Goal: Information Seeking & Learning: Learn about a topic

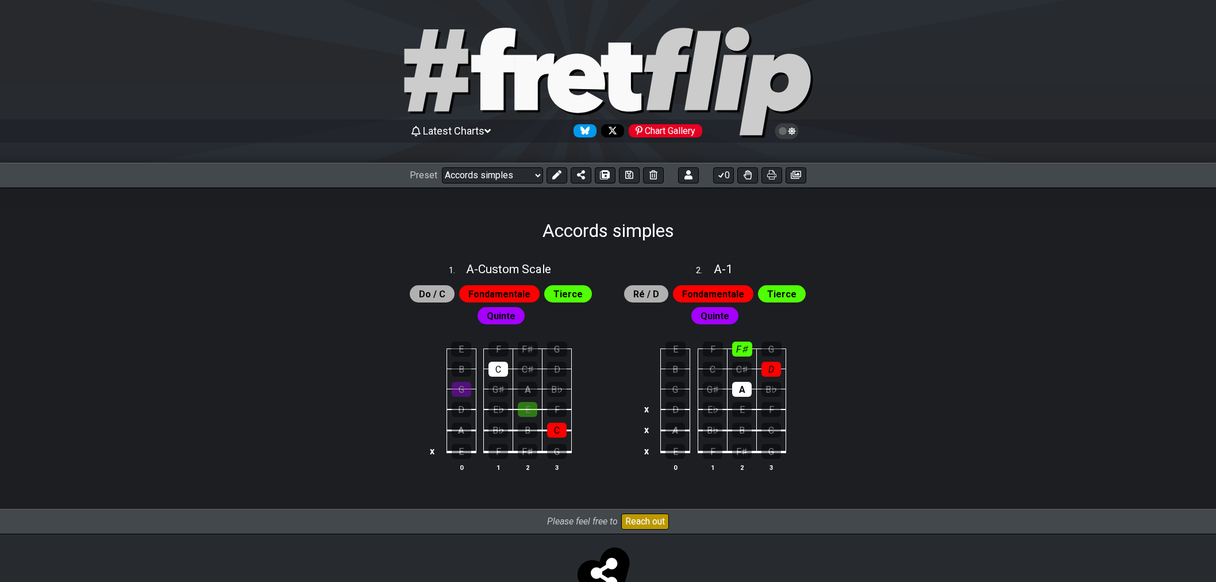
select select "/022YKJVMF"
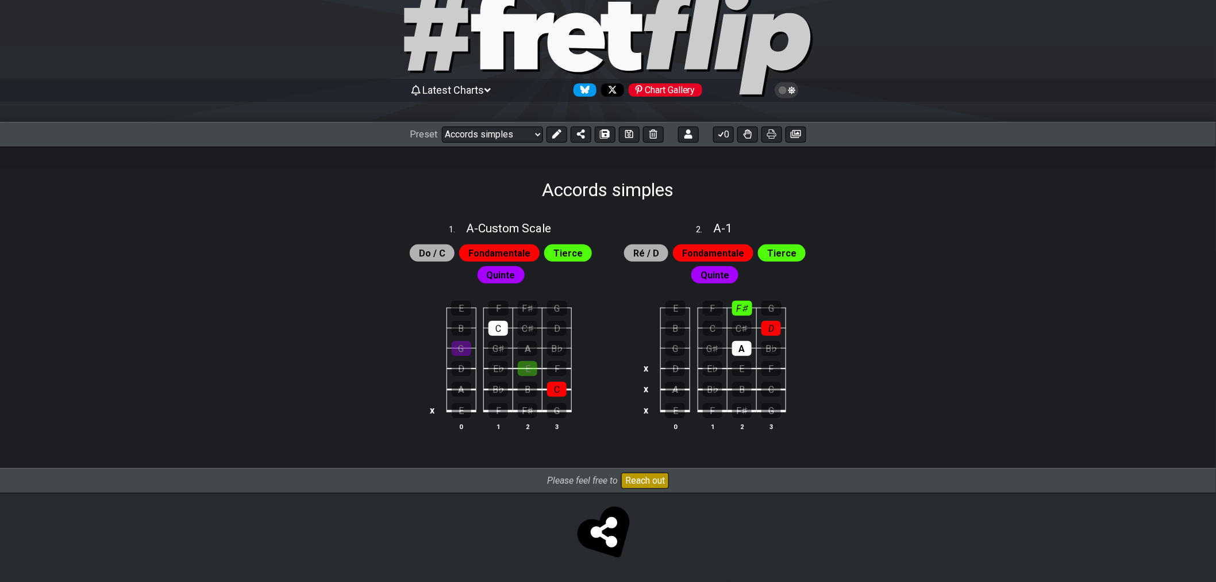
scroll to position [42, 0]
click at [633, 139] on button at bounding box center [629, 134] width 21 height 16
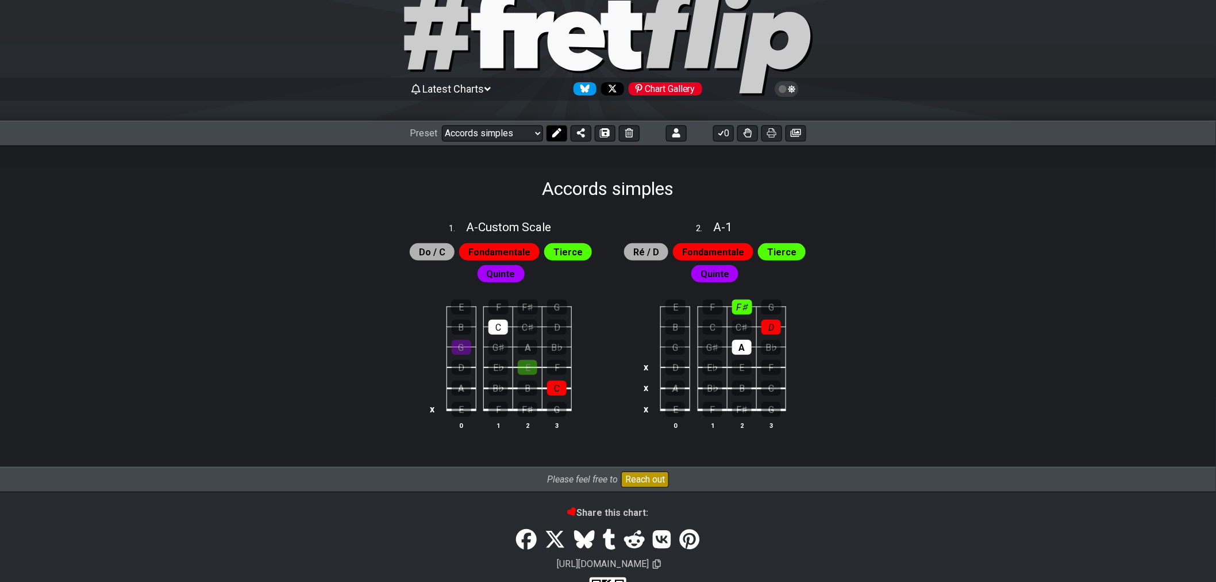
click at [560, 135] on icon at bounding box center [556, 132] width 9 height 9
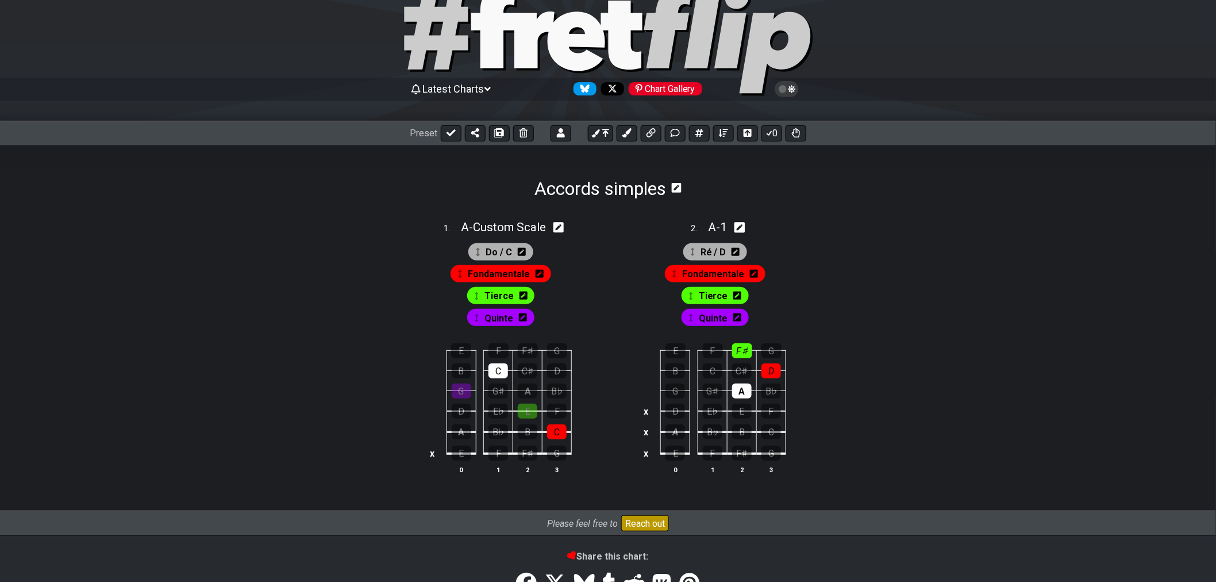
click at [739, 229] on icon at bounding box center [740, 227] width 11 height 11
select select "A"
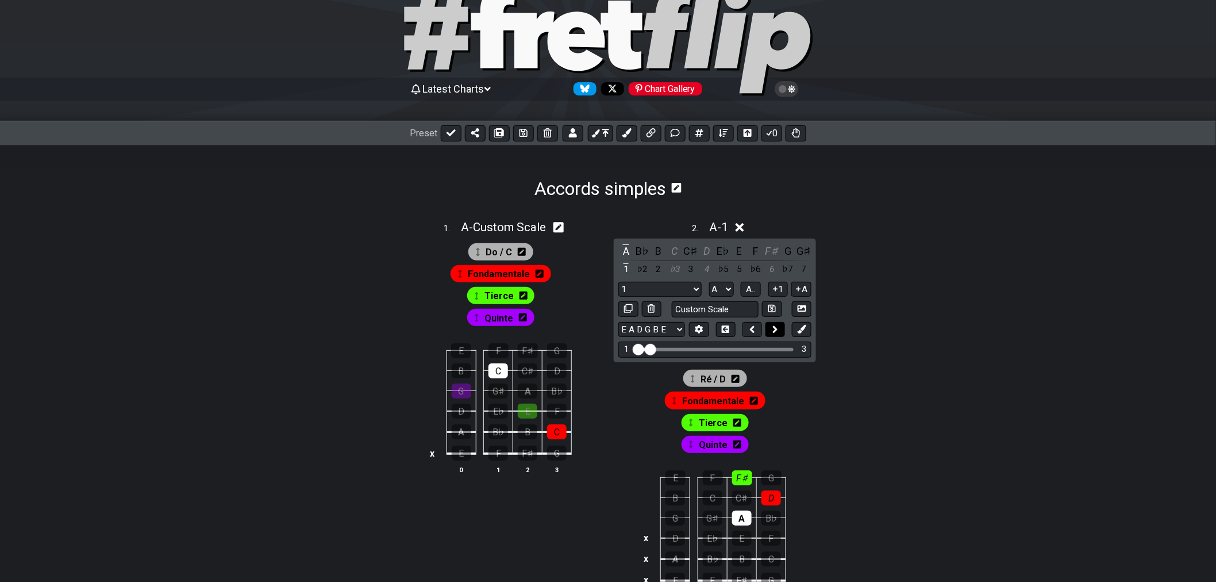
click at [776, 331] on icon at bounding box center [775, 329] width 6 height 11
click at [759, 331] on button at bounding box center [753, 330] width 20 height 16
select select "A"
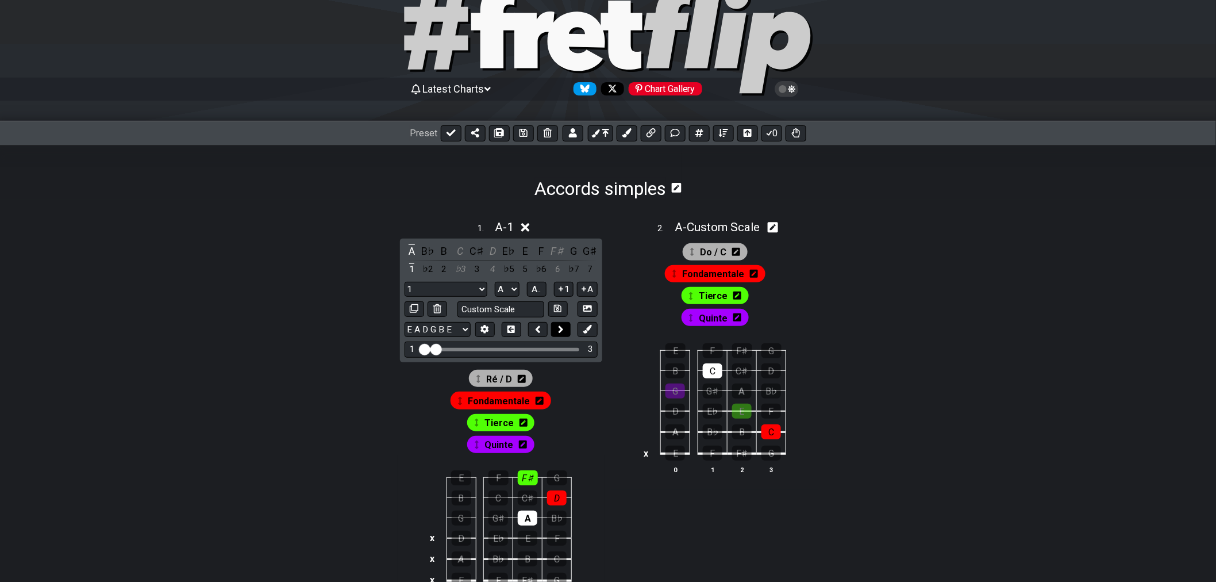
click at [560, 328] on icon at bounding box center [561, 329] width 5 height 7
select select "A"
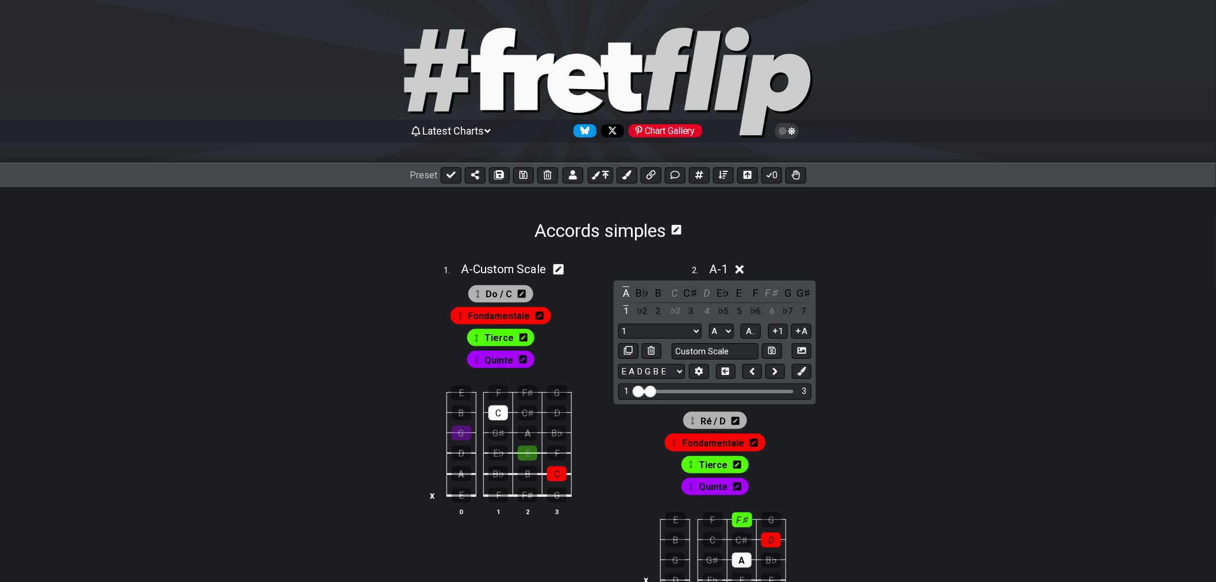
click at [738, 271] on icon at bounding box center [740, 269] width 9 height 12
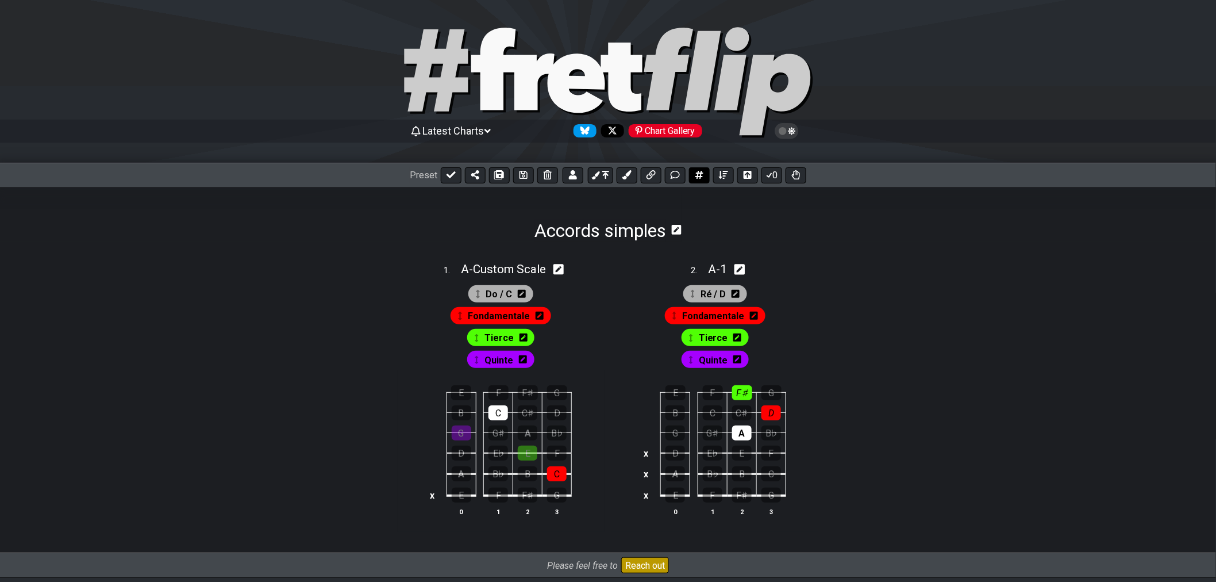
click at [705, 175] on button at bounding box center [699, 175] width 21 height 16
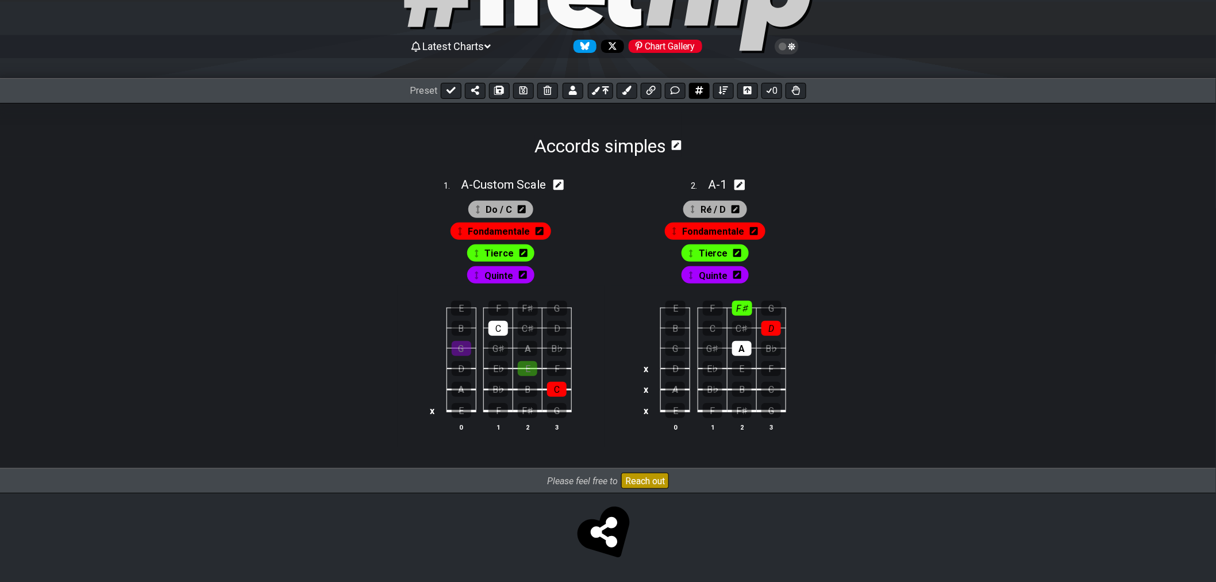
select select "A"
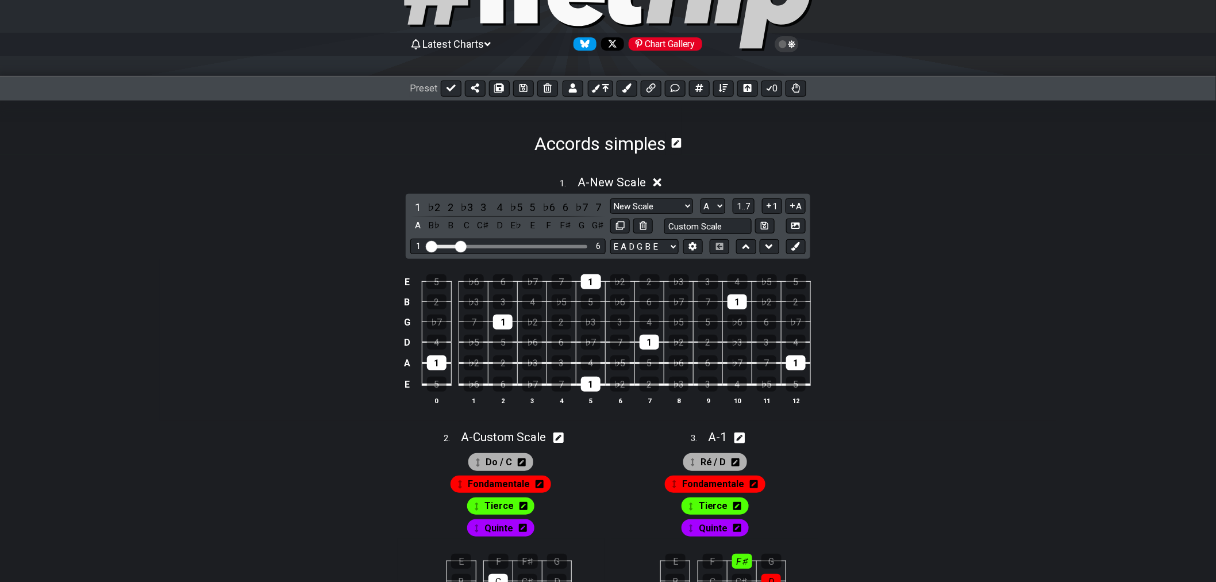
drag, startPoint x: 497, startPoint y: 246, endPoint x: 461, endPoint y: 250, distance: 35.9
click at [461, 245] on input "Visible fret range" at bounding box center [507, 245] width 163 height 0
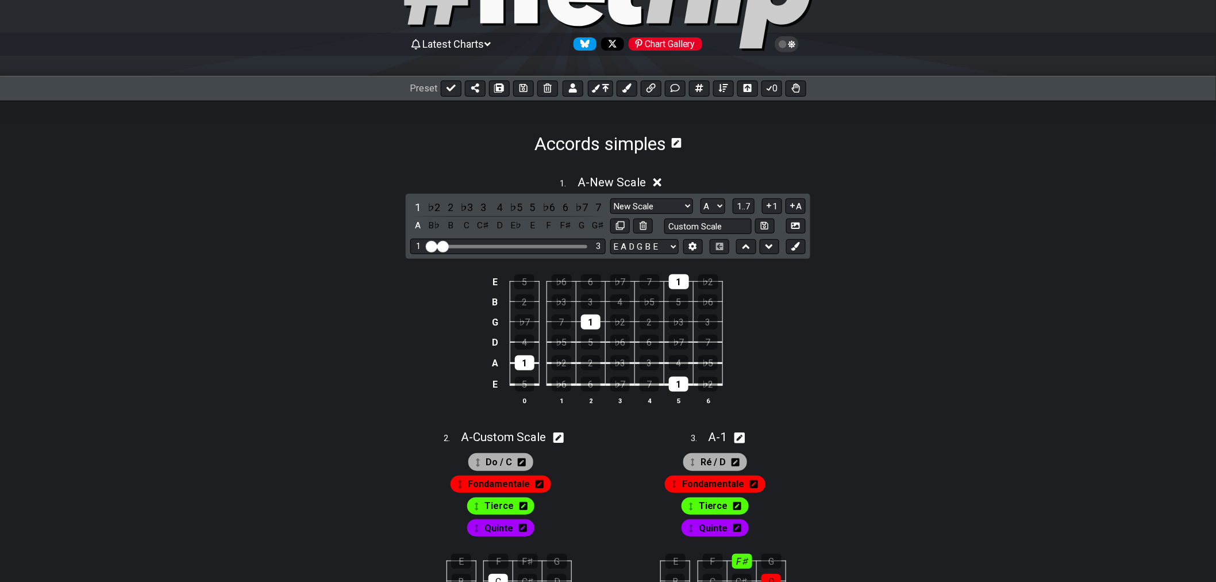
drag, startPoint x: 460, startPoint y: 249, endPoint x: 443, endPoint y: 249, distance: 17.2
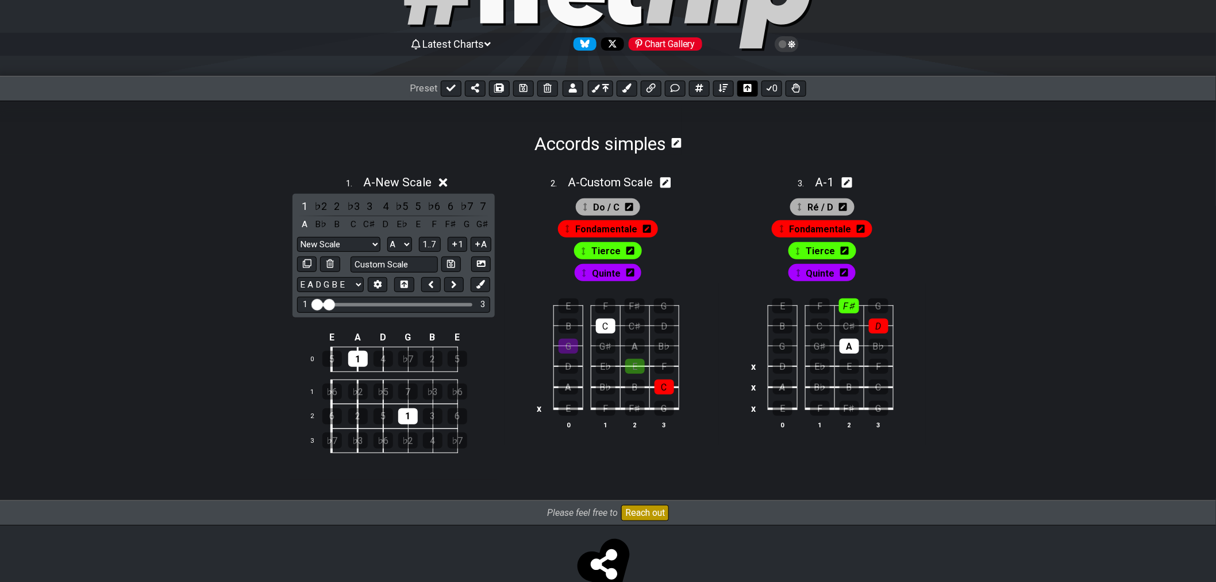
click at [744, 93] on button at bounding box center [747, 88] width 21 height 16
click at [745, 93] on button at bounding box center [747, 88] width 21 height 16
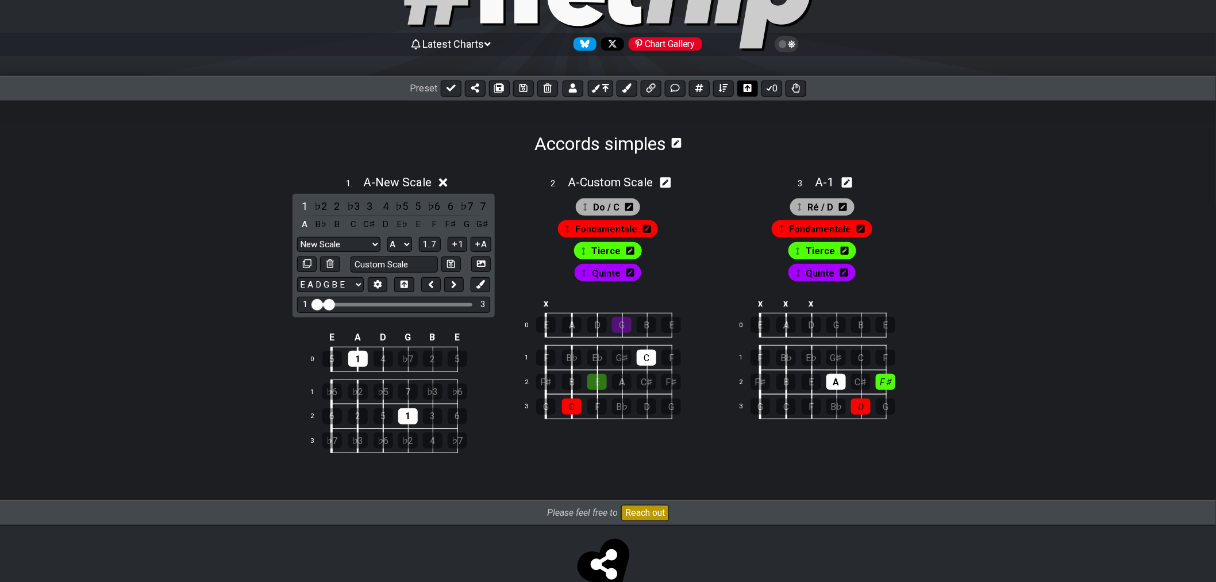
click at [745, 93] on icon at bounding box center [748, 87] width 8 height 9
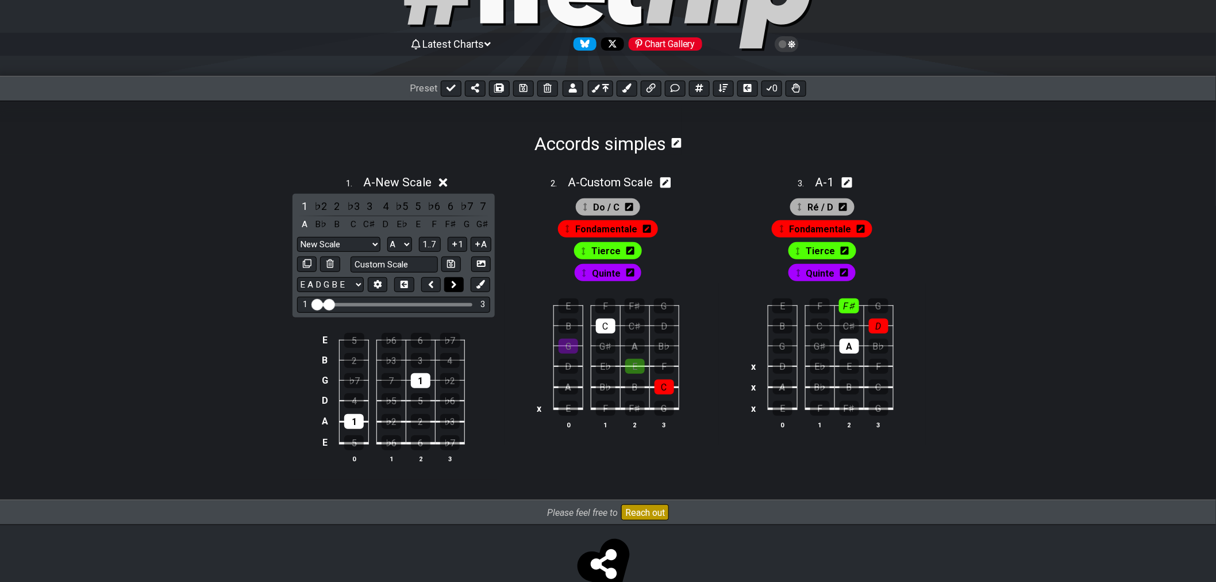
click at [460, 287] on button at bounding box center [454, 285] width 20 height 16
select select "A"
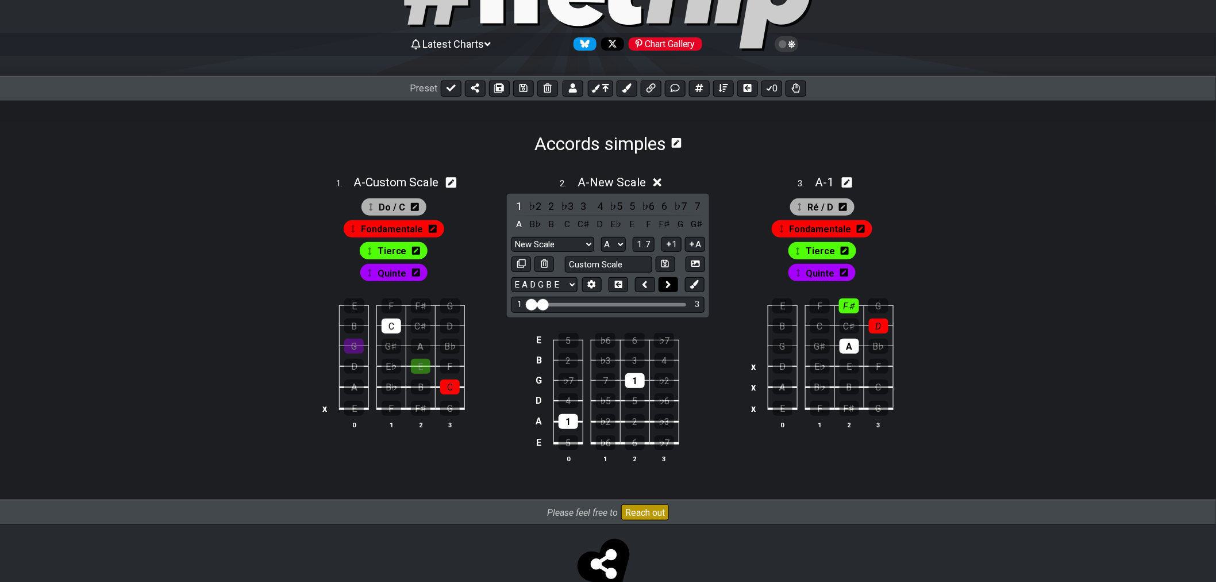
click at [675, 286] on button at bounding box center [669, 285] width 20 height 16
select select "A"
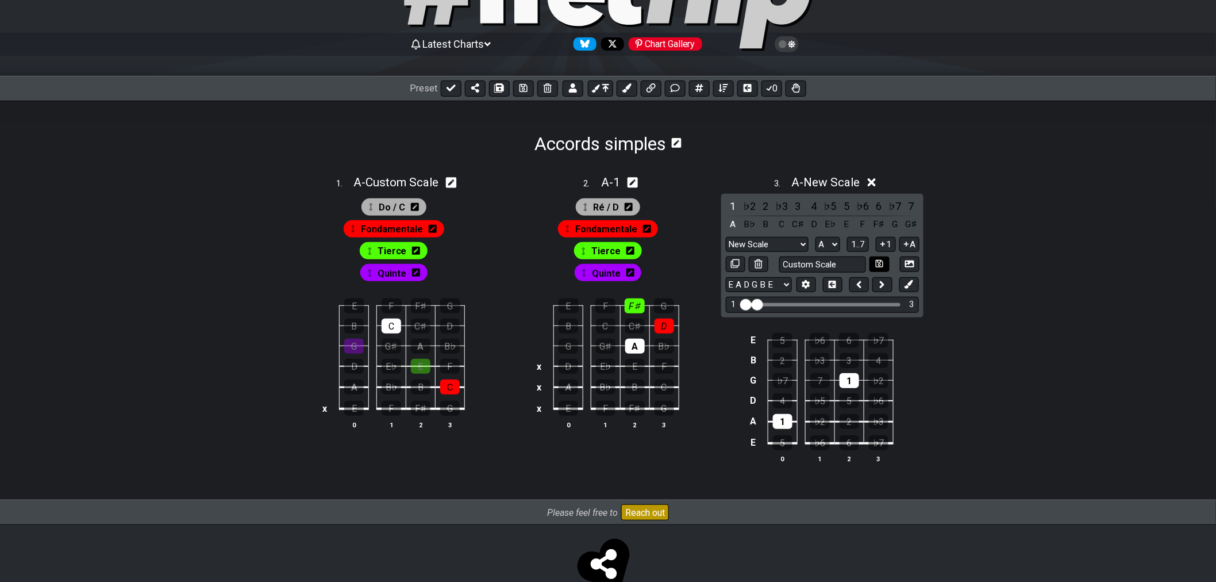
click at [882, 260] on icon at bounding box center [879, 263] width 7 height 9
select select "Custom Scale"
click at [885, 182] on icon at bounding box center [880, 182] width 9 height 12
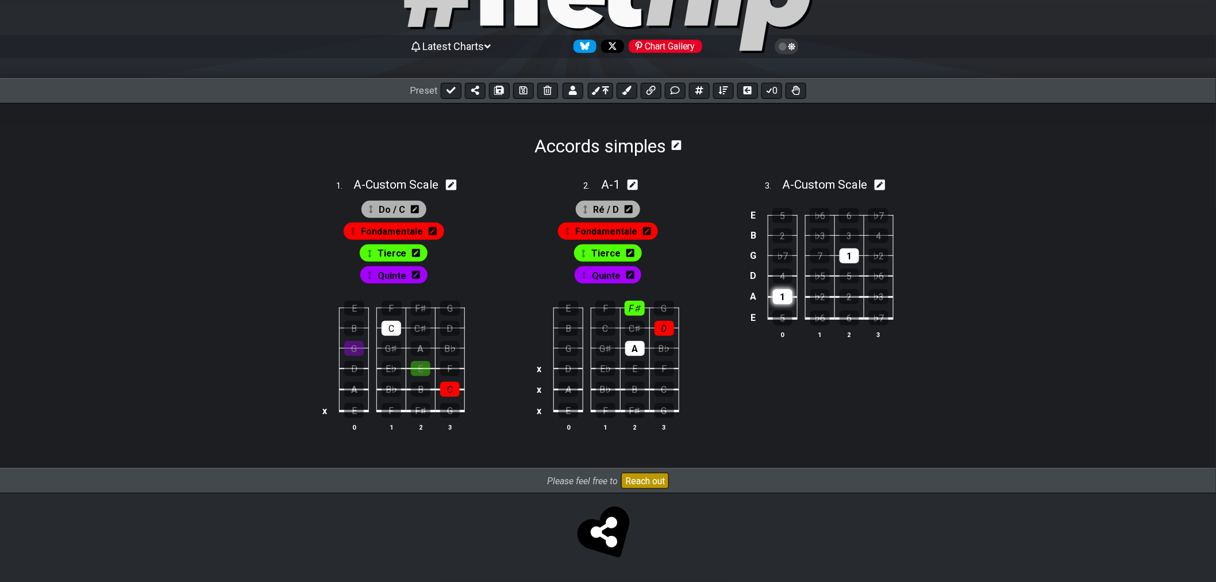
click at [785, 291] on div "1" at bounding box center [783, 296] width 20 height 15
click at [853, 257] on div "1" at bounding box center [850, 255] width 20 height 15
click at [883, 183] on icon at bounding box center [880, 185] width 11 height 12
select select "Custom Scale"
select select "A"
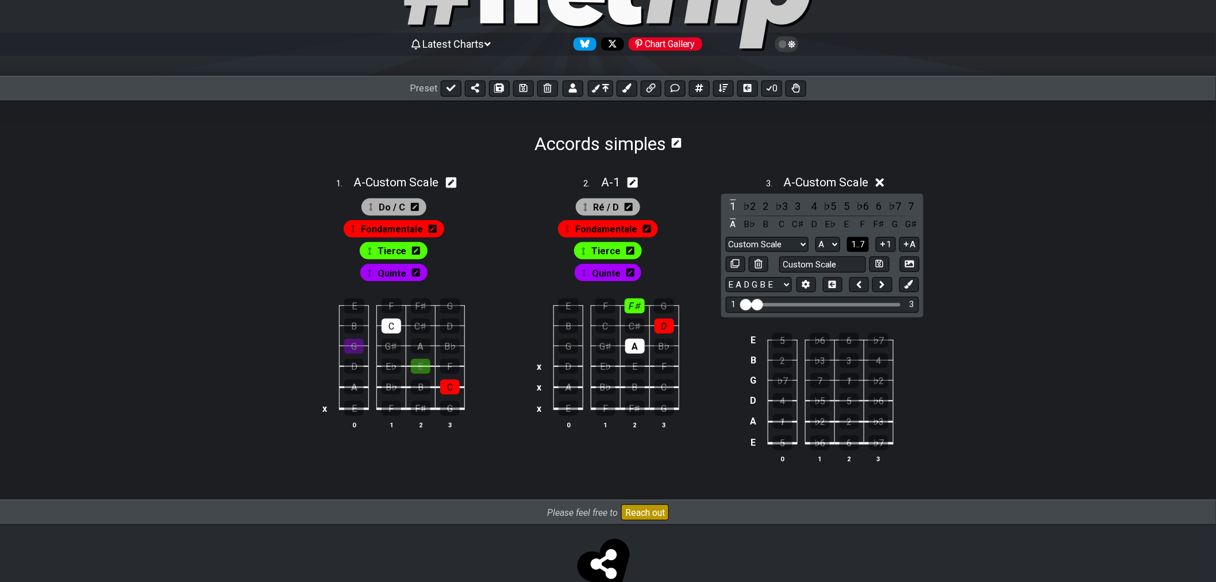
click at [865, 249] on span "1..7" at bounding box center [858, 244] width 14 height 10
click at [860, 244] on span "..." at bounding box center [857, 244] width 5 height 10
click at [734, 203] on div "A" at bounding box center [733, 206] width 15 height 16
click at [734, 206] on div "A" at bounding box center [733, 206] width 15 height 16
click at [736, 207] on div "A" at bounding box center [733, 206] width 15 height 16
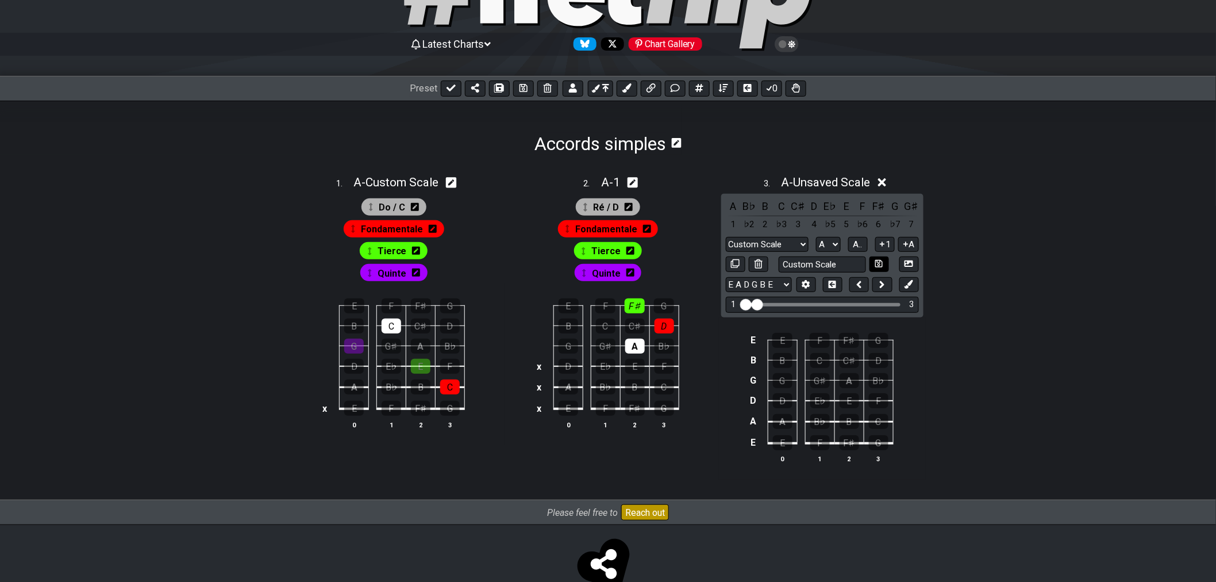
click at [879, 266] on icon at bounding box center [878, 263] width 7 height 7
click at [883, 180] on icon at bounding box center [880, 182] width 9 height 12
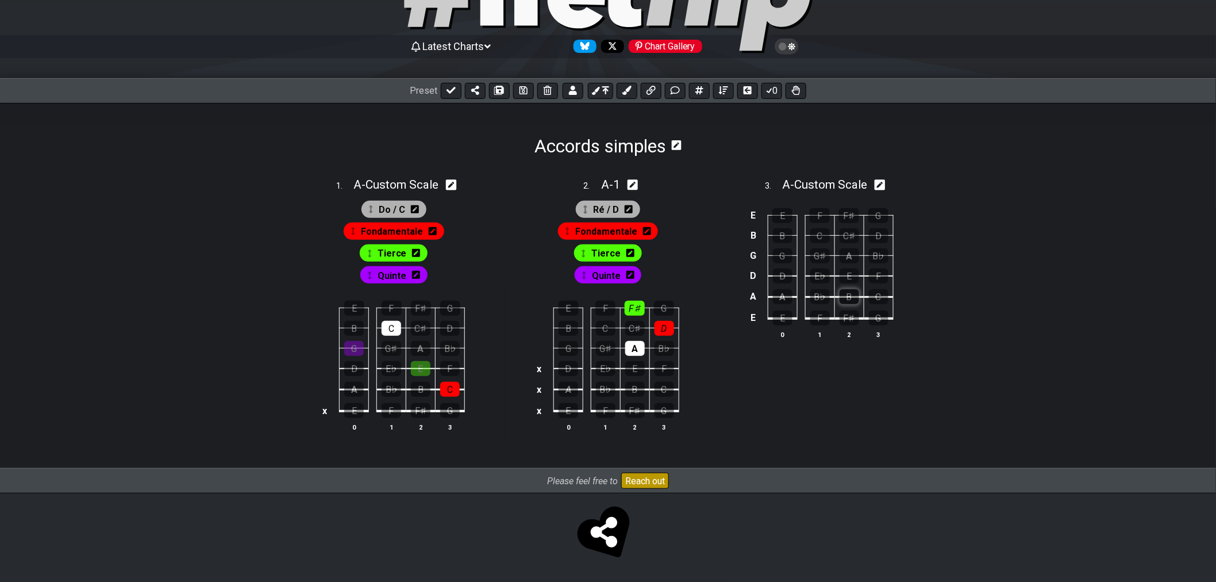
click at [849, 297] on div "B" at bounding box center [850, 296] width 20 height 15
click at [848, 279] on div "E" at bounding box center [850, 275] width 20 height 15
click at [826, 253] on div "G♯" at bounding box center [820, 255] width 20 height 15
click at [881, 186] on icon at bounding box center [880, 184] width 11 height 11
select select "Custom Scale"
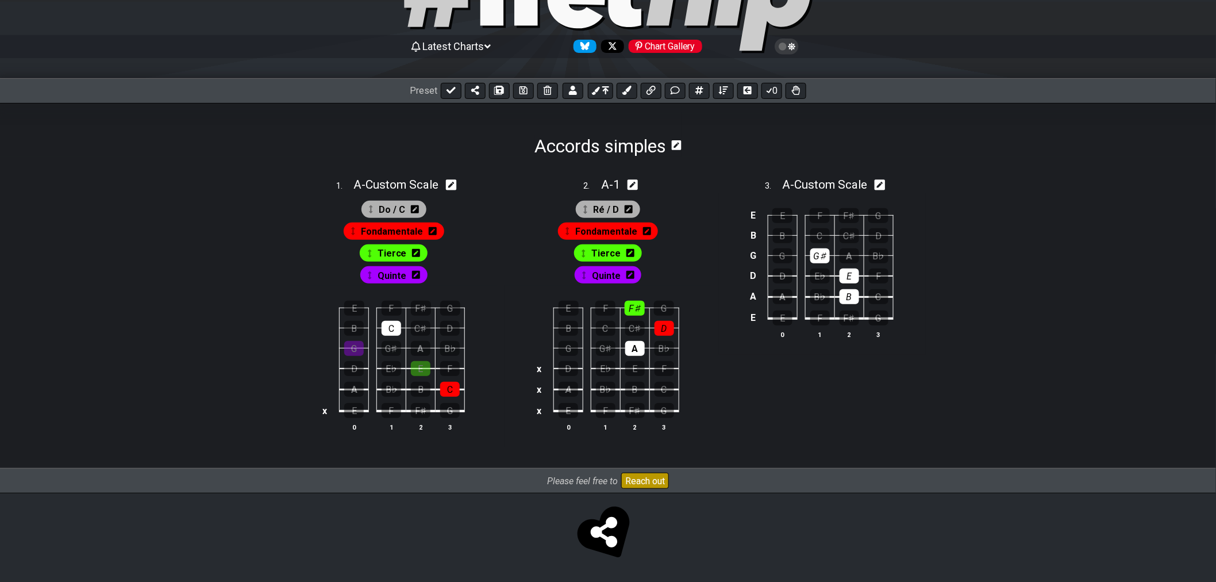
select select "A"
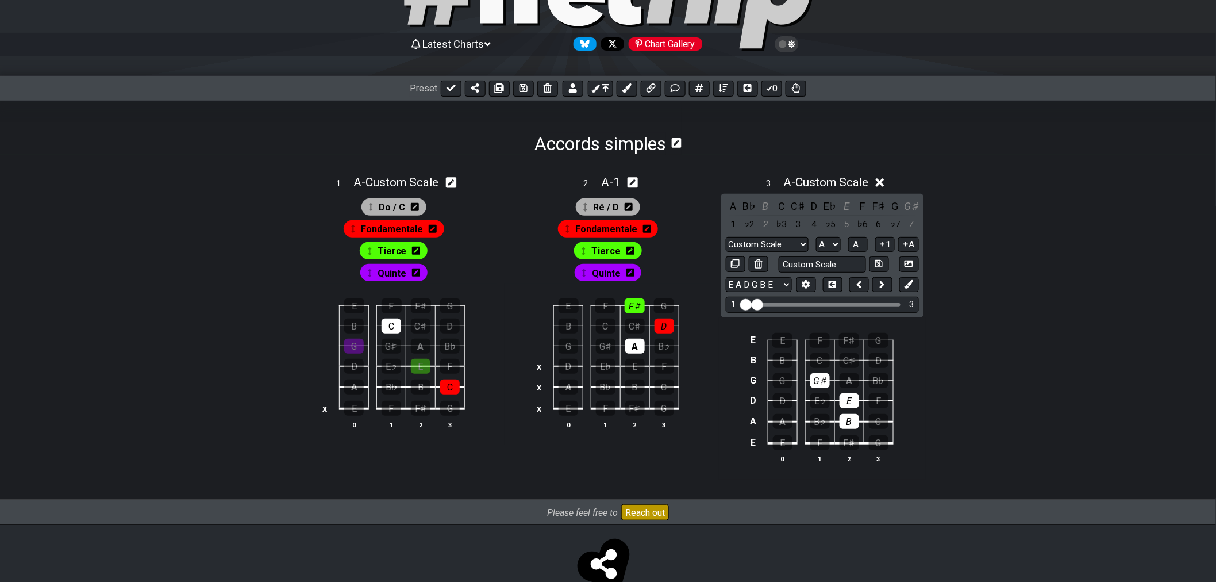
click at [881, 186] on icon at bounding box center [880, 182] width 9 height 9
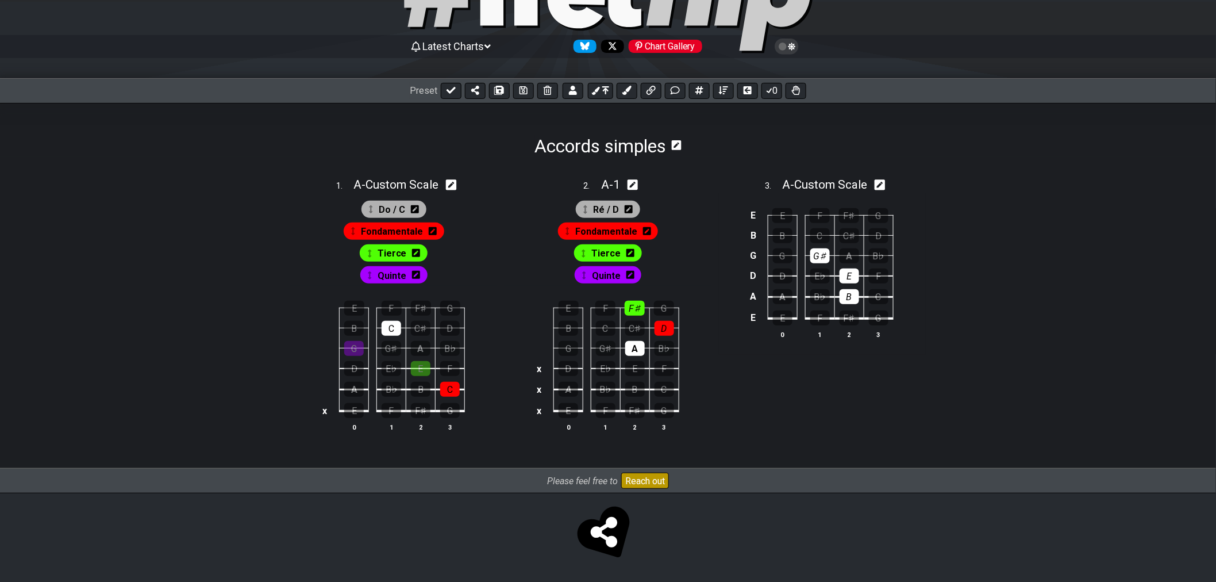
click at [599, 93] on icon at bounding box center [596, 91] width 8 height 8
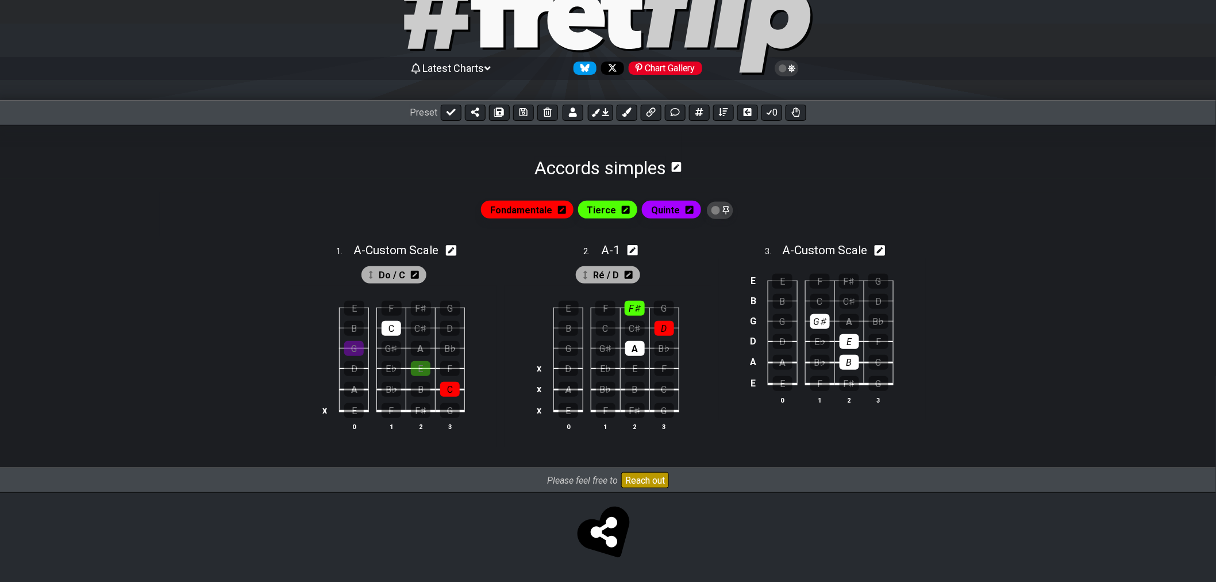
click at [664, 212] on span "Quinte" at bounding box center [665, 210] width 29 height 17
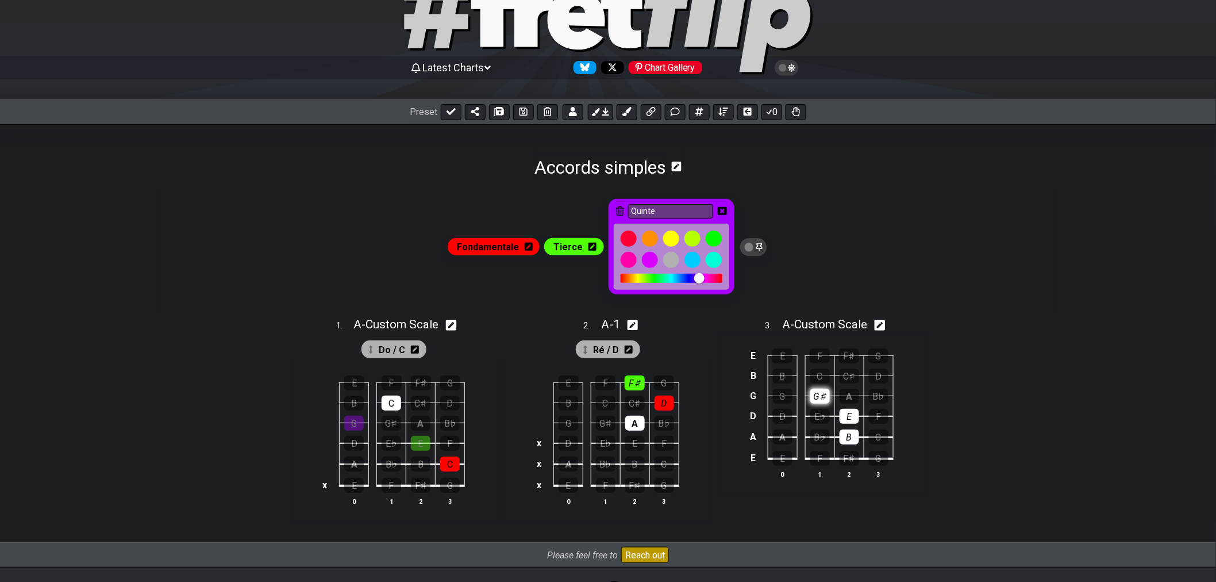
click at [820, 402] on div "G♯" at bounding box center [820, 396] width 20 height 15
click at [820, 398] on div "G♯" at bounding box center [820, 396] width 20 height 15
click at [722, 210] on icon at bounding box center [722, 211] width 9 height 8
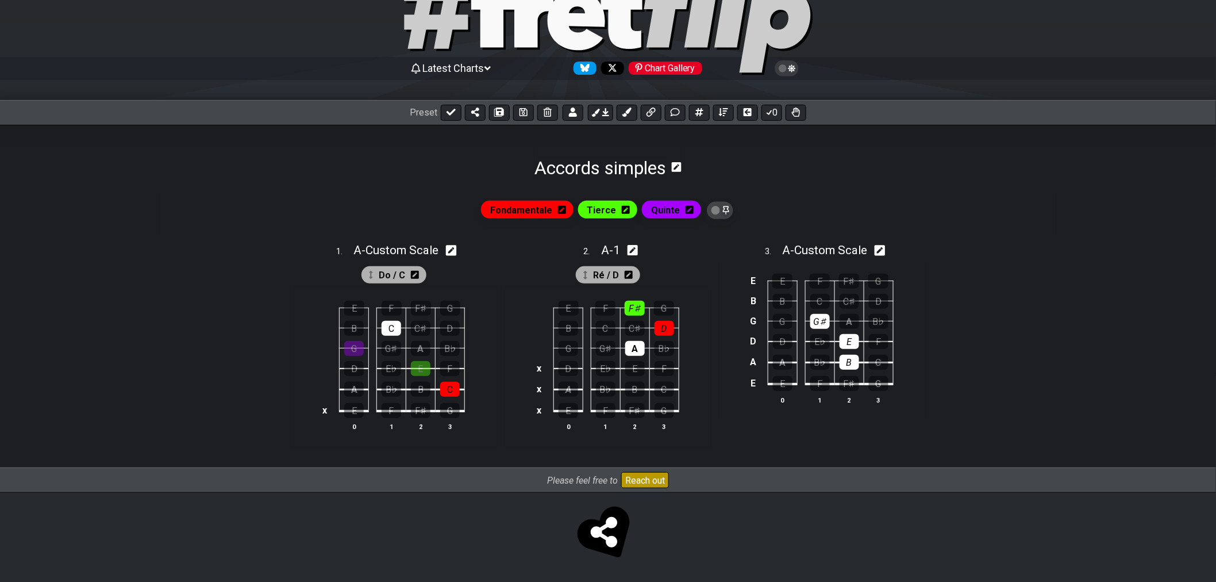
click at [717, 210] on icon at bounding box center [720, 210] width 9 height 11
click at [717, 211] on icon at bounding box center [720, 210] width 9 height 11
click at [587, 274] on icon at bounding box center [585, 275] width 3 height 8
drag, startPoint x: 595, startPoint y: 278, endPoint x: 595, endPoint y: 232, distance: 46.6
click at [595, 232] on div "Fondamentale Tierce Quinte 1 . A - Custom Scale Do / C E F F♯ G B C C♯ D G G♯ A…" at bounding box center [608, 323] width 897 height 290
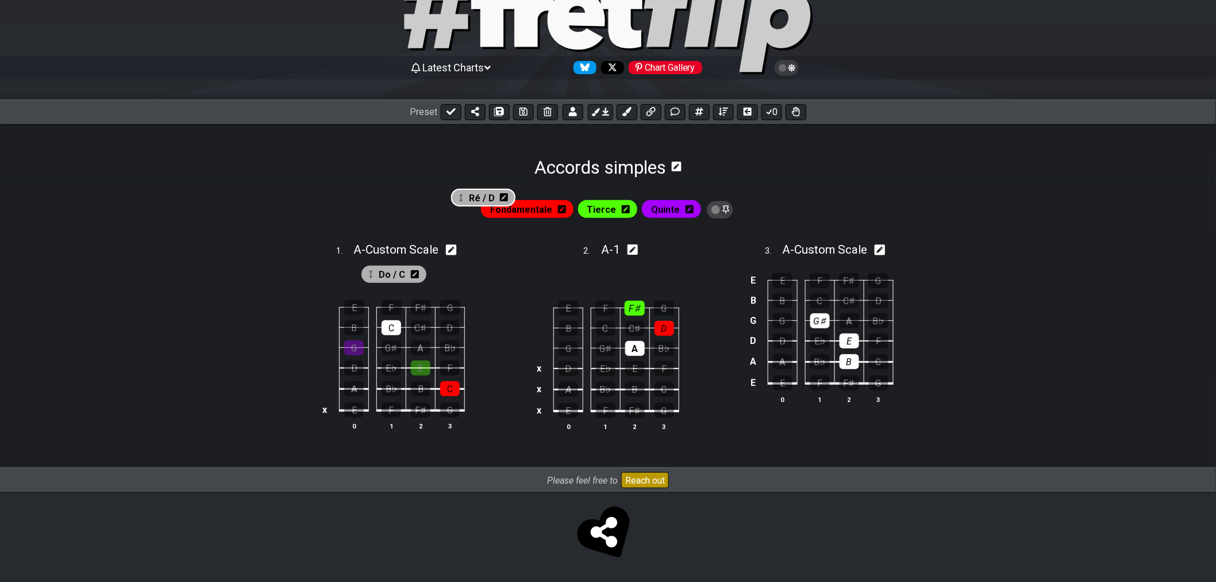
drag, startPoint x: 610, startPoint y: 280, endPoint x: 451, endPoint y: 192, distance: 182.7
click at [451, 192] on div "Fondamentale Tierce Quinte 1 . A - Custom Scale Do / C E F F♯ G B C C♯ D G G♯ A…" at bounding box center [608, 323] width 897 height 290
click at [679, 213] on div "Quinte" at bounding box center [671, 209] width 59 height 17
click at [665, 213] on span "Quinte" at bounding box center [665, 210] width 29 height 17
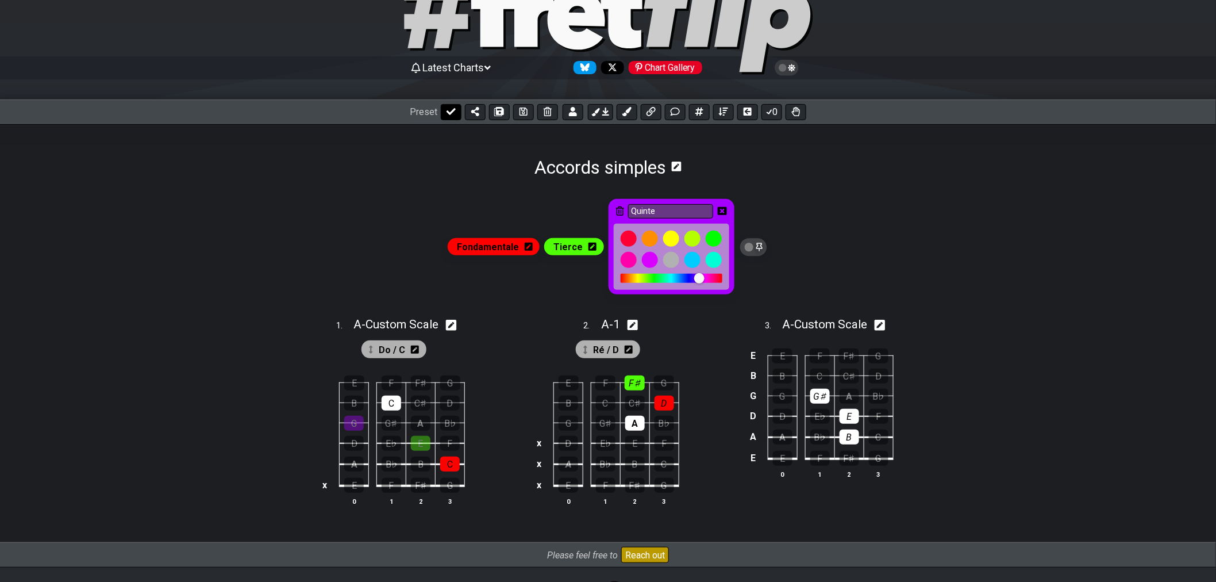
click at [453, 113] on icon at bounding box center [451, 111] width 9 height 9
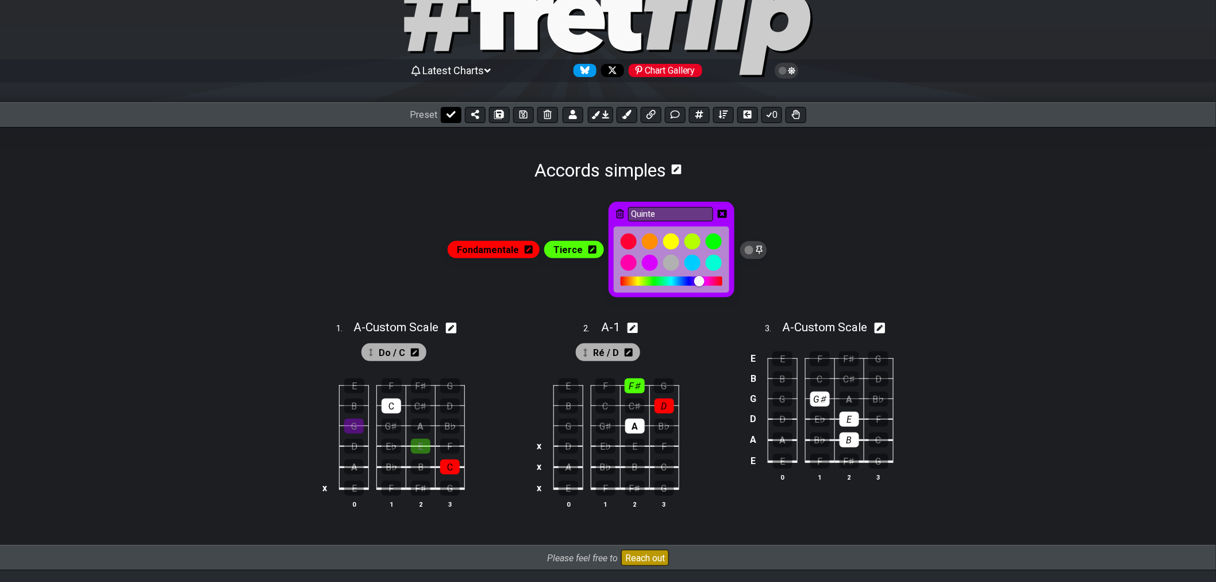
select select "/022YKJVMF"
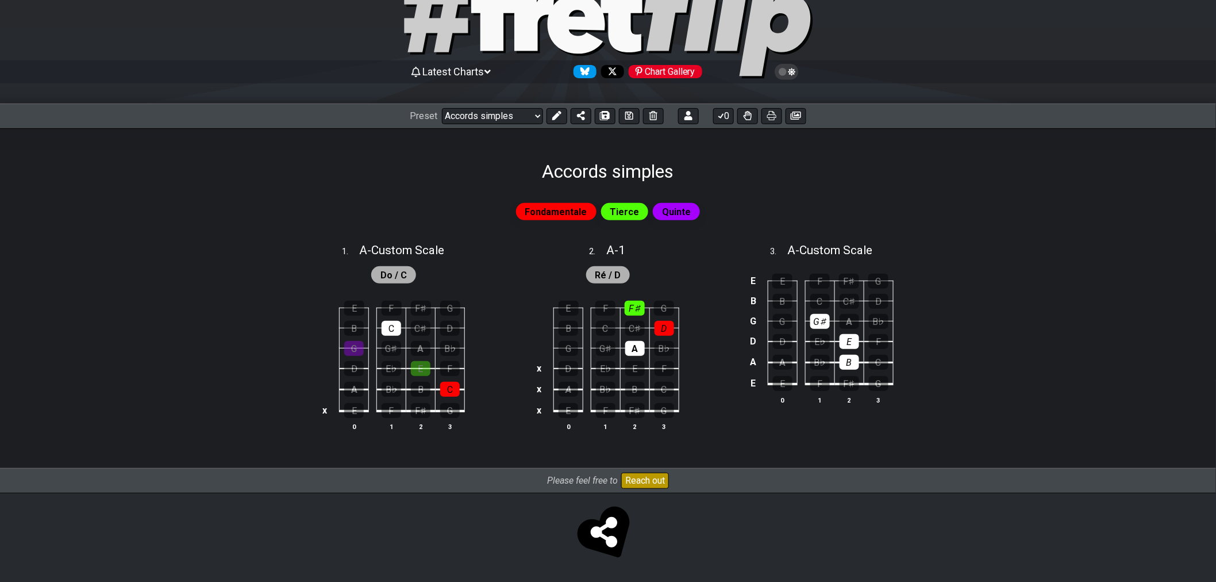
click at [664, 210] on span "Quinte" at bounding box center [676, 211] width 29 height 17
click at [676, 214] on span "Quinte" at bounding box center [676, 211] width 29 height 17
click at [567, 211] on span "Fondamentale" at bounding box center [556, 211] width 62 height 17
drag, startPoint x: 630, startPoint y: 214, endPoint x: 654, endPoint y: 213, distance: 23.6
click at [631, 214] on span "Tierce" at bounding box center [624, 211] width 29 height 17
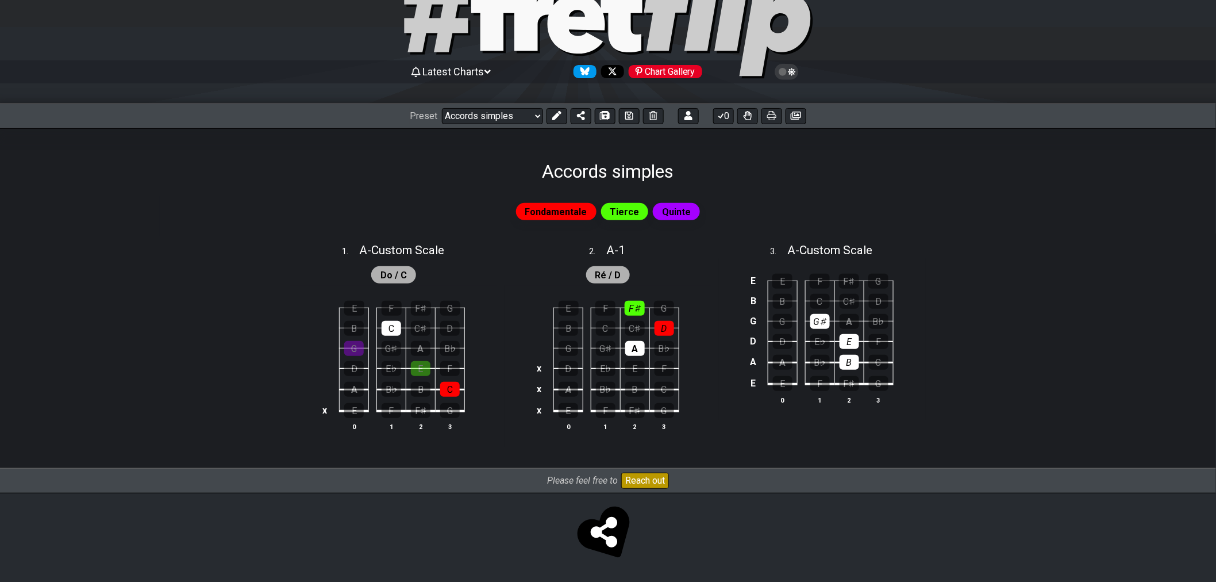
click at [673, 212] on span "Quinte" at bounding box center [676, 211] width 29 height 17
click at [676, 217] on span "Quinte" at bounding box center [676, 211] width 29 height 17
click at [838, 249] on span "A - Custom Scale" at bounding box center [830, 250] width 85 height 14
select select "Custom Scale"
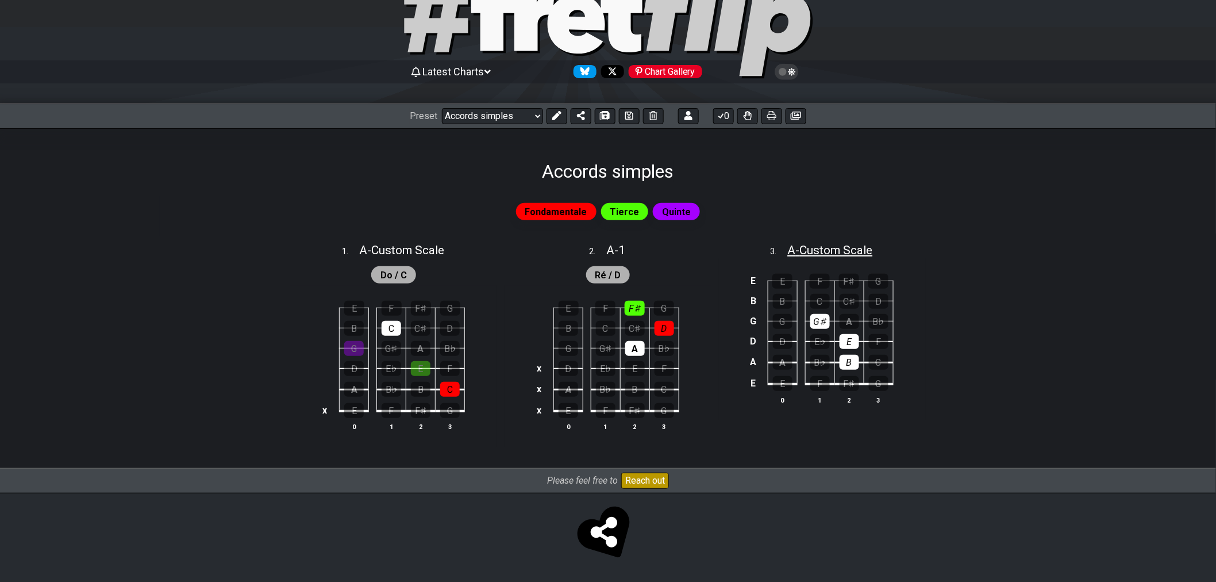
select select "A"
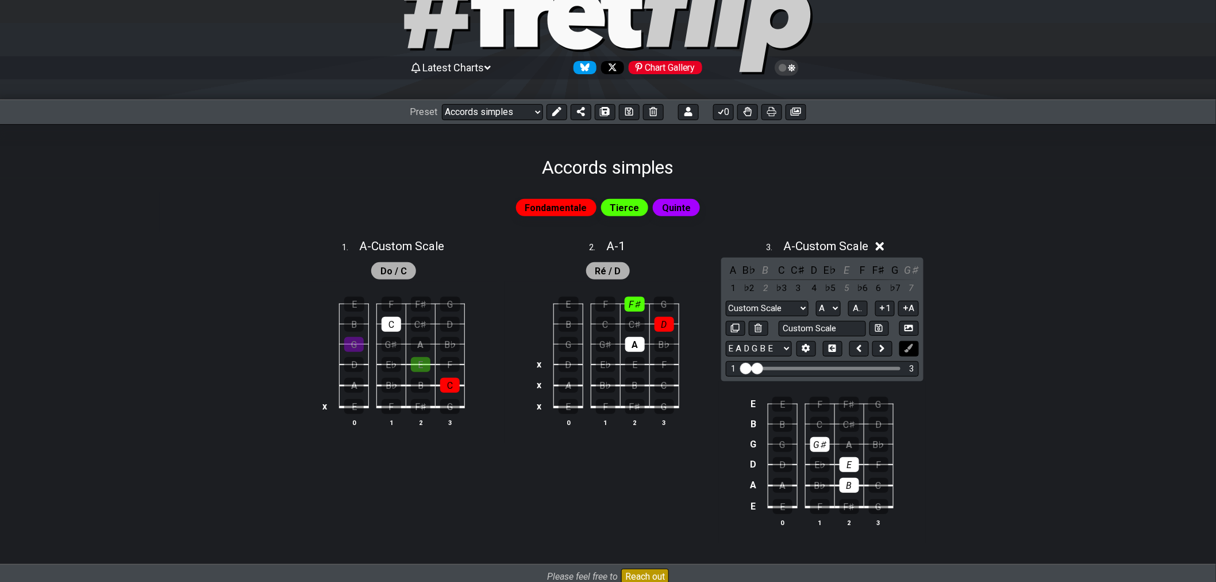
click at [912, 349] on icon at bounding box center [909, 348] width 9 height 9
click at [552, 116] on icon at bounding box center [556, 111] width 9 height 9
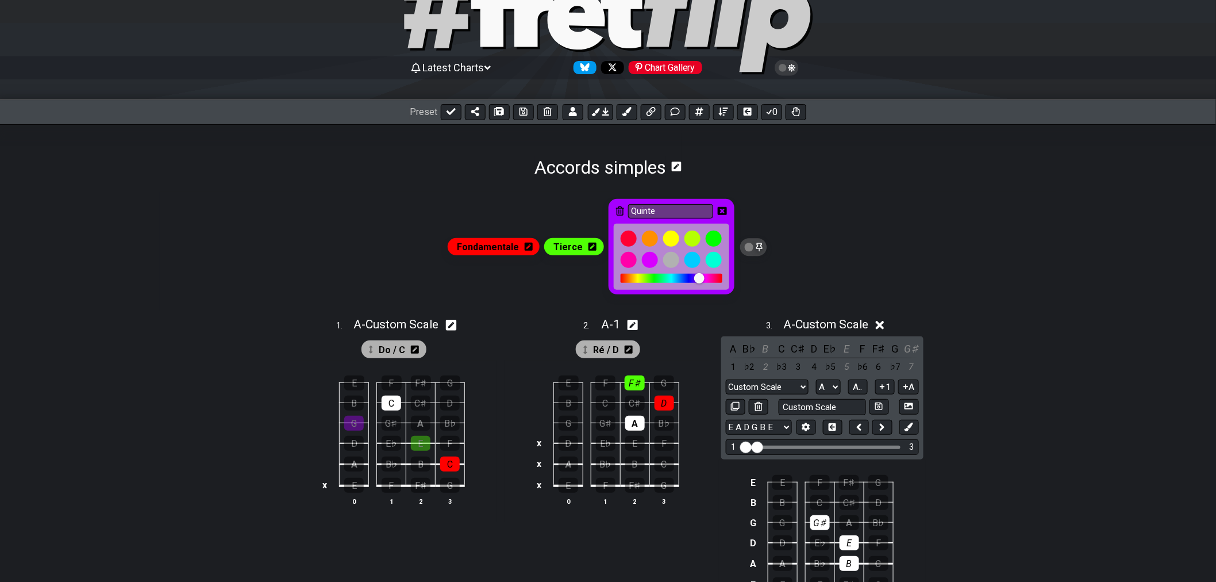
click at [718, 205] on icon at bounding box center [722, 211] width 9 height 17
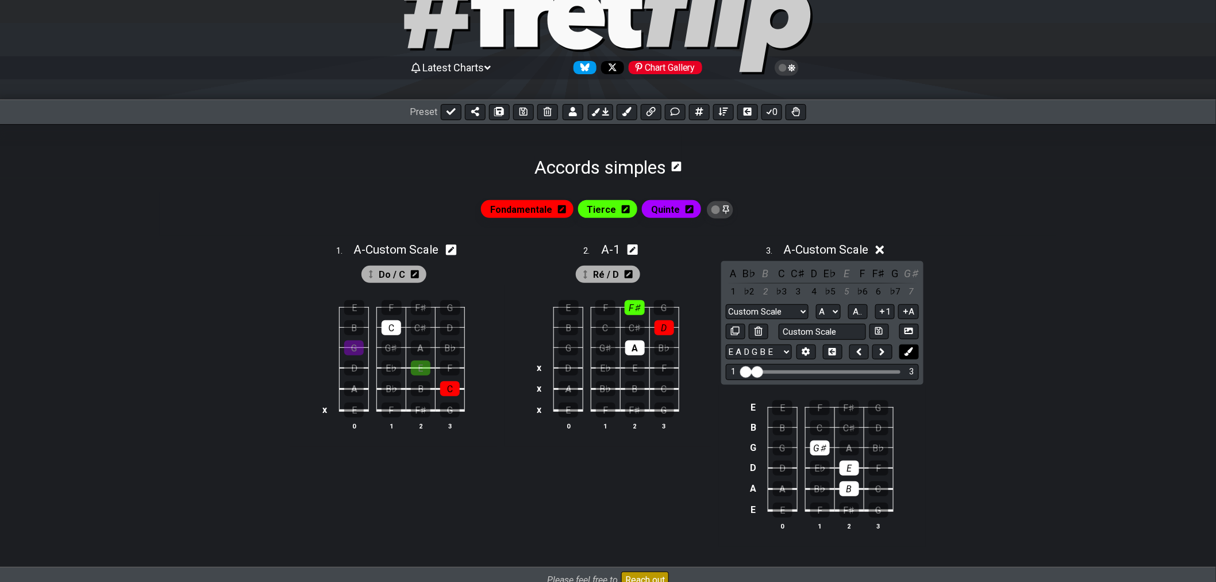
click at [915, 349] on button at bounding box center [909, 352] width 20 height 16
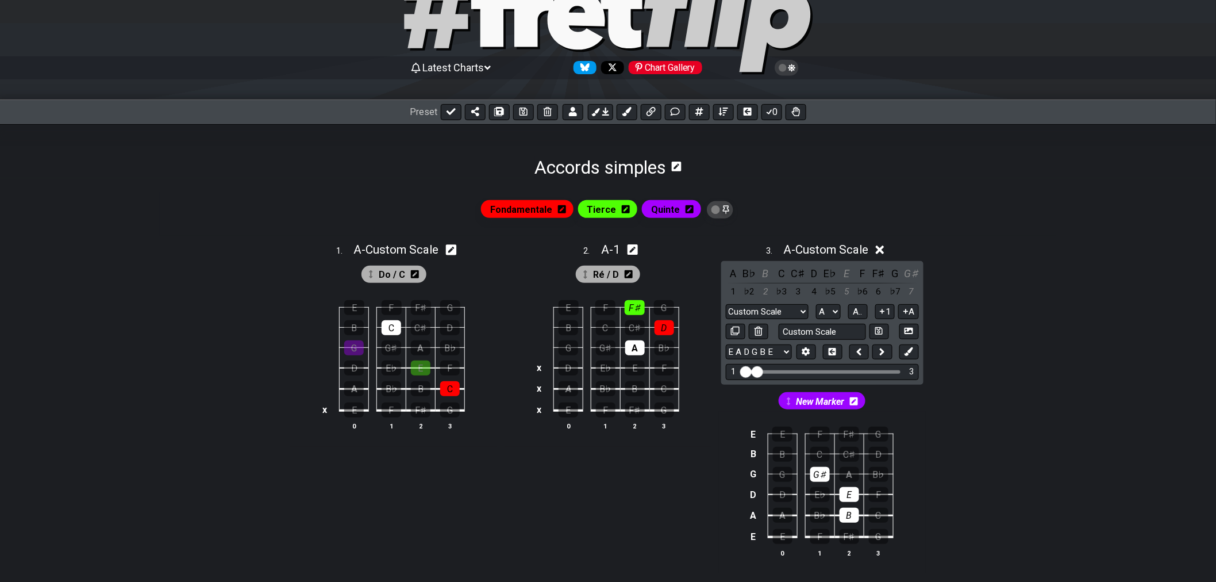
click at [854, 405] on icon at bounding box center [854, 401] width 8 height 8
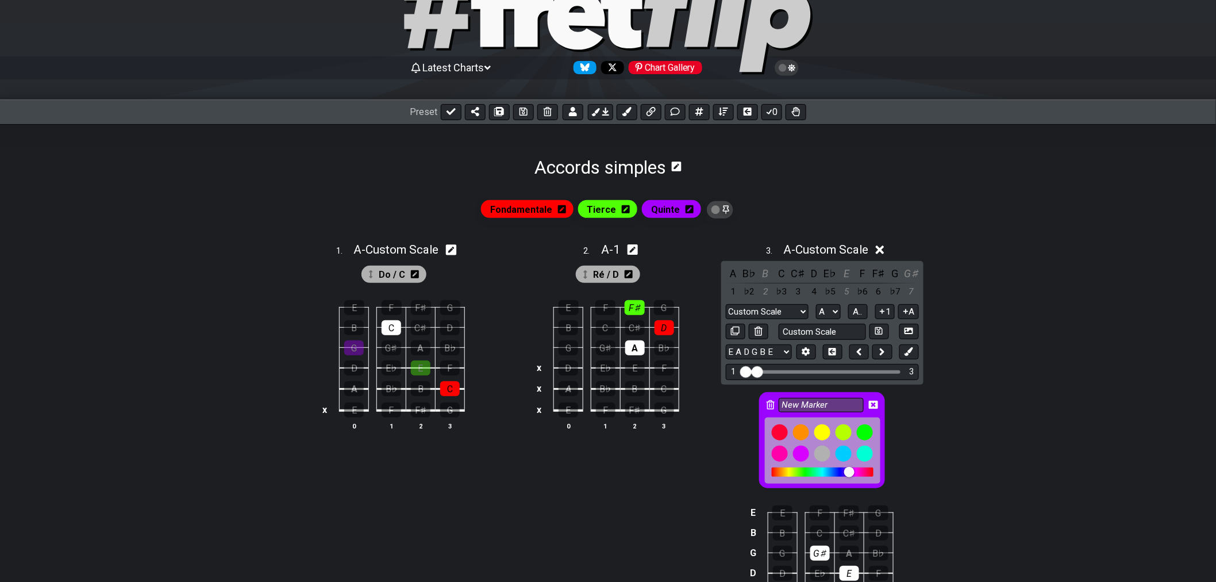
click at [828, 457] on div at bounding box center [822, 453] width 16 height 16
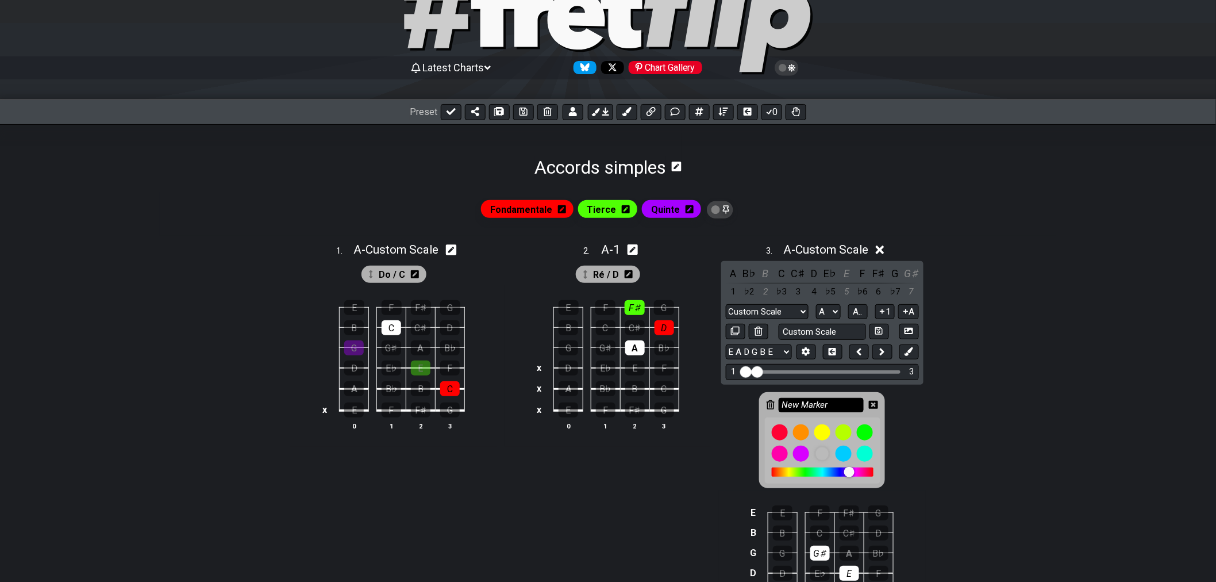
click at [836, 407] on input "New Marker" at bounding box center [821, 405] width 85 height 14
drag, startPoint x: 836, startPoint y: 406, endPoint x: 757, endPoint y: 399, distance: 79.7
click at [752, 399] on div "New Marker" at bounding box center [822, 437] width 207 height 106
type input "Mi/ E"
click at [871, 405] on icon at bounding box center [873, 405] width 9 height 8
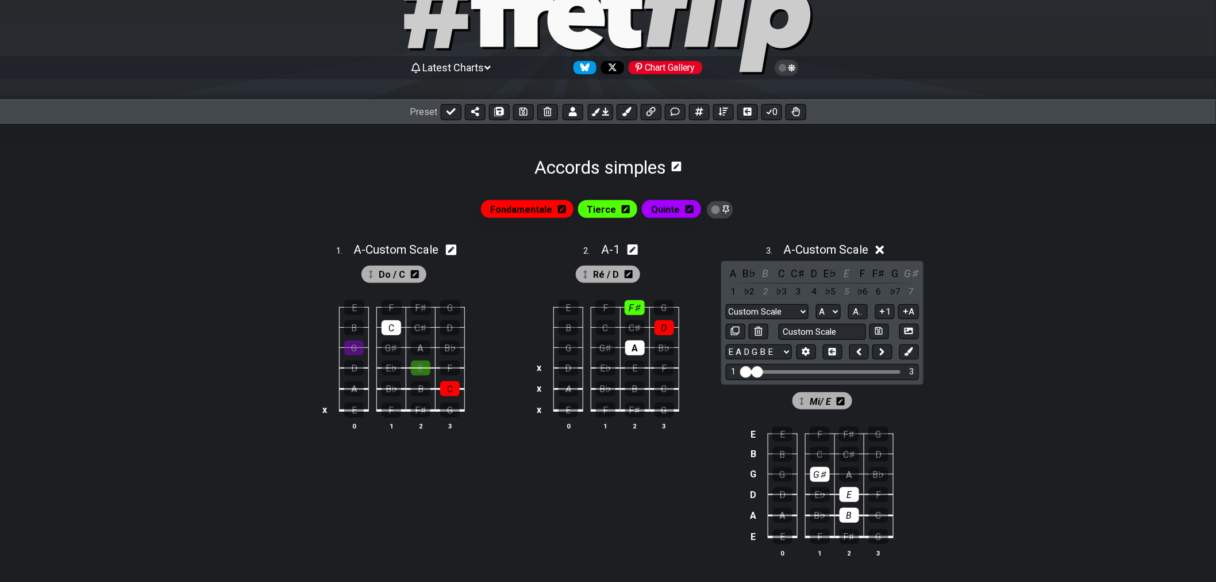
click at [883, 251] on icon at bounding box center [880, 249] width 9 height 9
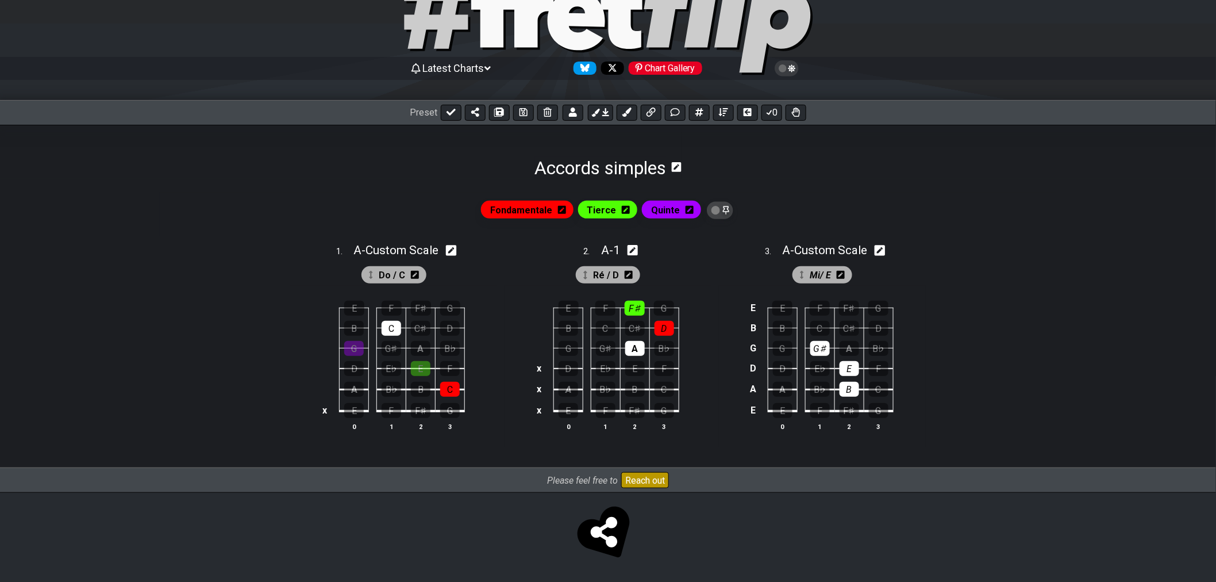
click at [667, 210] on span "Quinte" at bounding box center [665, 210] width 29 height 17
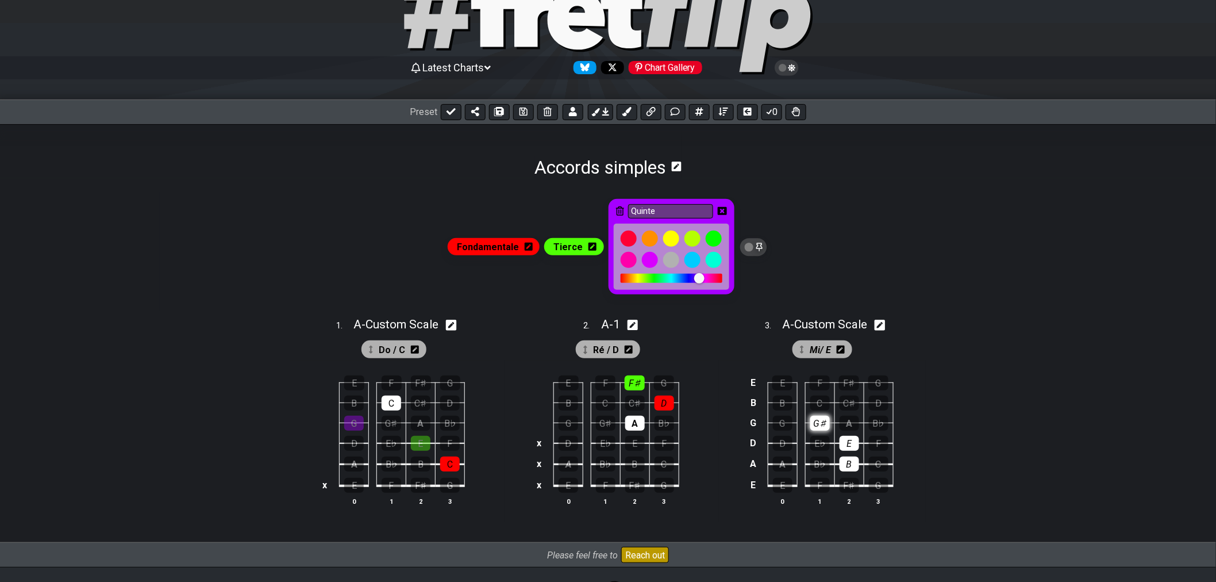
click at [812, 423] on div "G♯" at bounding box center [820, 423] width 20 height 15
click at [822, 429] on div "G♯" at bounding box center [820, 423] width 20 height 15
click at [828, 349] on span "Mi/ E" at bounding box center [820, 349] width 21 height 17
click at [828, 425] on div "G♯" at bounding box center [820, 423] width 20 height 15
click at [824, 427] on div "G♯" at bounding box center [820, 423] width 20 height 15
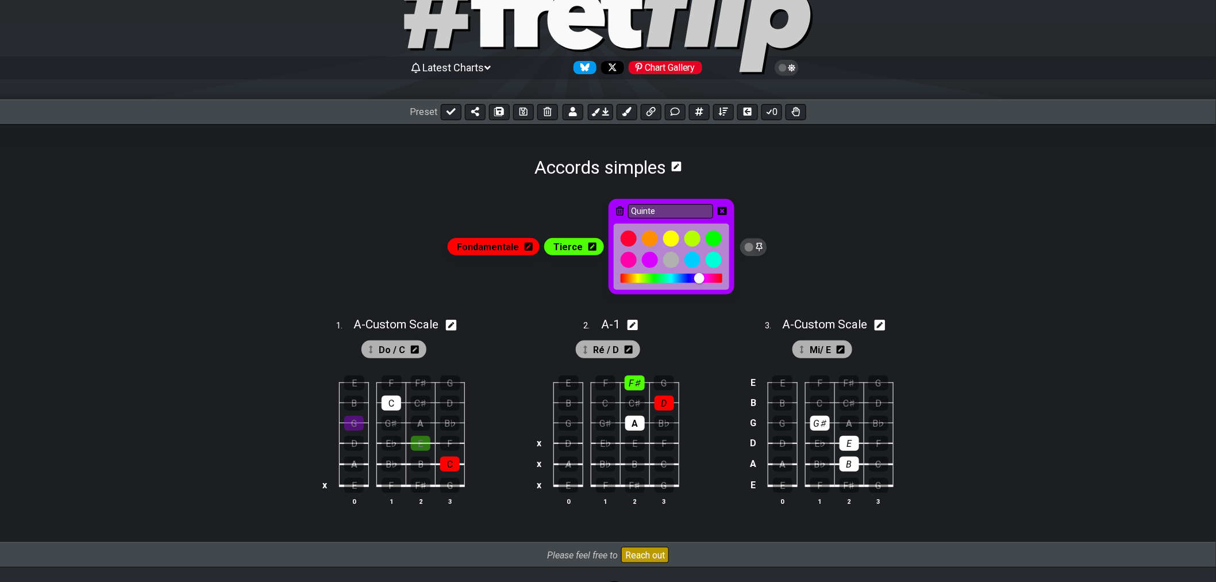
click at [820, 352] on span "Mi/ E" at bounding box center [820, 349] width 21 height 17
click at [825, 351] on span "Mi/ E" at bounding box center [820, 349] width 21 height 17
click at [852, 437] on div "E" at bounding box center [850, 443] width 20 height 15
click at [852, 447] on div "E" at bounding box center [850, 443] width 20 height 15
click at [851, 468] on div "B" at bounding box center [850, 463] width 20 height 15
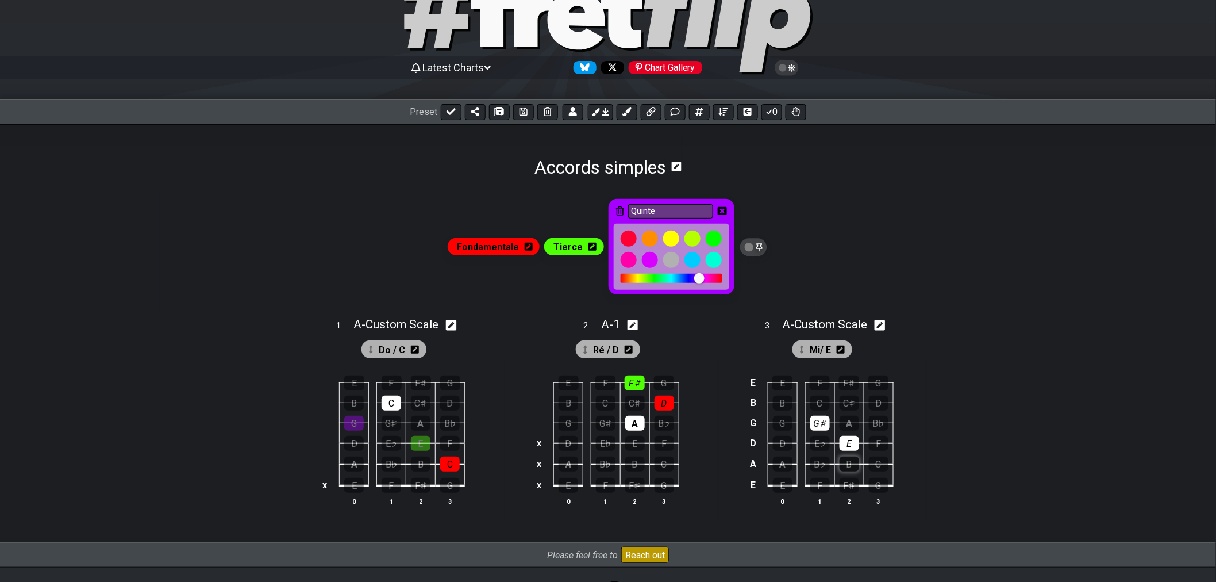
click at [849, 468] on div "B" at bounding box center [850, 463] width 20 height 15
click at [818, 355] on span "Mi/ E" at bounding box center [820, 349] width 21 height 17
click at [818, 353] on span "Mi/ E" at bounding box center [820, 349] width 21 height 17
click at [817, 353] on span "Mi/ E" at bounding box center [820, 349] width 21 height 17
click at [825, 422] on div "G♯" at bounding box center [820, 423] width 20 height 15
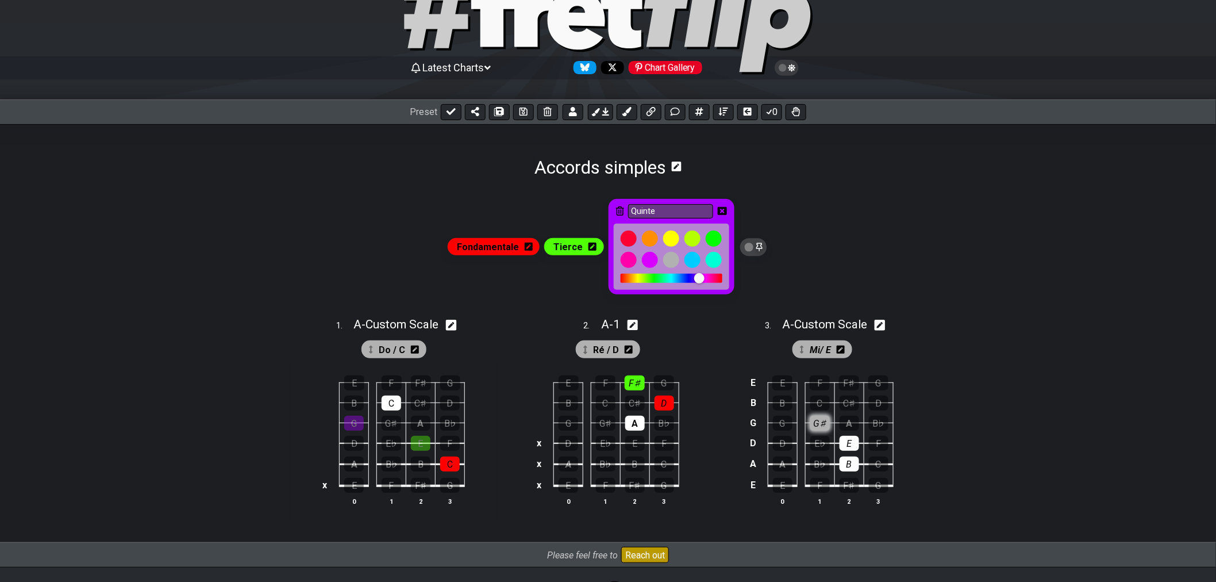
click at [822, 424] on div "G♯" at bounding box center [820, 423] width 20 height 15
click at [848, 446] on div "E" at bounding box center [850, 443] width 20 height 15
click at [848, 440] on div "E" at bounding box center [850, 443] width 20 height 15
click at [849, 463] on div "B" at bounding box center [850, 463] width 20 height 15
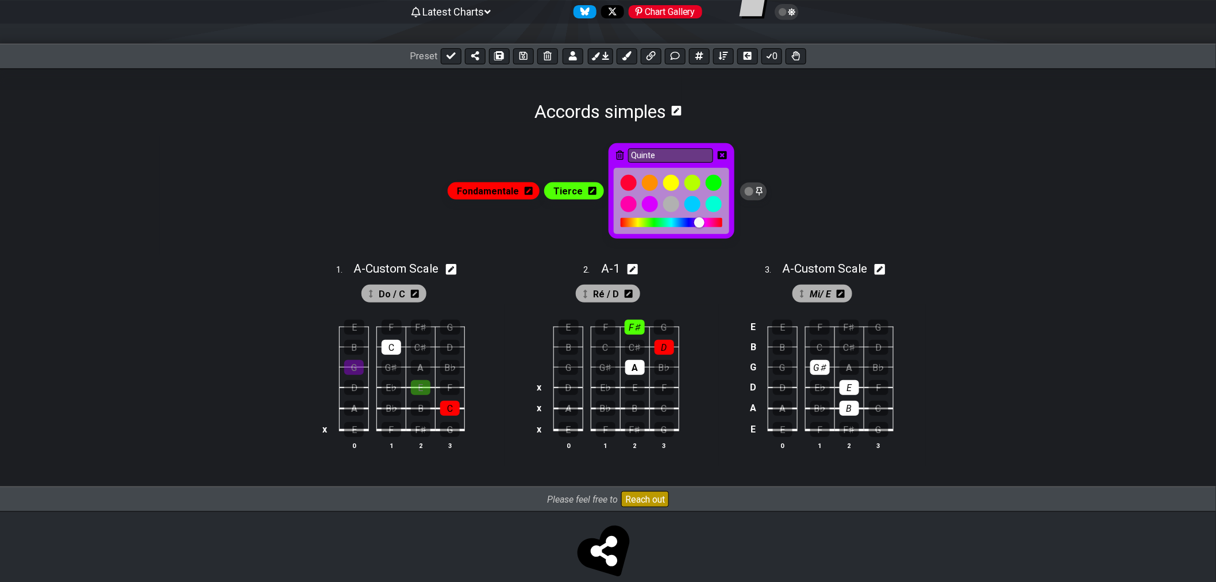
scroll to position [139, 0]
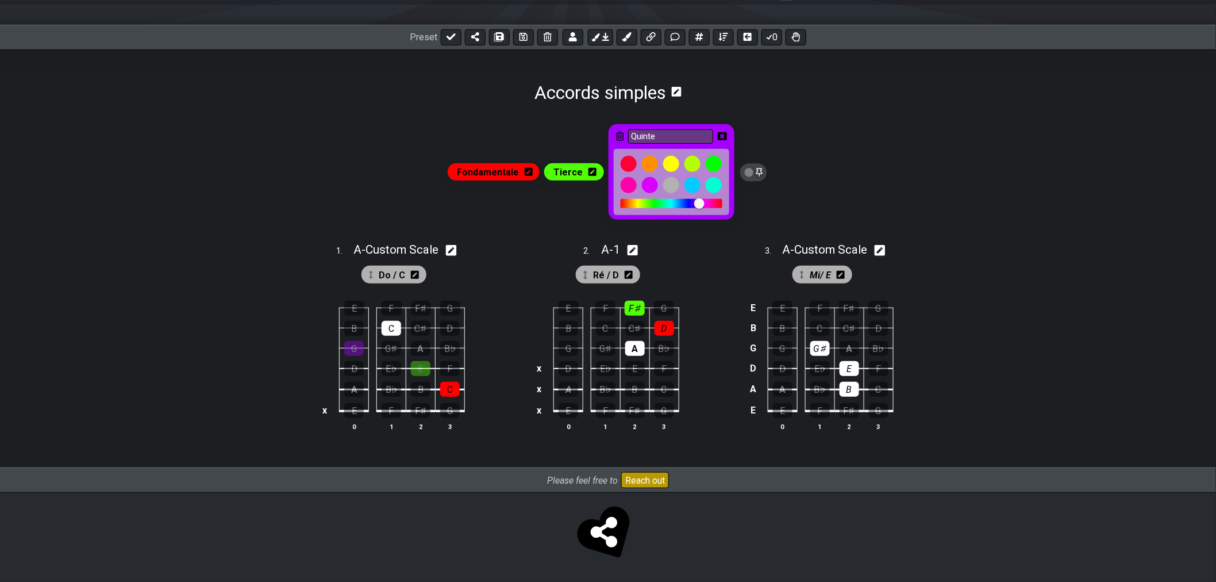
click at [718, 135] on icon at bounding box center [722, 136] width 9 height 8
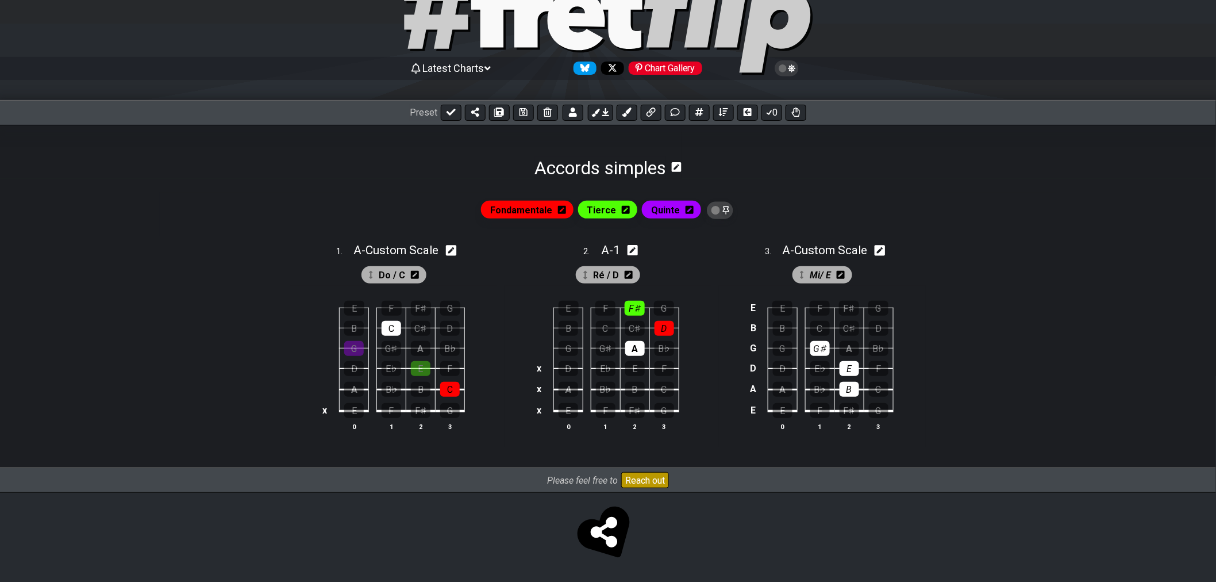
click at [669, 209] on span "Quinte" at bounding box center [665, 210] width 29 height 17
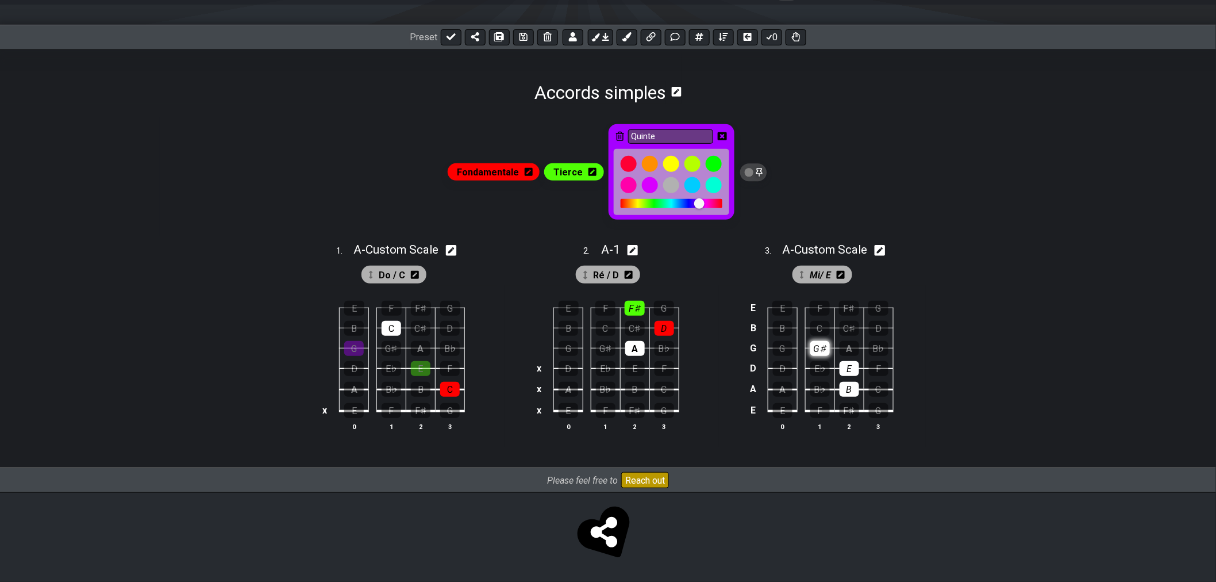
click at [817, 349] on div "G♯" at bounding box center [820, 348] width 20 height 15
click at [824, 348] on div "G♯" at bounding box center [820, 348] width 20 height 15
click at [718, 132] on icon at bounding box center [722, 136] width 9 height 9
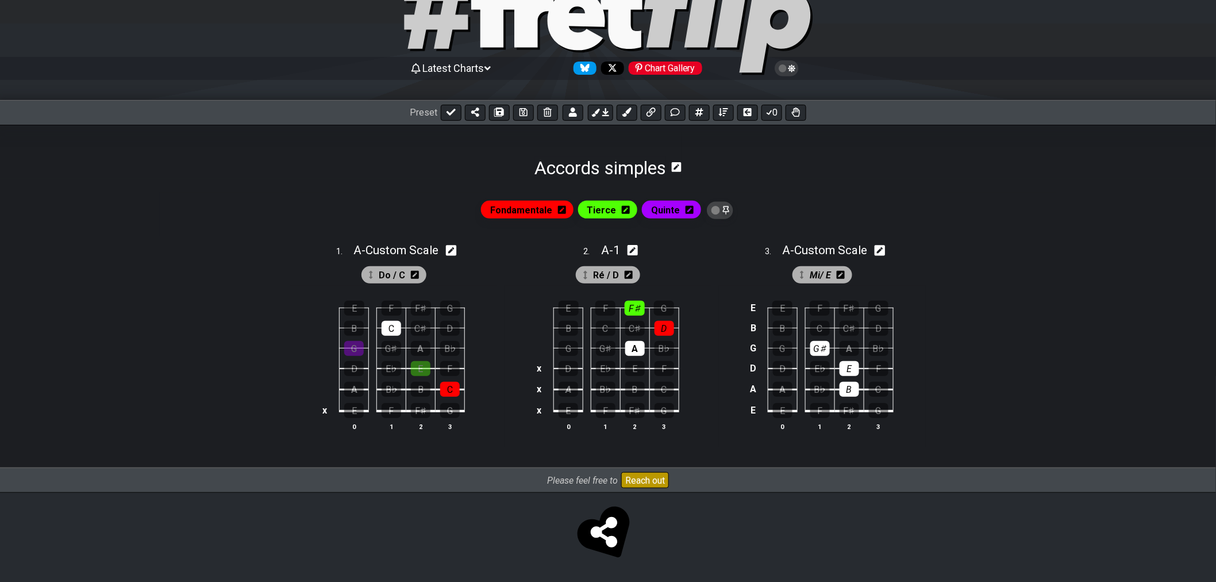
scroll to position [63, 0]
click at [814, 279] on span "Mi/ E" at bounding box center [820, 275] width 21 height 17
click at [822, 276] on span "Mi/ E" at bounding box center [820, 275] width 21 height 17
click at [614, 112] on div "0" at bounding box center [696, 113] width 222 height 16
click at [609, 112] on button at bounding box center [600, 113] width 25 height 16
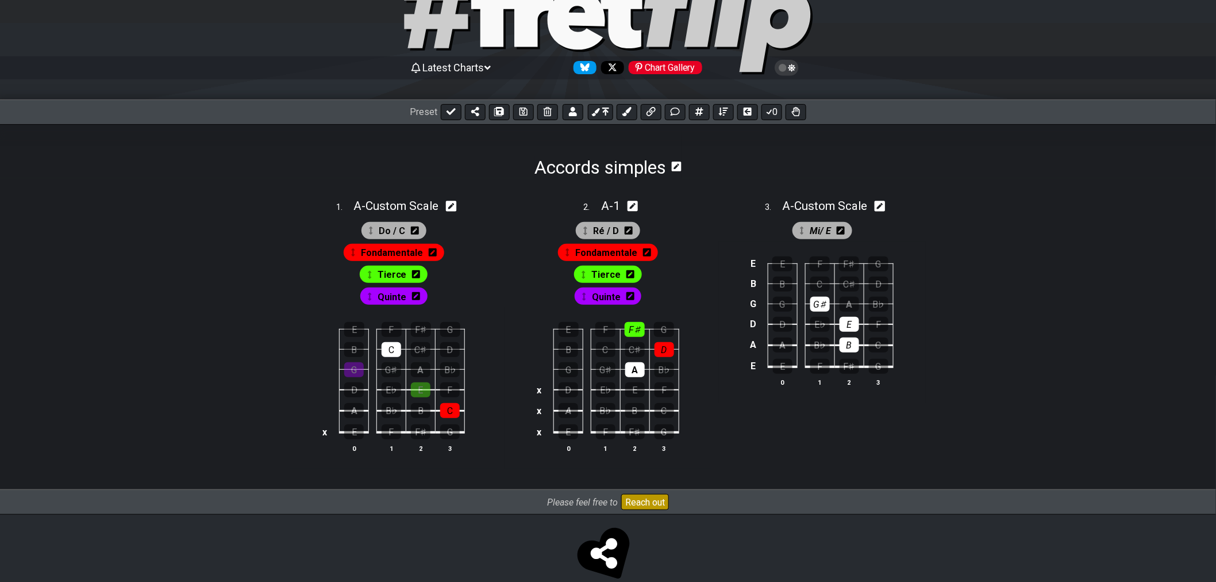
click at [612, 297] on span "Quinte" at bounding box center [606, 297] width 29 height 17
click at [820, 303] on div "G♯" at bounding box center [820, 304] width 20 height 15
click at [822, 308] on div "G♯" at bounding box center [820, 304] width 20 height 15
click at [605, 295] on span "Quinte" at bounding box center [606, 297] width 26 height 17
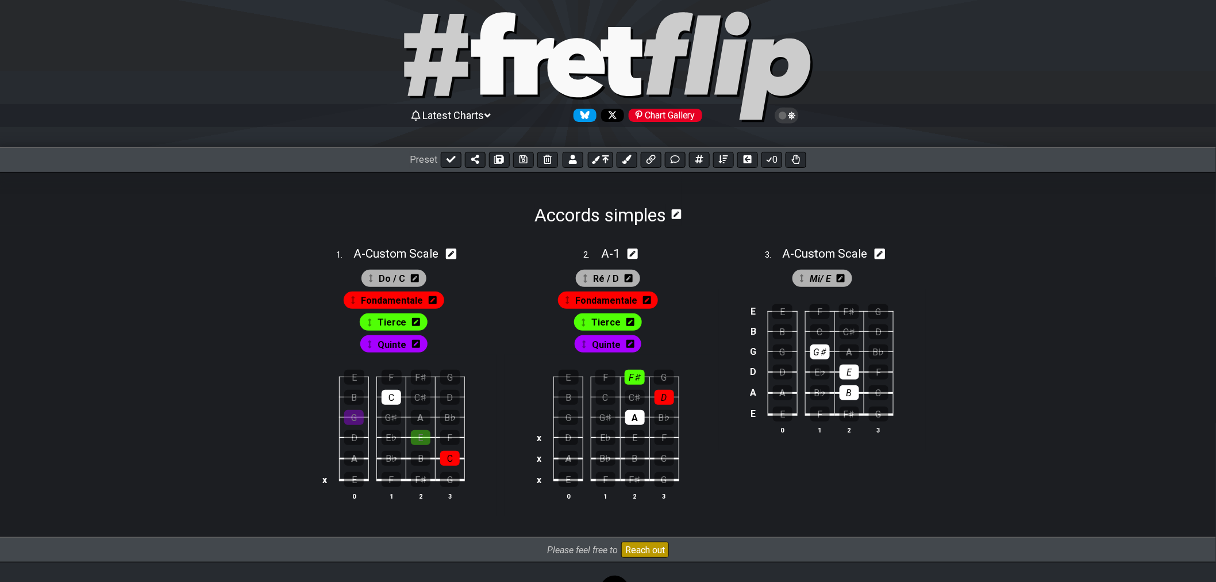
scroll to position [0, 0]
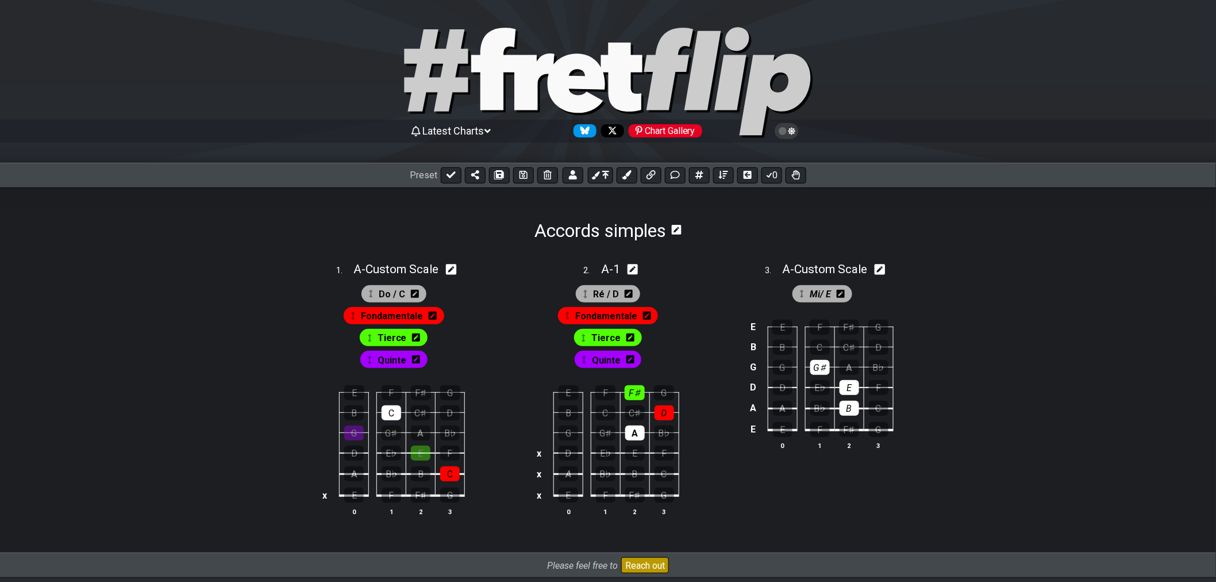
click at [884, 268] on icon at bounding box center [880, 269] width 11 height 12
select select "Custom Scale"
select select "A"
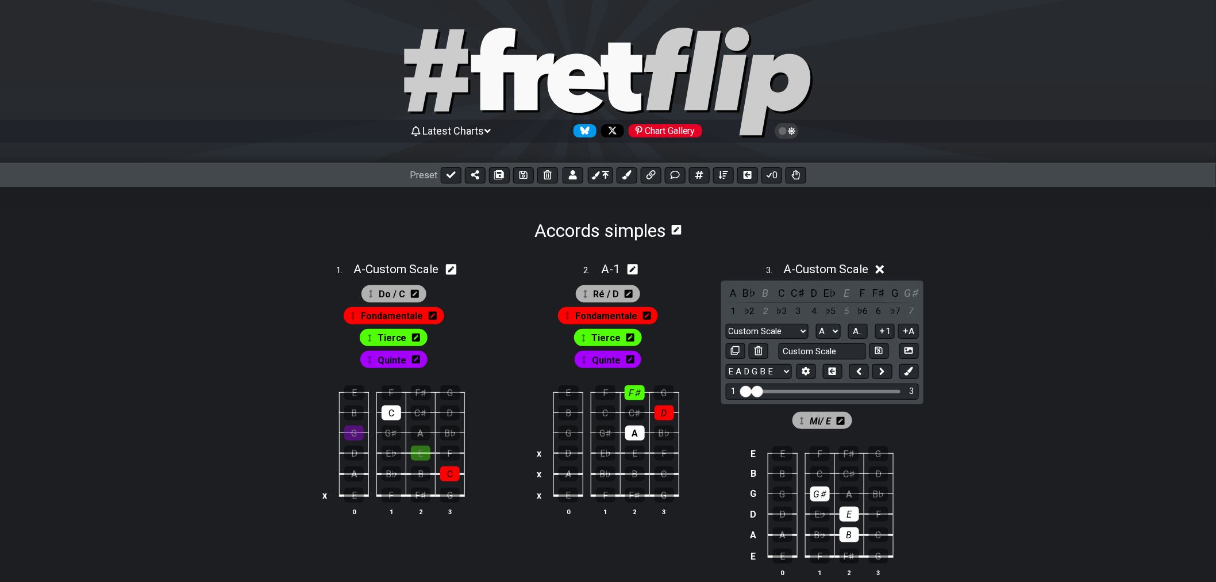
click at [882, 267] on icon at bounding box center [880, 269] width 9 height 9
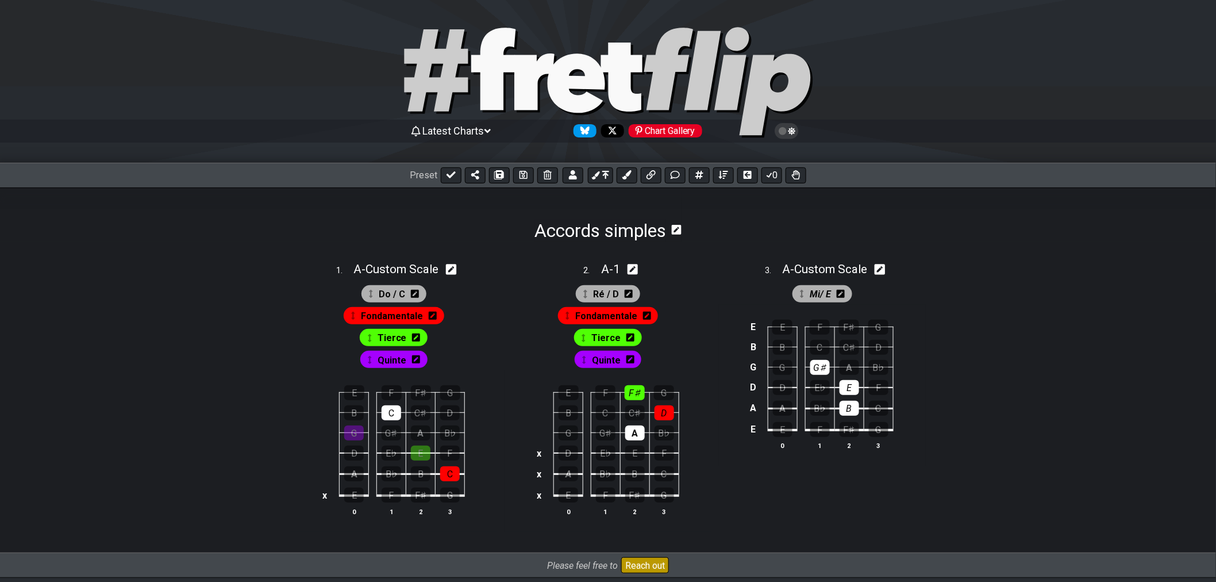
click at [631, 363] on icon at bounding box center [630, 359] width 8 height 8
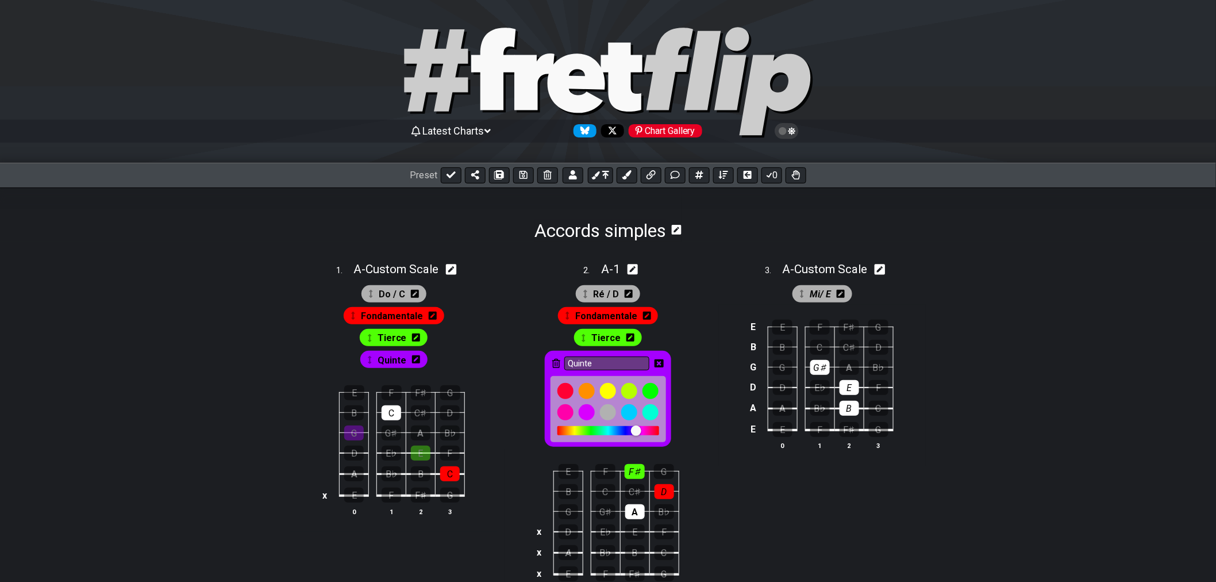
click at [659, 366] on icon at bounding box center [659, 363] width 9 height 8
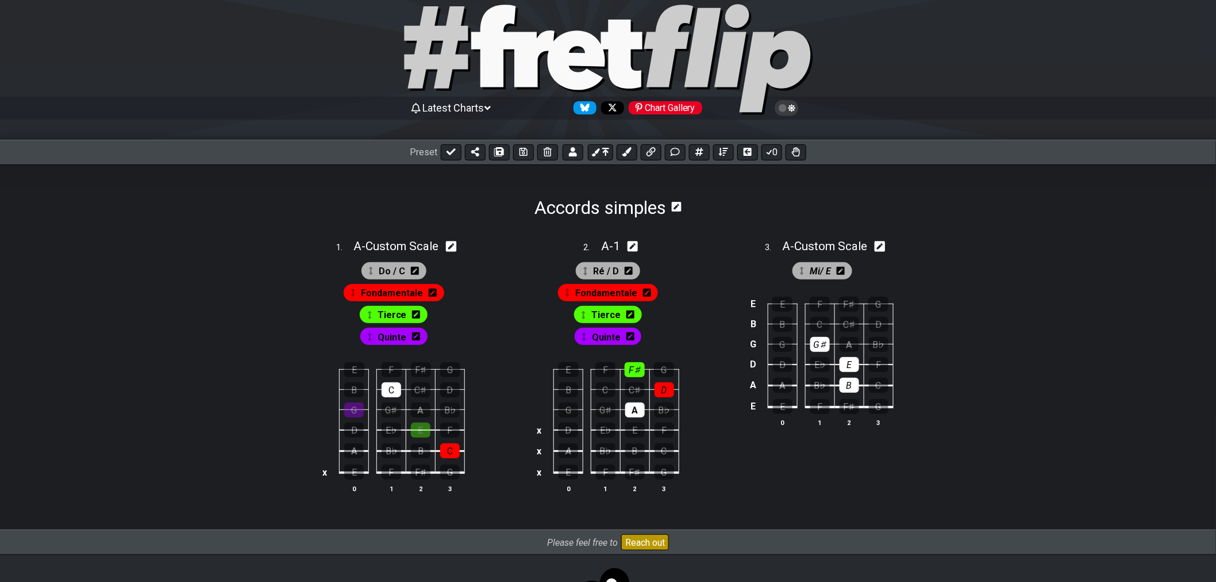
scroll to position [87, 0]
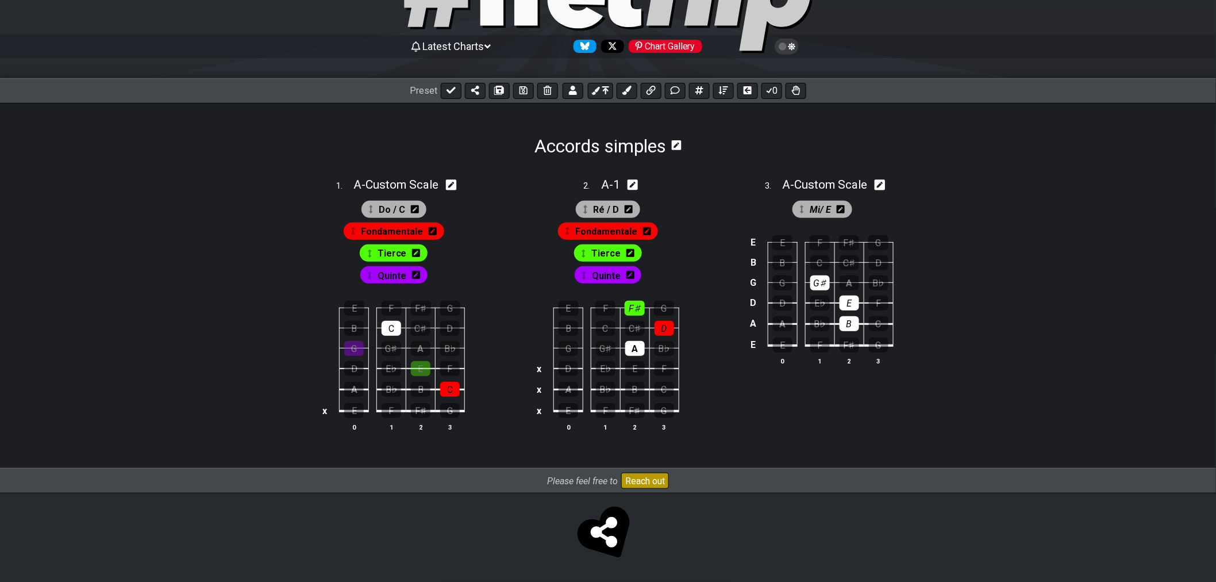
click at [885, 184] on icon at bounding box center [880, 184] width 11 height 11
select select "Custom Scale"
select select "A"
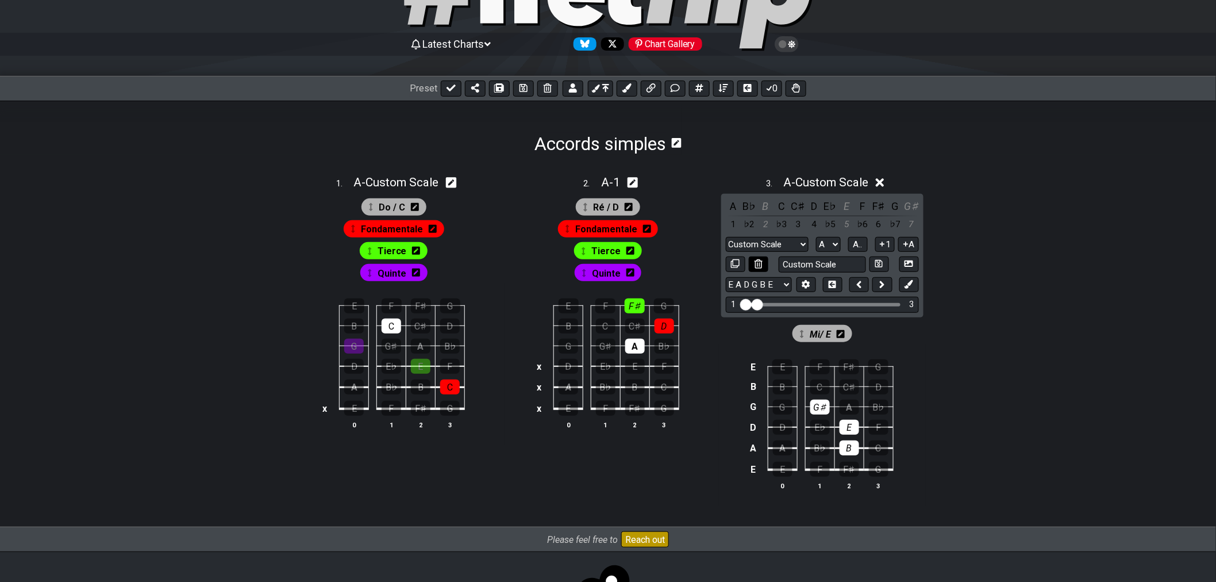
click at [755, 265] on icon at bounding box center [758, 263] width 7 height 9
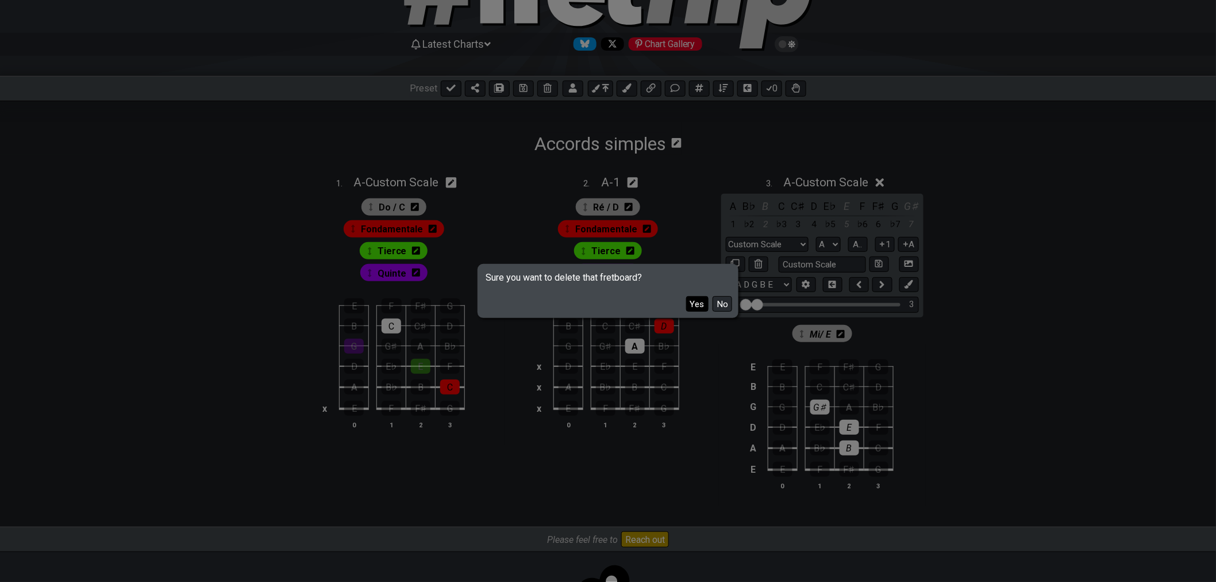
click at [700, 303] on button "Yes" at bounding box center [697, 304] width 22 height 16
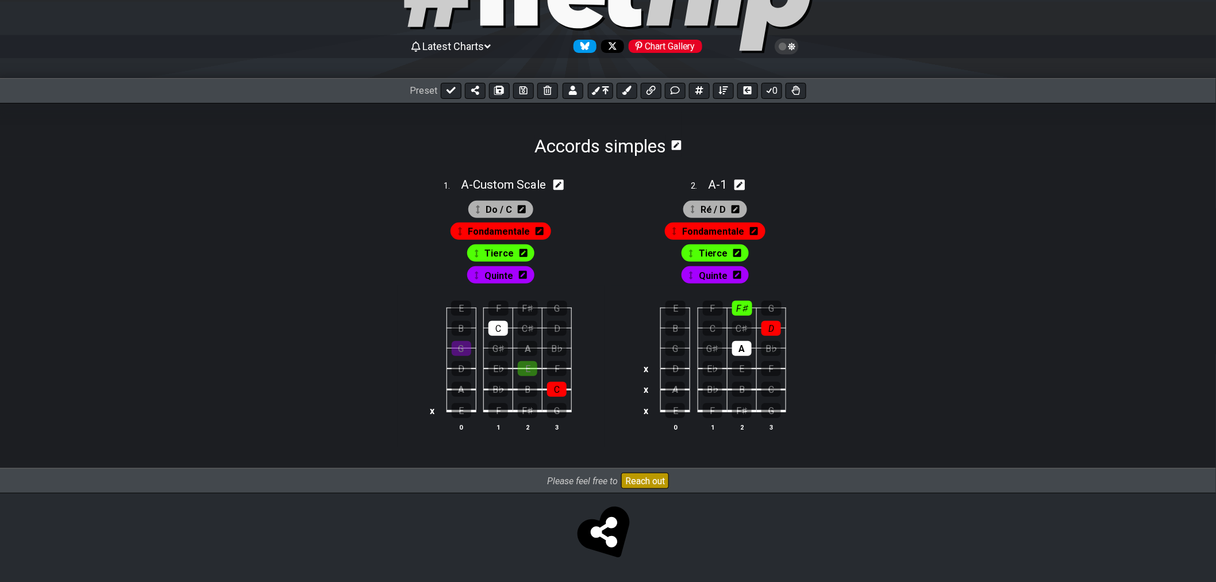
click at [742, 187] on icon at bounding box center [740, 184] width 11 height 11
select select "A"
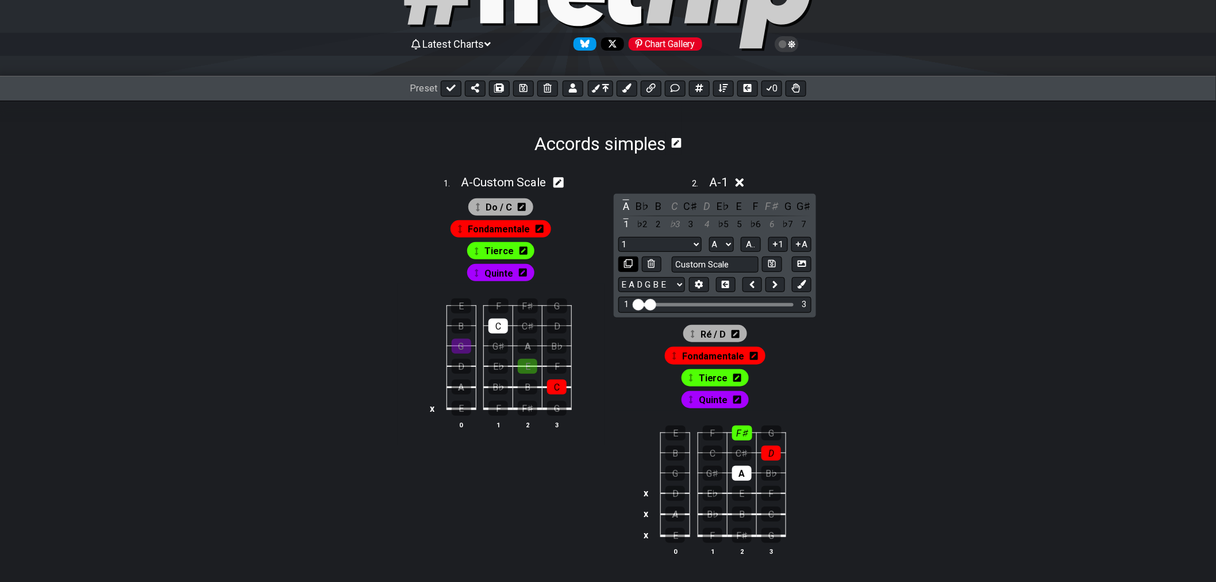
click at [633, 263] on button at bounding box center [628, 264] width 20 height 16
select select "A"
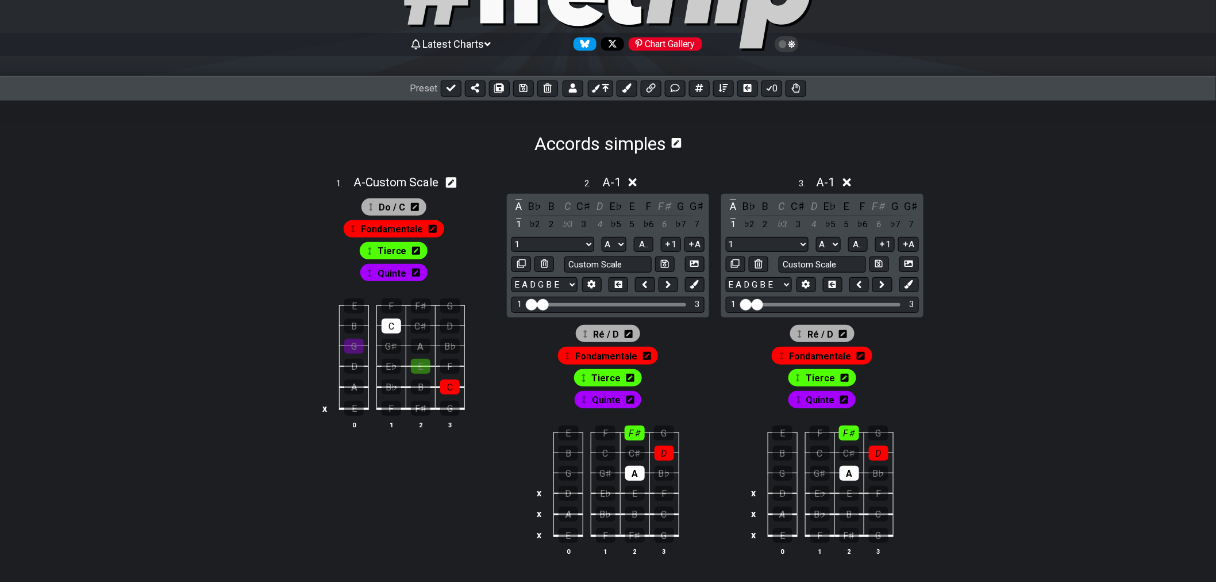
click at [632, 183] on icon at bounding box center [633, 182] width 9 height 12
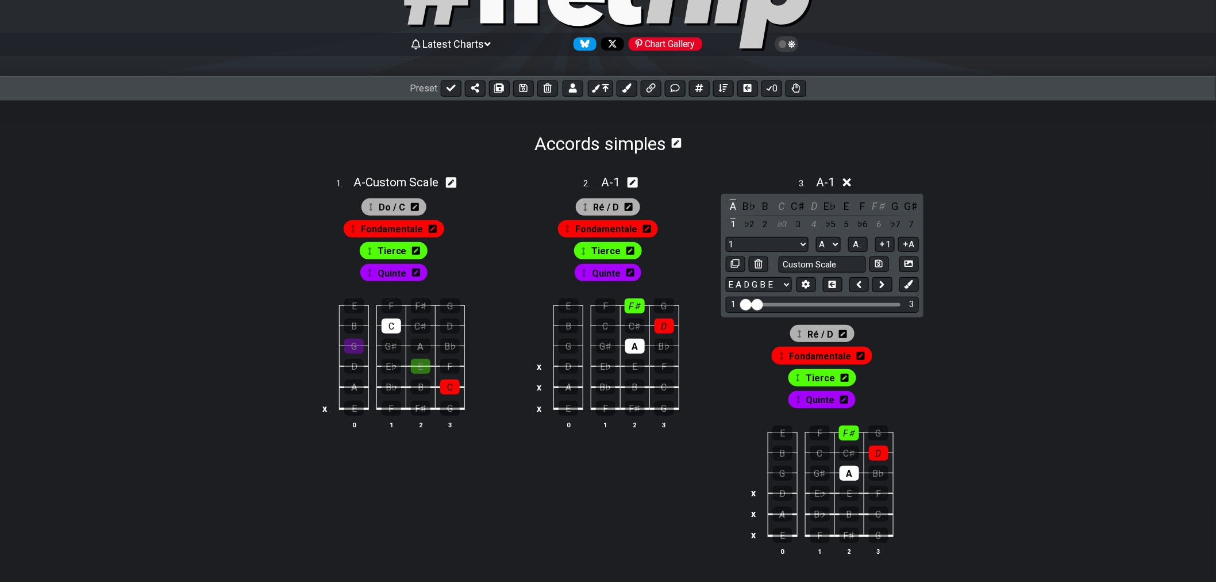
click at [847, 183] on icon at bounding box center [847, 182] width 9 height 12
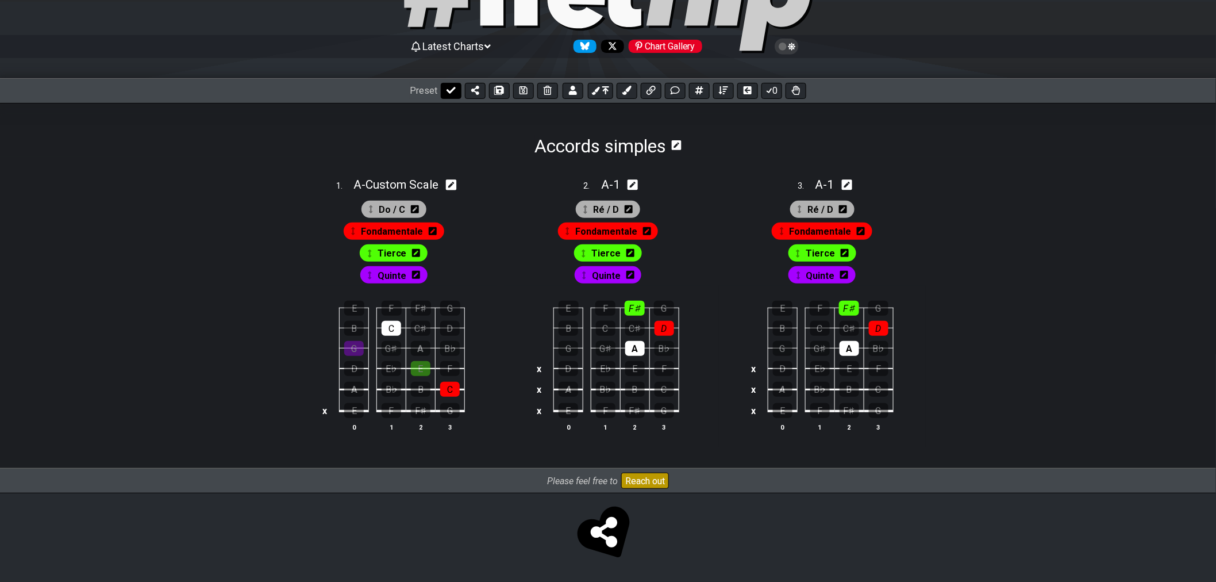
click at [451, 88] on icon at bounding box center [451, 90] width 9 height 7
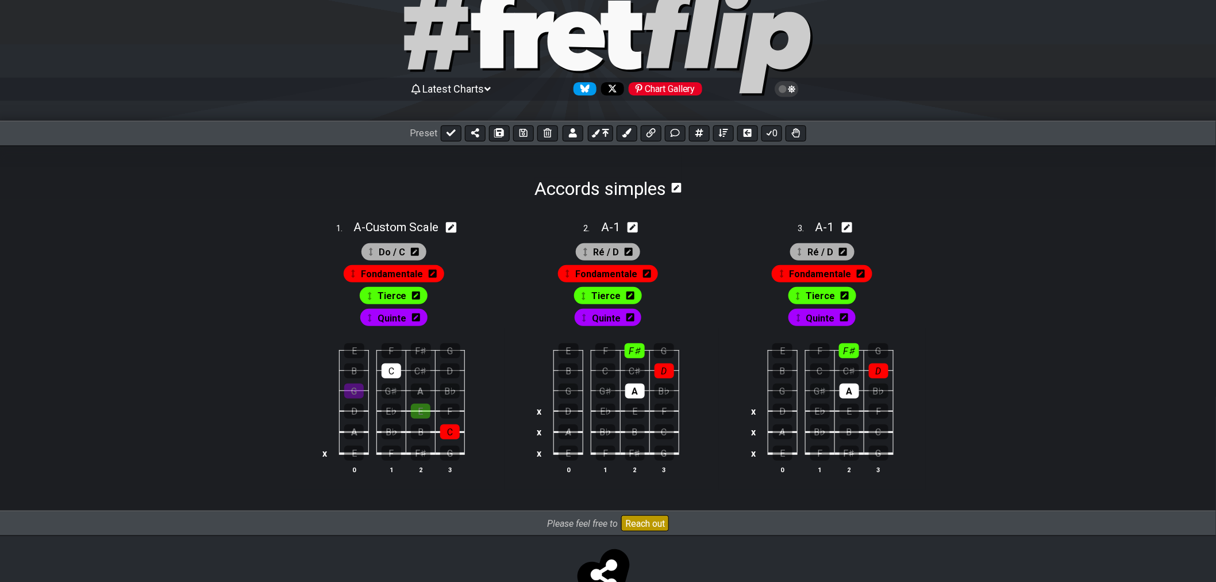
select select "/022YKJVMF"
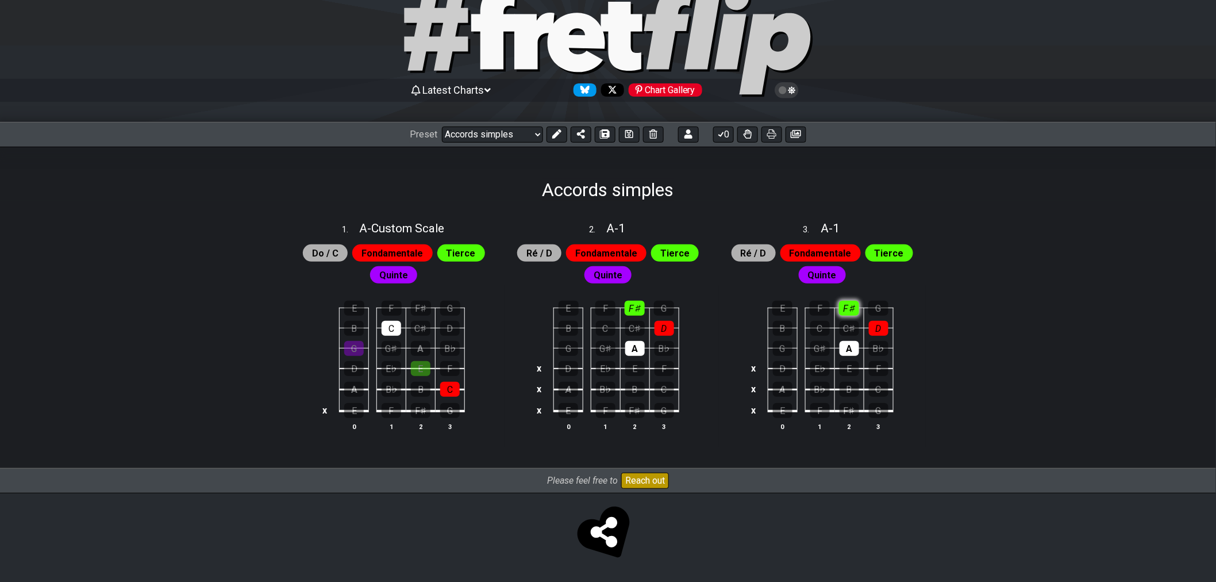
click at [847, 307] on div "F♯" at bounding box center [849, 308] width 20 height 15
click at [876, 332] on div "D" at bounding box center [879, 328] width 20 height 15
click at [852, 348] on div "A" at bounding box center [850, 348] width 20 height 15
click at [886, 331] on div "D" at bounding box center [879, 328] width 20 height 15
click at [883, 332] on div "D" at bounding box center [879, 328] width 20 height 15
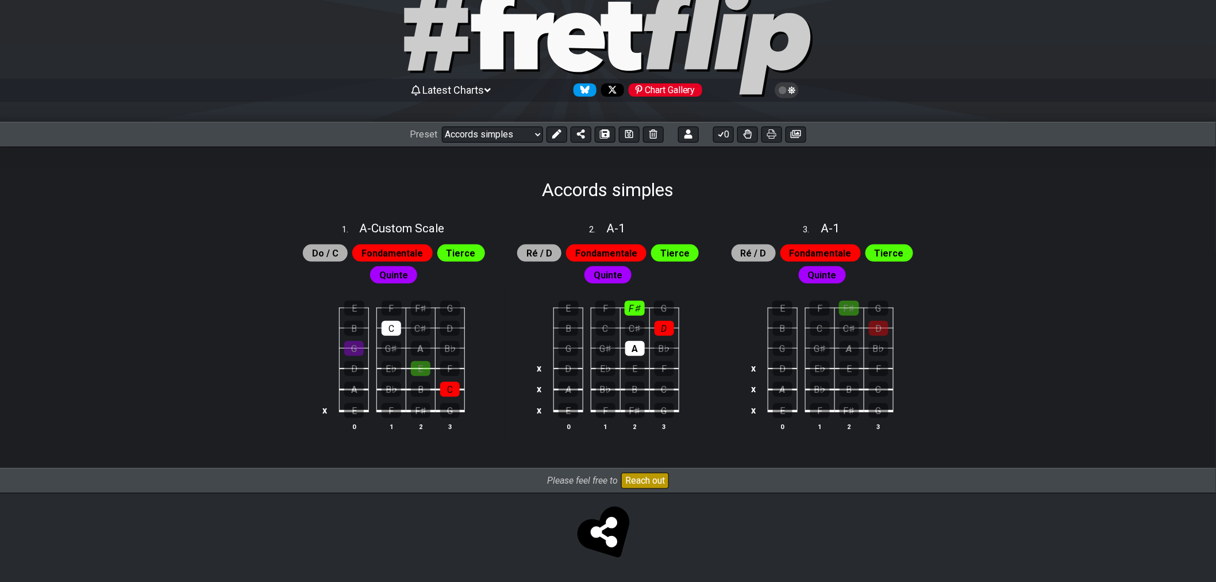
click at [756, 257] on span "Ré / D" at bounding box center [754, 253] width 26 height 17
click at [558, 137] on icon at bounding box center [556, 133] width 9 height 9
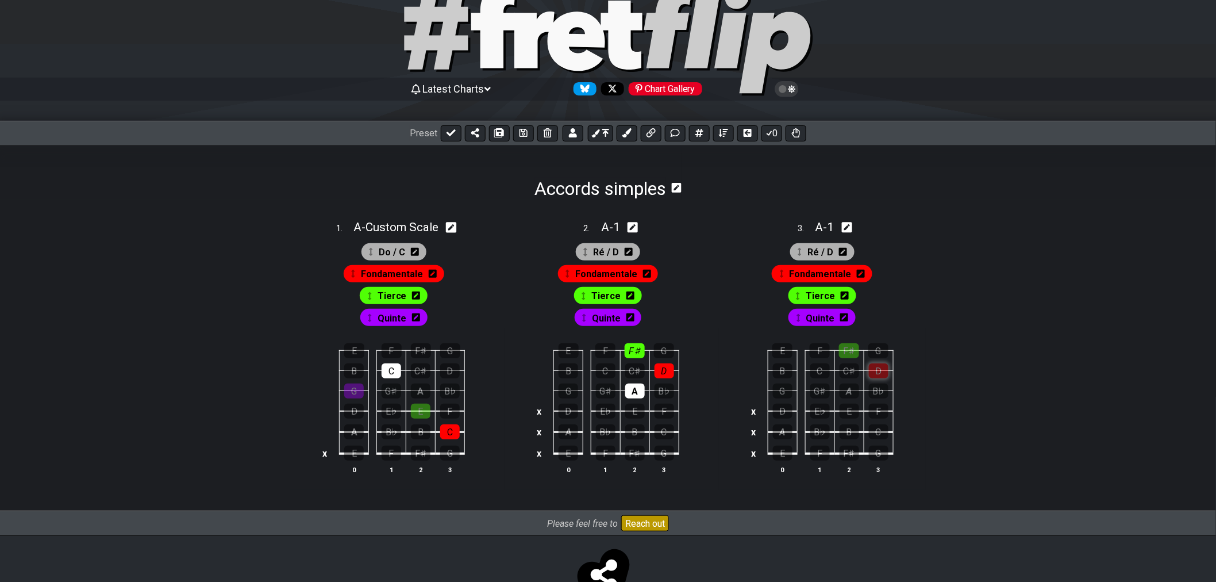
click at [877, 378] on div "D" at bounding box center [879, 370] width 20 height 15
click at [866, 371] on td "D" at bounding box center [878, 361] width 29 height 20
click at [874, 377] on div "D" at bounding box center [879, 370] width 20 height 15
click at [855, 358] on div "F♯" at bounding box center [849, 350] width 20 height 15
click at [853, 355] on div "F♯" at bounding box center [849, 350] width 20 height 15
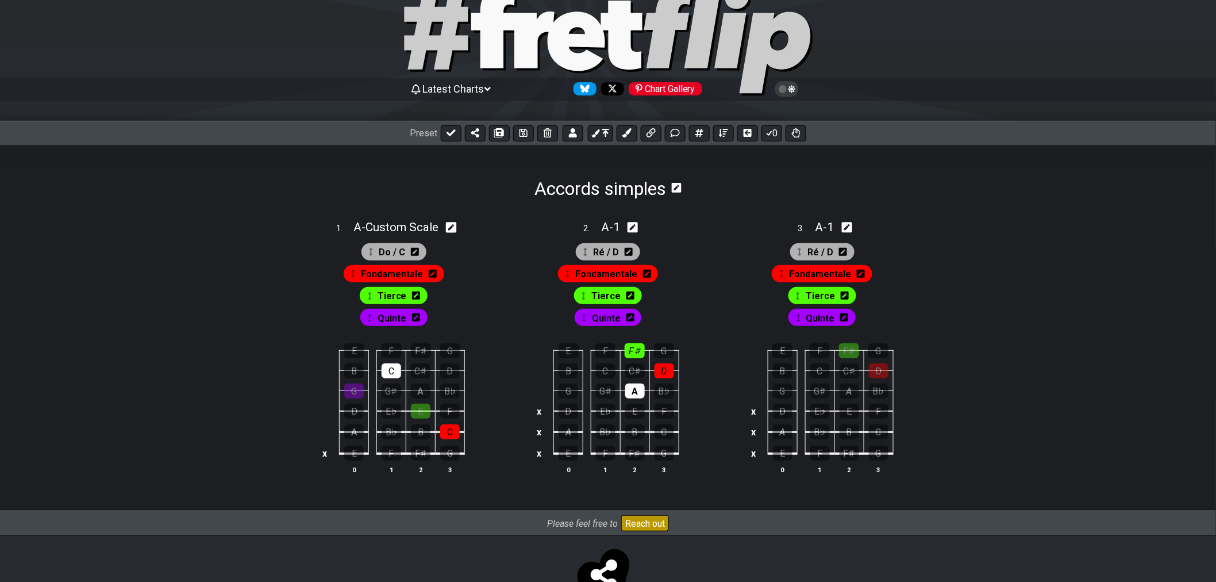
click at [812, 295] on span "Tierce" at bounding box center [820, 295] width 29 height 17
click at [855, 349] on div "F♯" at bounding box center [849, 350] width 20 height 15
click at [817, 276] on span "Fondamentale" at bounding box center [821, 274] width 62 height 17
click at [877, 368] on div "D" at bounding box center [879, 370] width 20 height 15
click at [820, 282] on span "Fondamentale" at bounding box center [820, 274] width 57 height 17
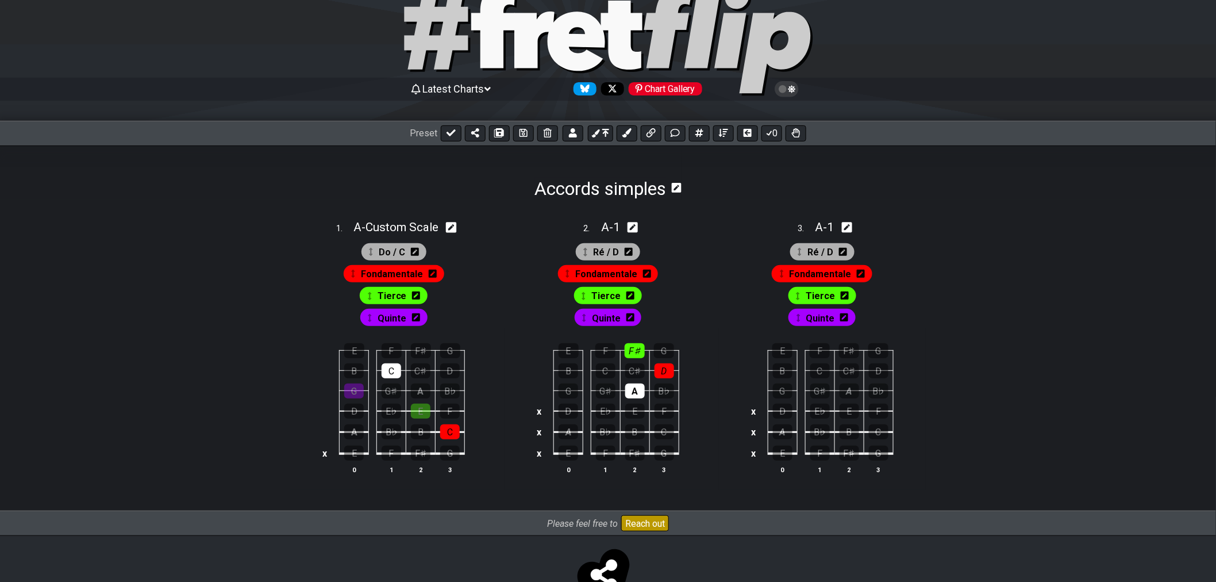
click at [821, 278] on span "Fondamentale" at bounding box center [821, 274] width 62 height 17
click at [817, 276] on span "Fondamentale" at bounding box center [820, 274] width 57 height 17
click at [854, 411] on div "E" at bounding box center [850, 410] width 20 height 15
click at [823, 276] on span "Fondamentale" at bounding box center [821, 274] width 62 height 17
click at [852, 414] on div "E" at bounding box center [850, 410] width 20 height 15
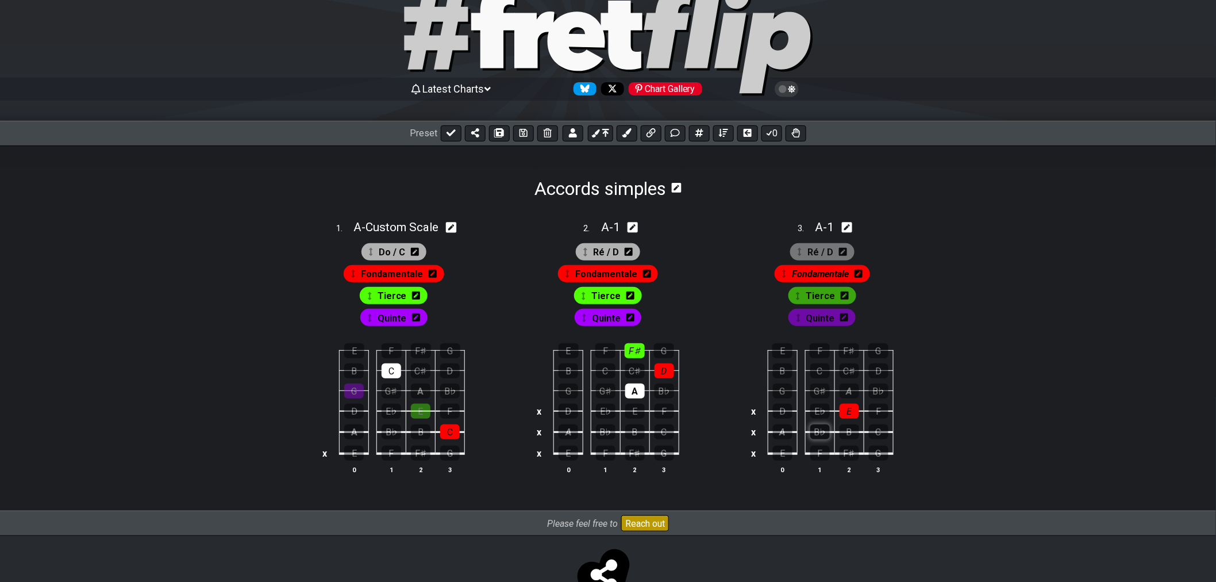
click at [826, 428] on div "B♭" at bounding box center [820, 431] width 20 height 15
click at [824, 432] on div "B♭" at bounding box center [820, 431] width 20 height 15
click at [817, 259] on span "Ré / D" at bounding box center [821, 252] width 26 height 17
click at [817, 254] on span "Ré / D" at bounding box center [821, 252] width 24 height 17
click at [835, 437] on td "F♯" at bounding box center [849, 443] width 29 height 22
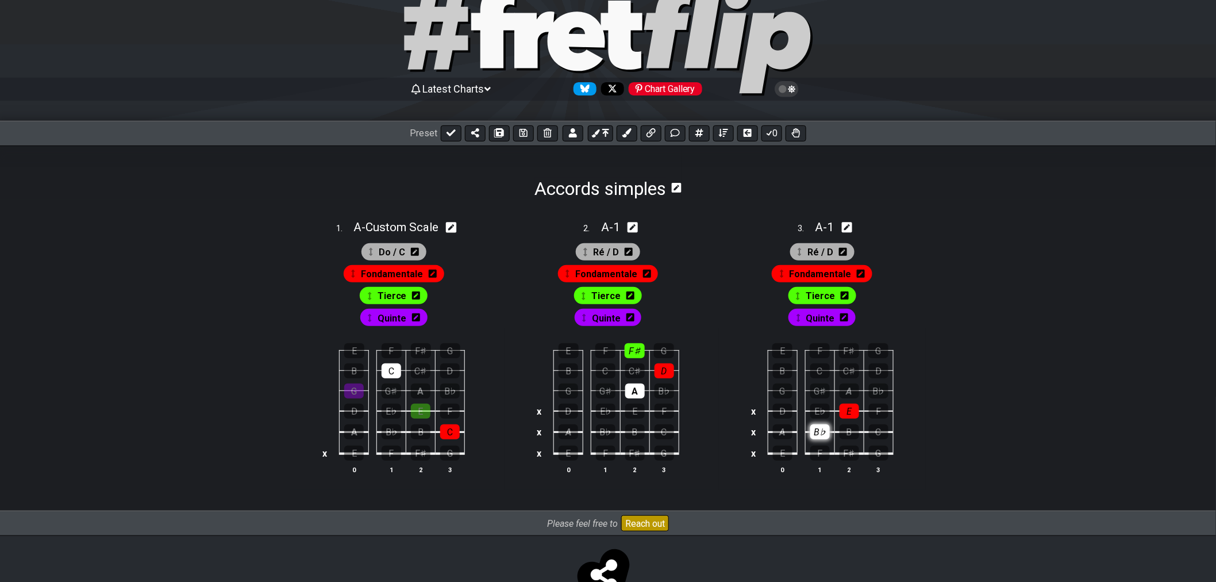
click at [822, 436] on div "B♭" at bounding box center [820, 431] width 20 height 15
click at [824, 433] on div "B♭" at bounding box center [820, 431] width 20 height 15
click at [847, 437] on div "B" at bounding box center [850, 431] width 20 height 15
click at [817, 389] on div "G♯" at bounding box center [820, 390] width 20 height 15
click at [821, 302] on span "Tierce" at bounding box center [820, 295] width 29 height 17
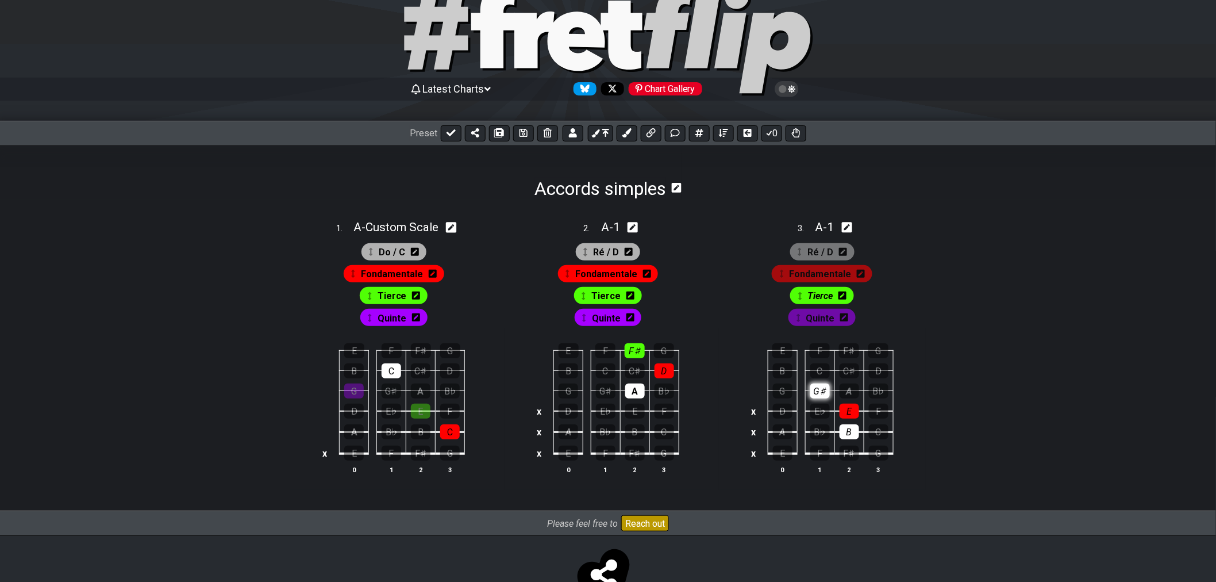
click at [818, 393] on div "G♯" at bounding box center [820, 390] width 20 height 15
click at [825, 322] on span "Quinte" at bounding box center [820, 318] width 29 height 17
click at [849, 439] on div "B" at bounding box center [850, 431] width 20 height 15
click at [939, 344] on div "1 . A - Custom Scale Do / C Fondamentale Tierce Quinte E F F♯ G B C C♯ D G G♯ A…" at bounding box center [608, 355] width 897 height 312
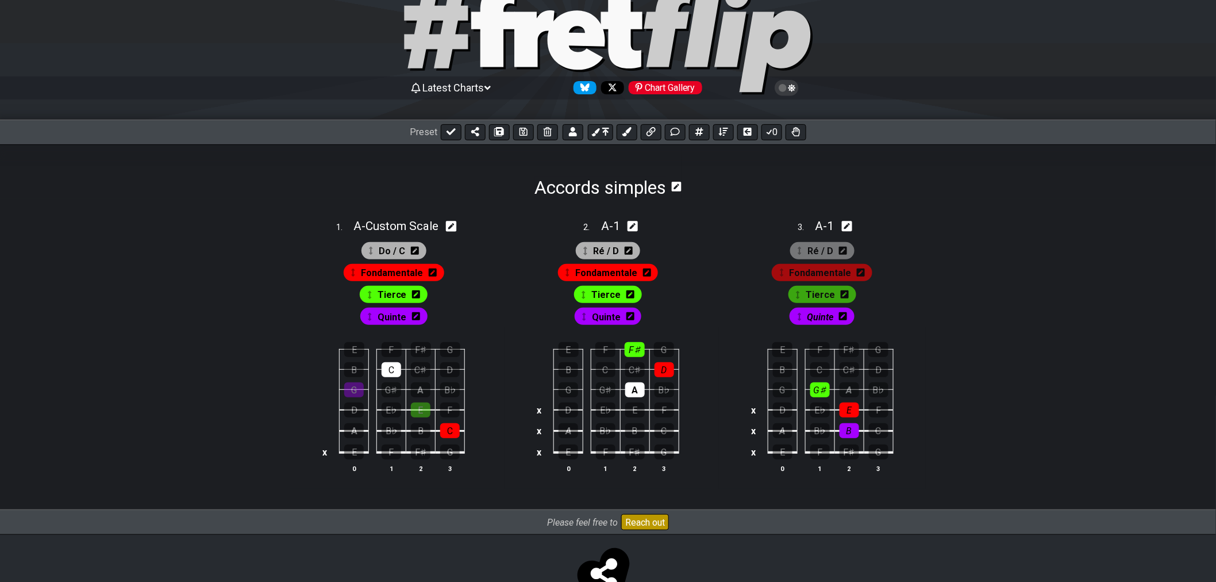
scroll to position [87, 0]
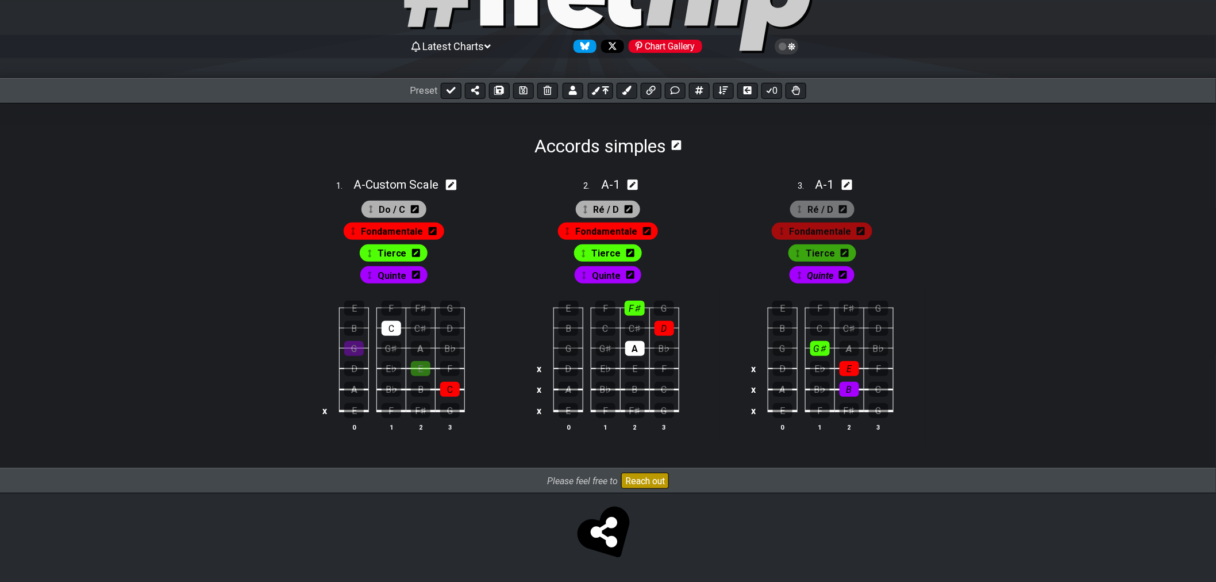
click at [820, 210] on span "Ré / D" at bounding box center [821, 209] width 26 height 17
click at [847, 207] on div "Ré / D" at bounding box center [822, 209] width 63 height 17
click at [843, 205] on icon at bounding box center [842, 209] width 8 height 9
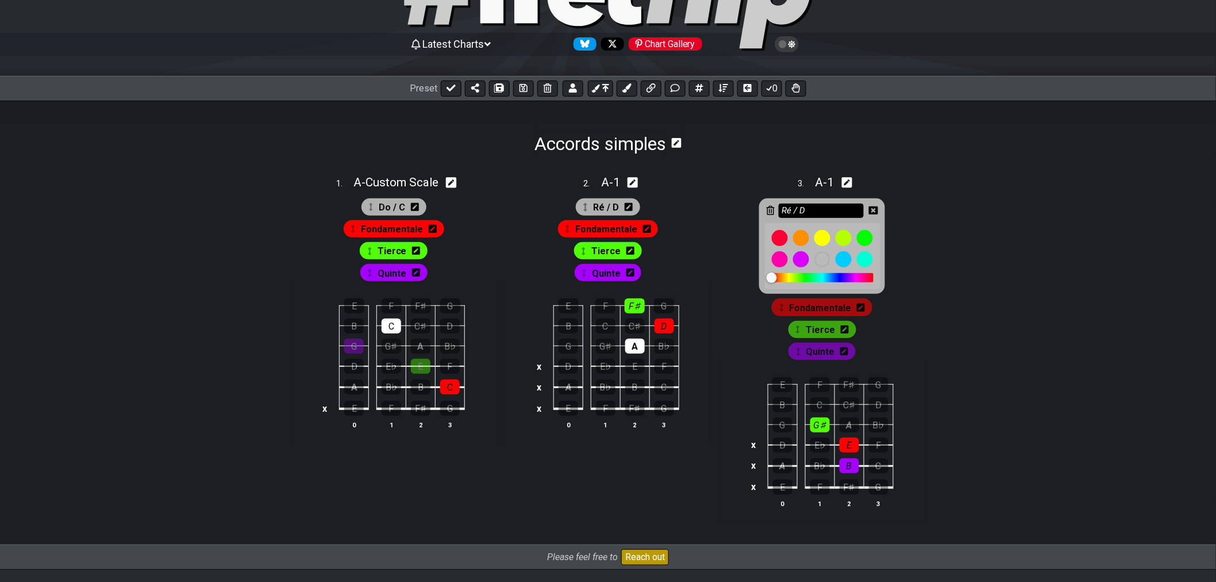
click at [816, 207] on input "Ré / D" at bounding box center [821, 210] width 85 height 14
click at [792, 209] on input "Ré / D" at bounding box center [821, 210] width 85 height 14
type input "Mi / D"
click at [874, 209] on icon at bounding box center [873, 210] width 9 height 9
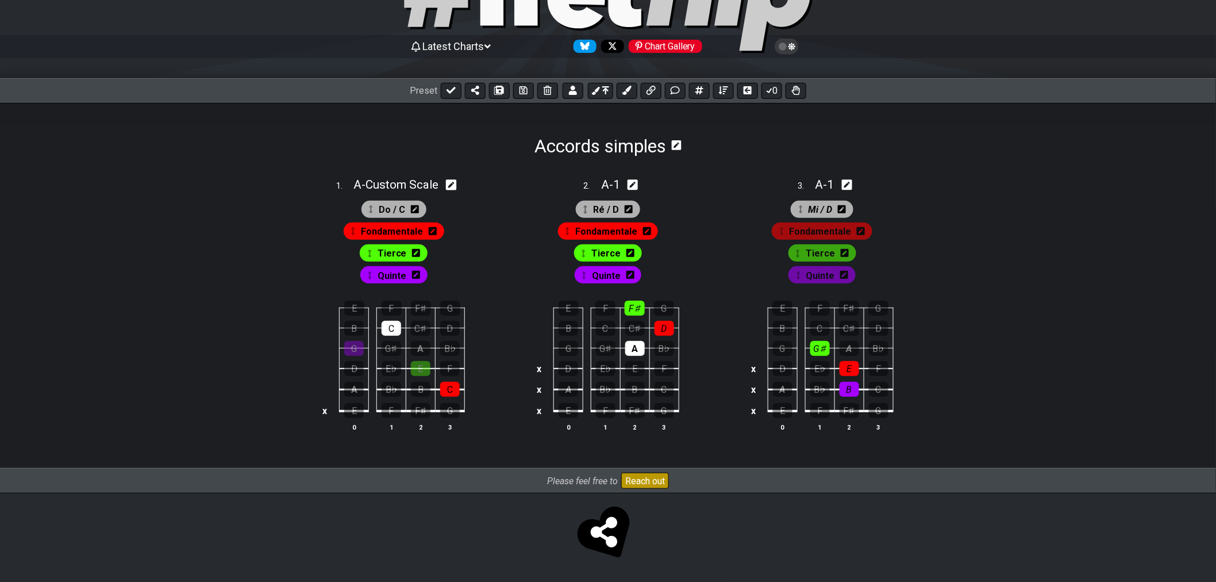
click at [851, 193] on div "Mi / D Fondamentale Tierce Quinte" at bounding box center [822, 239] width 207 height 93
click at [848, 184] on icon at bounding box center [847, 185] width 11 height 12
select select "A"
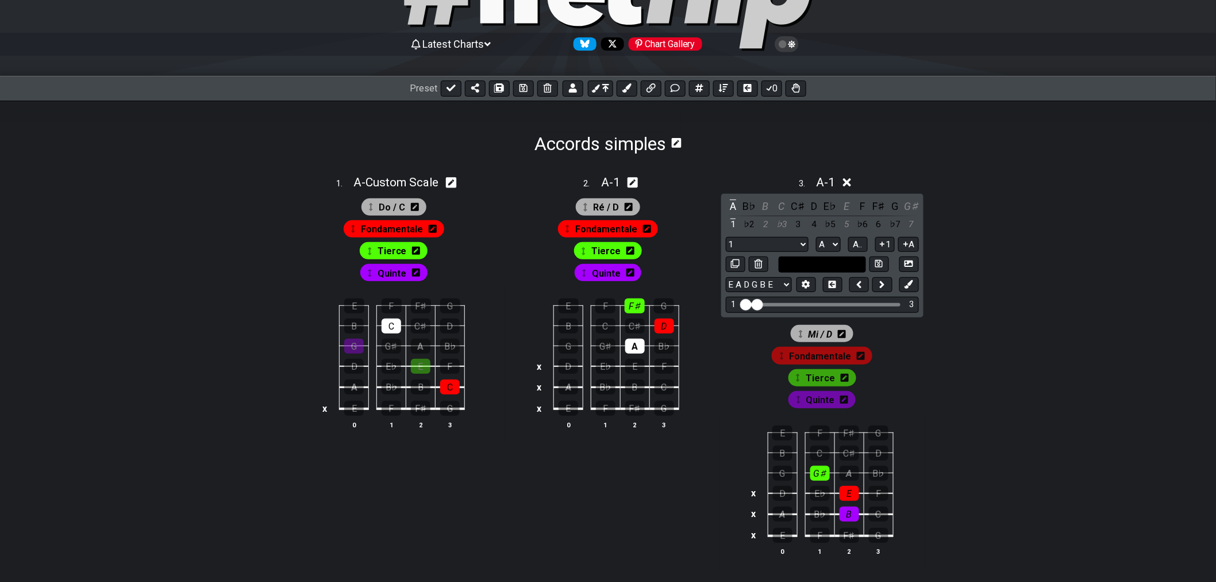
click at [831, 263] on input "text" at bounding box center [822, 264] width 87 height 16
type input "M"
type input "Mi / E"
click at [881, 267] on icon at bounding box center [878, 263] width 7 height 7
select select "Mi / E"
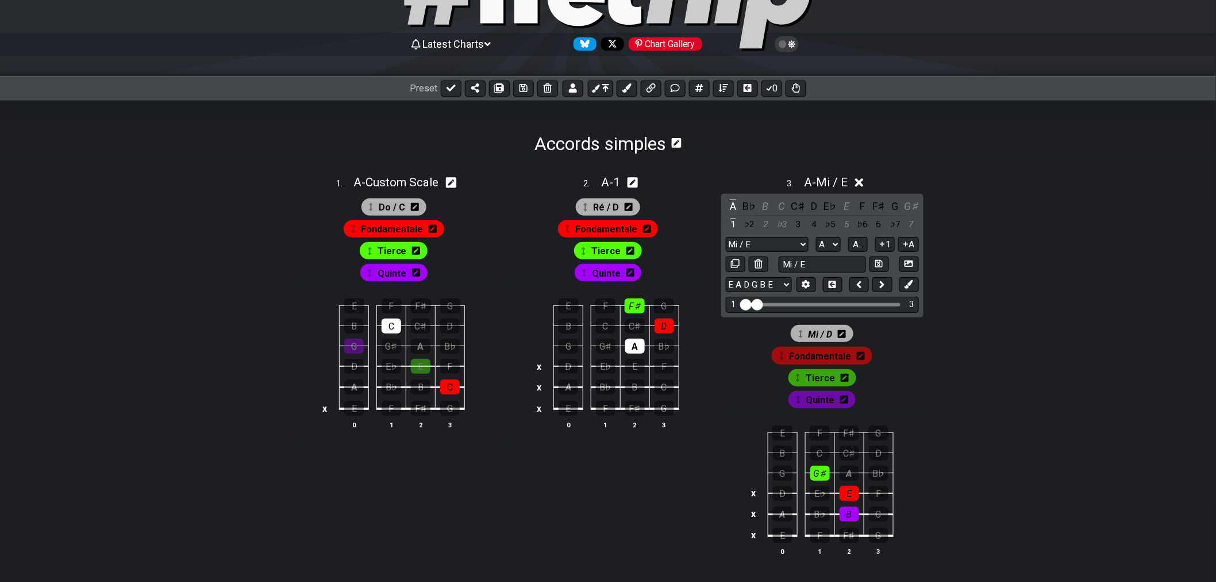
click at [844, 336] on icon at bounding box center [842, 334] width 8 height 8
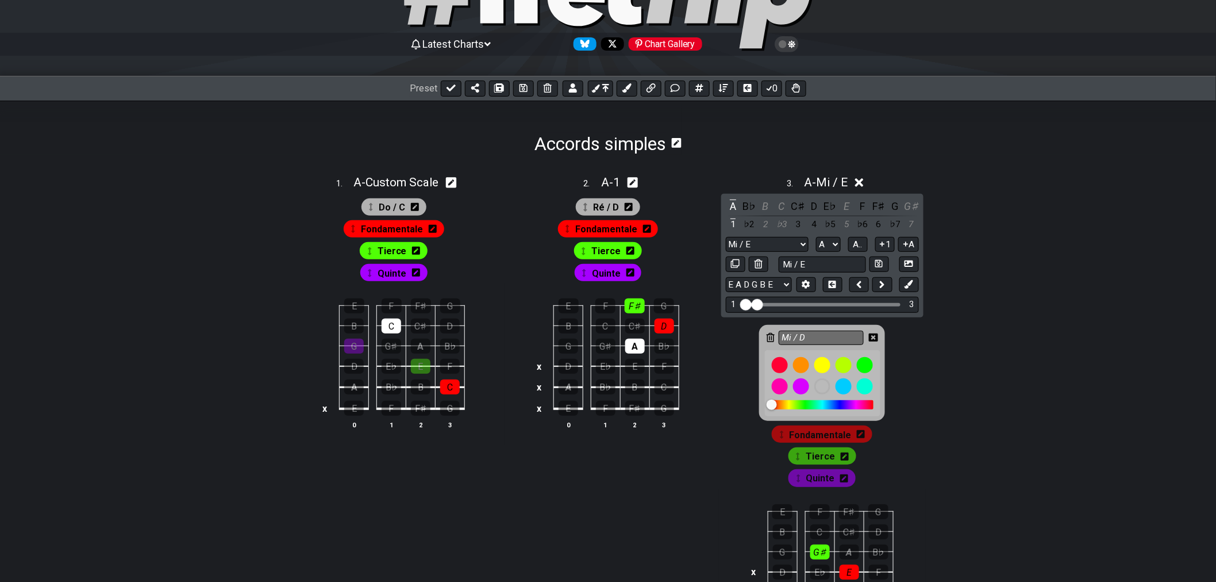
click at [769, 337] on icon at bounding box center [771, 337] width 8 height 9
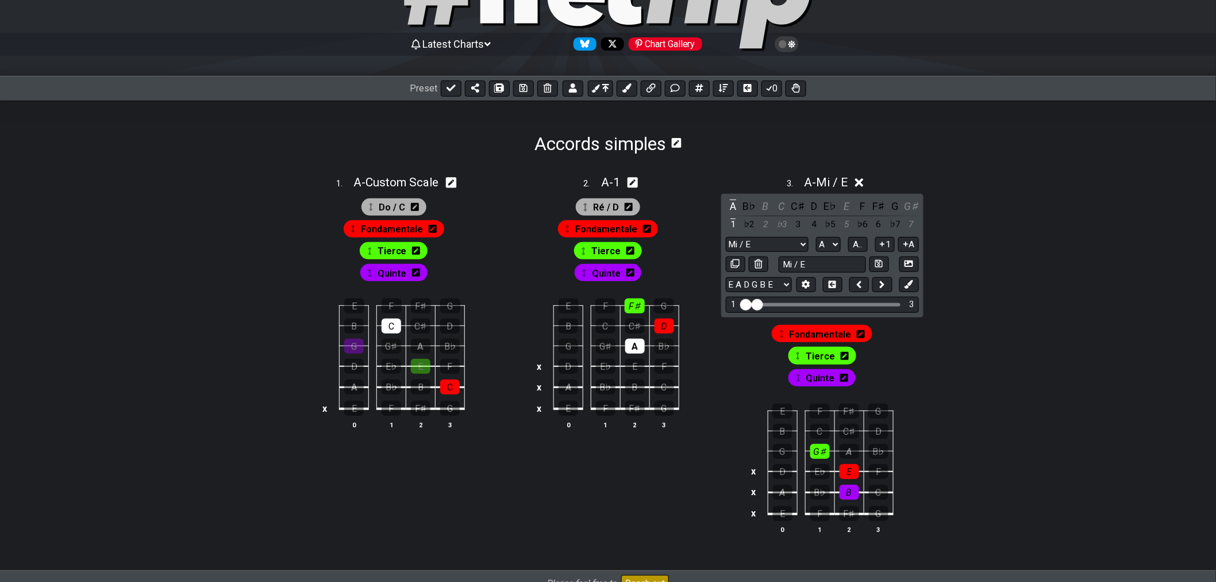
click at [968, 224] on div "1 . A - Custom Scale Do / C Fondamentale Tierce Quinte E F F♯ G B C C♯ D G G♯ A…" at bounding box center [608, 363] width 897 height 417
click at [883, 267] on icon at bounding box center [878, 263] width 7 height 7
click at [733, 208] on div "A" at bounding box center [733, 206] width 15 height 16
click at [729, 205] on div "A" at bounding box center [733, 206] width 15 height 16
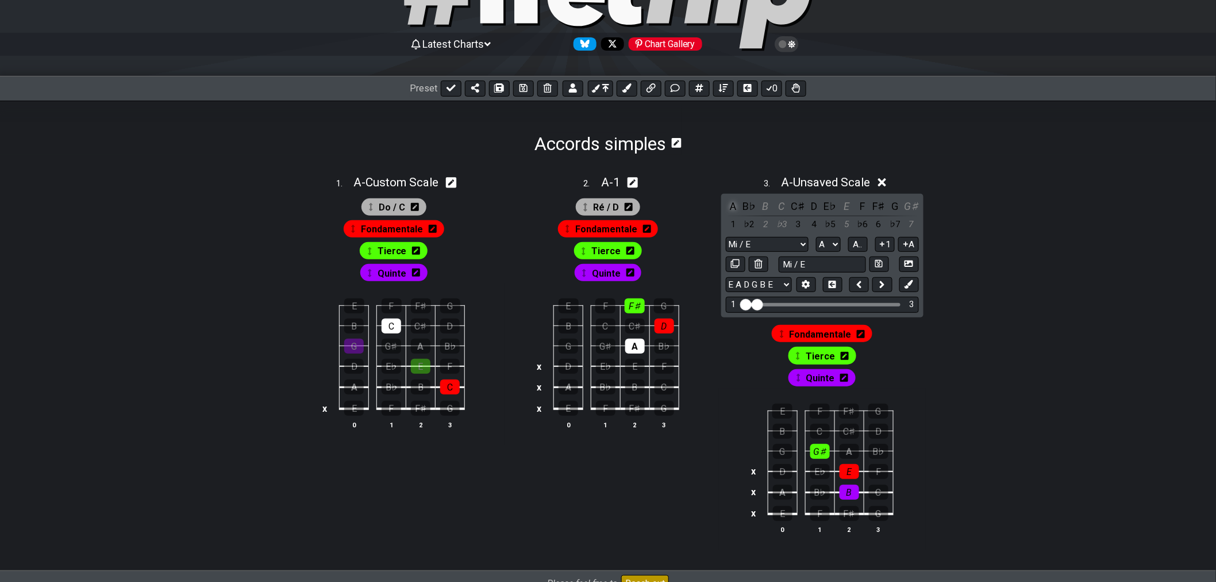
click at [729, 204] on div "A" at bounding box center [733, 206] width 15 height 16
click at [732, 204] on div "A" at bounding box center [733, 206] width 15 height 16
click at [757, 469] on td "x" at bounding box center [754, 471] width 14 height 21
click at [756, 475] on td "o" at bounding box center [754, 471] width 14 height 21
click at [757, 500] on td "x" at bounding box center [754, 491] width 14 height 21
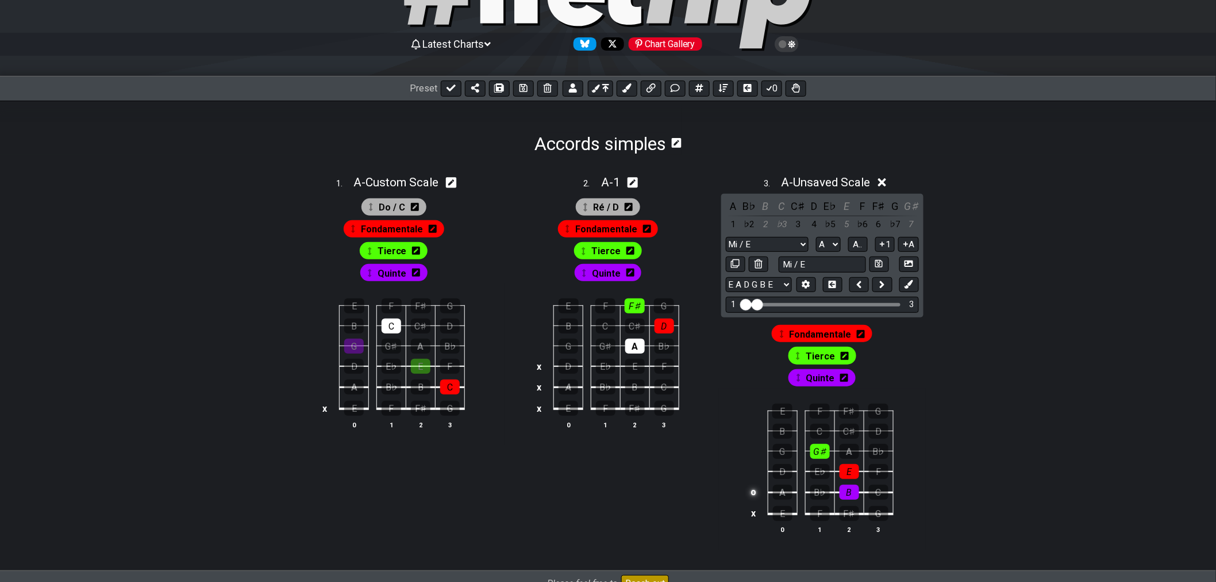
click at [756, 497] on td "o" at bounding box center [754, 491] width 14 height 21
click at [780, 434] on div "B" at bounding box center [783, 431] width 20 height 15
click at [783, 418] on div "E" at bounding box center [782, 410] width 20 height 15
click at [782, 436] on div "B" at bounding box center [783, 431] width 20 height 15
click at [782, 423] on td "B" at bounding box center [782, 420] width 29 height 20
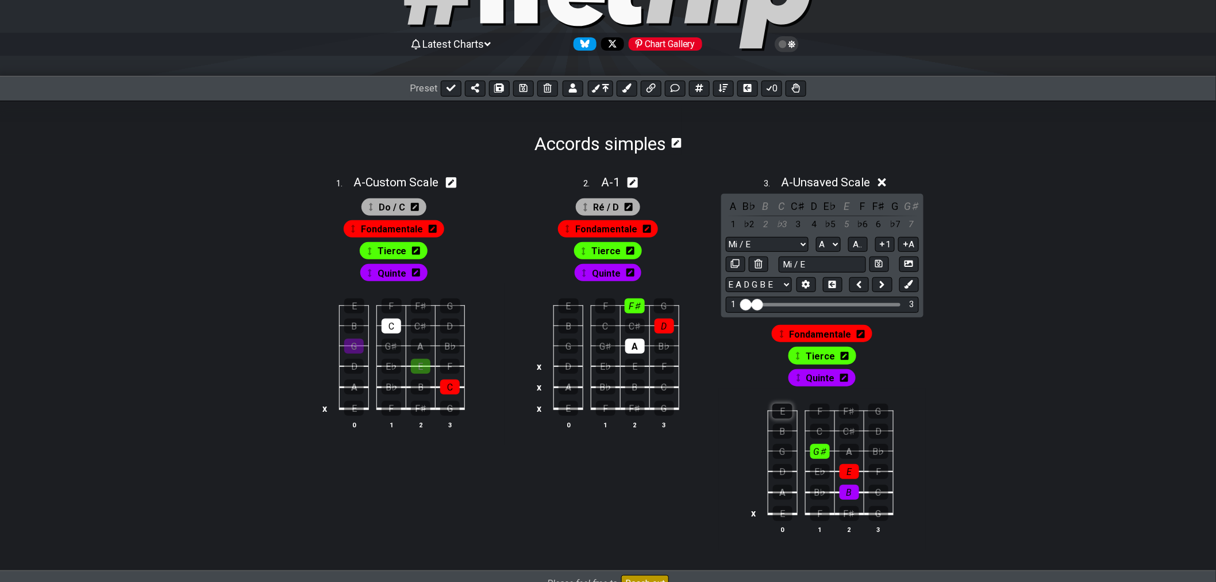
click at [780, 415] on div "E" at bounding box center [782, 410] width 20 height 15
click at [753, 520] on td "x" at bounding box center [754, 513] width 14 height 22
click at [756, 520] on td "o" at bounding box center [754, 513] width 14 height 22
click at [751, 519] on td at bounding box center [754, 513] width 14 height 22
click at [752, 516] on td "E" at bounding box center [754, 513] width 14 height 22
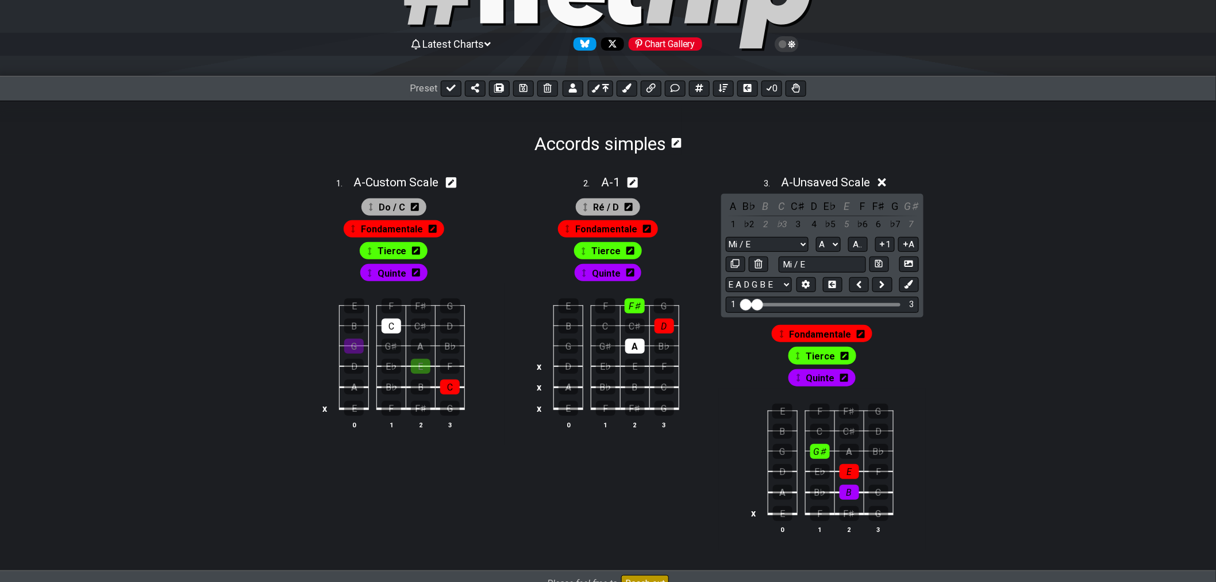
click at [753, 410] on td at bounding box center [754, 411] width 14 height 20
click at [759, 414] on td "E" at bounding box center [754, 411] width 14 height 20
click at [754, 416] on td "x" at bounding box center [754, 411] width 14 height 20
click at [753, 414] on td "o" at bounding box center [754, 411] width 14 height 20
click at [452, 90] on icon at bounding box center [451, 87] width 9 height 9
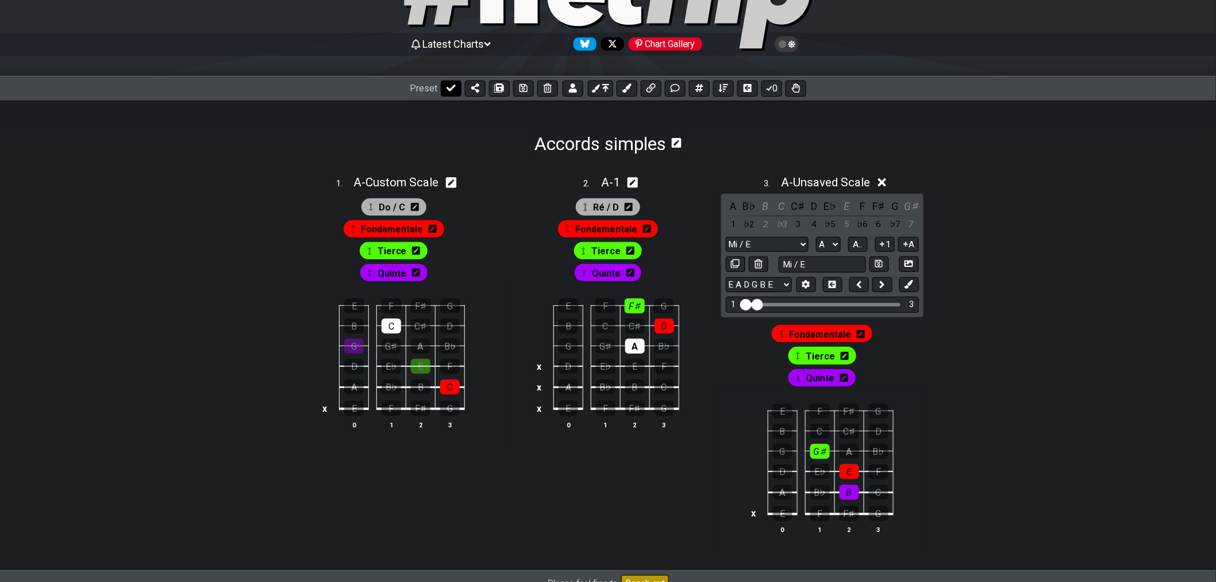
select select "/022YKJVMF"
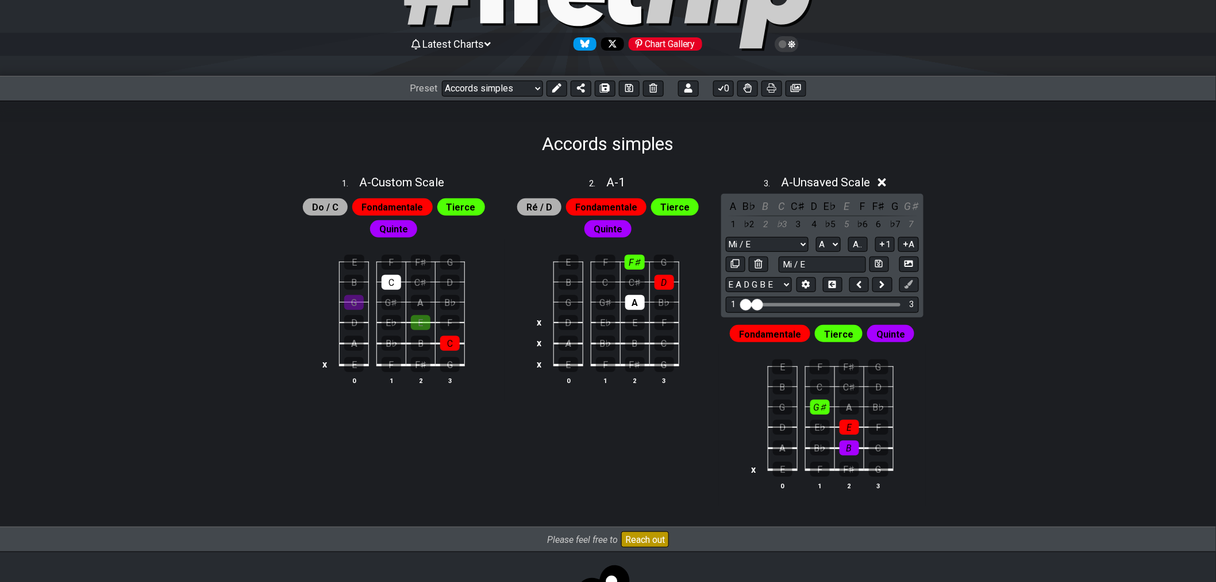
click at [884, 181] on icon at bounding box center [882, 182] width 9 height 9
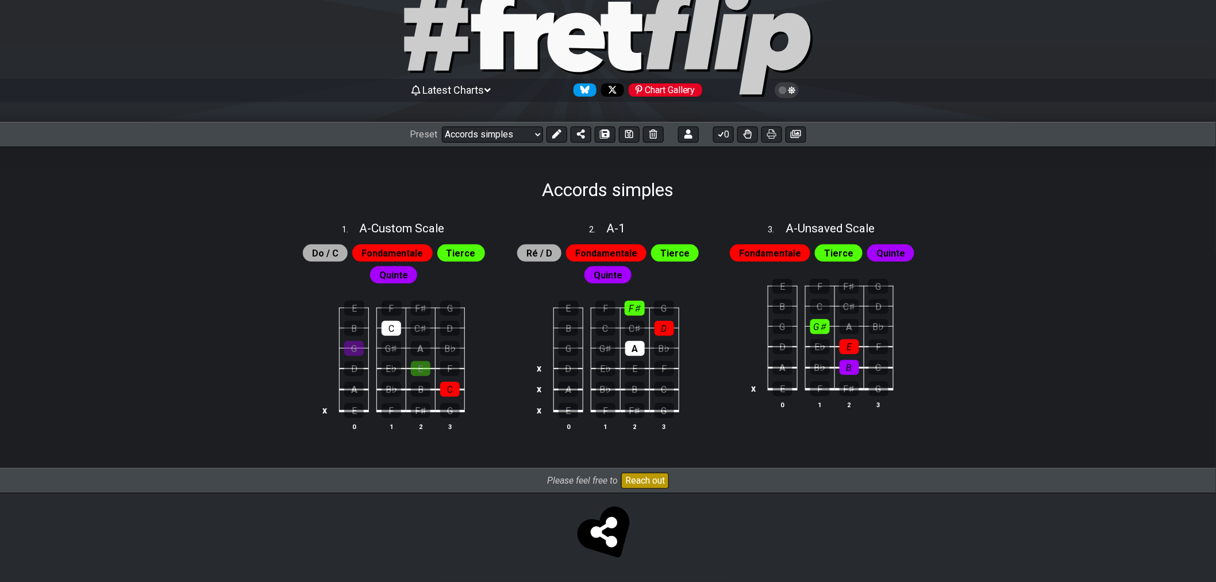
scroll to position [42, 0]
click at [852, 232] on span "A - Unsaved Scale" at bounding box center [830, 228] width 89 height 14
select select "Mi / E"
select select "A"
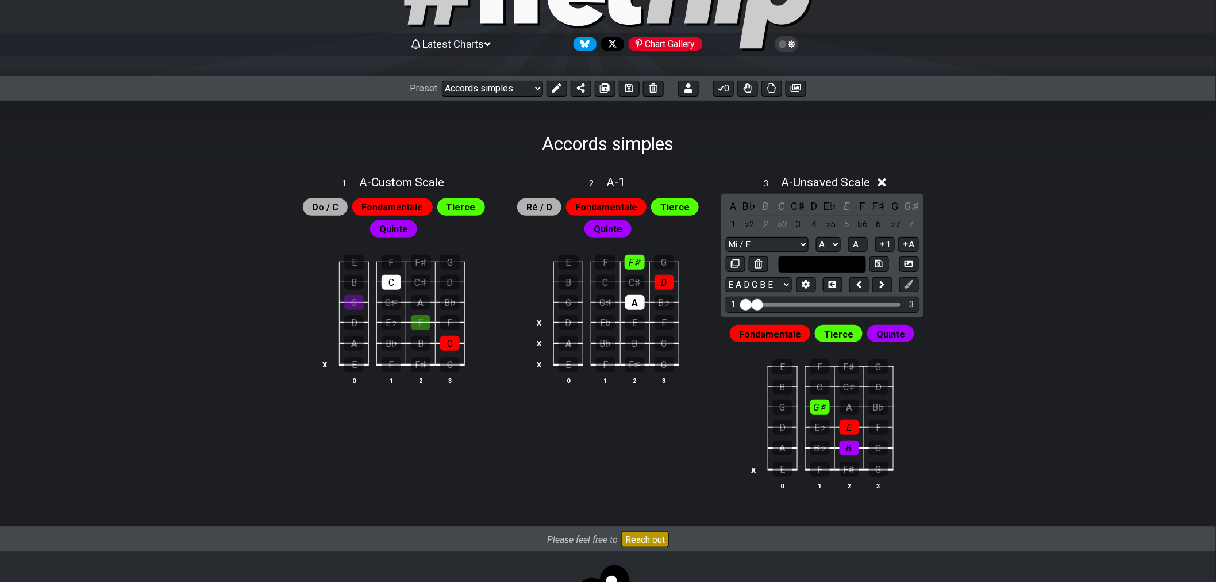
click at [843, 266] on input "text" at bounding box center [822, 264] width 87 height 16
type input "Custom Scale"
click at [785, 249] on select "1 Mi / E Minor Pentatonic Major Pentatonic Minor Blues Major Blues Major / [PER…" at bounding box center [767, 245] width 83 height 16
click at [726, 237] on select "1 Mi / E Minor Pentatonic Major Pentatonic Minor Blues Major Blues Major / [PER…" at bounding box center [767, 245] width 83 height 16
click at [805, 264] on input "text" at bounding box center [822, 264] width 87 height 16
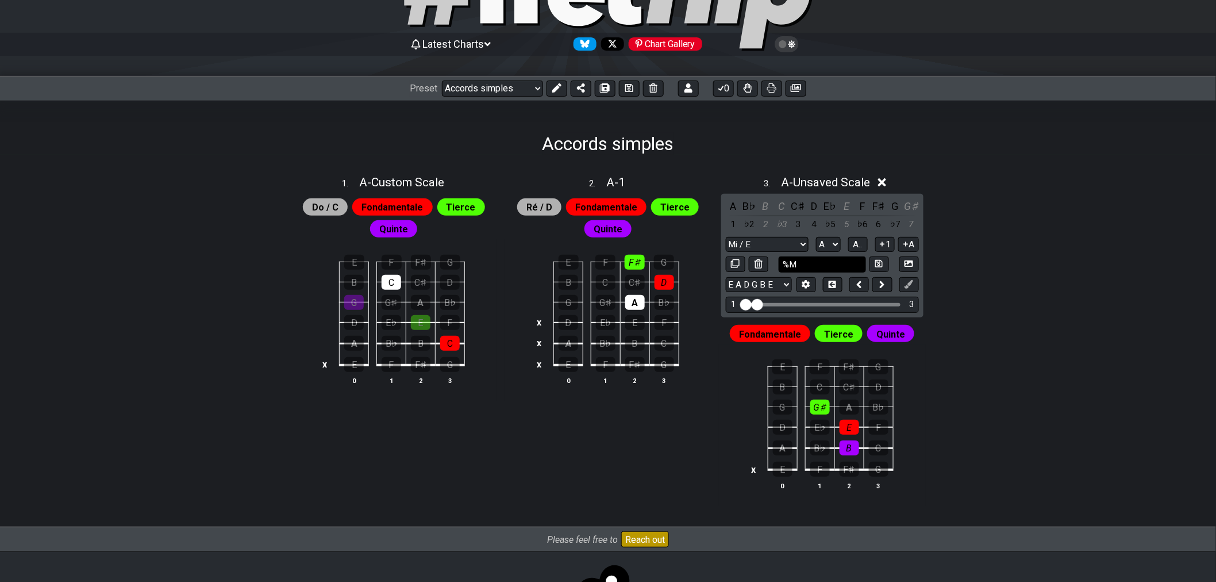
type input "%"
type input "Mi / E"
click at [879, 261] on icon at bounding box center [878, 263] width 7 height 9
click at [863, 185] on icon at bounding box center [859, 182] width 9 height 12
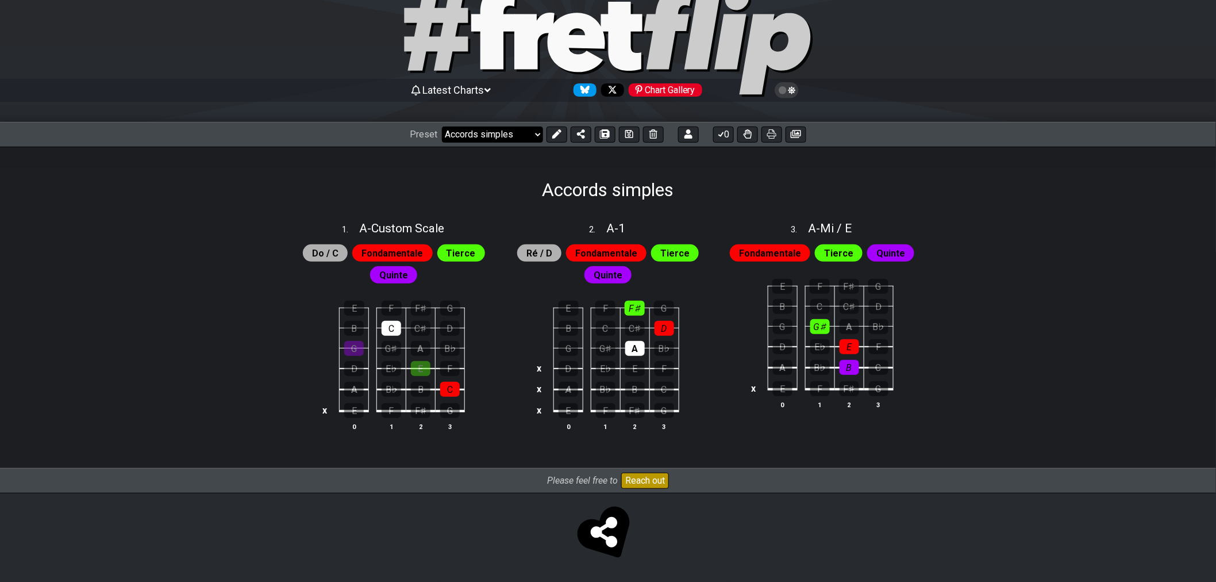
click at [520, 130] on select "Welcome to #fretflip! Initial Preset Custom Preset Accords simples Find notes M…" at bounding box center [492, 134] width 101 height 16
drag, startPoint x: 520, startPoint y: 130, endPoint x: 525, endPoint y: 134, distance: 6.6
click at [520, 130] on select "Welcome to #fretflip! Initial Preset Custom Preset Accords simples Find notes M…" at bounding box center [492, 134] width 101 height 16
click at [832, 232] on span "A - Mi / E" at bounding box center [831, 228] width 44 height 14
select select "Mi / E"
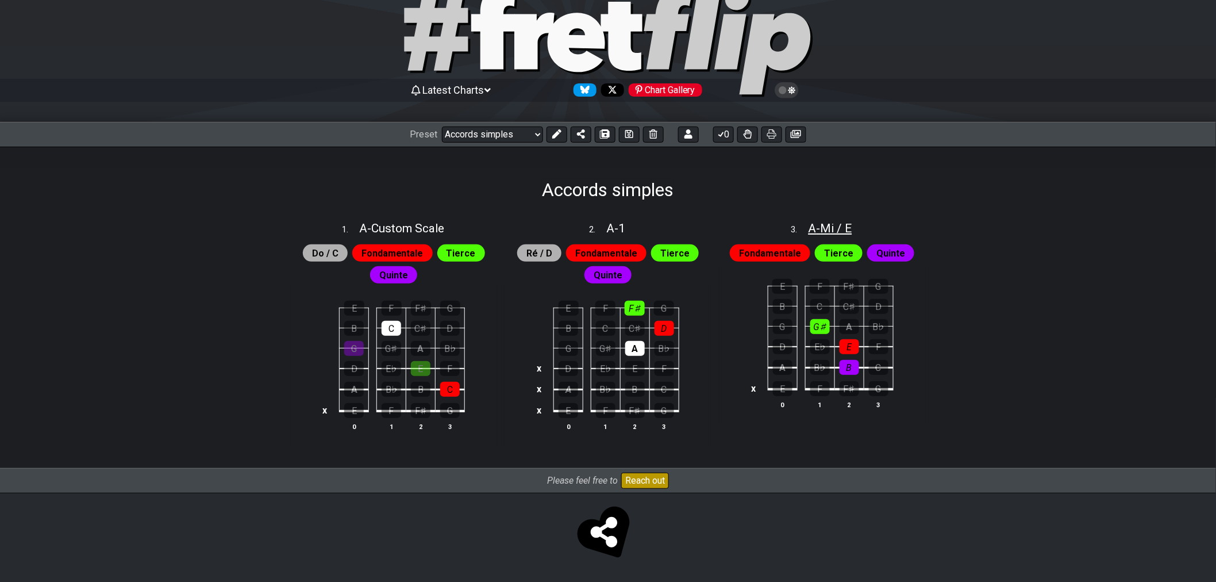
select select "A"
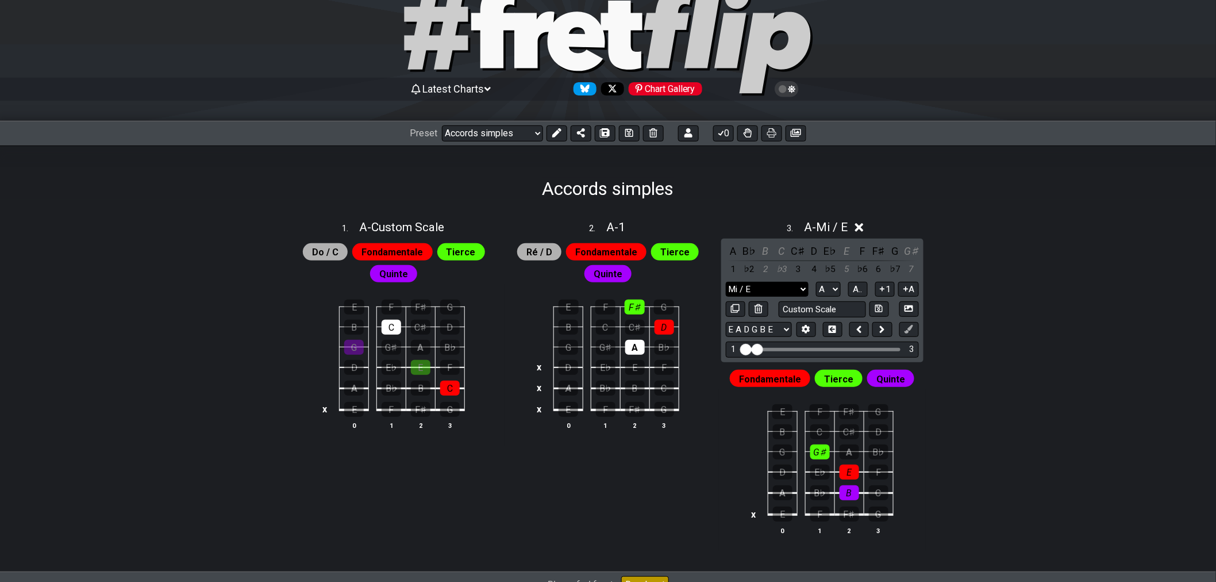
click at [790, 284] on select "1 Mi / E Minor Pentatonic Major Pentatonic Minor Blues Major Blues Major / [PER…" at bounding box center [767, 290] width 83 height 16
click at [791, 286] on select "1 Mi / E Minor Pentatonic Major Pentatonic Minor Blues Major Blues Major / [PER…" at bounding box center [767, 290] width 83 height 16
click at [1012, 275] on div "1 . A - Custom Scale Do / C Fondamentale Tierce Quinte E F F♯ G B C C♯ D G G♯ A…" at bounding box center [608, 385] width 897 height 373
click at [614, 230] on span "A - 1" at bounding box center [615, 227] width 19 height 14
select select "A"
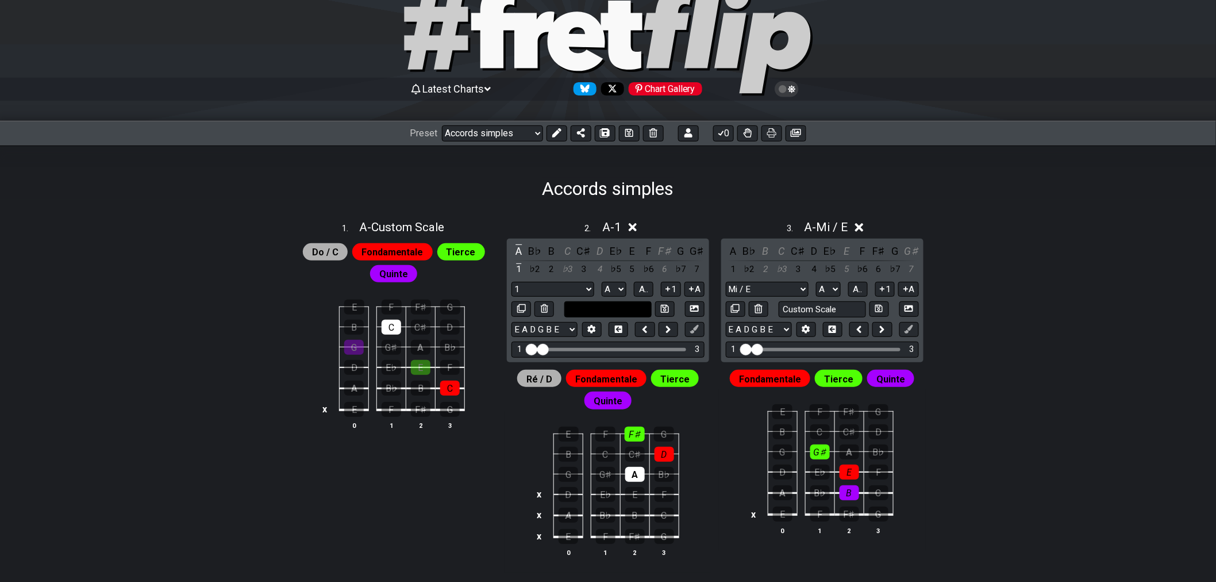
click at [602, 307] on input "text" at bounding box center [607, 309] width 87 height 16
type input "Ré / D"
click at [670, 307] on button at bounding box center [665, 309] width 20 height 16
select select "Ré / D"
click at [587, 283] on select "1 Ré / D Minor Pentatonic Major Pentatonic Minor Blues Major Blues Major / [PER…" at bounding box center [553, 290] width 83 height 16
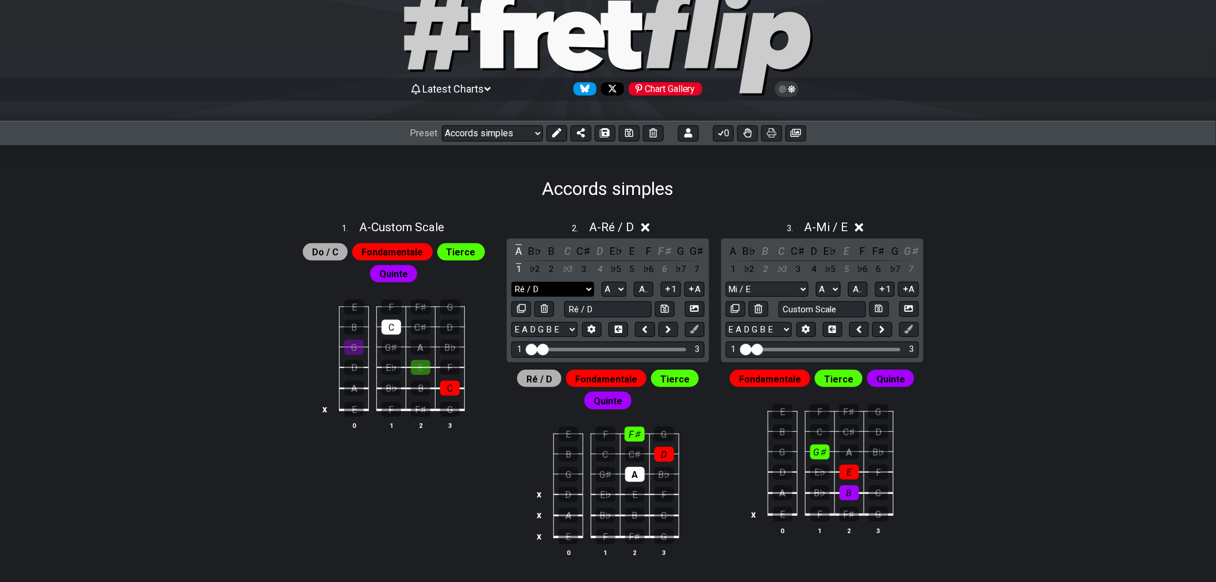
drag, startPoint x: 586, startPoint y: 284, endPoint x: 593, endPoint y: 286, distance: 6.4
click at [586, 284] on select "1 Ré / D Minor Pentatonic Major Pentatonic Minor Blues Major Blues Major / [PER…" at bounding box center [553, 290] width 83 height 16
click at [809, 294] on div "1 Mi / E Minor Pentatonic Major Pentatonic Minor Blues Major Blues Major / [PER…" at bounding box center [822, 290] width 193 height 16
click at [805, 288] on select "1 Mi / E Minor Pentatonic Major Pentatonic Minor Blues Major Blues Major / [PER…" at bounding box center [767, 290] width 83 height 16
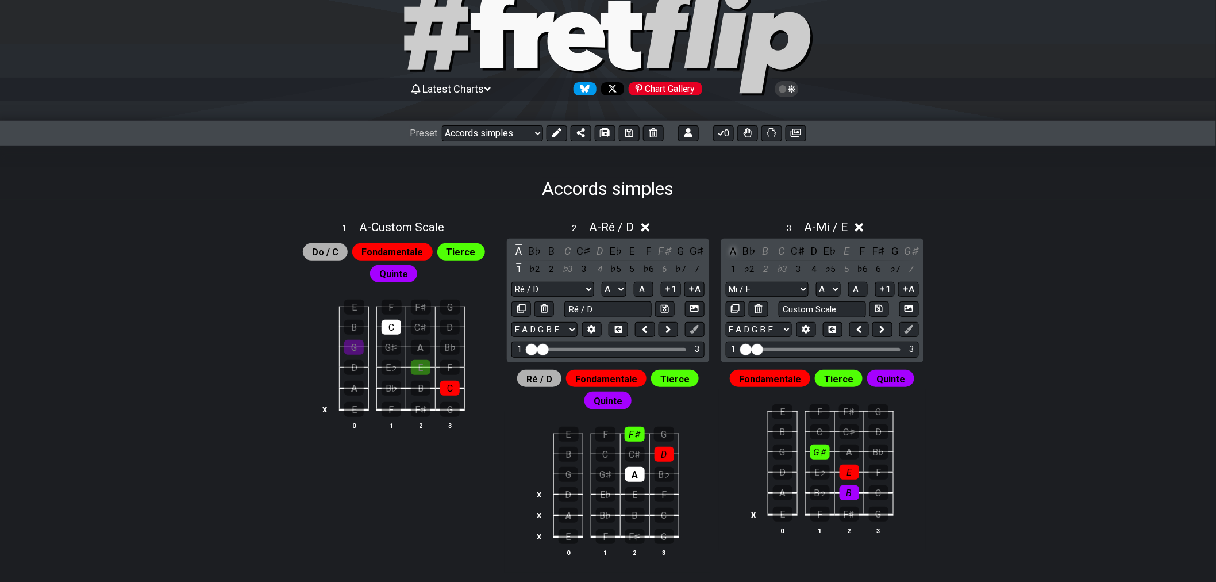
click at [734, 253] on div "A" at bounding box center [733, 251] width 15 height 16
click at [514, 252] on div "A" at bounding box center [519, 251] width 15 height 16
click at [615, 314] on input "Ré / D" at bounding box center [607, 309] width 87 height 16
click at [660, 303] on button at bounding box center [665, 309] width 20 height 16
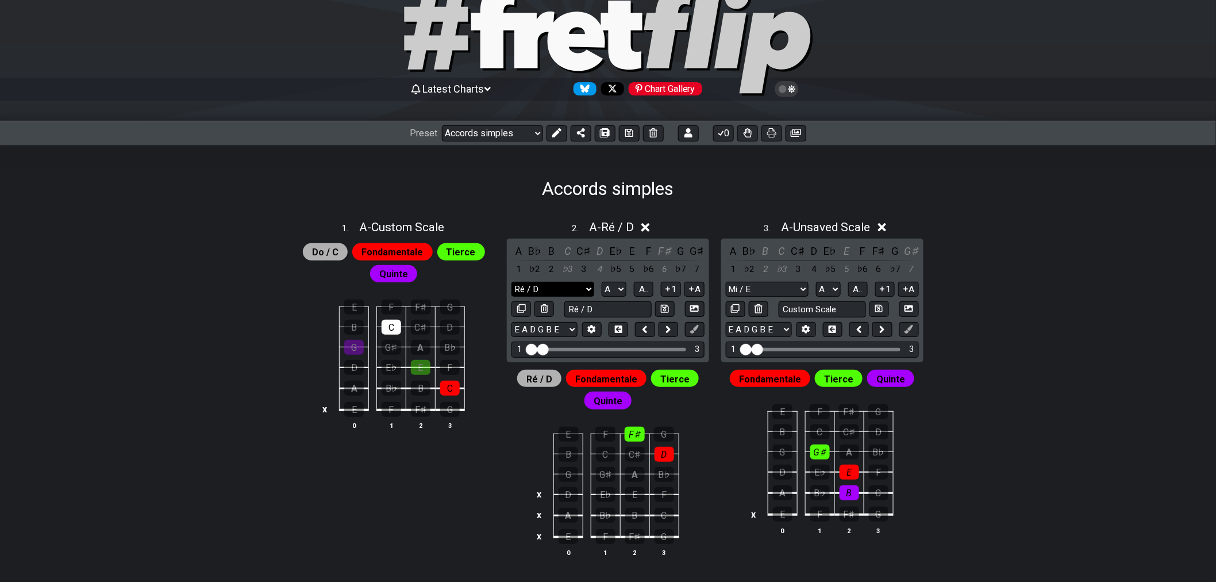
click at [585, 291] on select "1 Ré / D Minor Pentatonic Major Pentatonic Minor Blues Major Blues Major / [PER…" at bounding box center [553, 290] width 83 height 16
click at [560, 134] on button at bounding box center [557, 133] width 21 height 16
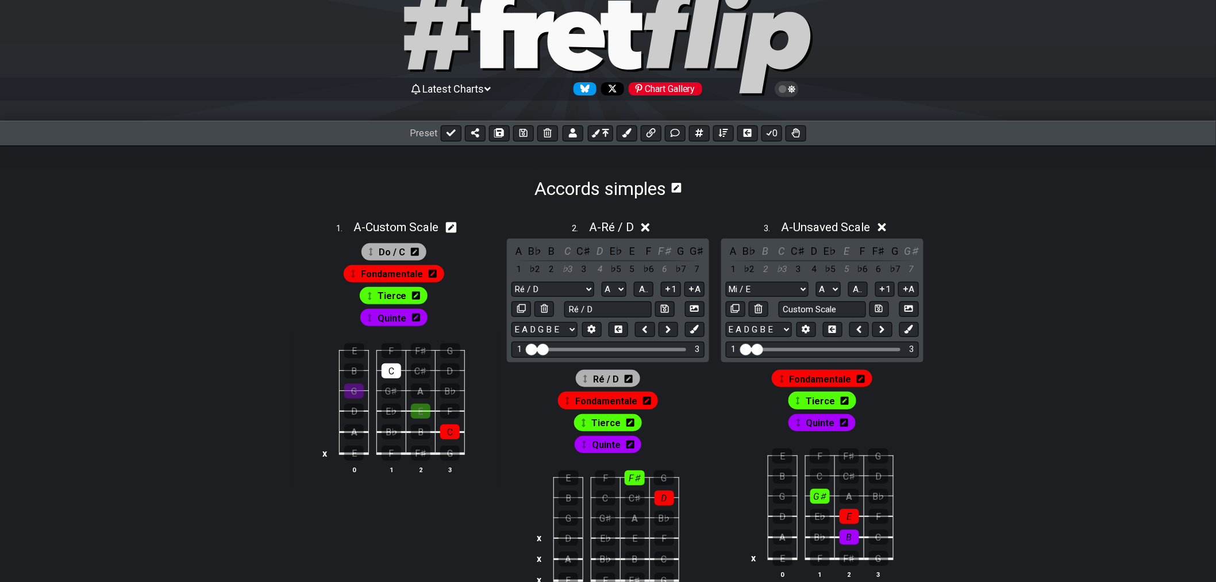
click at [455, 231] on icon at bounding box center [451, 227] width 11 height 11
select select "Custom Scale"
select select "A"
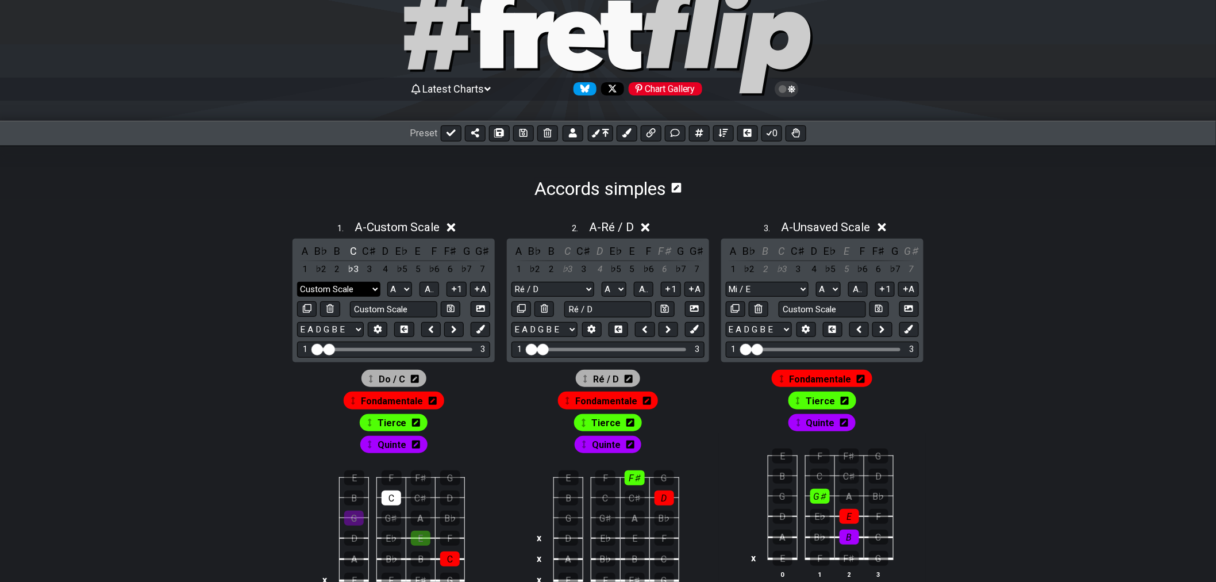
click at [371, 292] on select "1 Custom Scale Minor Pentatonic Major Pentatonic Minor Blues Major Blues Major …" at bounding box center [338, 290] width 83 height 16
click at [355, 252] on div "C" at bounding box center [353, 251] width 15 height 16
click at [355, 252] on div "B♯" at bounding box center [353, 251] width 15 height 16
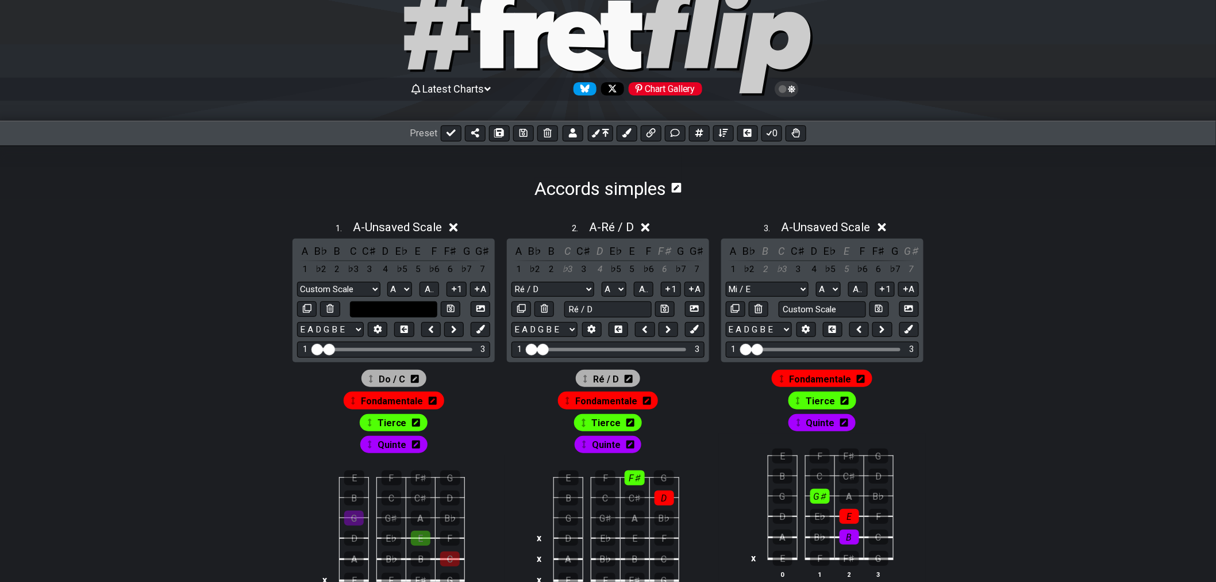
click at [412, 307] on input "text" at bounding box center [393, 309] width 87 height 16
type input "Custom Scale"
click at [366, 292] on select "1 Custom Scale Minor Pentatonic Major Pentatonic Minor Blues Major Blues Major …" at bounding box center [338, 290] width 83 height 16
click at [417, 308] on input "text" at bounding box center [393, 309] width 87 height 16
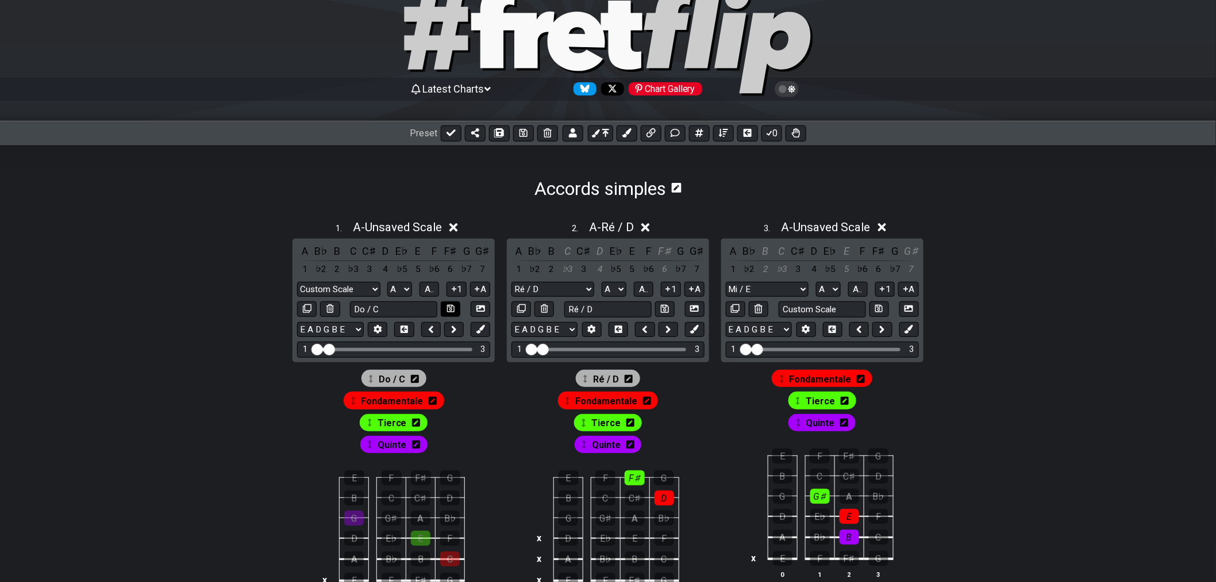
type input "Do / C"
click at [451, 307] on icon at bounding box center [450, 308] width 7 height 7
select select "Do / C"
click at [436, 225] on icon at bounding box center [432, 227] width 9 height 9
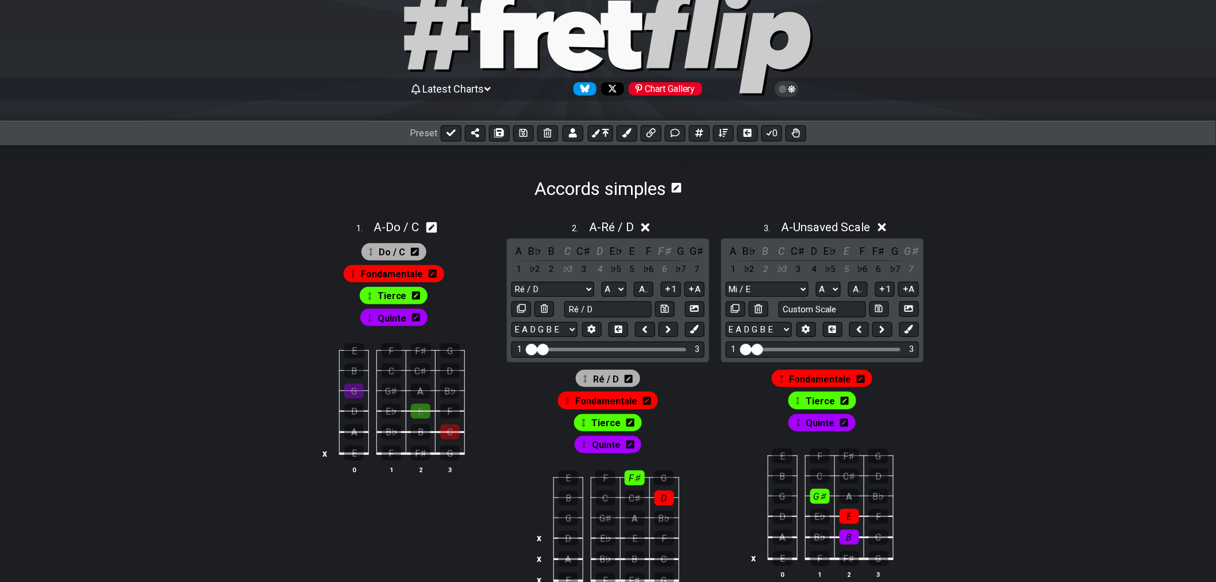
click at [649, 226] on icon at bounding box center [645, 227] width 9 height 9
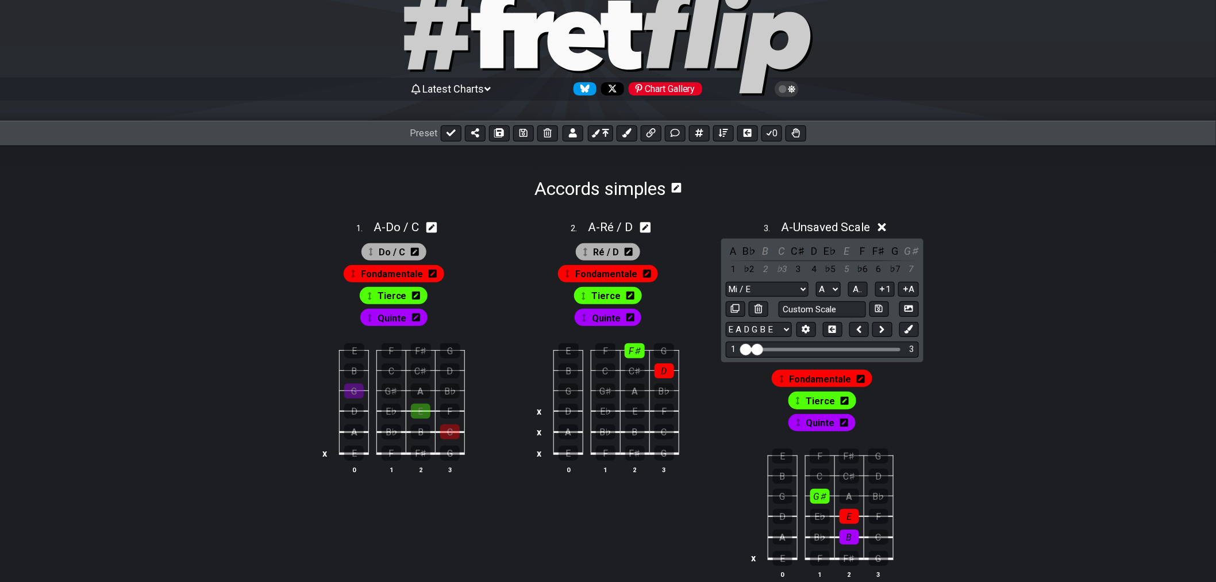
click at [880, 230] on icon at bounding box center [882, 227] width 9 height 12
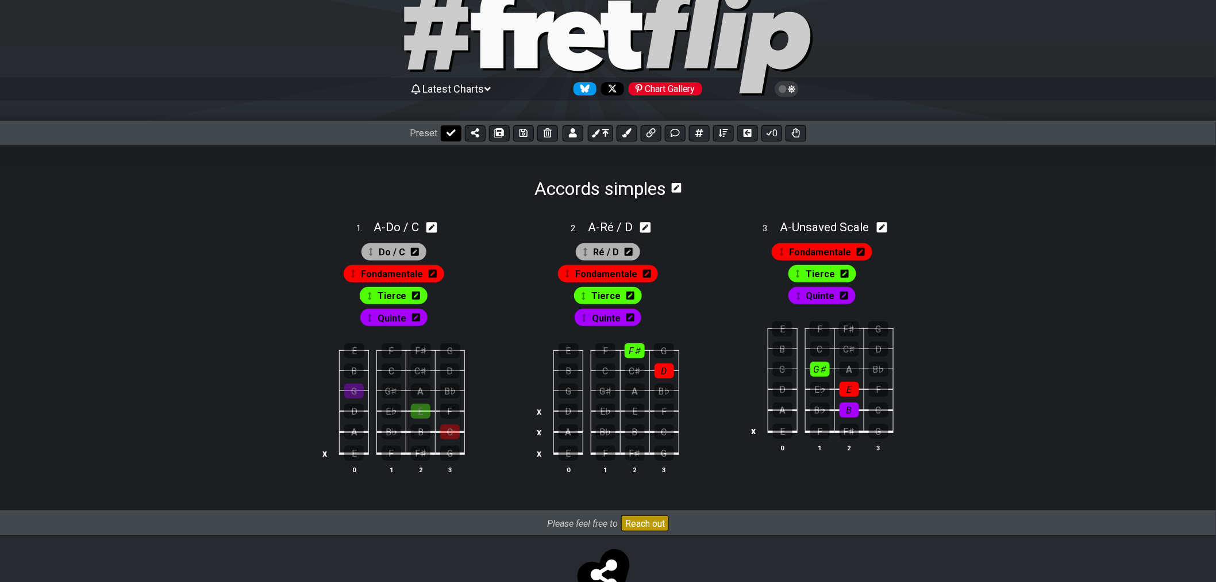
click at [452, 130] on icon at bounding box center [451, 132] width 9 height 7
select select "/022YKJVMF"
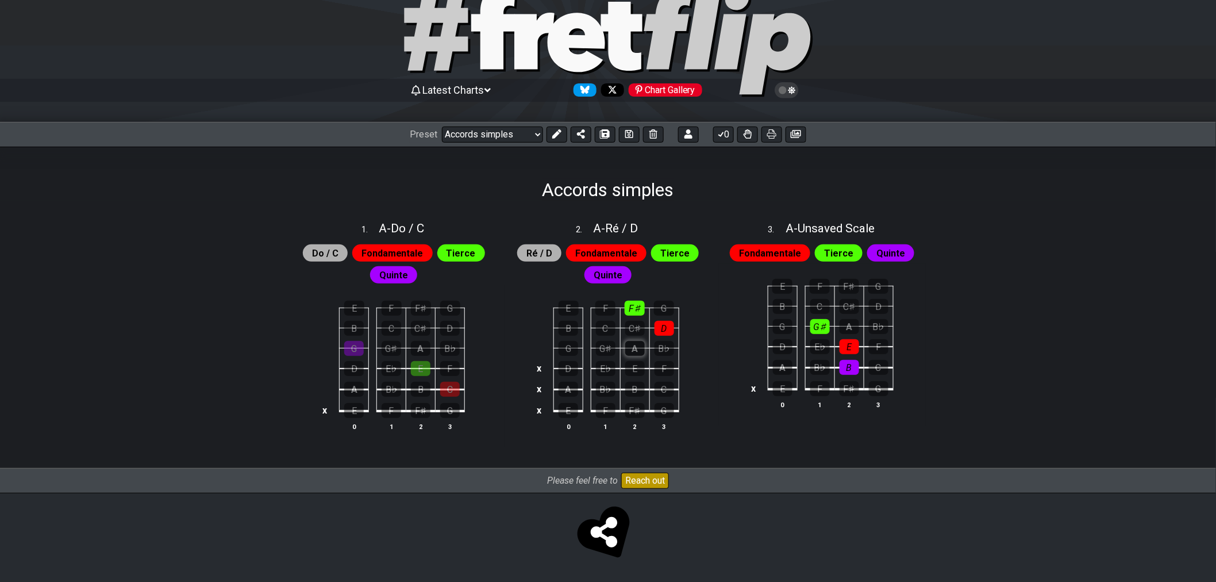
click at [632, 346] on div "A" at bounding box center [635, 348] width 20 height 15
click at [633, 352] on div "A" at bounding box center [635, 348] width 20 height 15
click at [639, 349] on div "A" at bounding box center [635, 348] width 20 height 15
click at [453, 387] on div "C" at bounding box center [450, 389] width 20 height 15
click at [420, 372] on div "E" at bounding box center [421, 368] width 20 height 15
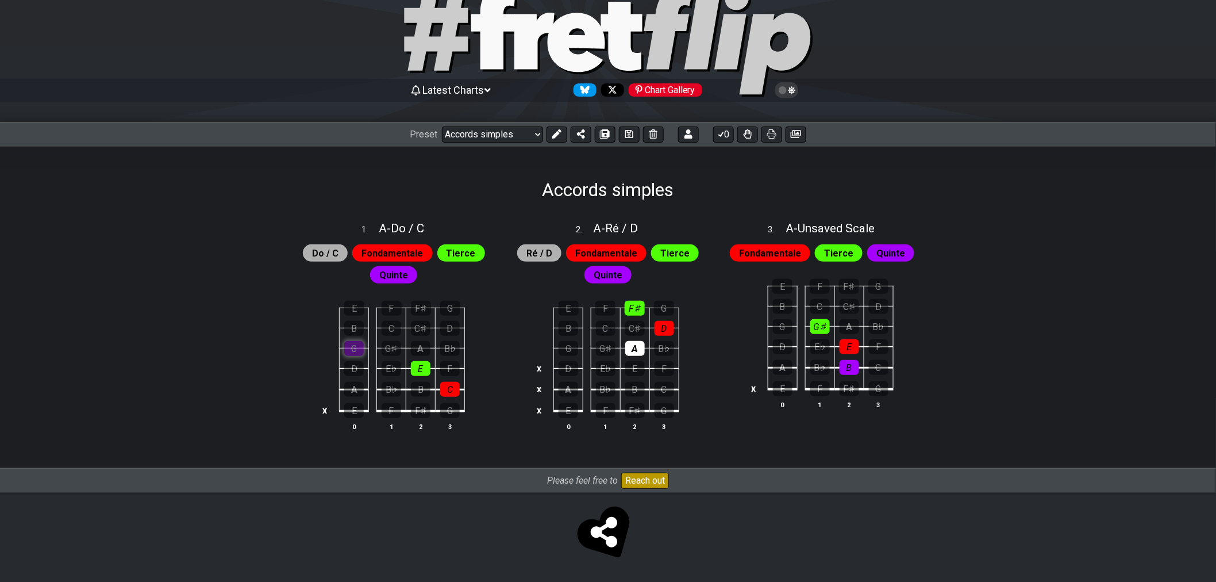
click at [357, 347] on div "G" at bounding box center [354, 348] width 20 height 15
click at [546, 252] on span "Ré / D" at bounding box center [539, 253] width 26 height 17
click at [637, 229] on span "A - Ré / D" at bounding box center [616, 228] width 45 height 14
select select "Ré / D"
select select "A"
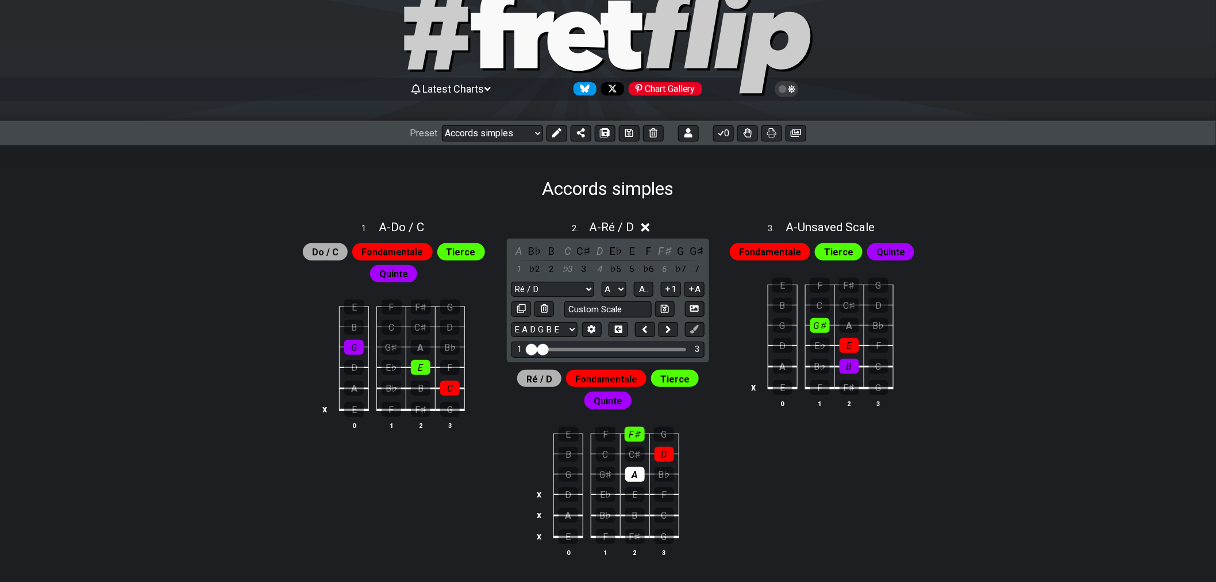
click at [644, 223] on icon at bounding box center [645, 227] width 9 height 12
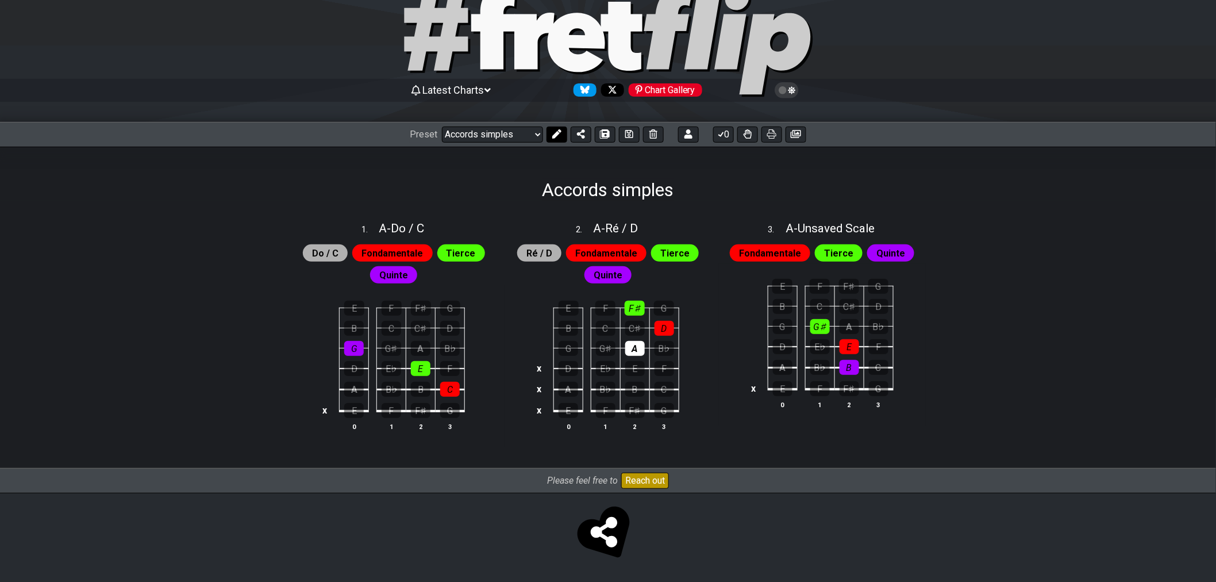
click at [547, 128] on button at bounding box center [557, 134] width 21 height 16
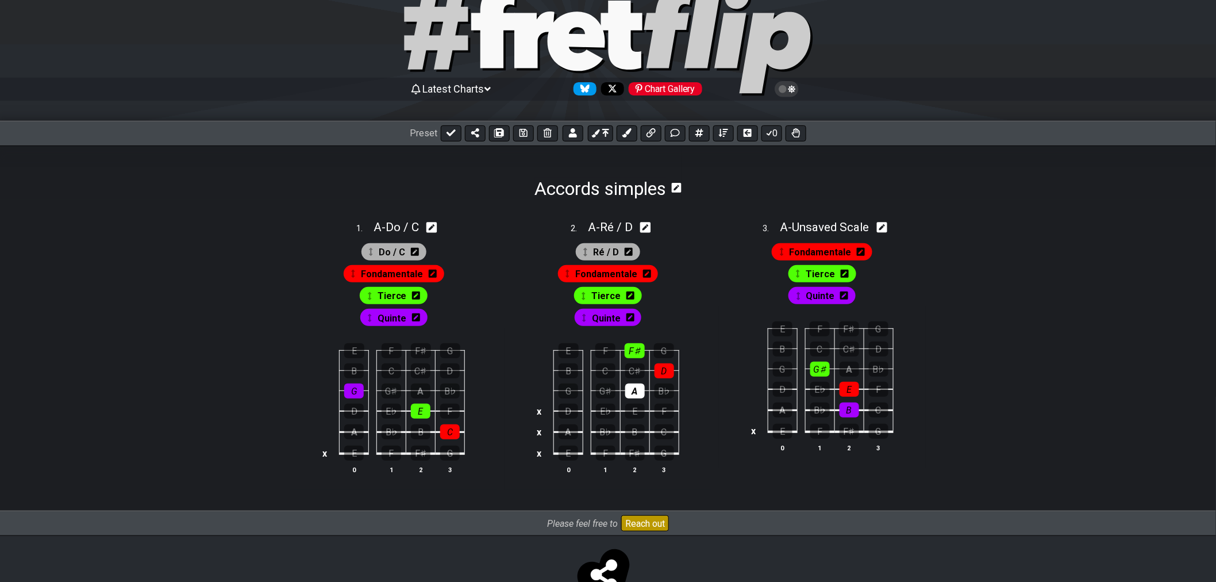
click at [633, 253] on div "Ré / D" at bounding box center [608, 251] width 64 height 17
click at [630, 254] on icon at bounding box center [629, 252] width 8 height 8
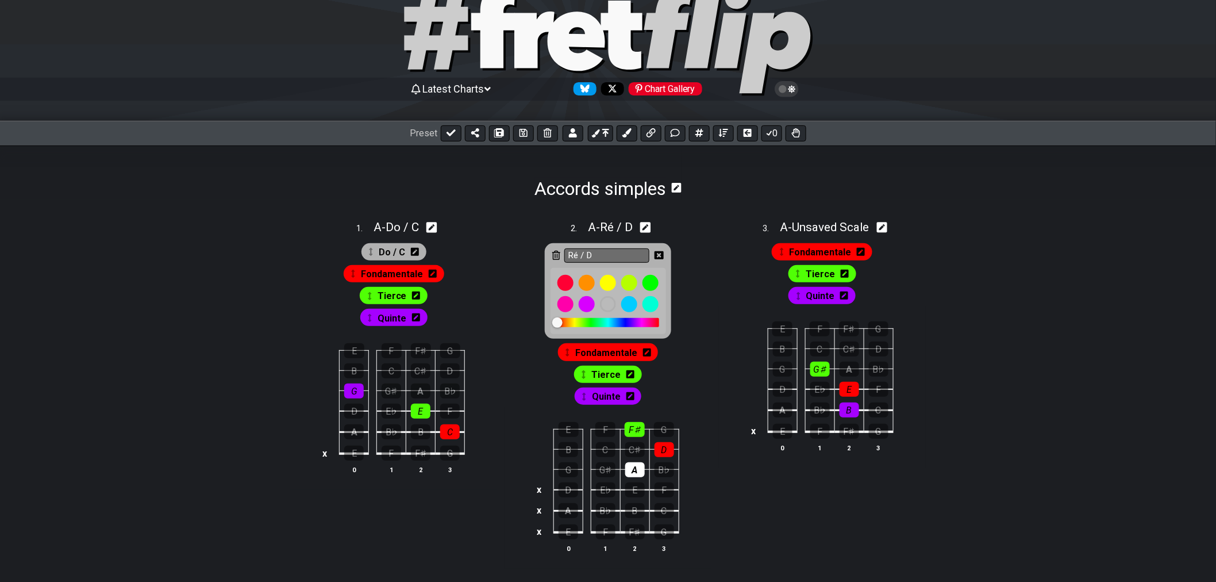
click at [560, 253] on icon at bounding box center [556, 255] width 8 height 9
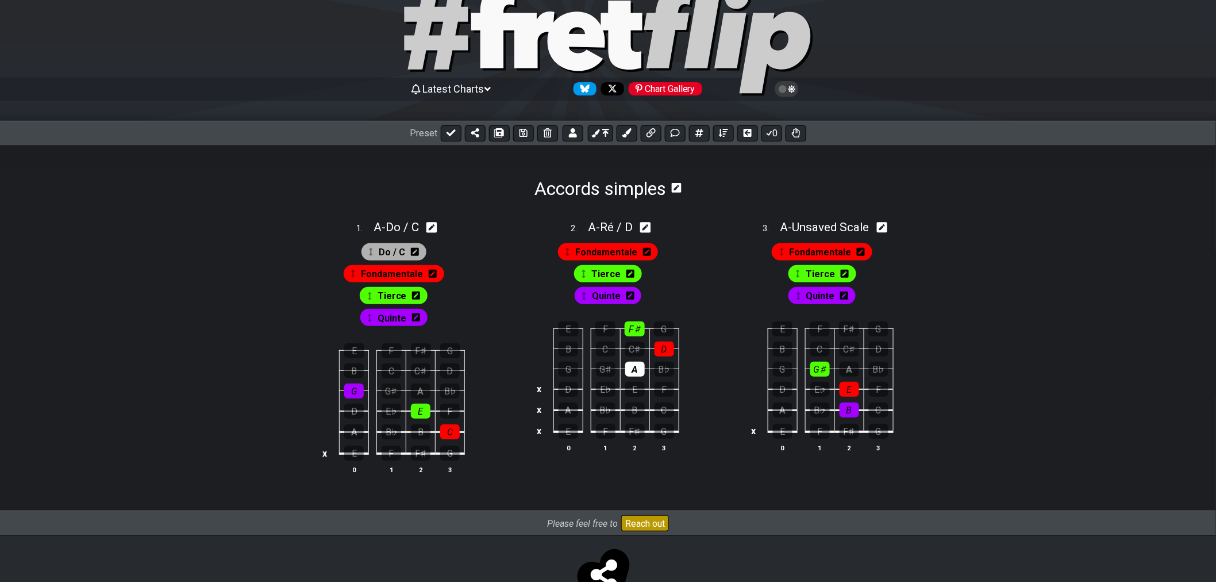
click at [416, 254] on icon at bounding box center [415, 252] width 8 height 8
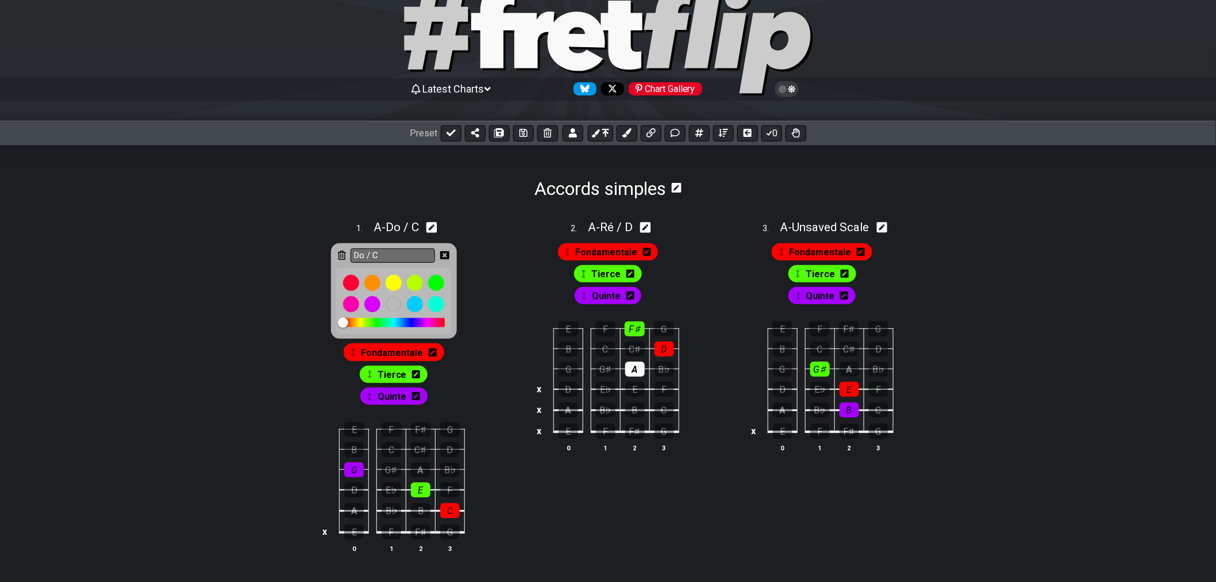
click at [344, 251] on icon at bounding box center [342, 255] width 8 height 9
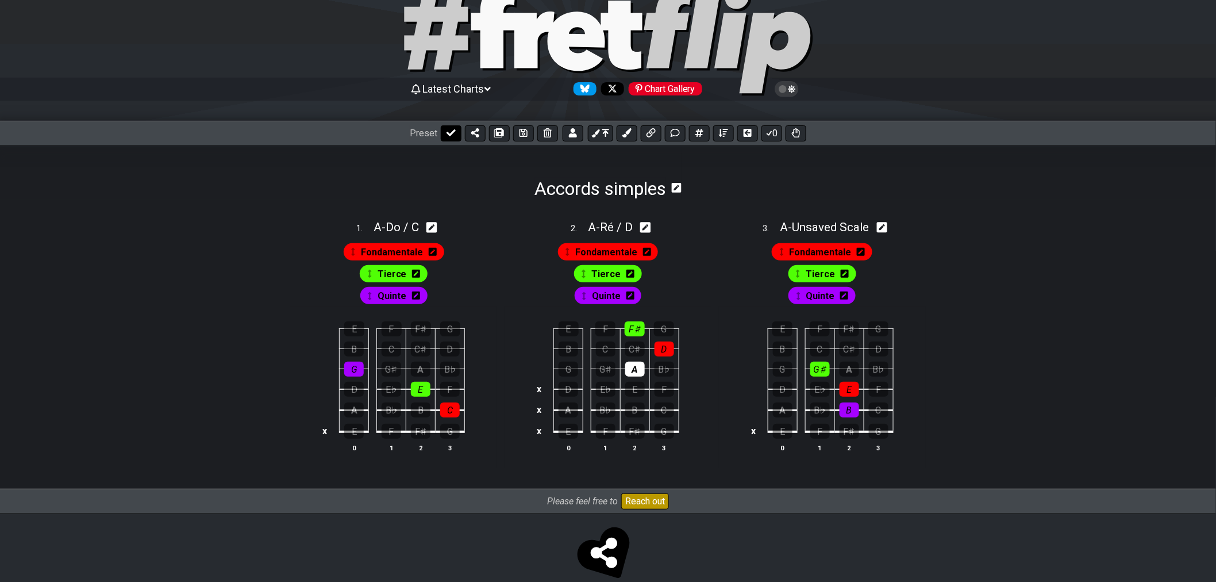
click at [451, 137] on icon at bounding box center [451, 132] width 9 height 9
select select "/022YKJVMF"
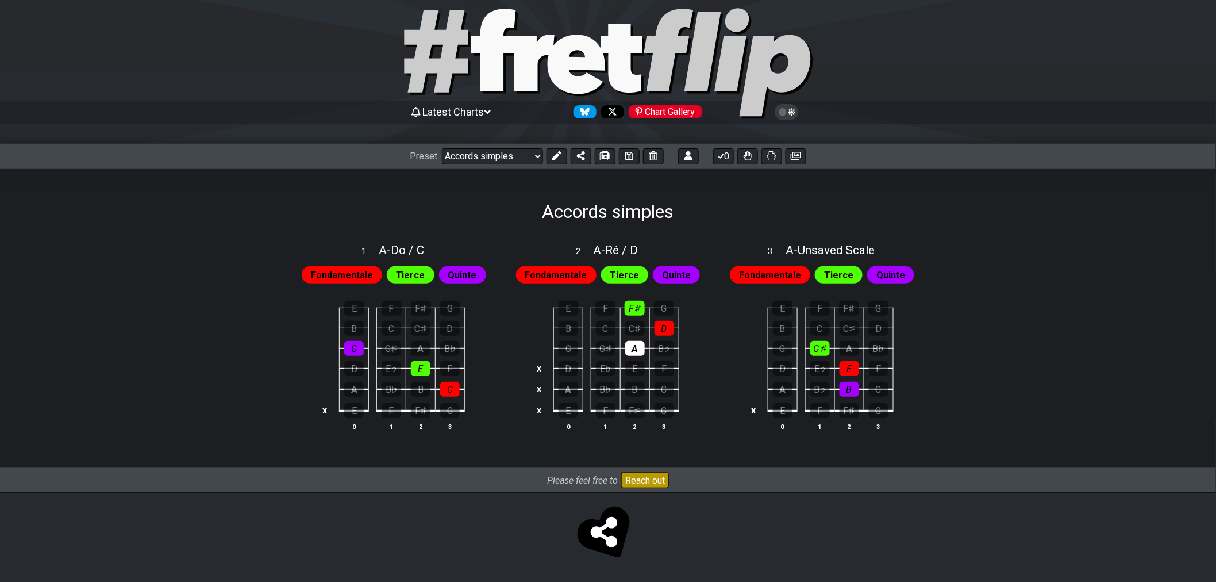
scroll to position [20, 0]
click at [392, 329] on div "C" at bounding box center [392, 328] width 20 height 15
click at [630, 156] on icon at bounding box center [629, 155] width 8 height 9
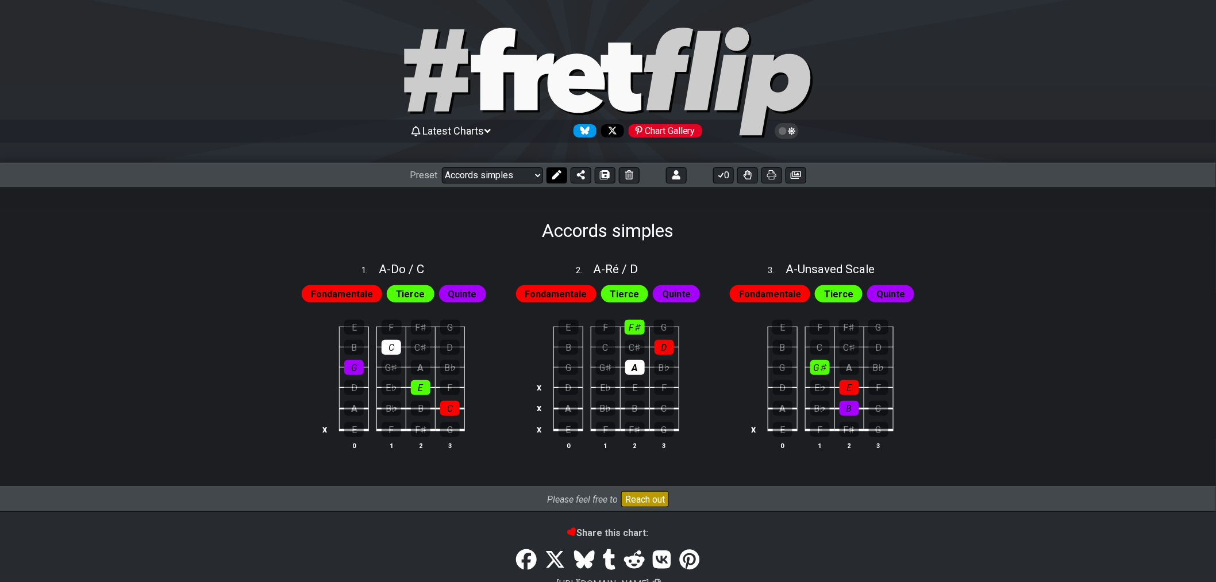
click at [558, 176] on icon at bounding box center [556, 174] width 9 height 9
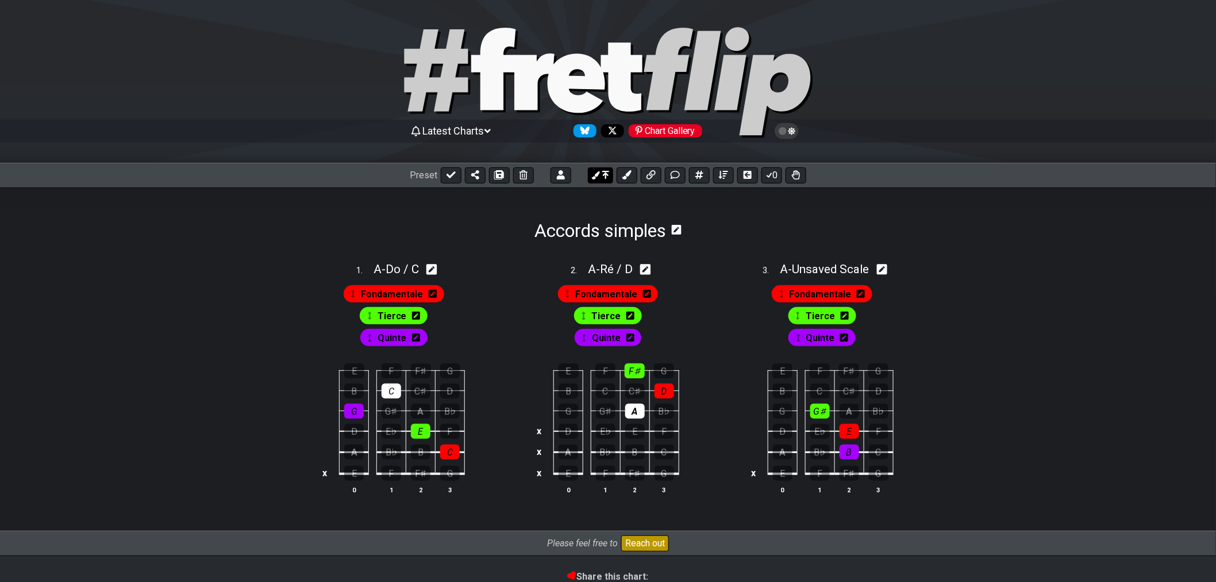
click at [605, 179] on icon at bounding box center [605, 175] width 7 height 8
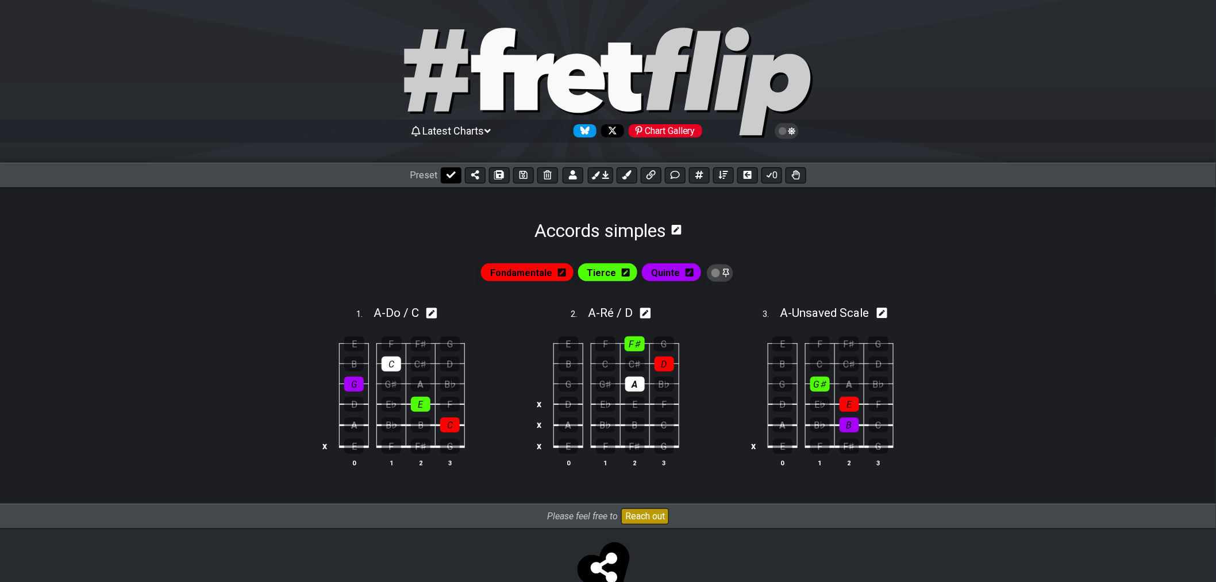
click at [456, 175] on button at bounding box center [451, 175] width 21 height 16
select select "/022YKJVMF"
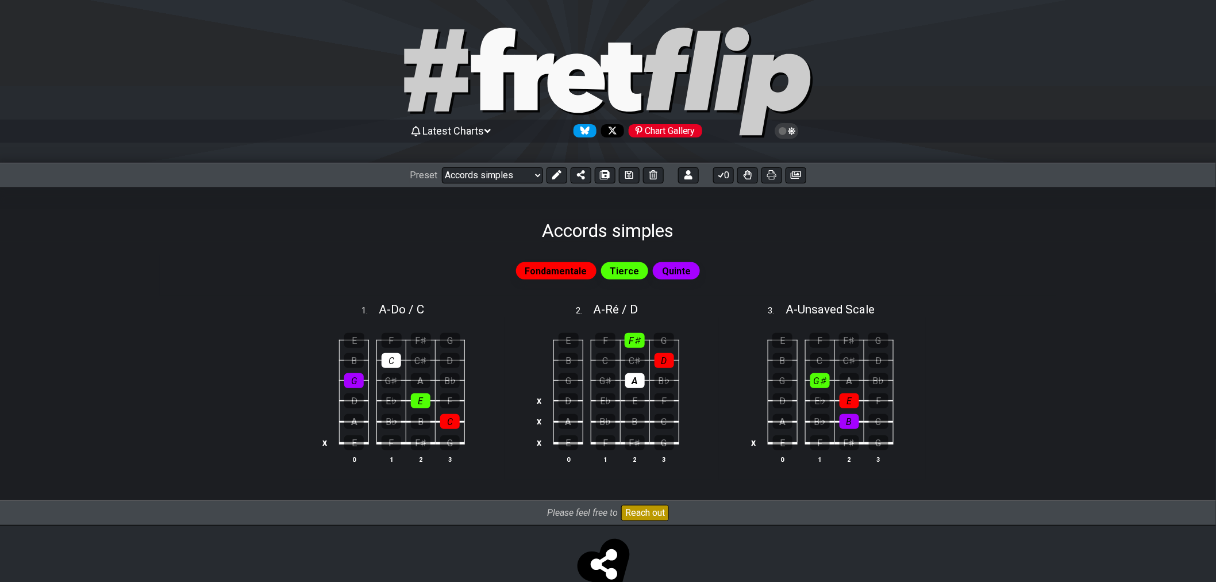
click at [676, 271] on span "Quinte" at bounding box center [676, 271] width 29 height 17
click at [552, 180] on button at bounding box center [557, 175] width 21 height 16
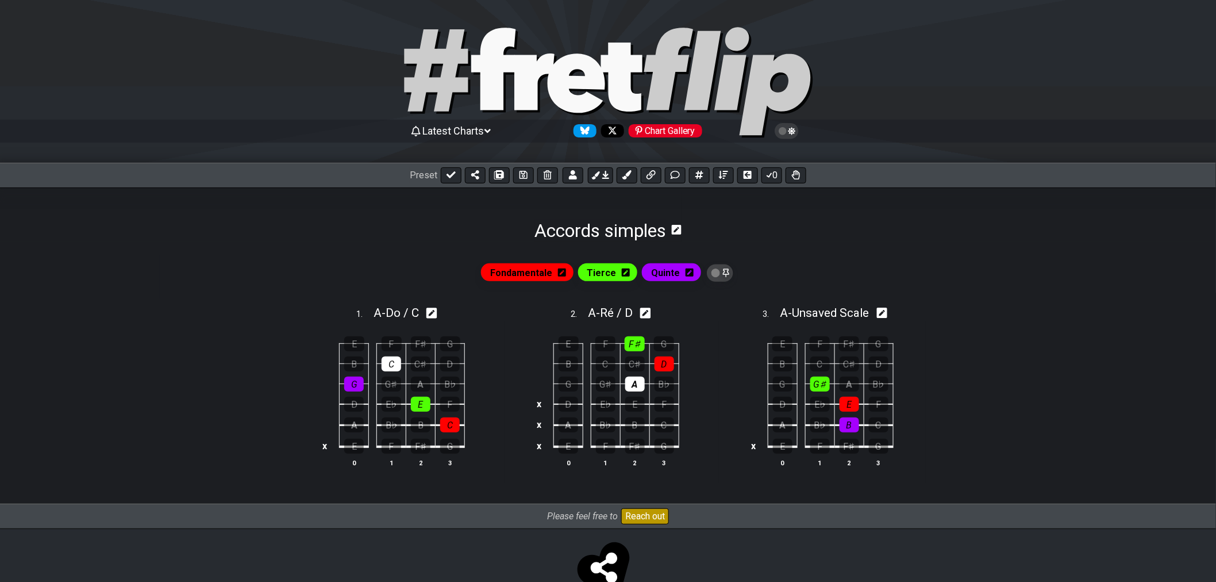
click at [658, 276] on span "Quinte" at bounding box center [665, 272] width 29 height 17
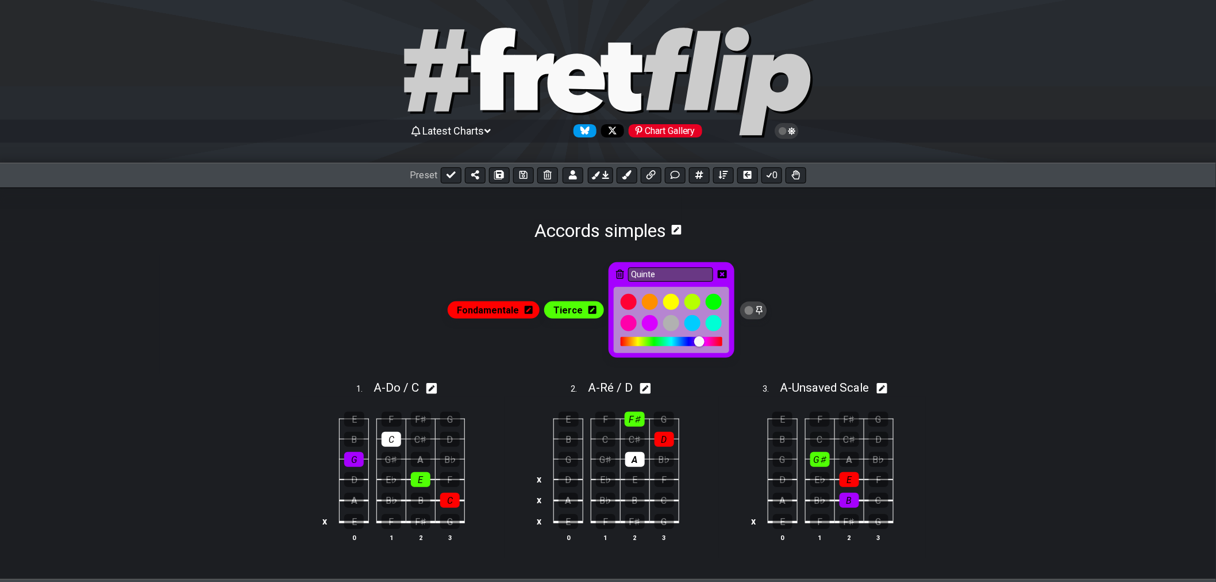
click at [722, 272] on icon at bounding box center [722, 274] width 9 height 8
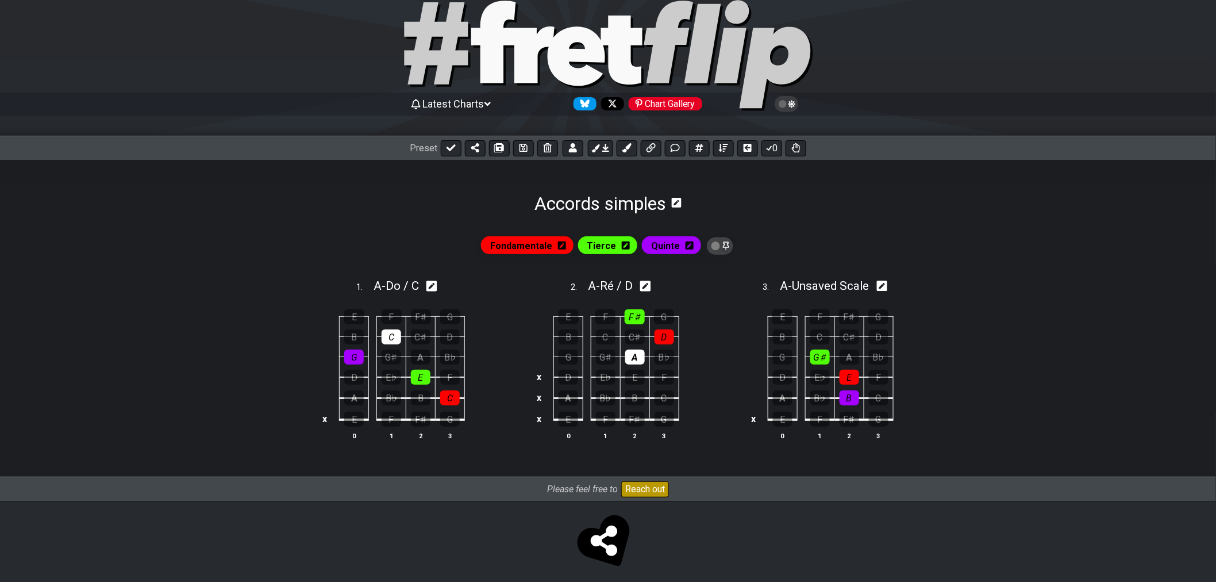
scroll to position [36, 0]
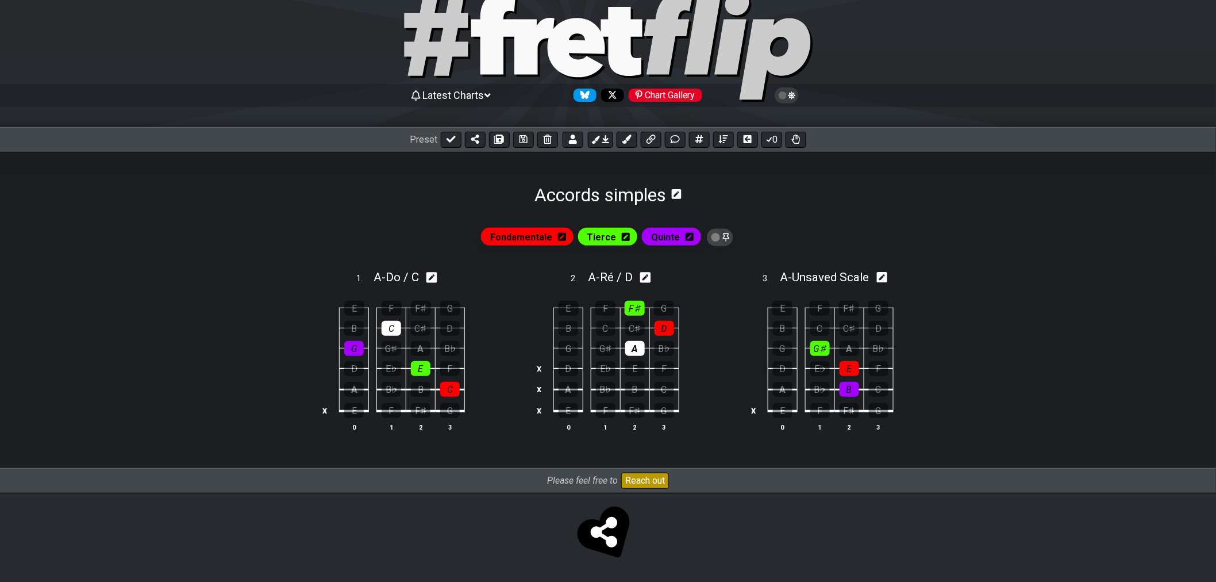
click at [522, 237] on span "Fondamentale" at bounding box center [521, 237] width 62 height 17
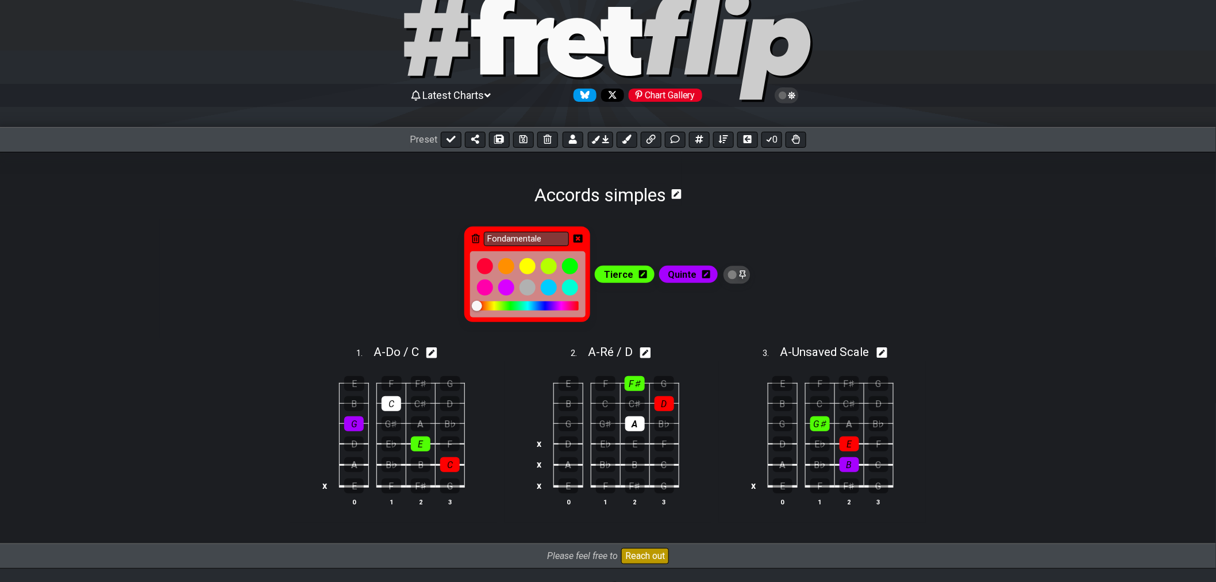
drag, startPoint x: 480, startPoint y: 308, endPoint x: 489, endPoint y: 309, distance: 9.2
click at [482, 309] on div at bounding box center [477, 306] width 10 height 10
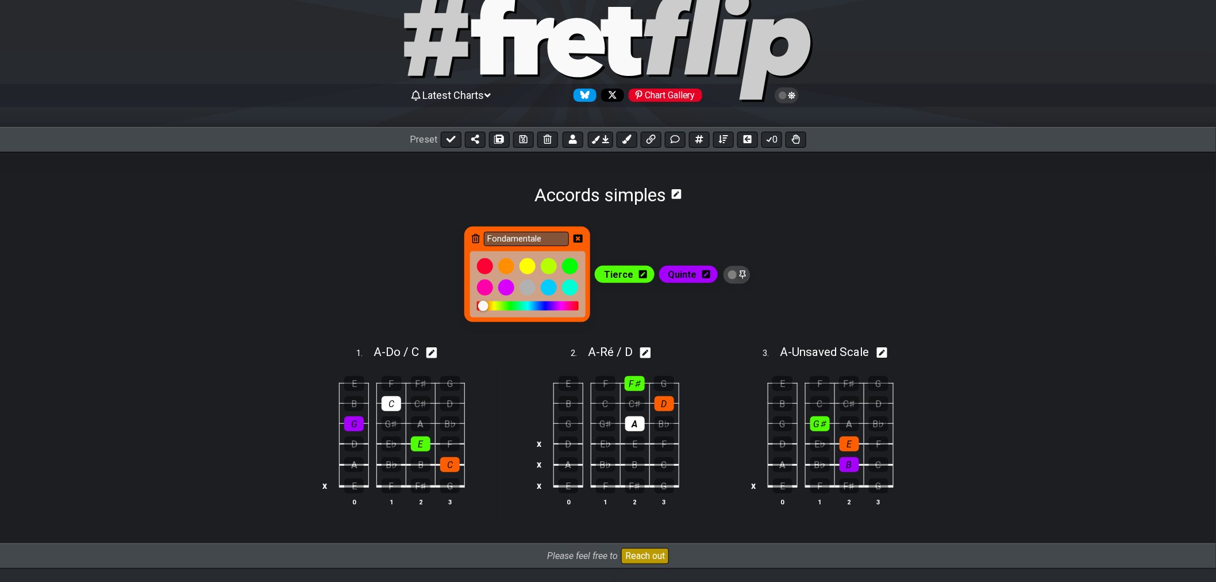
click at [486, 308] on div at bounding box center [483, 306] width 10 height 10
click at [580, 239] on icon at bounding box center [578, 238] width 9 height 9
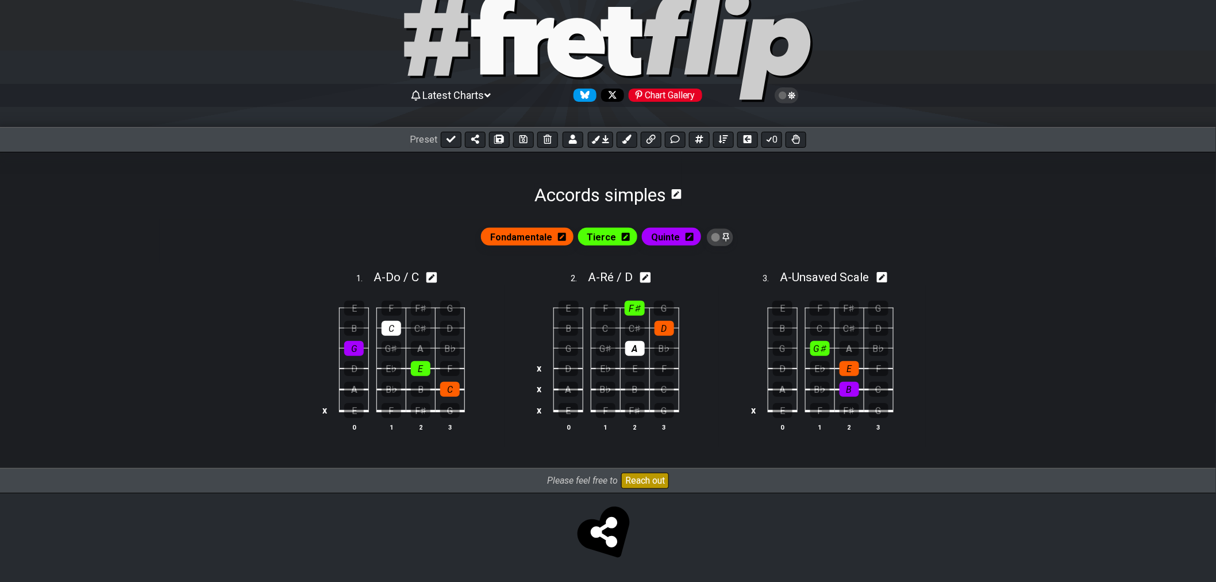
click at [599, 242] on span "Tierce" at bounding box center [601, 237] width 29 height 17
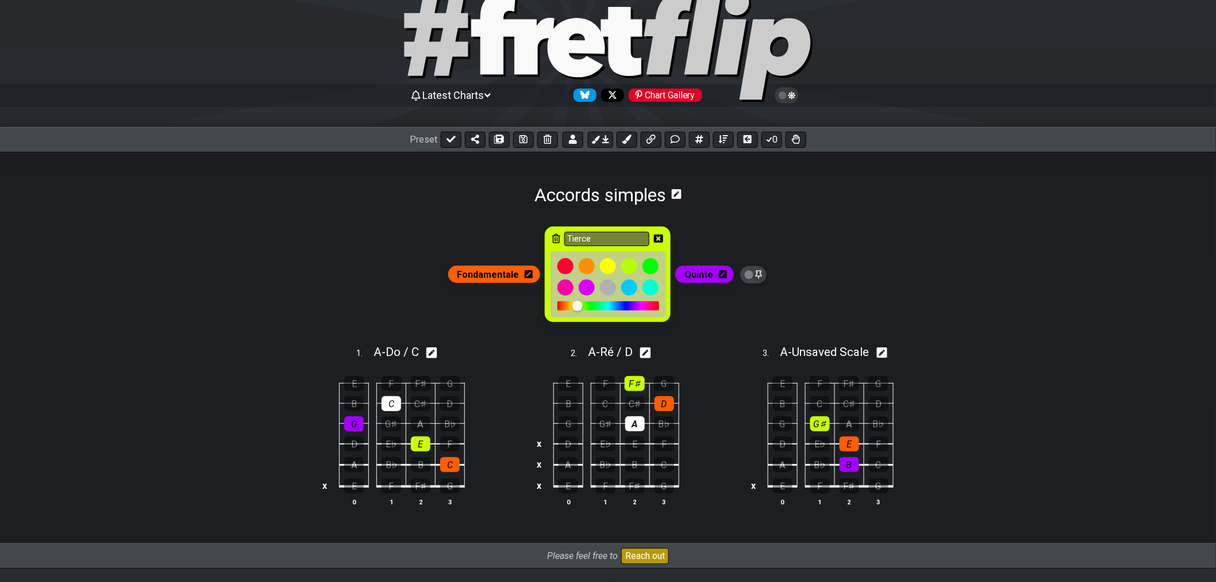
drag, startPoint x: 584, startPoint y: 307, endPoint x: 577, endPoint y: 308, distance: 6.9
click at [577, 308] on div at bounding box center [577, 306] width 10 height 10
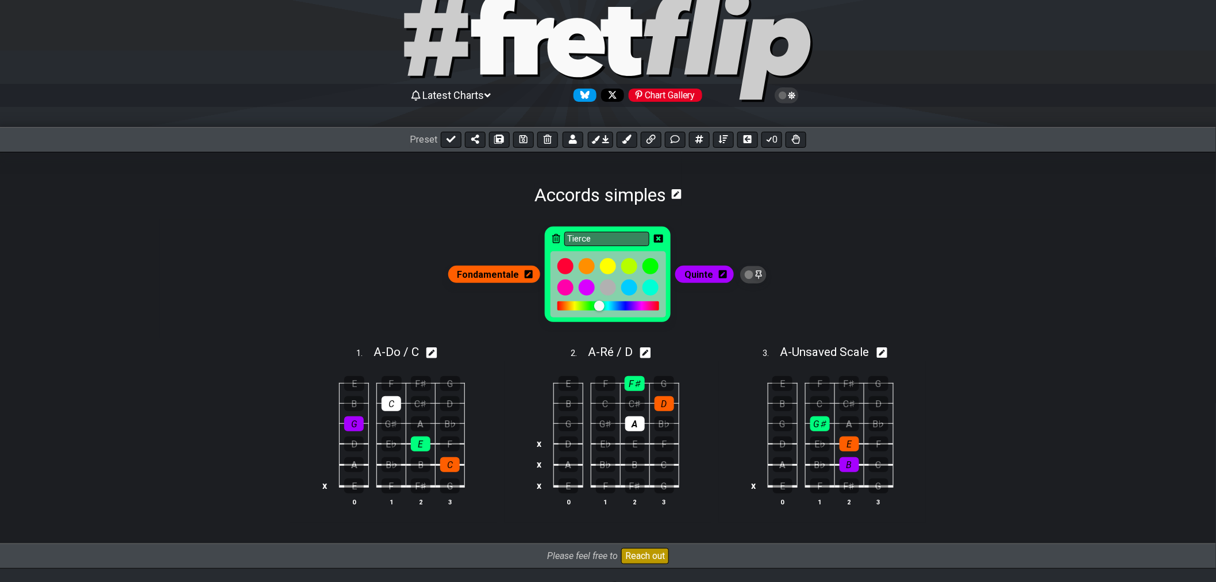
drag, startPoint x: 579, startPoint y: 308, endPoint x: 599, endPoint y: 309, distance: 19.5
click at [599, 309] on div at bounding box center [599, 306] width 10 height 10
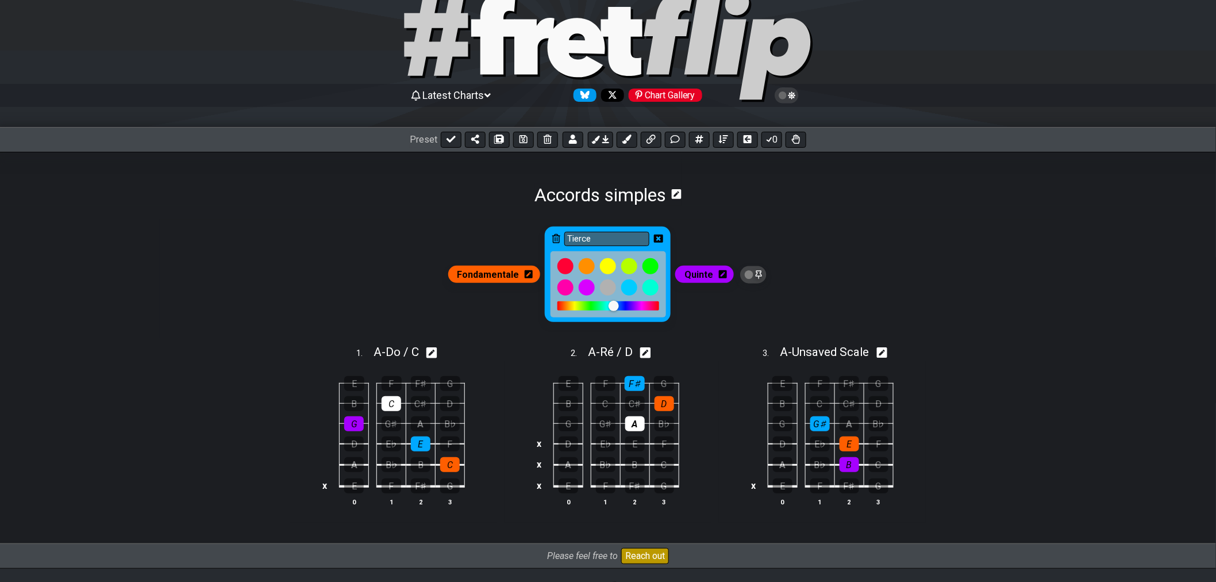
drag, startPoint x: 600, startPoint y: 307, endPoint x: 613, endPoint y: 307, distance: 13.2
click at [613, 307] on div at bounding box center [614, 306] width 10 height 10
click at [610, 307] on div at bounding box center [614, 306] width 10 height 10
click at [606, 307] on div at bounding box center [611, 306] width 10 height 10
click at [612, 307] on div at bounding box center [611, 306] width 10 height 10
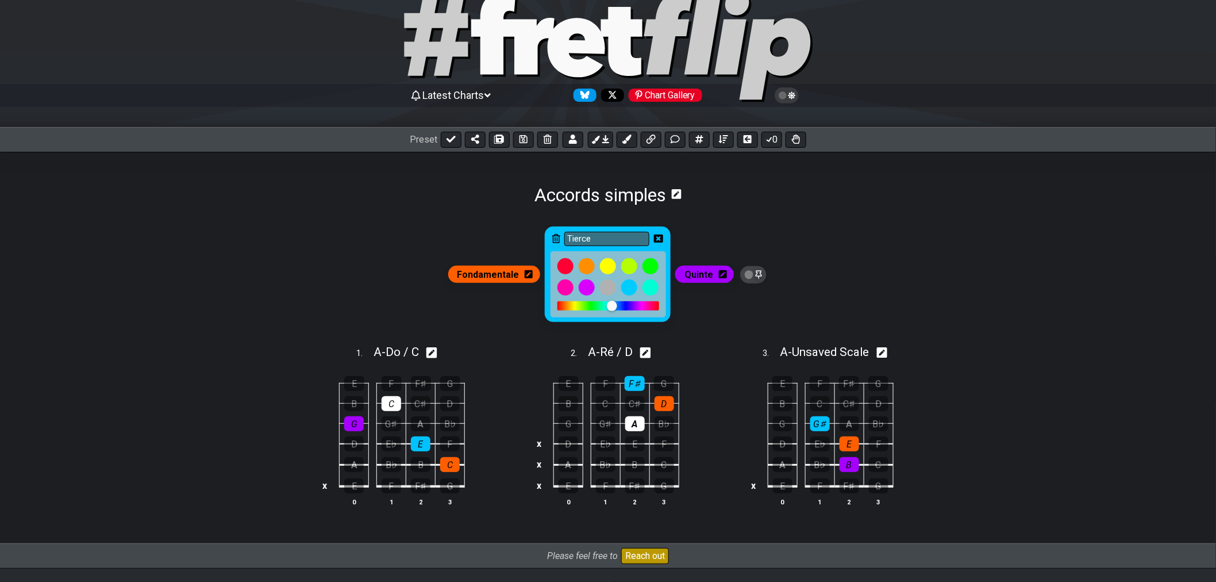
click at [615, 308] on div at bounding box center [612, 306] width 10 height 10
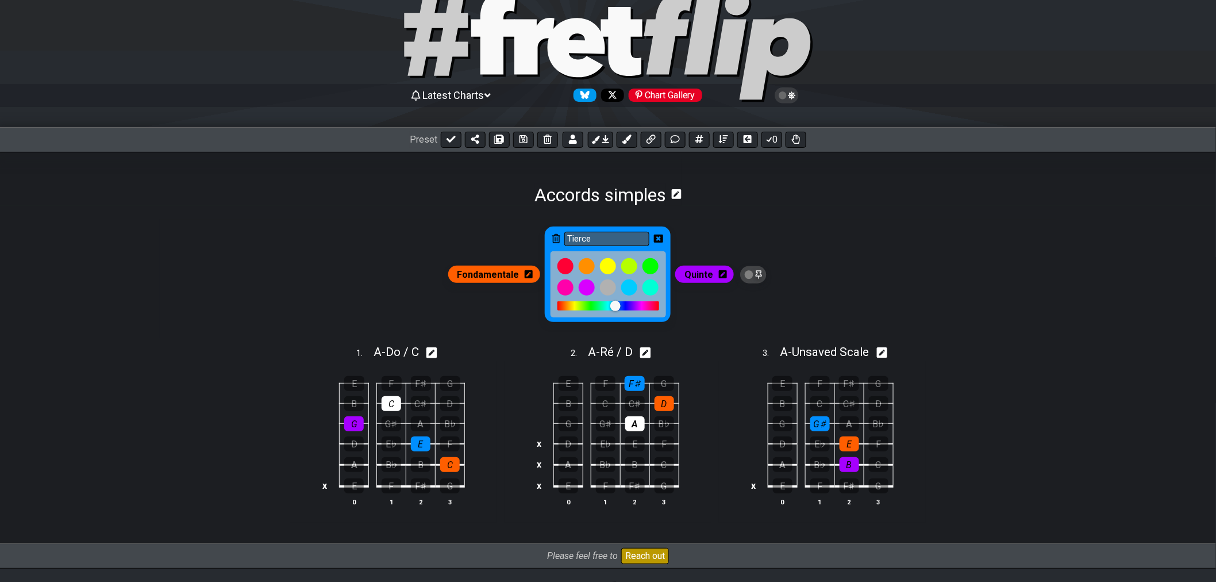
click at [618, 308] on div at bounding box center [615, 306] width 10 height 10
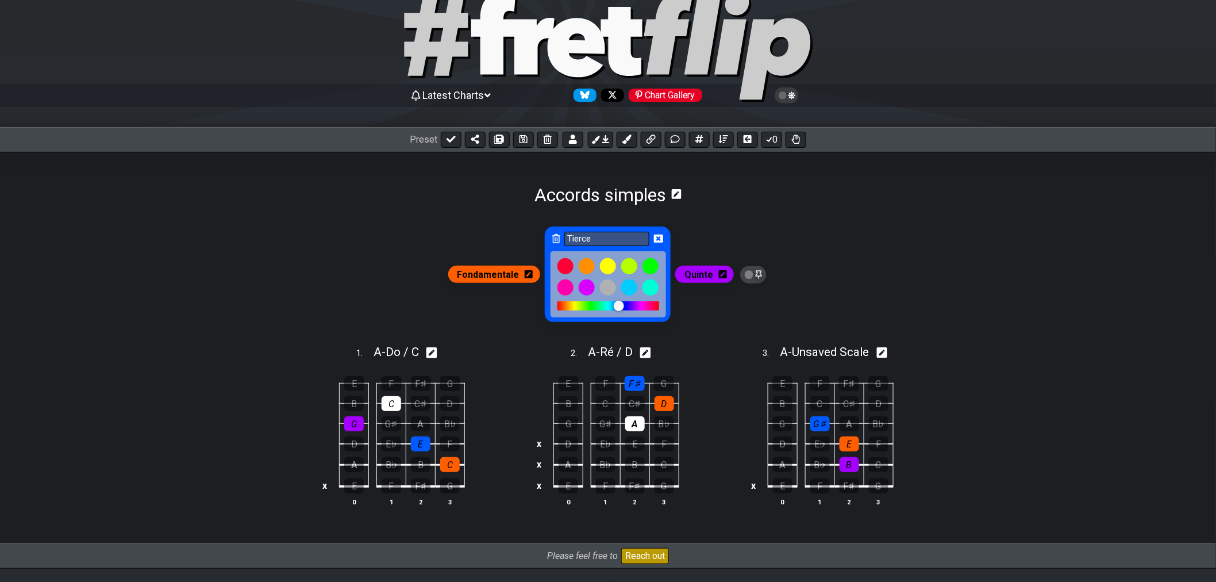
drag, startPoint x: 618, startPoint y: 308, endPoint x: 610, endPoint y: 309, distance: 8.1
click at [610, 309] on div at bounding box center [608, 305] width 102 height 9
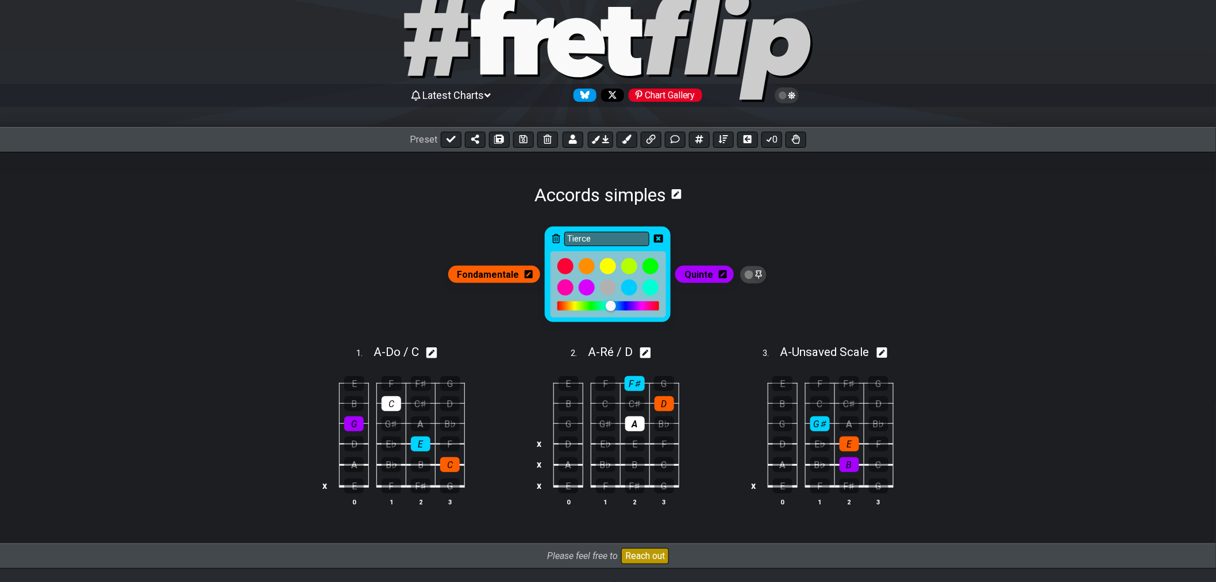
drag, startPoint x: 602, startPoint y: 308, endPoint x: 575, endPoint y: 306, distance: 27.1
click at [575, 306] on div at bounding box center [608, 305] width 102 height 9
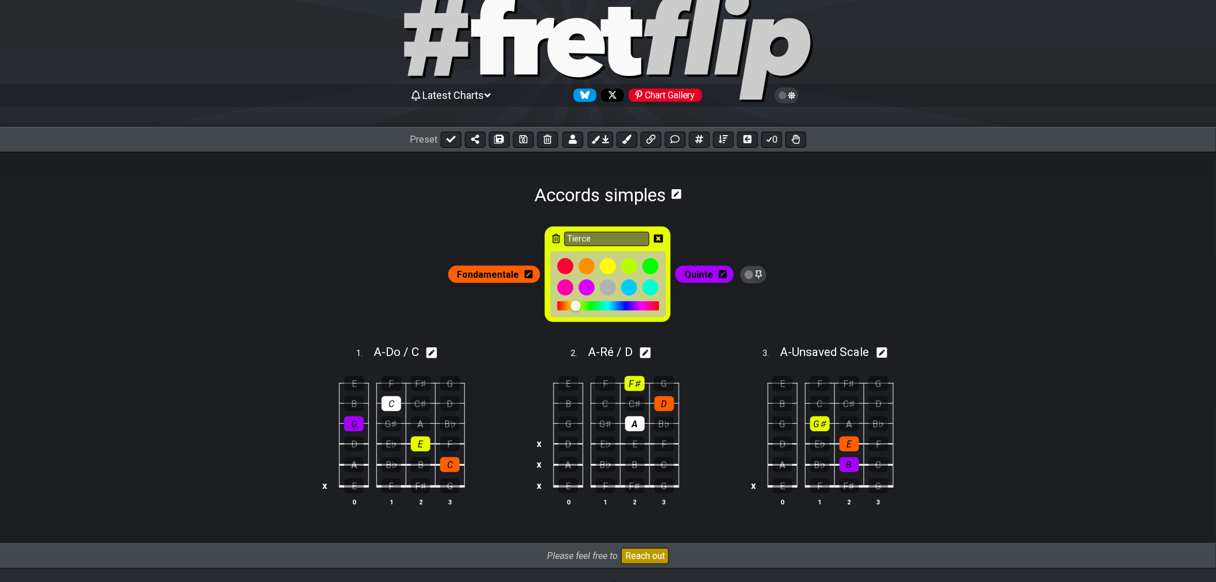
drag, startPoint x: 575, startPoint y: 306, endPoint x: 566, endPoint y: 306, distance: 9.2
click at [566, 306] on div at bounding box center [608, 305] width 102 height 9
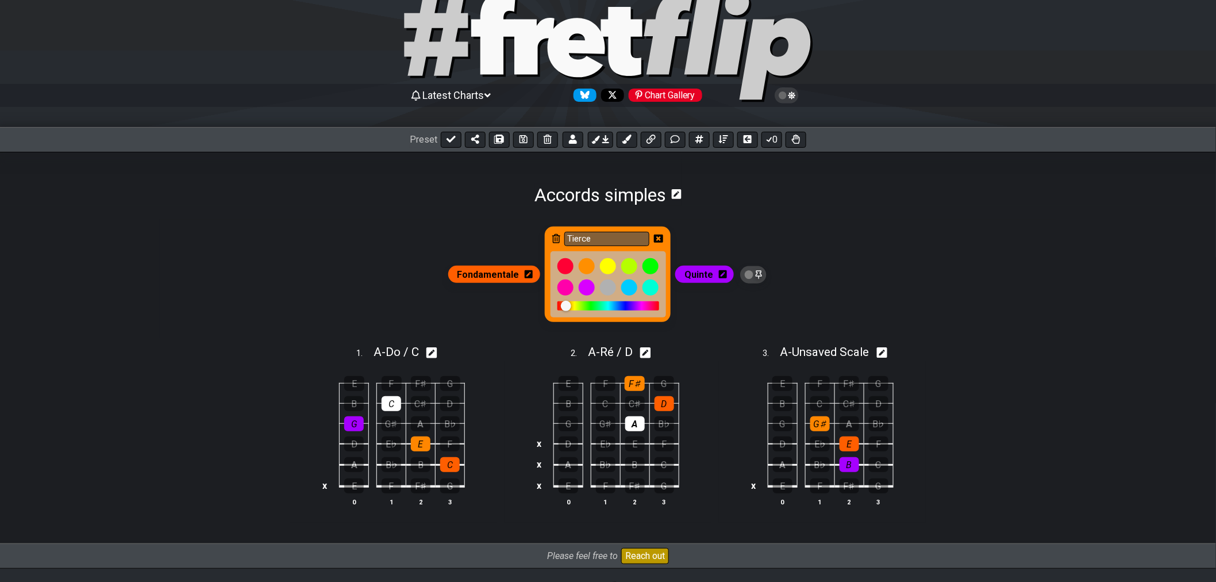
click at [571, 306] on div at bounding box center [566, 306] width 10 height 10
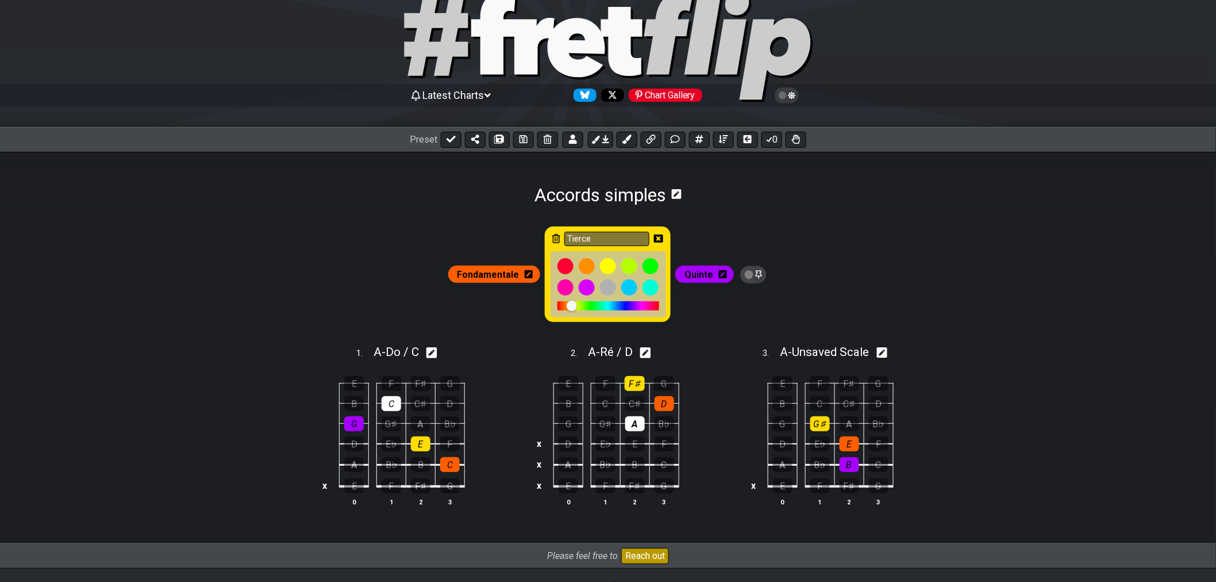
click at [577, 309] on div at bounding box center [577, 306] width 10 height 10
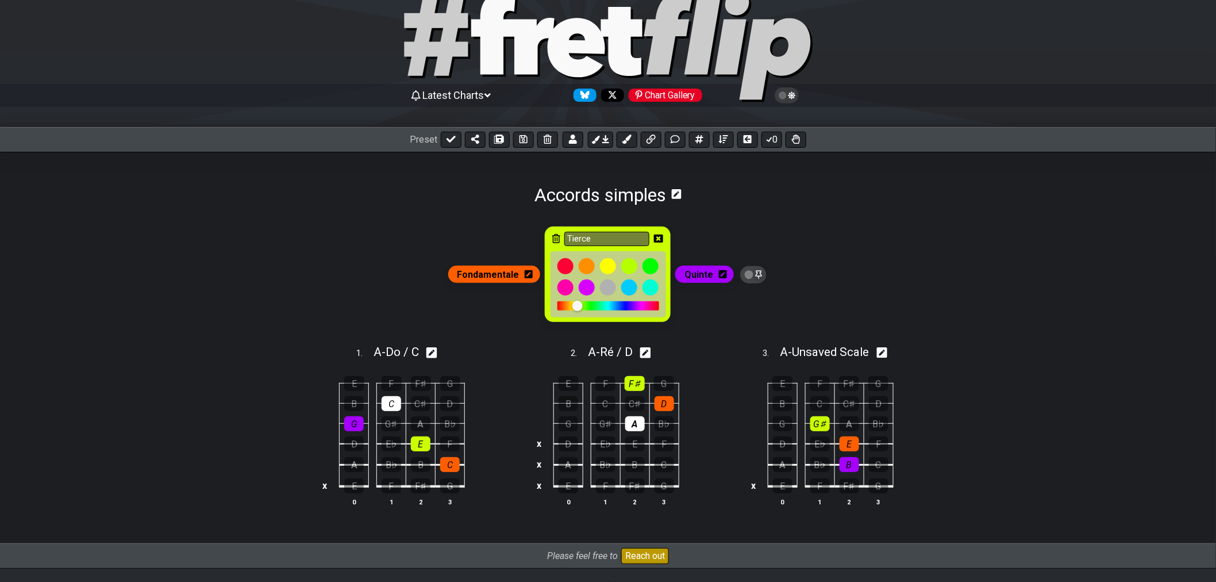
click at [574, 309] on div at bounding box center [577, 306] width 10 height 10
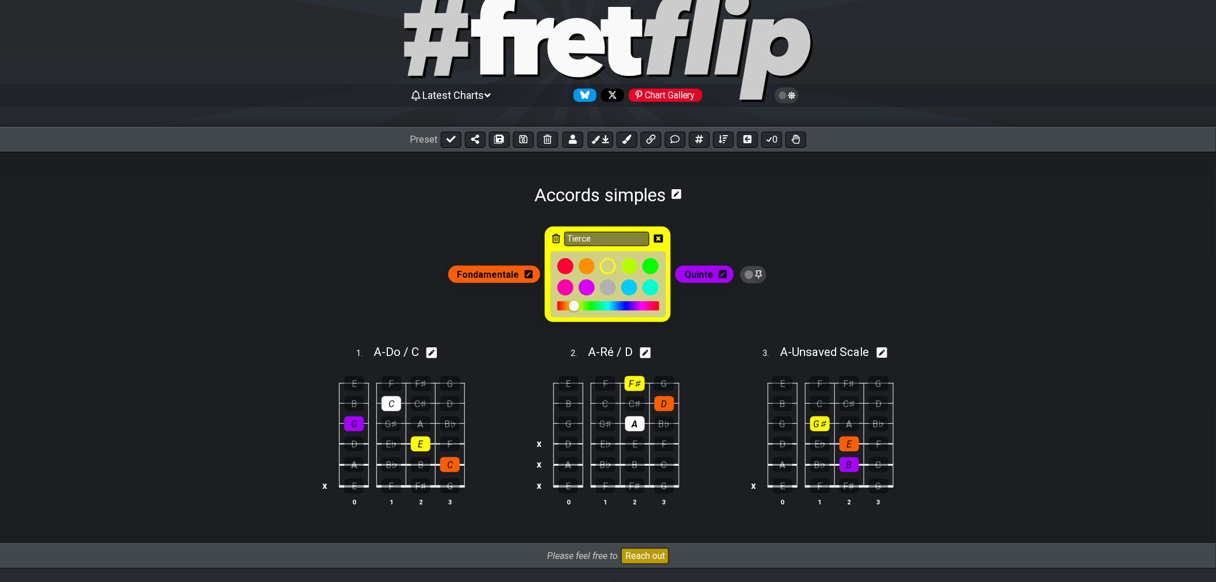
click at [659, 238] on icon at bounding box center [658, 238] width 9 height 9
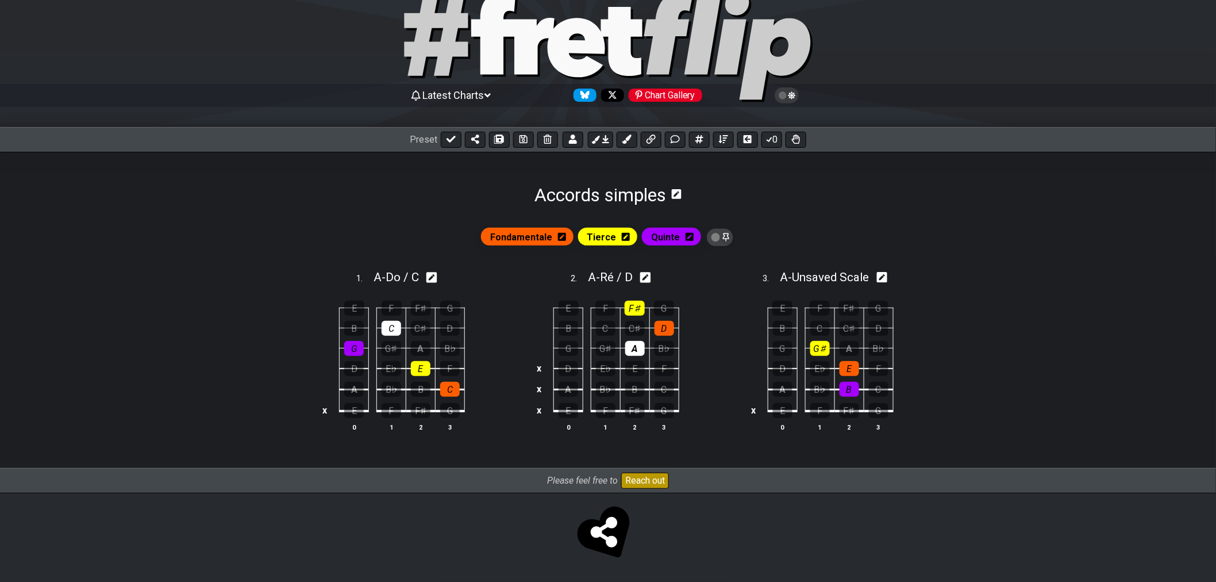
click at [559, 236] on icon at bounding box center [562, 237] width 8 height 8
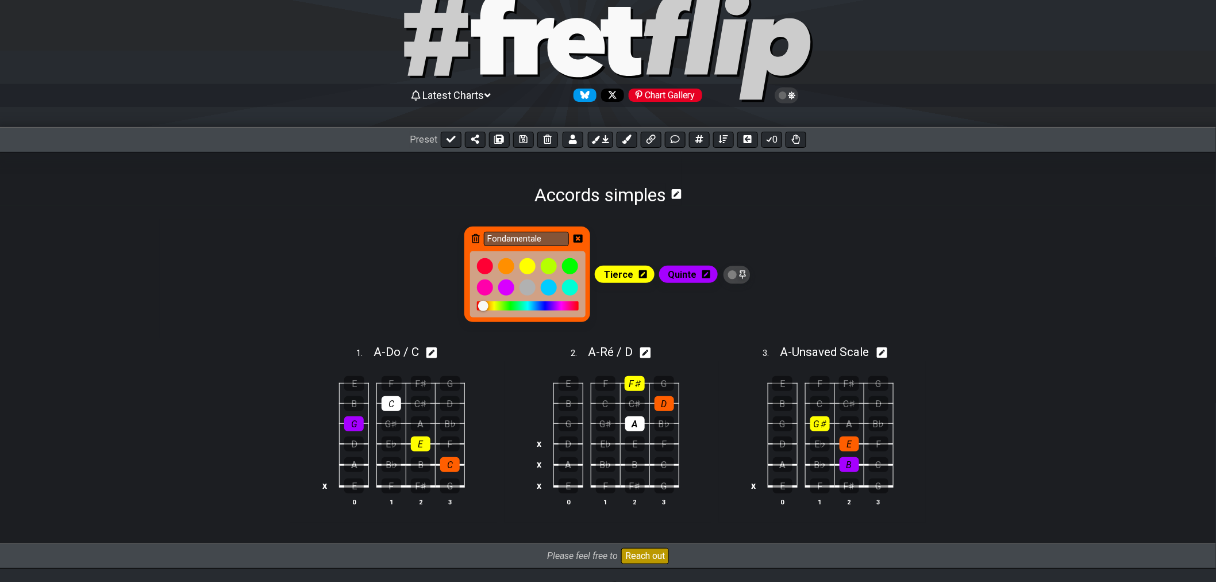
click at [507, 309] on div at bounding box center [528, 305] width 102 height 9
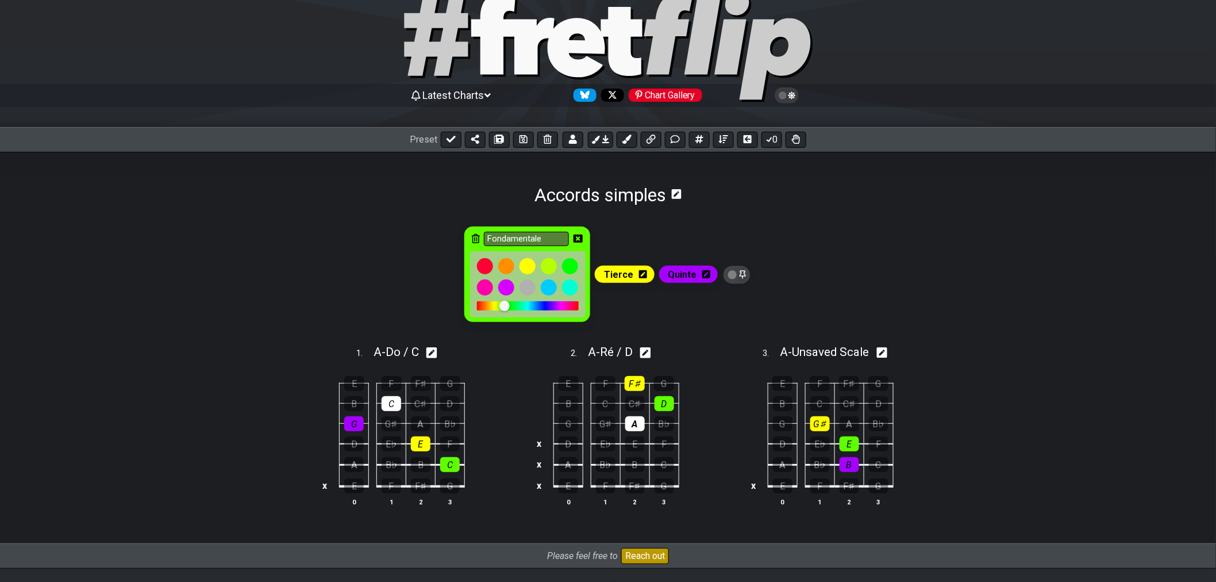
click at [509, 308] on div at bounding box center [504, 306] width 10 height 10
click at [515, 307] on div at bounding box center [511, 306] width 10 height 10
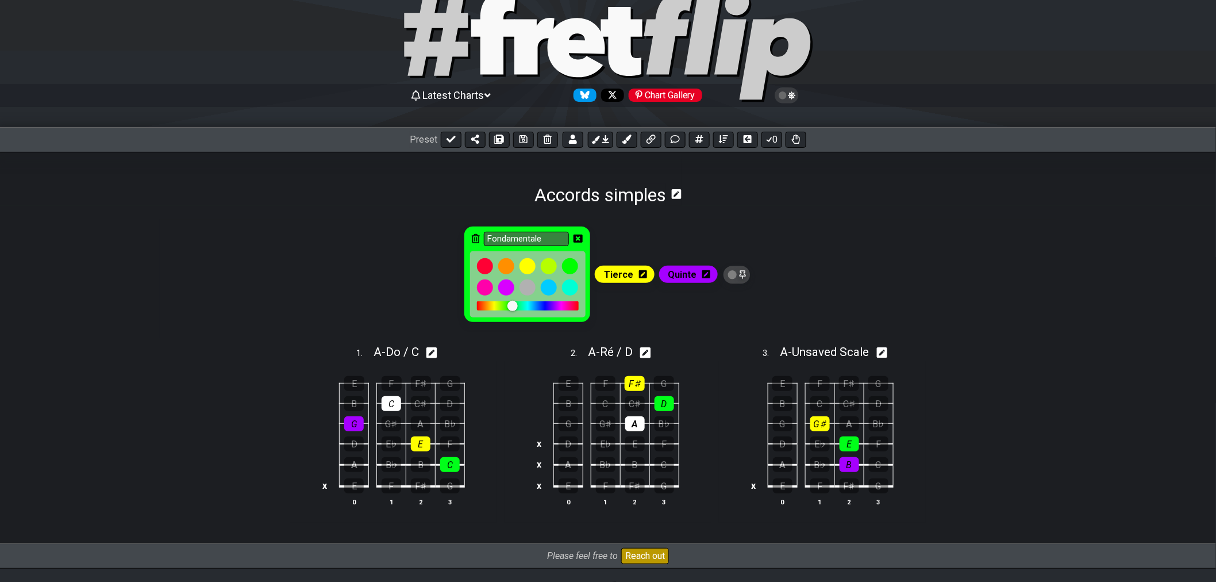
click at [510, 307] on div at bounding box center [512, 306] width 10 height 10
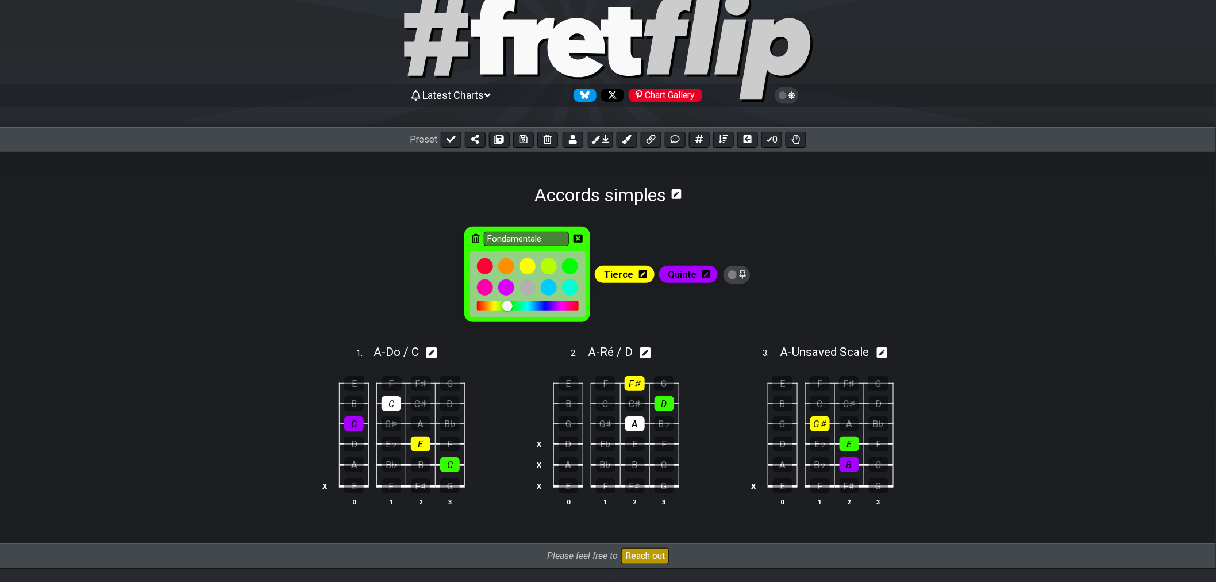
click at [582, 237] on icon at bounding box center [578, 238] width 9 height 8
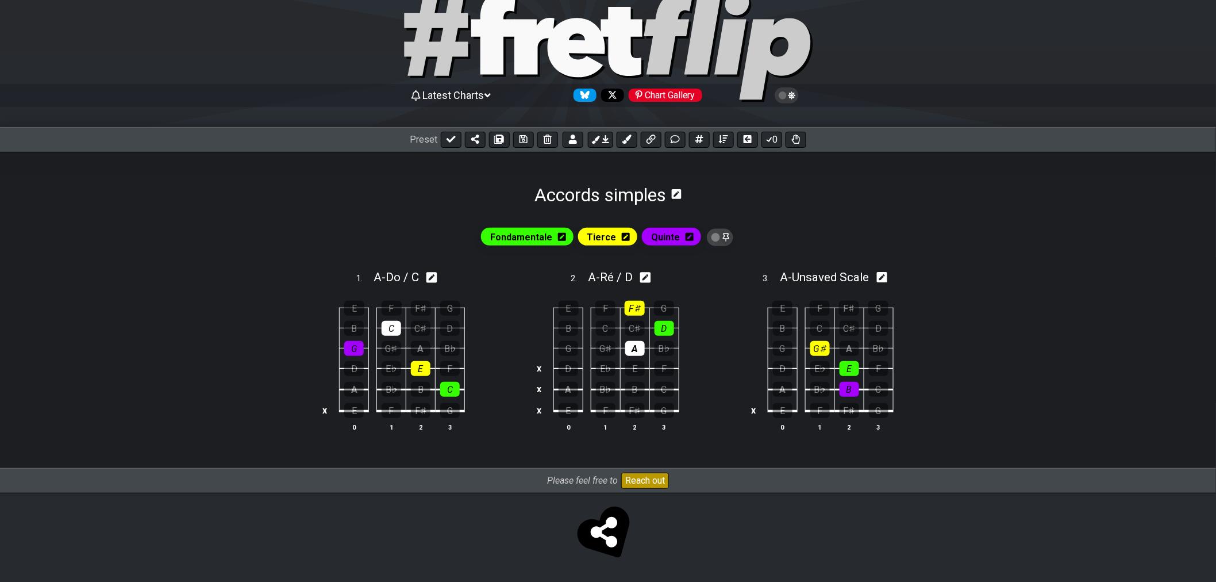
click at [686, 236] on icon at bounding box center [690, 237] width 8 height 8
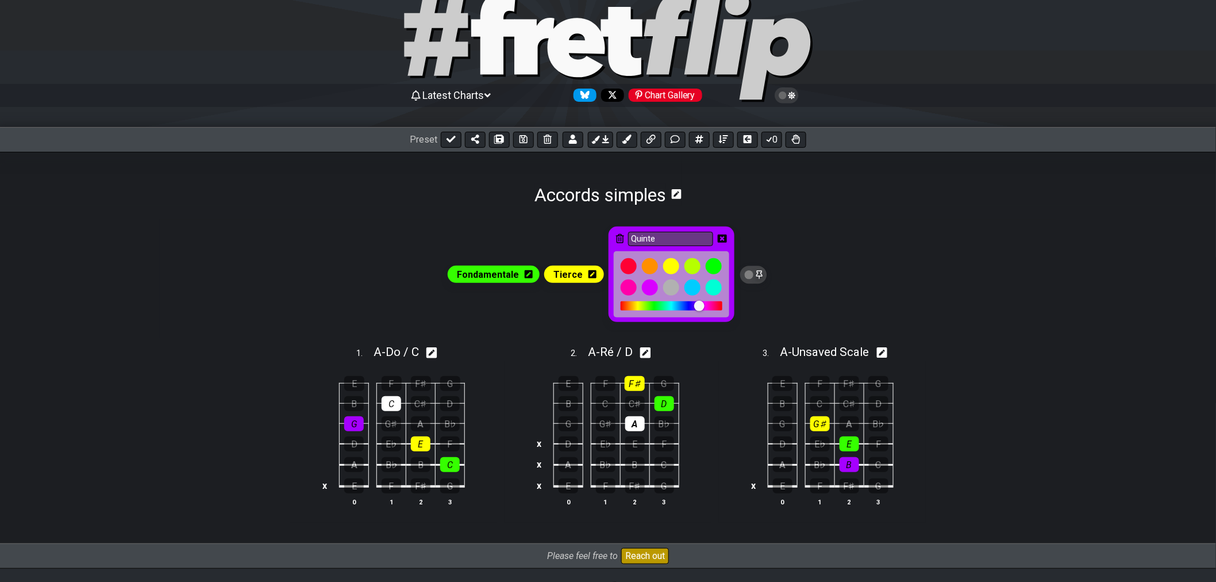
click at [662, 308] on div at bounding box center [672, 305] width 102 height 9
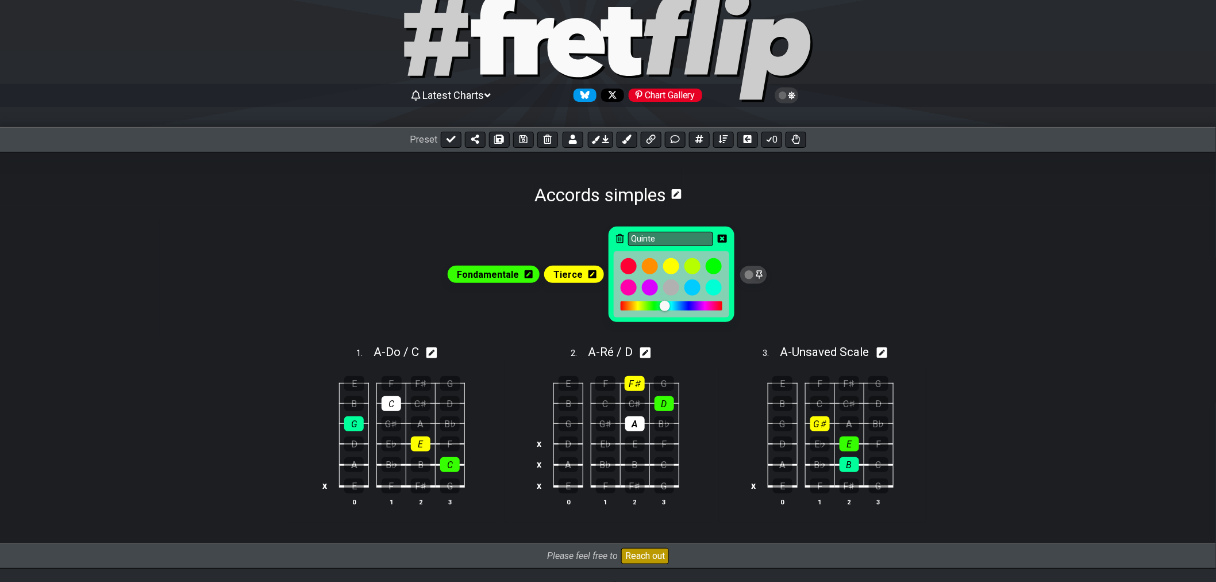
click at [664, 309] on div at bounding box center [665, 306] width 10 height 10
click at [667, 309] on div at bounding box center [667, 306] width 10 height 10
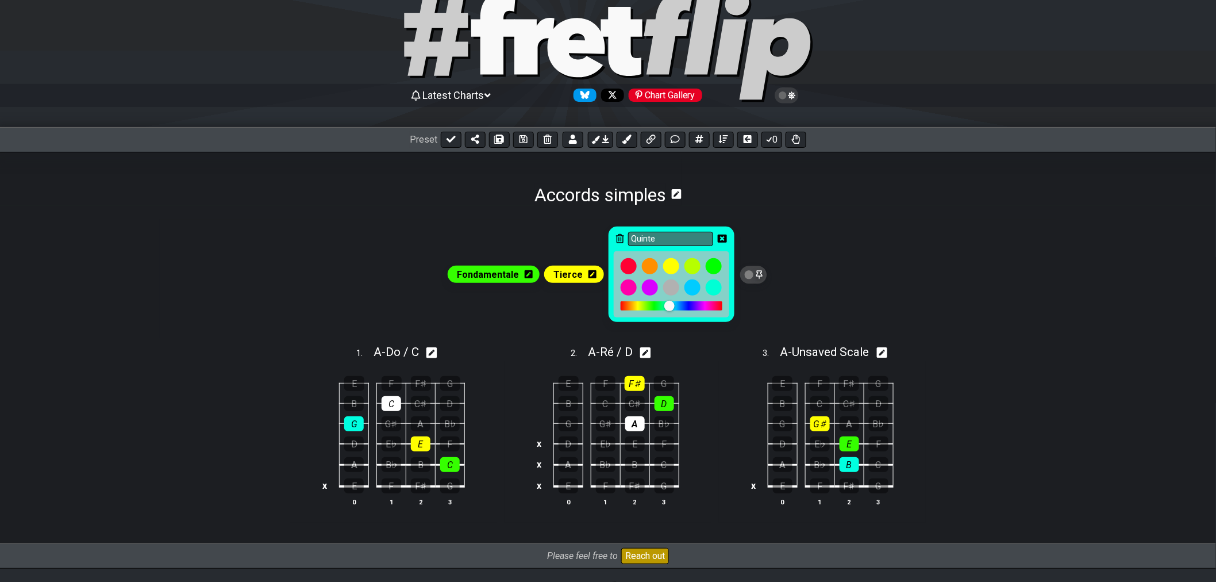
click at [667, 309] on div at bounding box center [669, 306] width 10 height 10
click at [670, 308] on div at bounding box center [669, 306] width 10 height 10
click at [672, 308] on div at bounding box center [673, 306] width 10 height 10
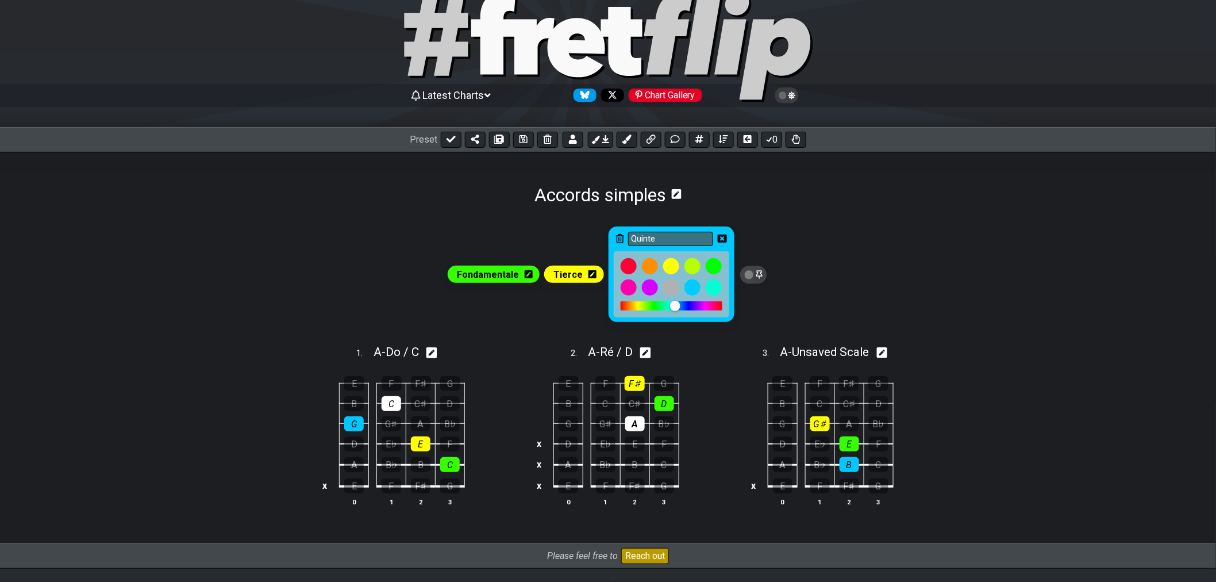
click at [722, 240] on icon at bounding box center [722, 238] width 9 height 8
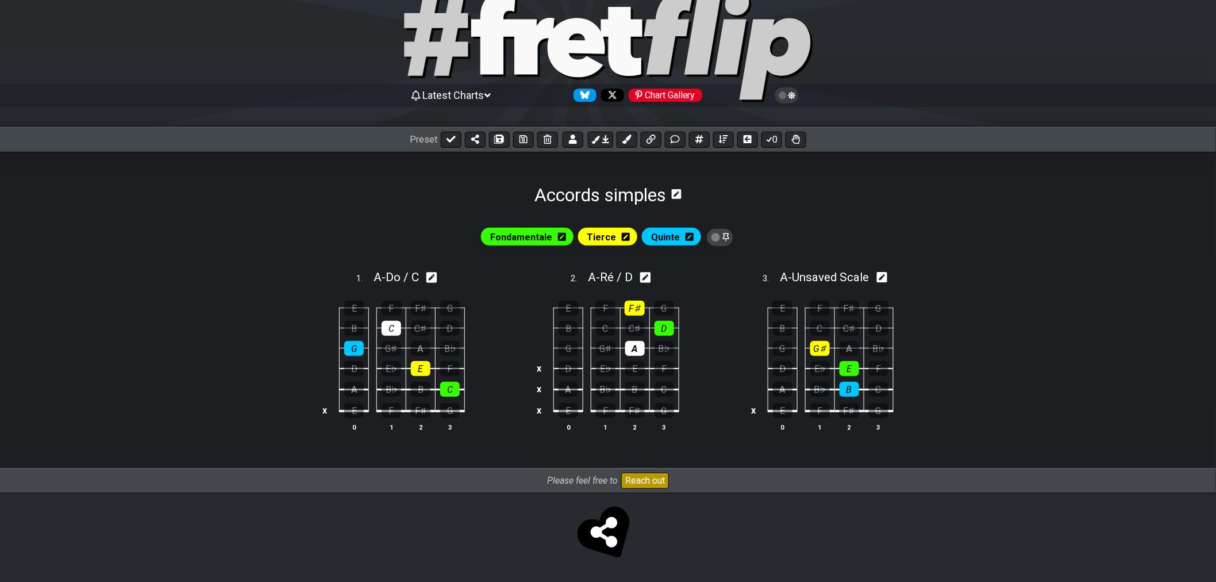
click at [618, 236] on div "Tierce" at bounding box center [607, 236] width 59 height 17
click at [625, 239] on icon at bounding box center [626, 237] width 8 height 8
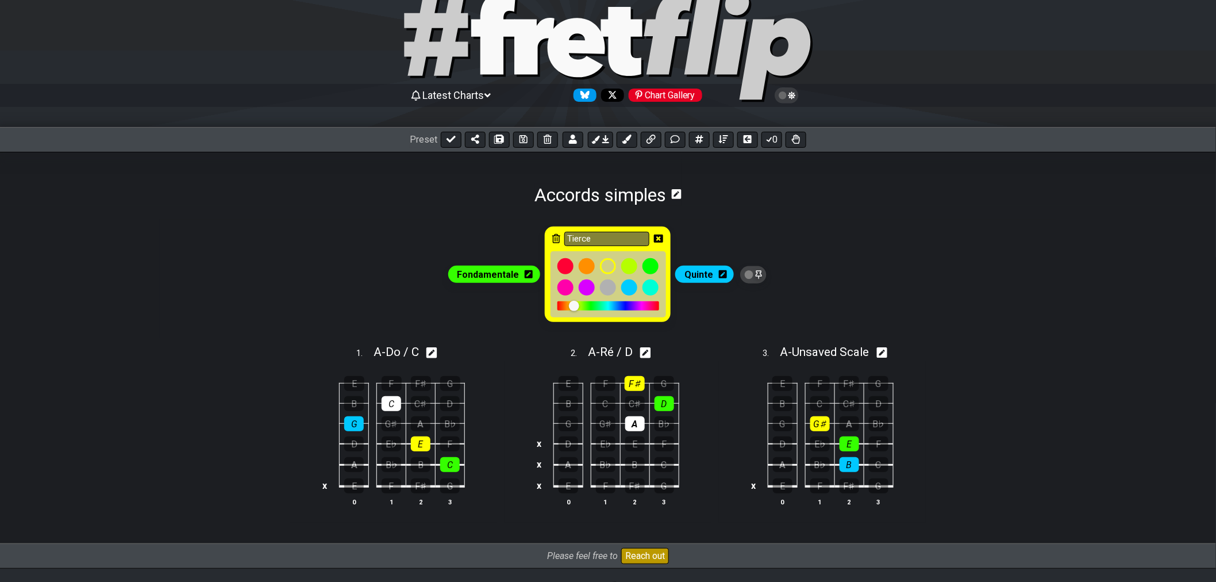
click at [604, 307] on div at bounding box center [608, 305] width 102 height 9
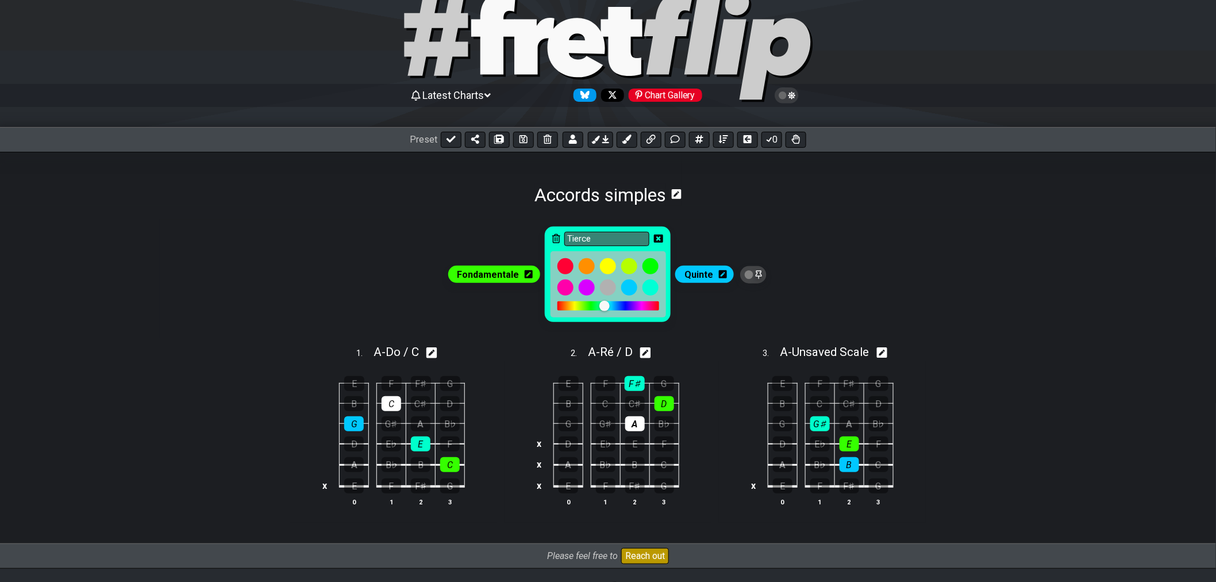
click at [599, 307] on div at bounding box center [604, 306] width 10 height 10
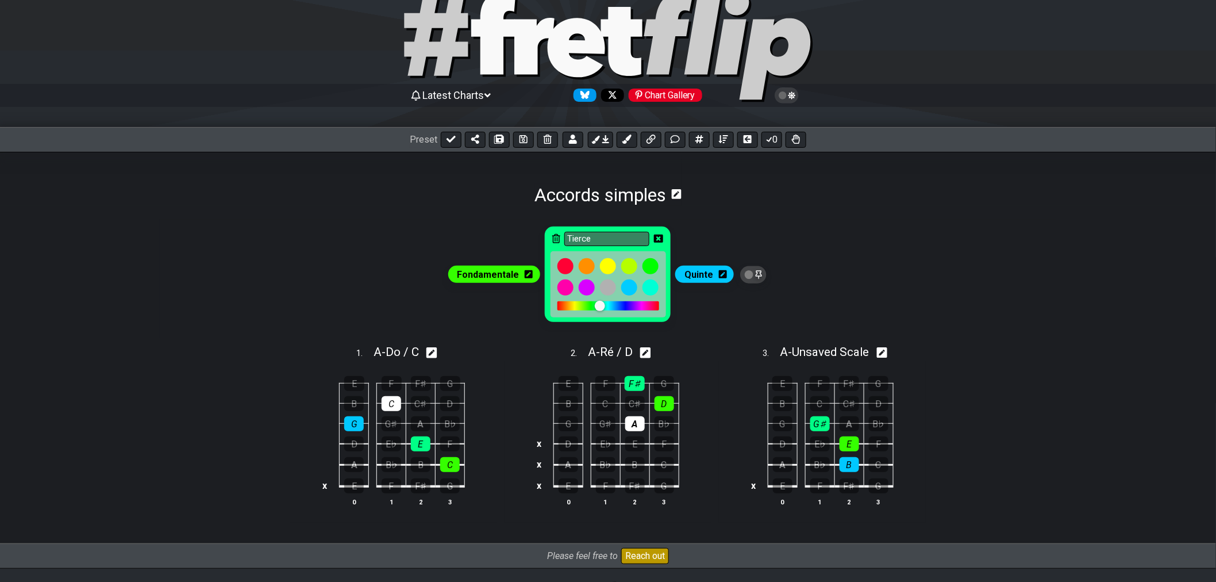
click at [595, 308] on div at bounding box center [600, 306] width 10 height 10
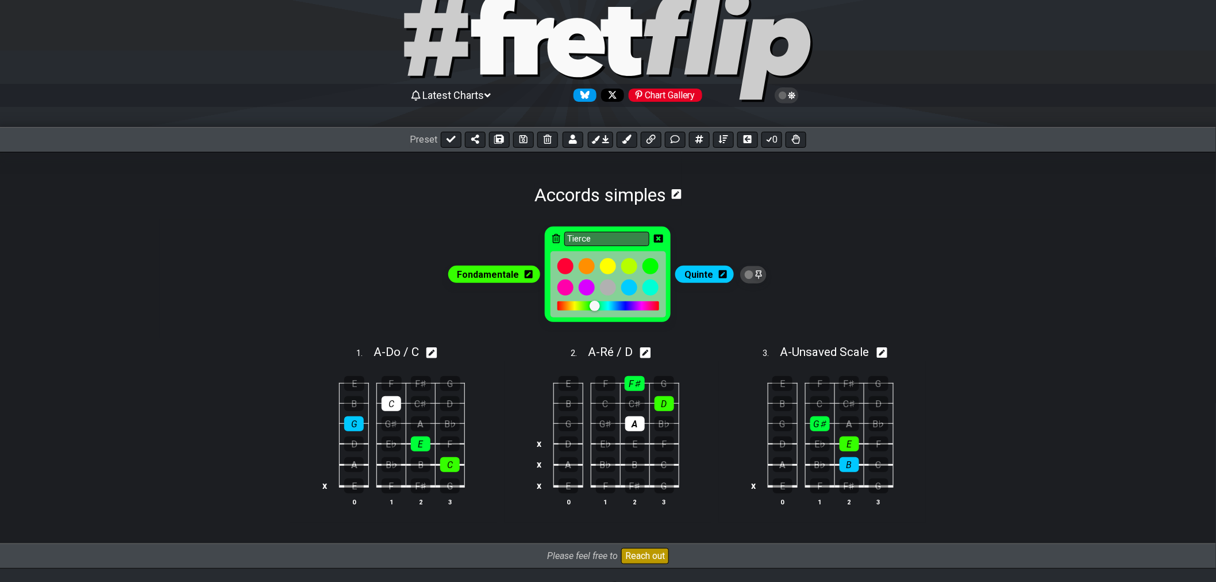
click at [576, 309] on div at bounding box center [608, 305] width 102 height 9
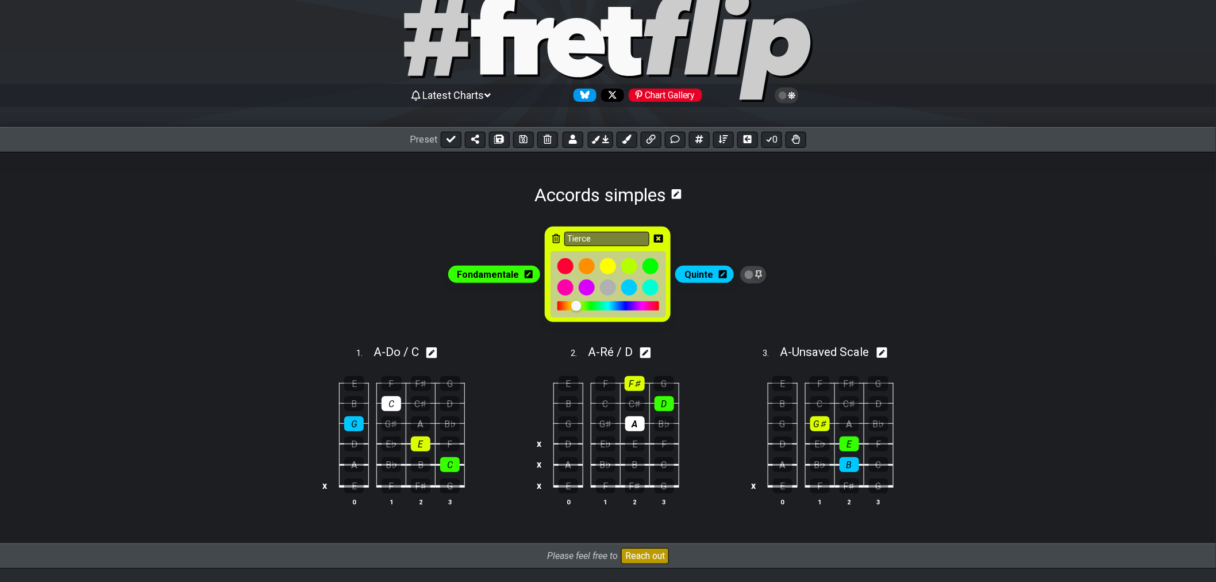
click at [571, 309] on div at bounding box center [576, 306] width 10 height 10
click at [577, 307] on div at bounding box center [577, 306] width 10 height 10
click at [592, 307] on div at bounding box center [608, 305] width 102 height 9
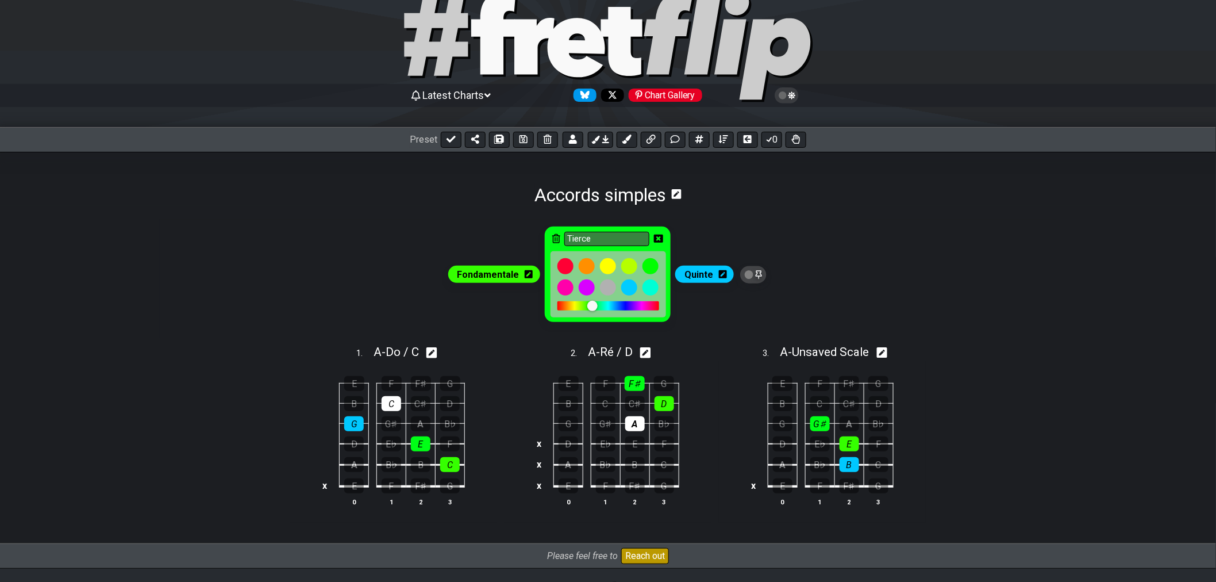
click at [601, 306] on div at bounding box center [598, 306] width 10 height 10
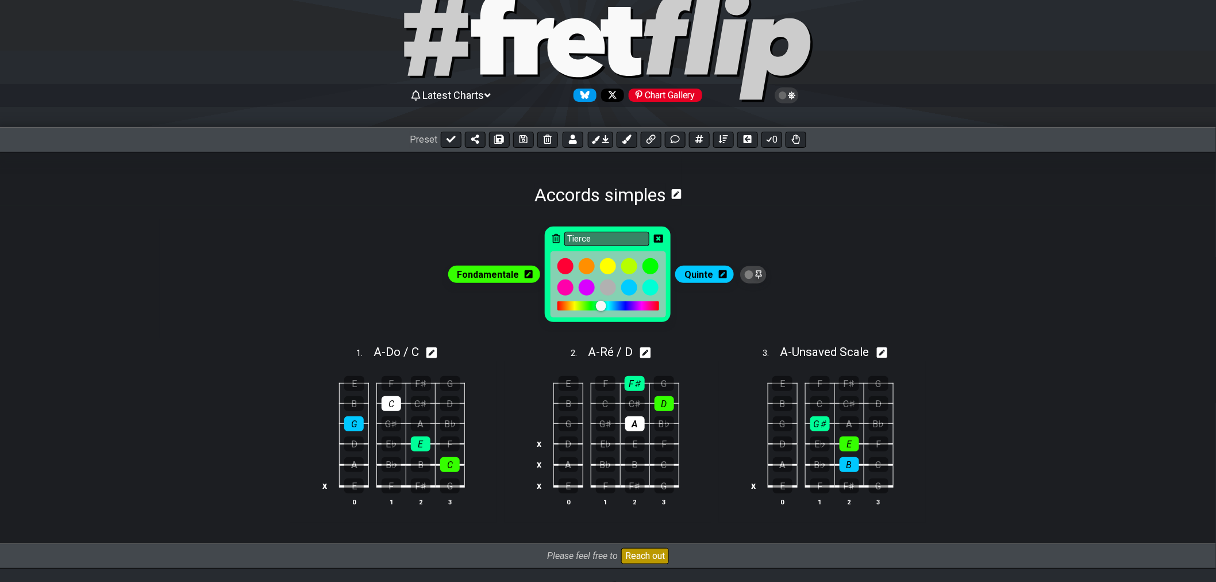
click at [602, 306] on div at bounding box center [601, 306] width 10 height 10
click at [603, 306] on div at bounding box center [603, 306] width 10 height 10
click at [605, 306] on div at bounding box center [604, 306] width 10 height 10
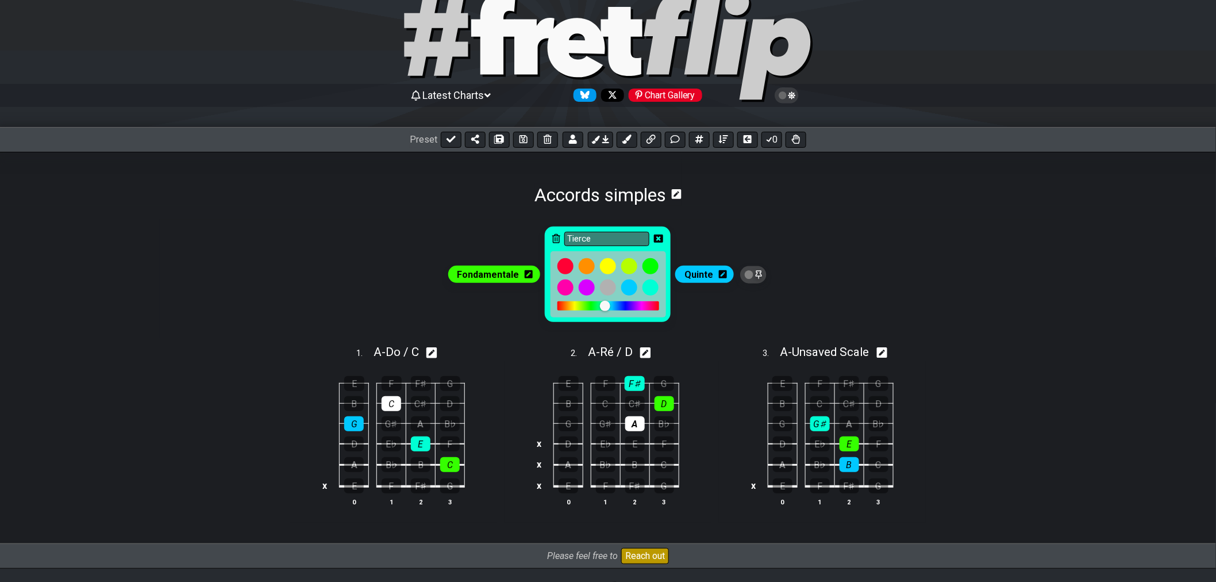
click at [601, 307] on div at bounding box center [605, 306] width 10 height 10
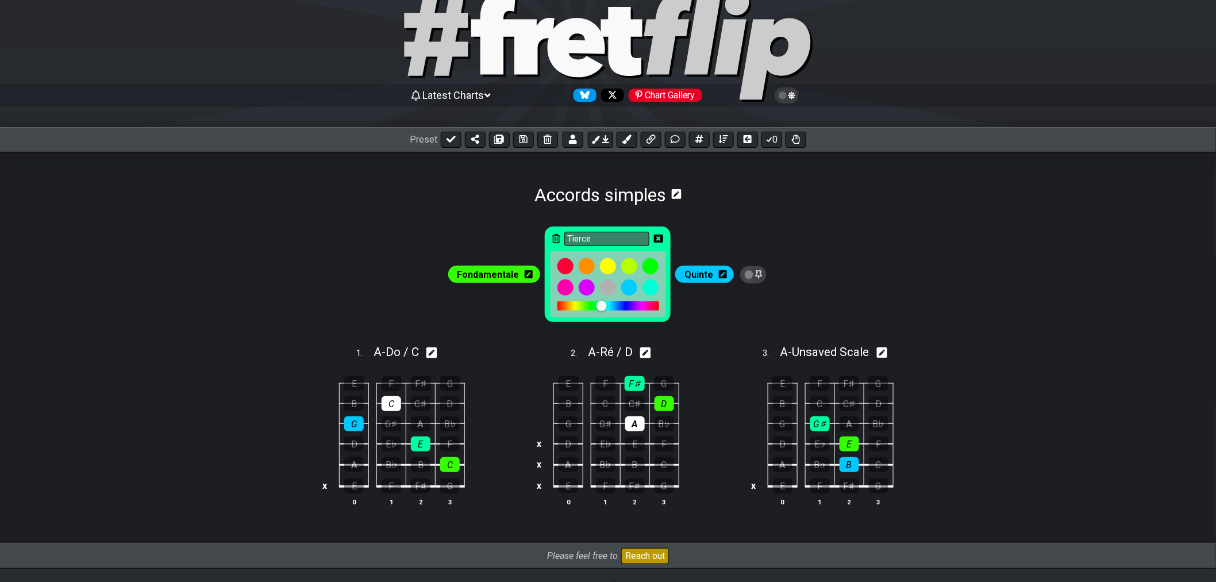
click at [603, 309] on div at bounding box center [602, 306] width 10 height 10
click at [655, 240] on icon at bounding box center [658, 238] width 9 height 8
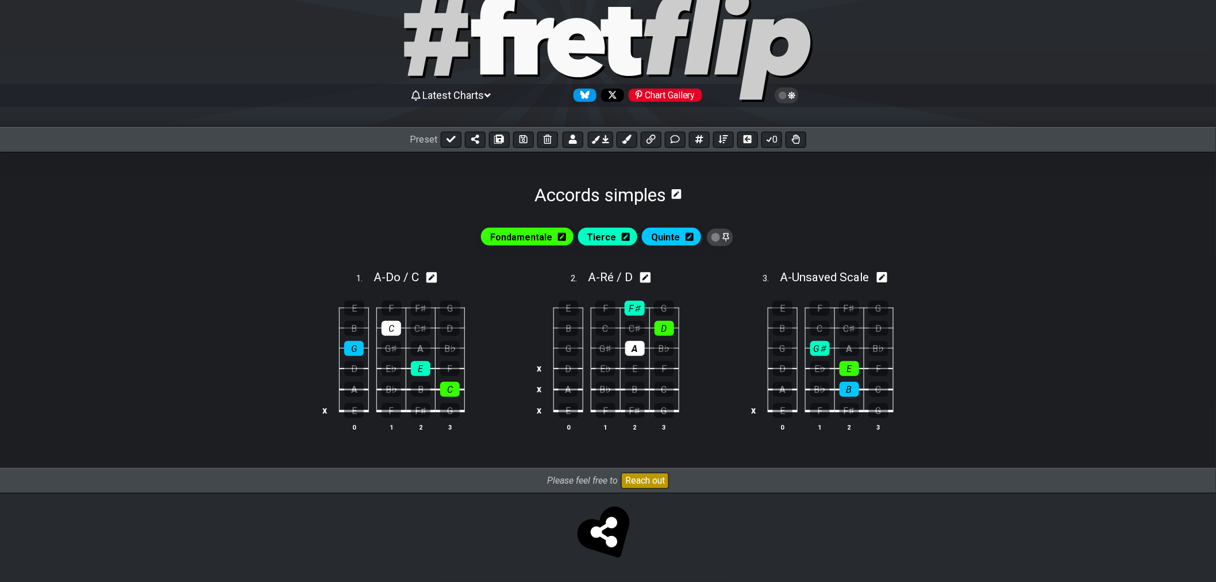
click at [686, 236] on icon at bounding box center [690, 237] width 8 height 8
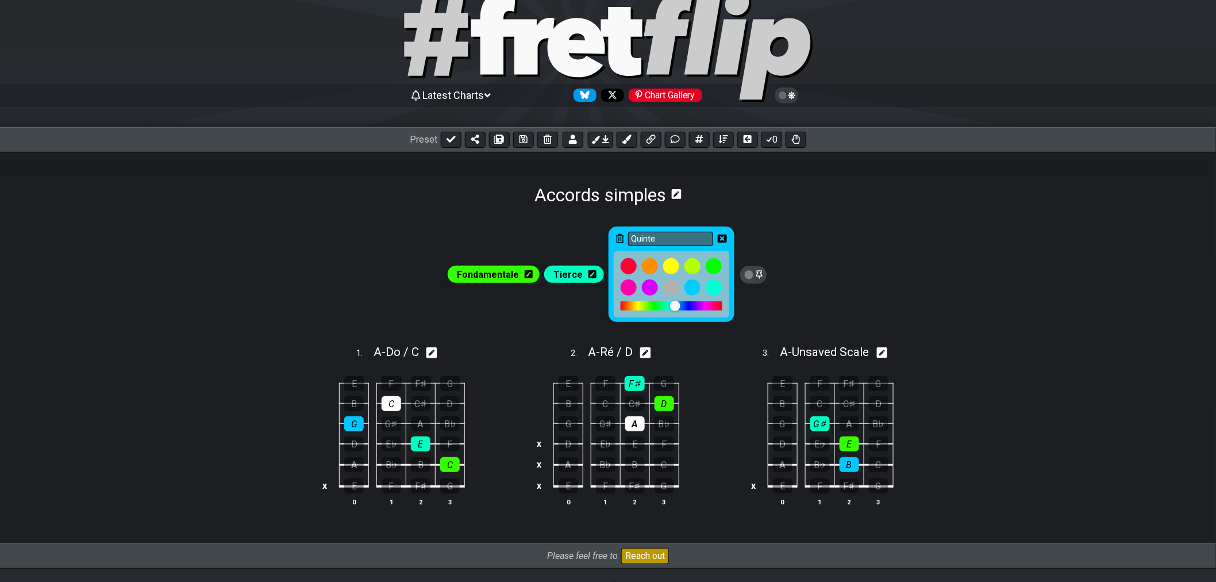
click at [678, 306] on div at bounding box center [680, 306] width 10 height 10
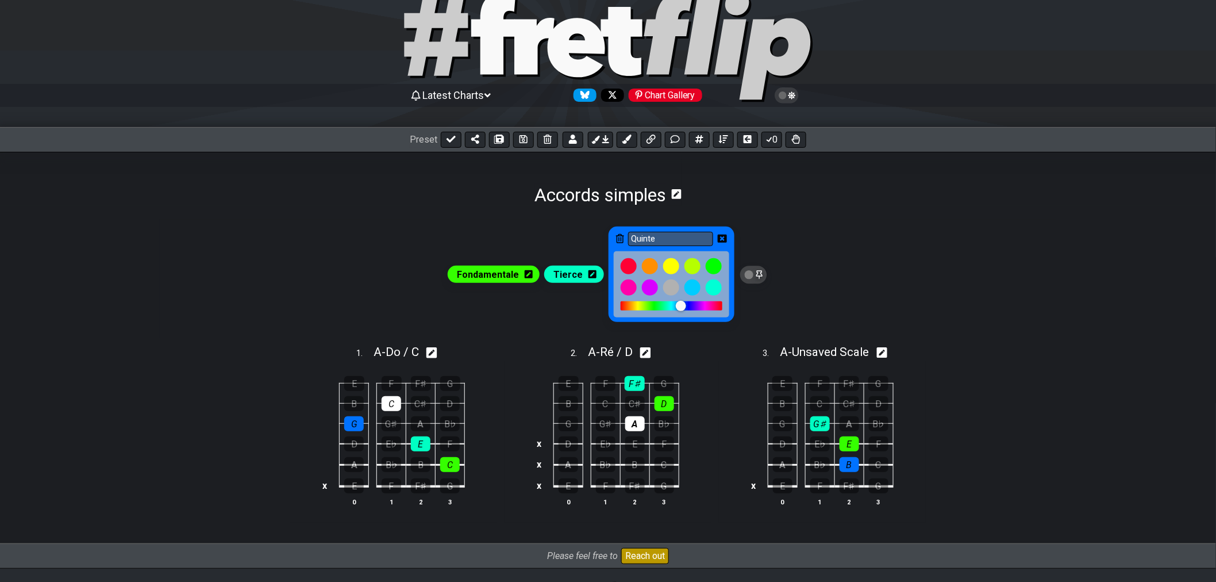
click at [718, 243] on icon at bounding box center [722, 238] width 9 height 8
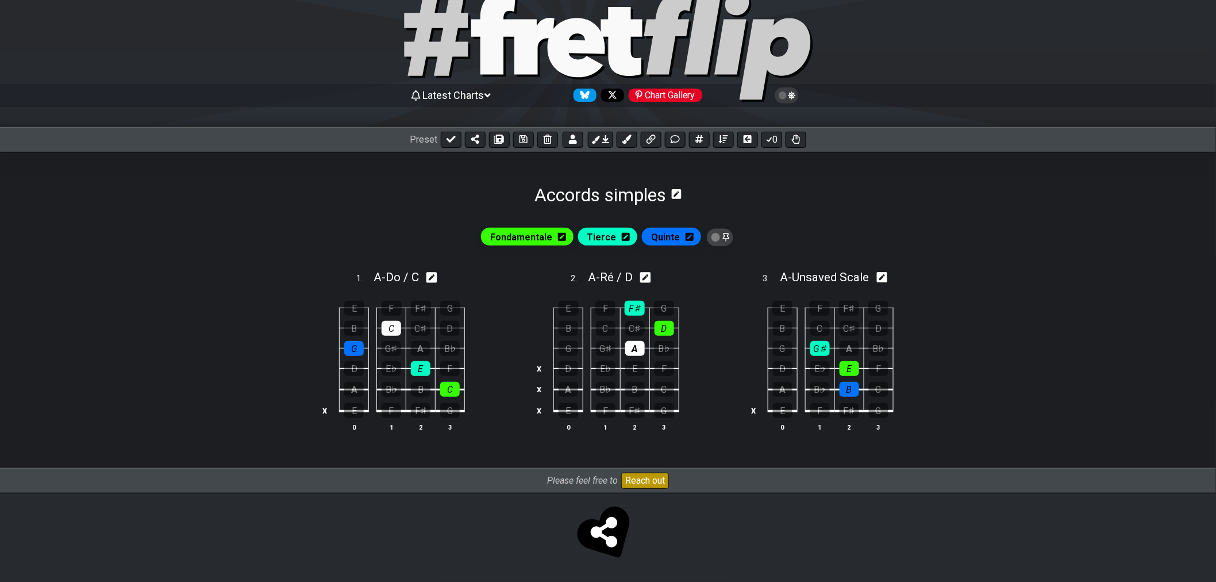
click at [627, 241] on icon at bounding box center [626, 236] width 8 height 9
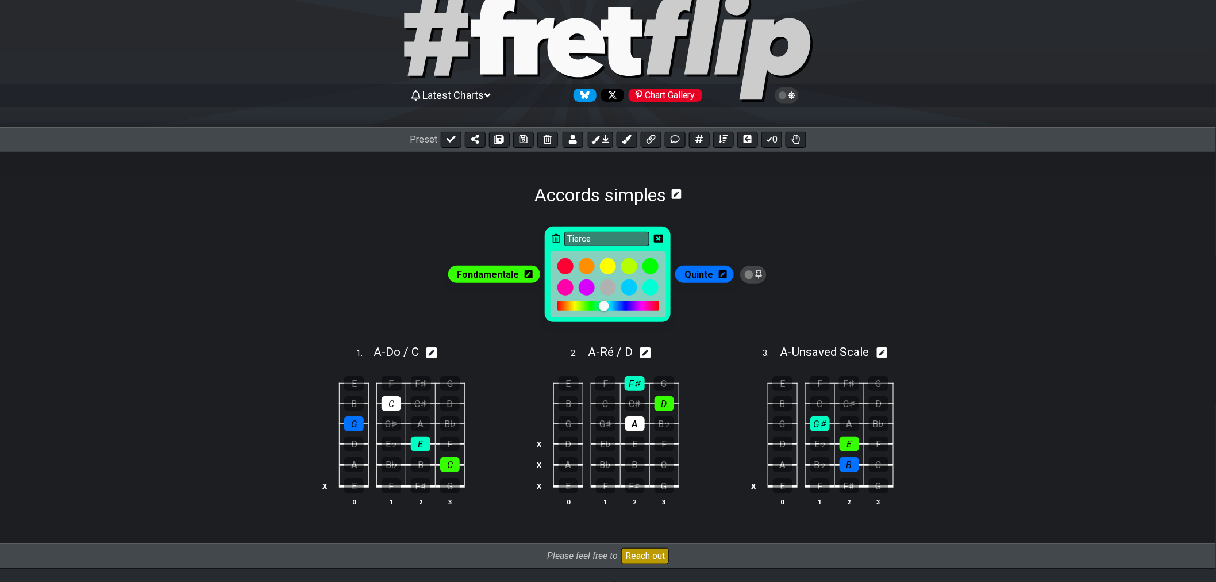
click at [601, 307] on div at bounding box center [604, 306] width 10 height 10
click at [606, 309] on div at bounding box center [607, 306] width 10 height 10
click at [659, 243] on icon at bounding box center [658, 238] width 9 height 8
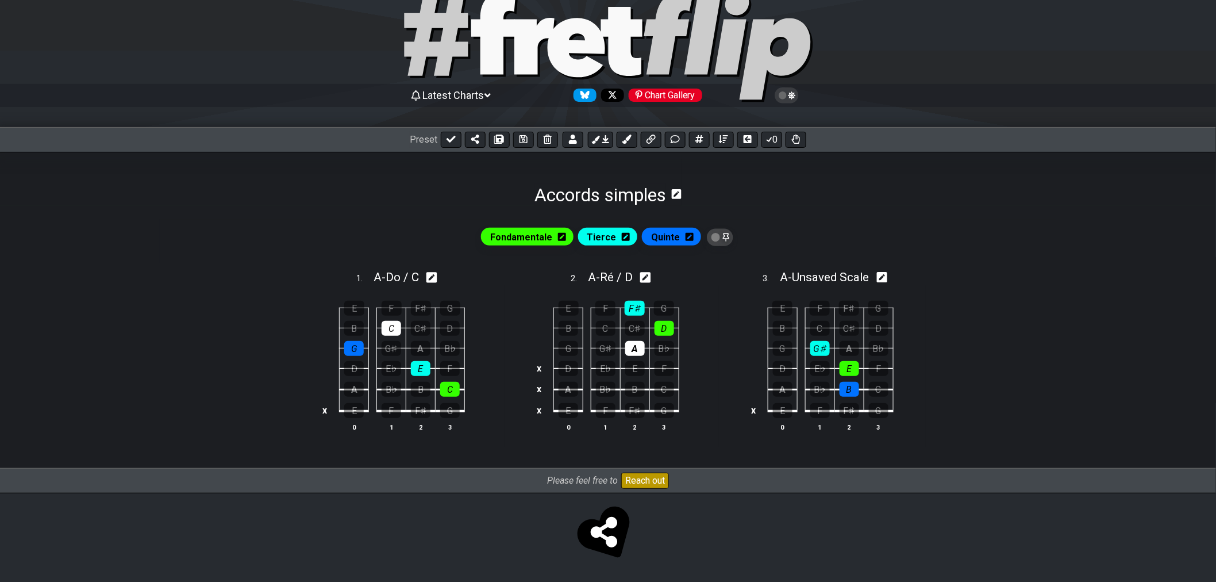
click at [686, 240] on div "Quinte" at bounding box center [671, 236] width 59 height 17
click at [686, 240] on icon at bounding box center [690, 237] width 8 height 8
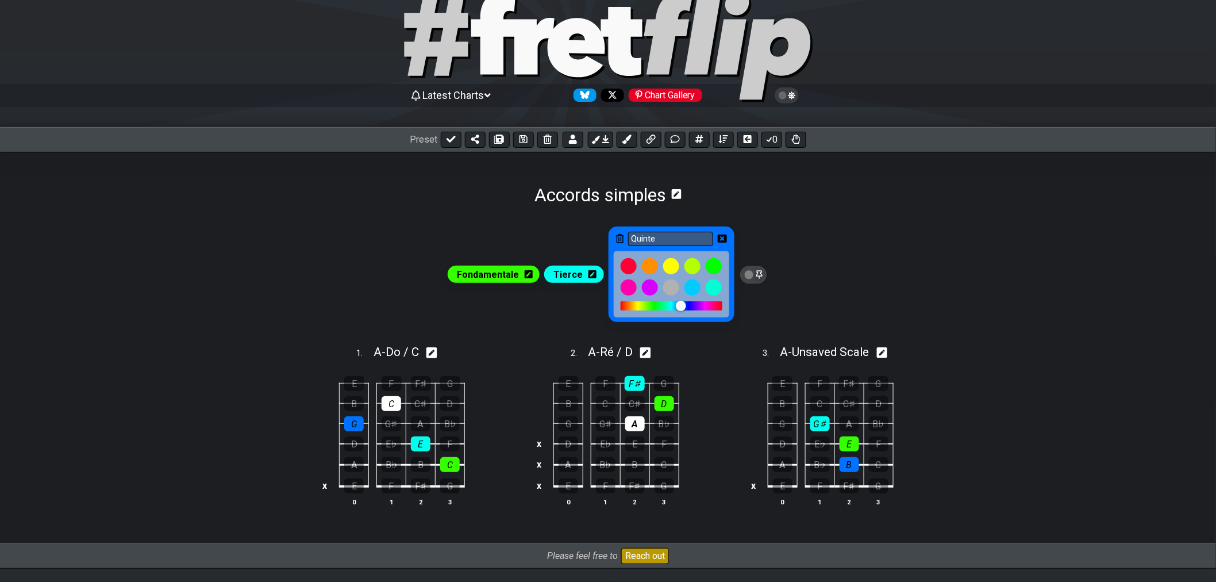
click at [685, 309] on div at bounding box center [681, 306] width 10 height 10
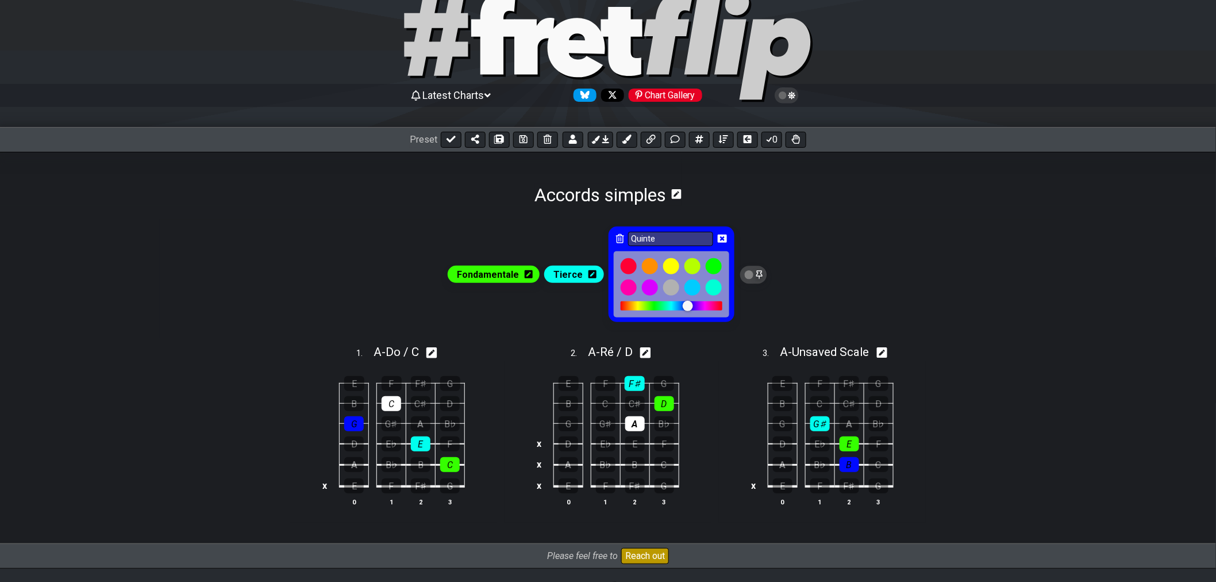
drag, startPoint x: 686, startPoint y: 308, endPoint x: 694, endPoint y: 307, distance: 8.6
click at [693, 307] on div at bounding box center [688, 306] width 10 height 10
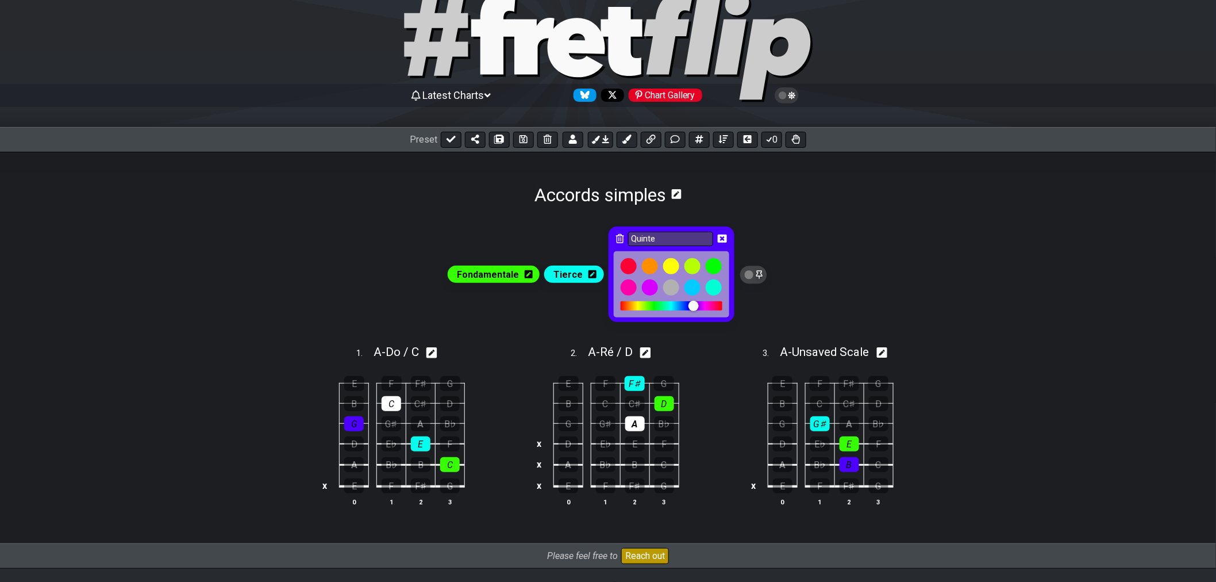
drag, startPoint x: 691, startPoint y: 307, endPoint x: 671, endPoint y: 309, distance: 19.6
click at [689, 309] on div at bounding box center [694, 306] width 10 height 10
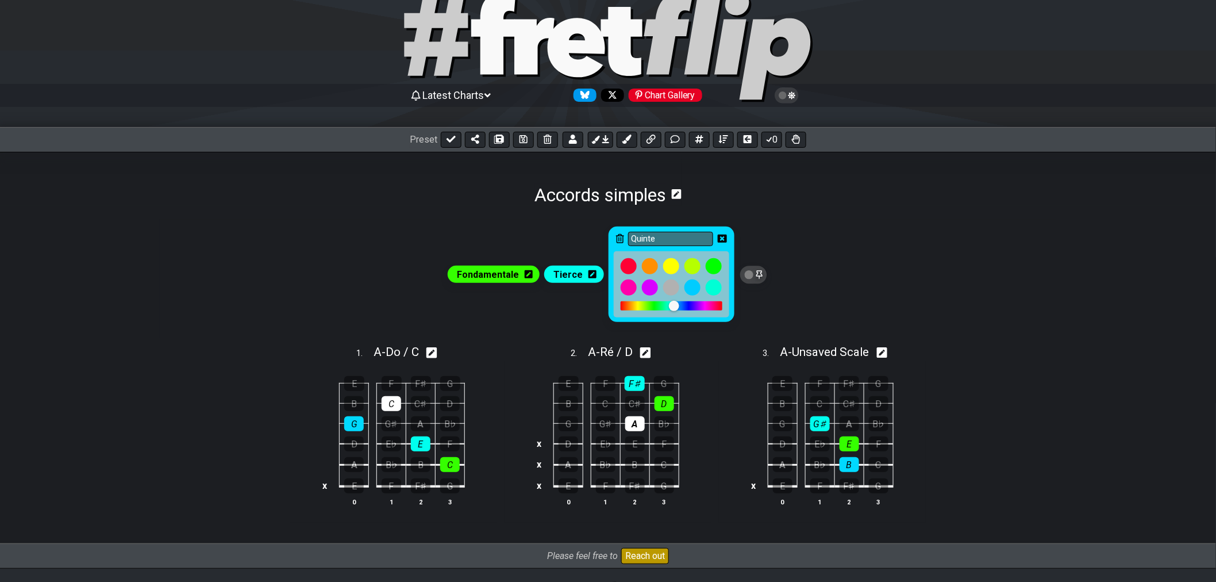
click at [679, 308] on div at bounding box center [674, 306] width 10 height 10
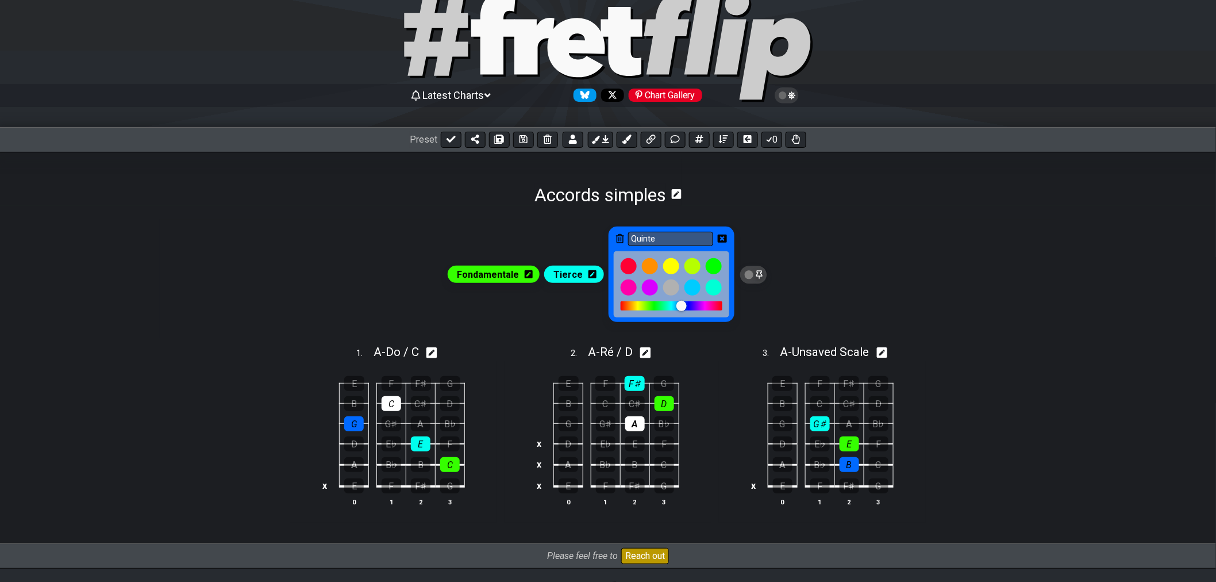
click at [718, 238] on icon at bounding box center [722, 238] width 9 height 8
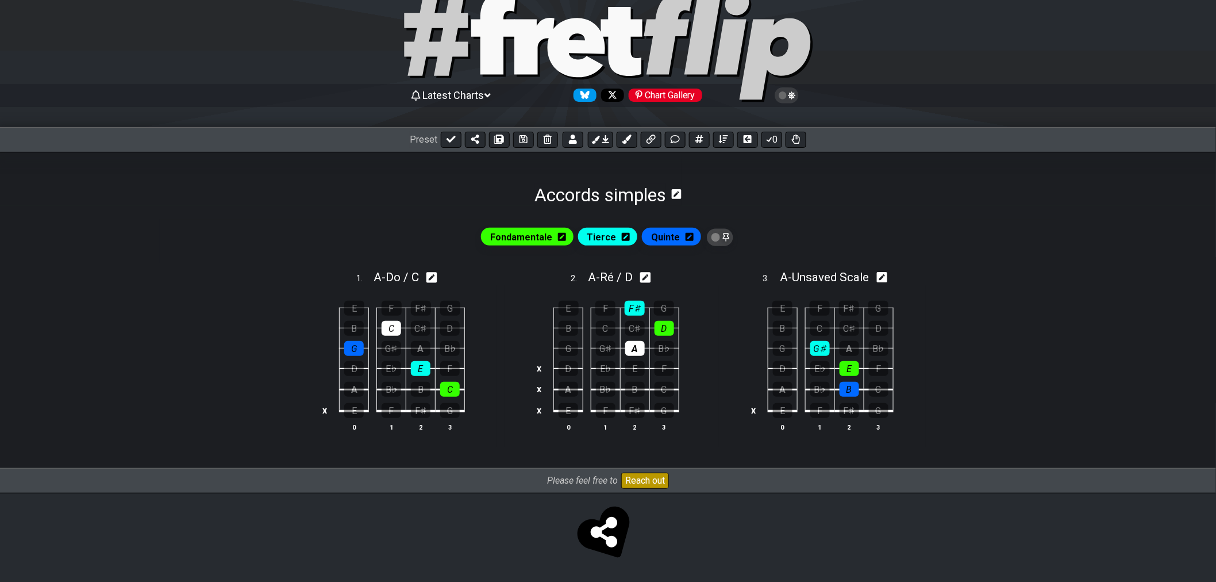
click at [566, 238] on icon at bounding box center [562, 237] width 8 height 8
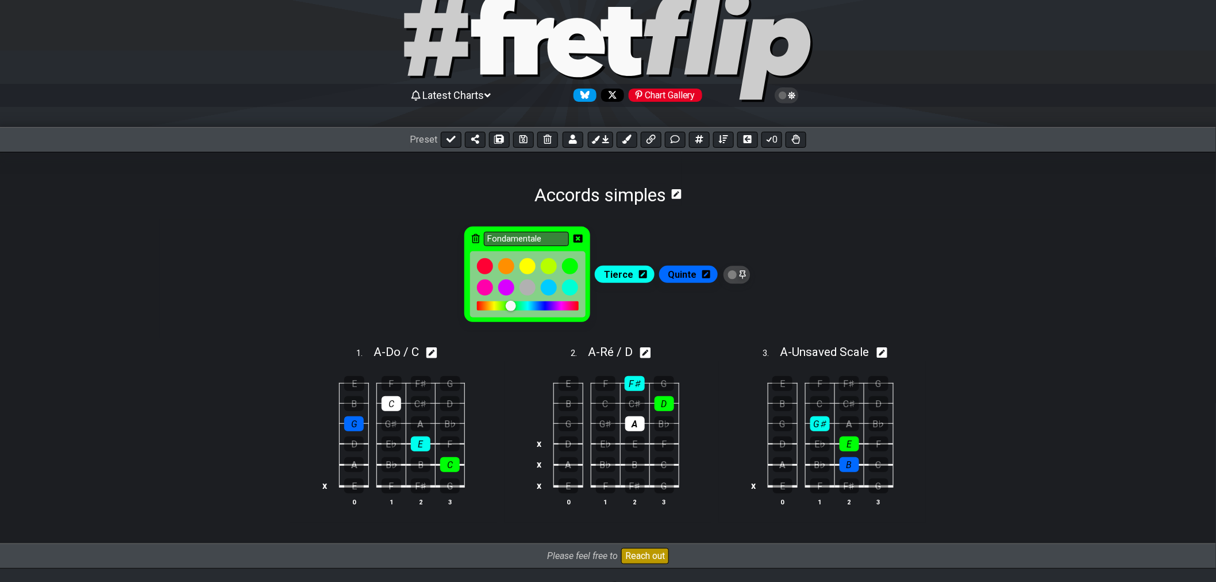
click at [514, 308] on div at bounding box center [511, 306] width 10 height 10
click at [512, 308] on div at bounding box center [511, 306] width 10 height 10
click at [583, 240] on icon at bounding box center [578, 238] width 9 height 8
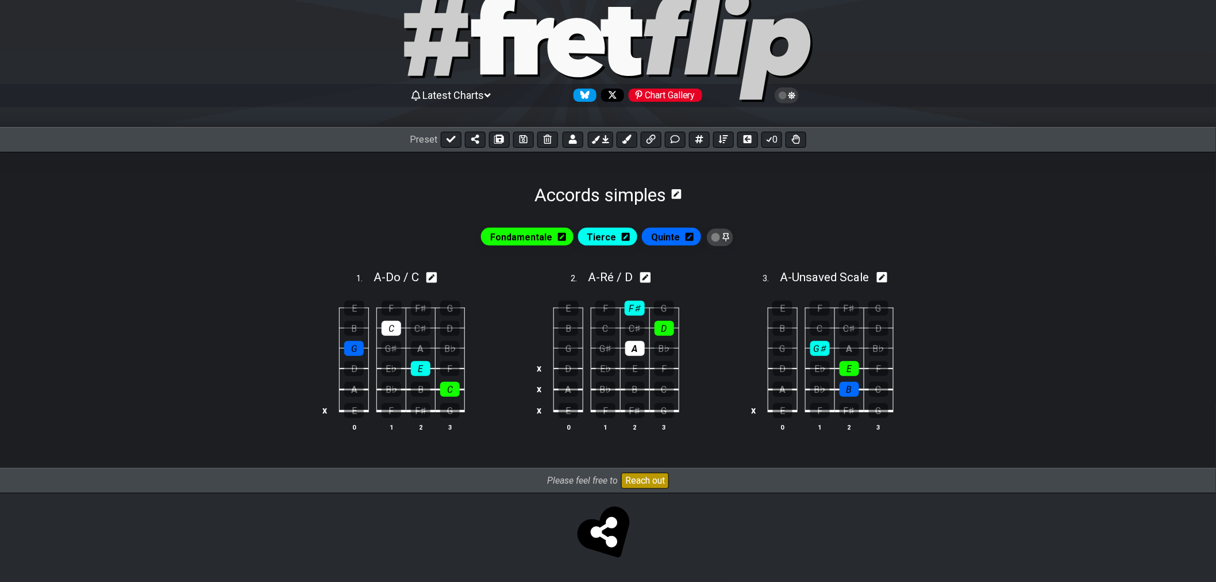
click at [712, 238] on icon at bounding box center [716, 237] width 9 height 9
click at [716, 239] on icon at bounding box center [720, 237] width 9 height 11
click at [447, 140] on icon at bounding box center [451, 139] width 9 height 7
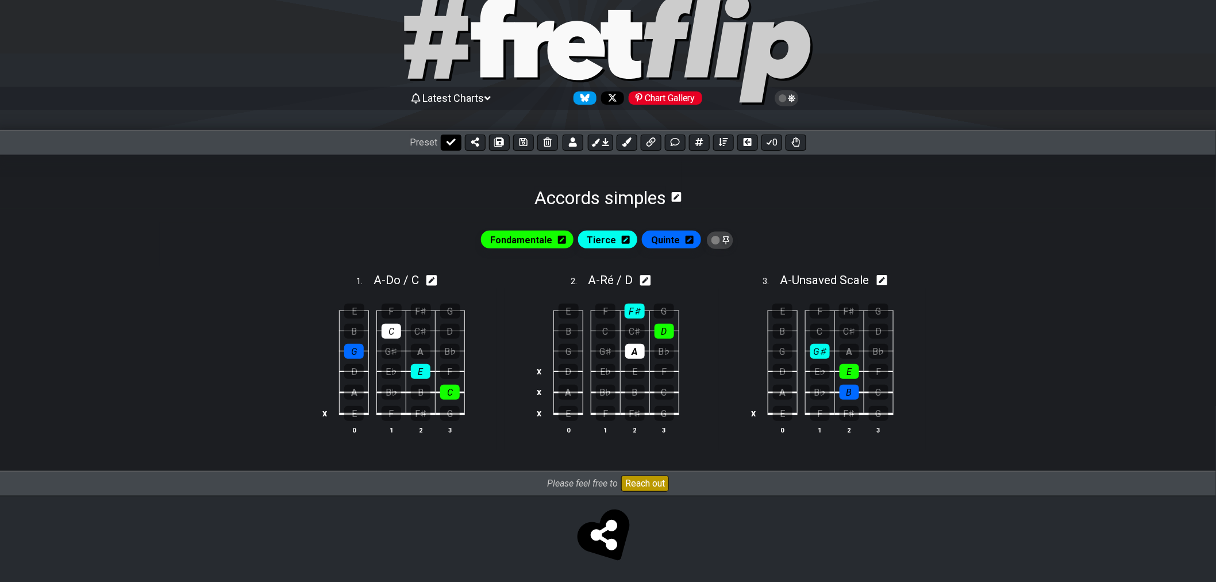
select select "/022YKJVMF"
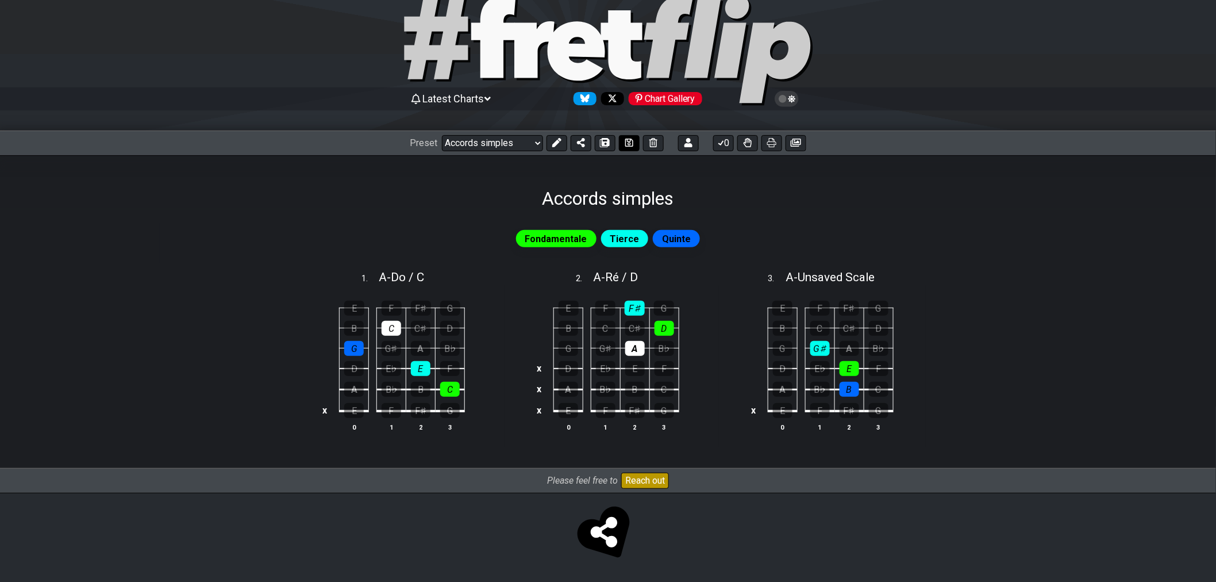
click at [619, 143] on button at bounding box center [629, 143] width 21 height 16
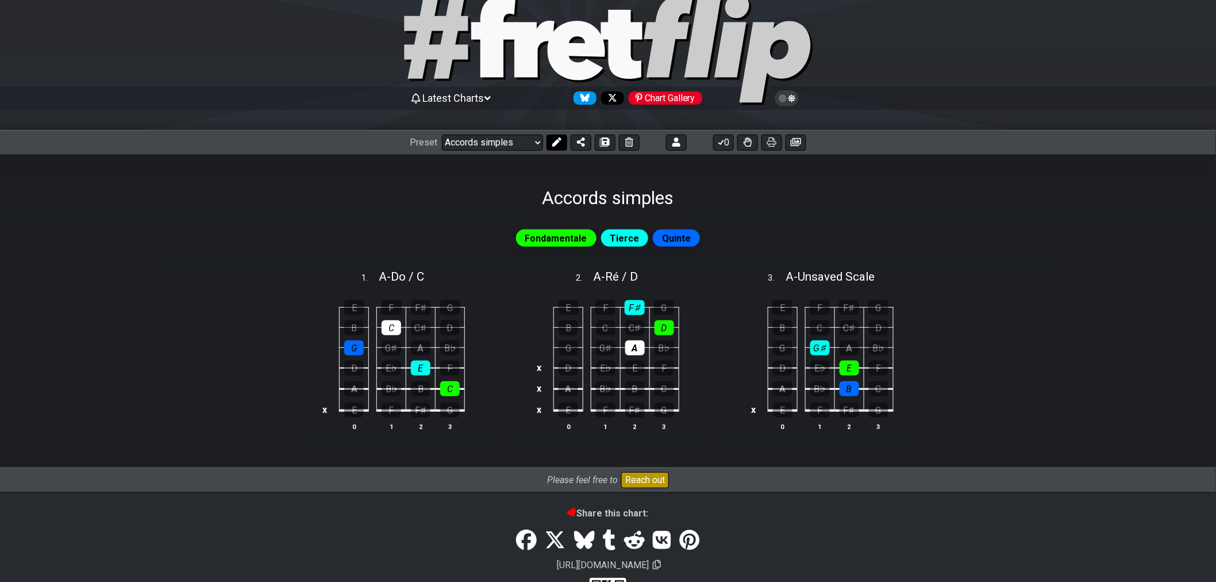
click at [552, 145] on icon at bounding box center [556, 141] width 9 height 9
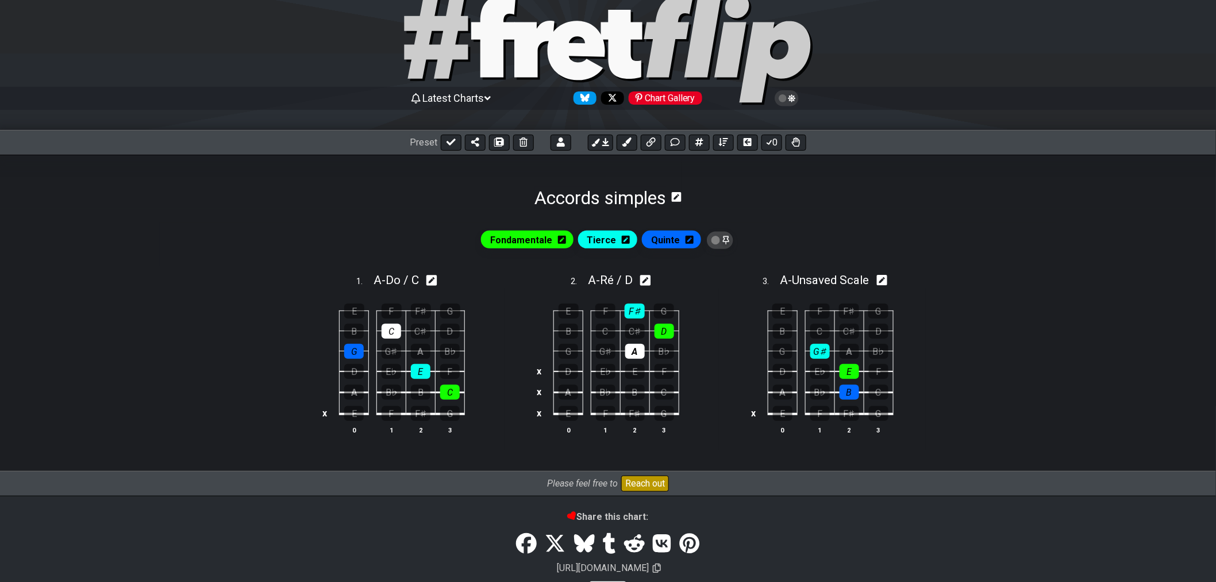
click at [885, 284] on icon at bounding box center [882, 280] width 11 height 11
select select "Mi / E"
select select "A"
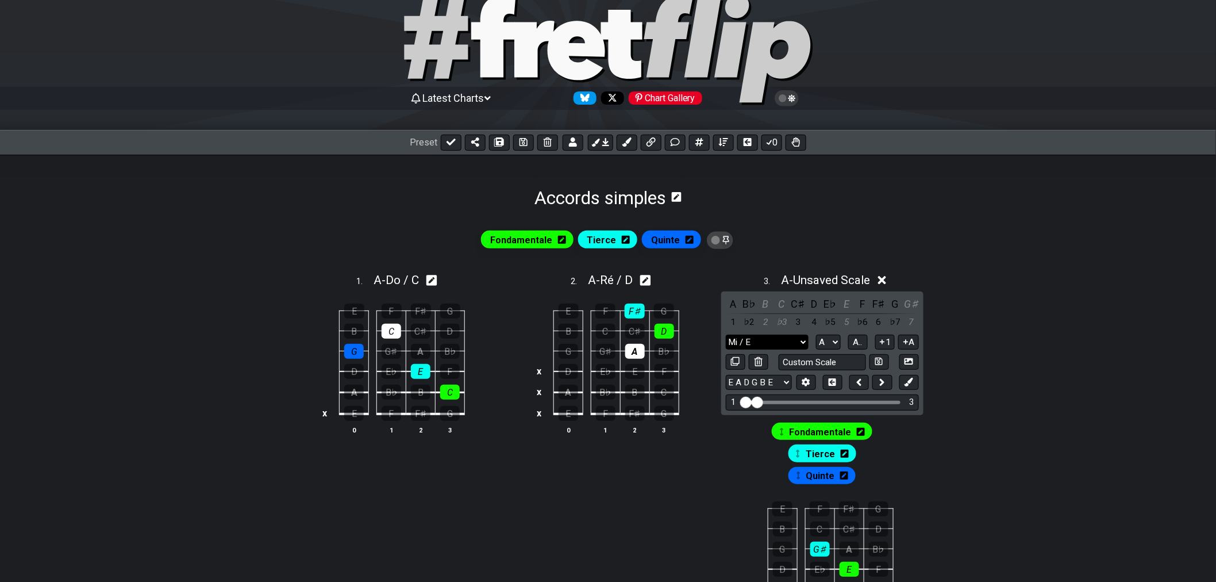
click at [806, 344] on select "1 Mi / E Minor Pentatonic Major Pentatonic Minor Blues Major Blues Major / [PER…" at bounding box center [767, 342] width 83 height 16
click at [726, 334] on select "1 Mi / E Minor Pentatonic Major Pentatonic Minor Blues Major Blues Major / [PER…" at bounding box center [767, 342] width 83 height 16
click at [459, 141] on button at bounding box center [451, 142] width 21 height 16
select select "/022YKJVMF"
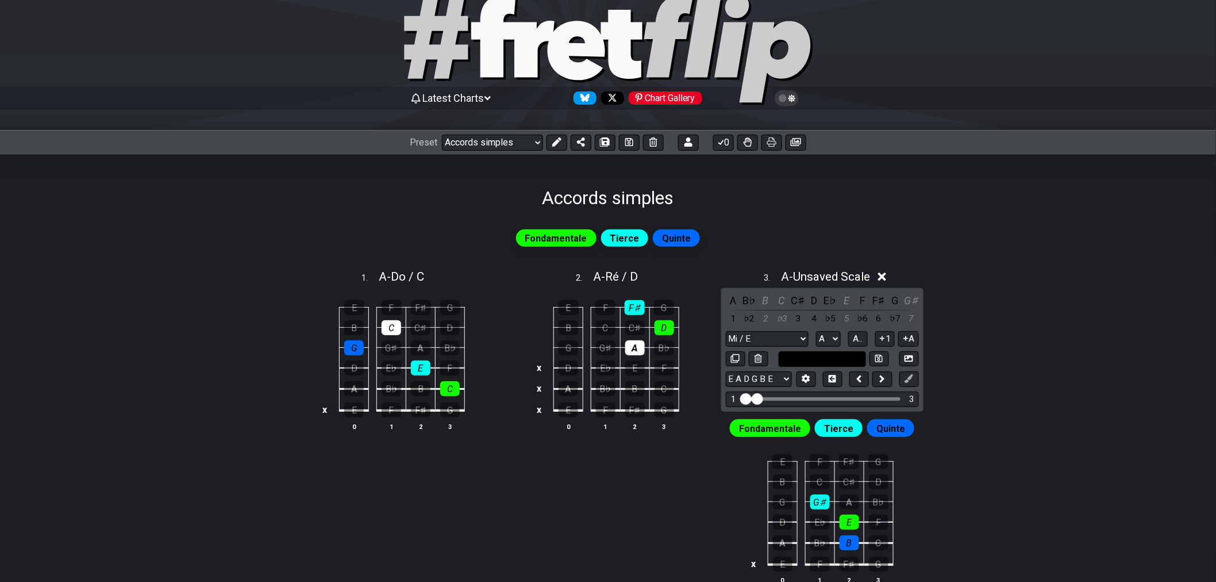
click at [832, 363] on input "text" at bounding box center [822, 359] width 87 height 16
type input "Mi / E"
click at [882, 357] on icon at bounding box center [878, 358] width 7 height 9
click at [863, 279] on icon at bounding box center [859, 276] width 9 height 9
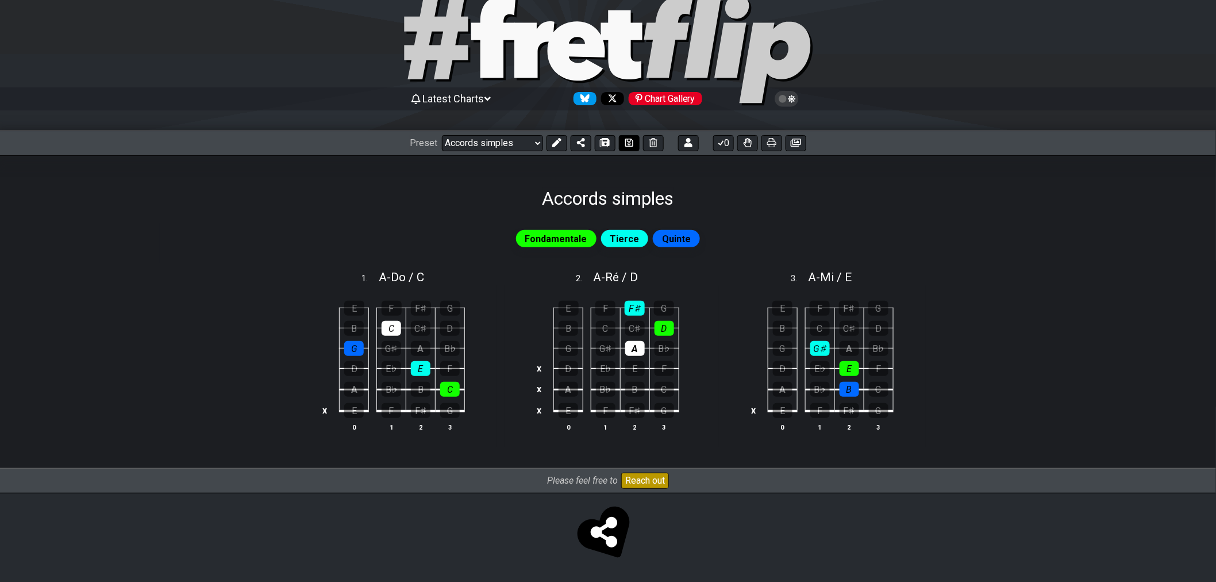
click at [622, 144] on button at bounding box center [629, 143] width 21 height 16
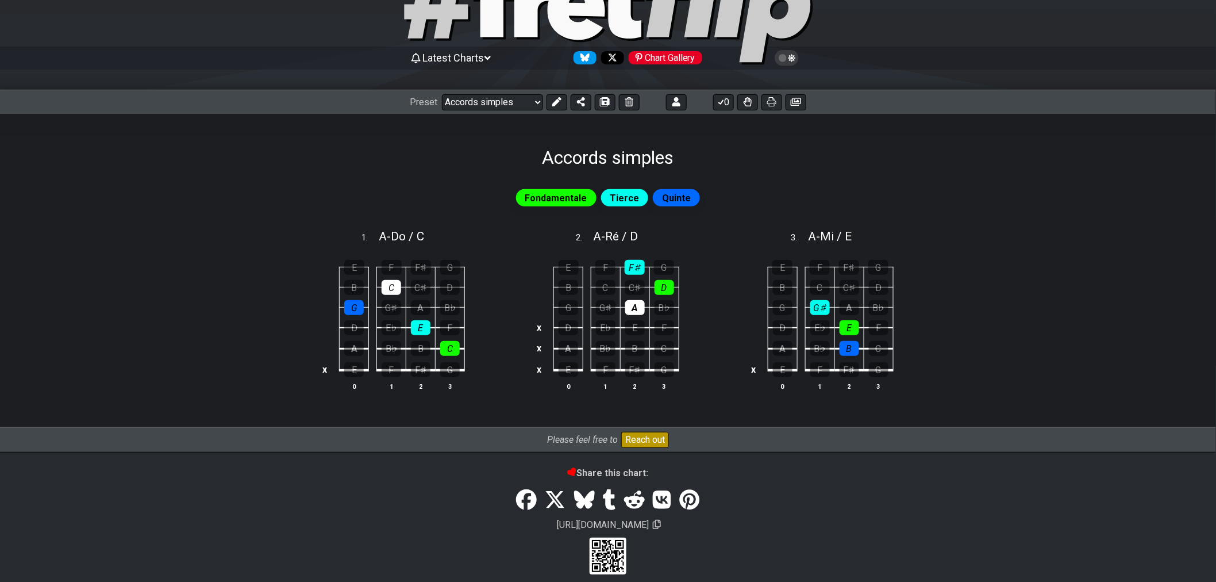
scroll to position [87, 0]
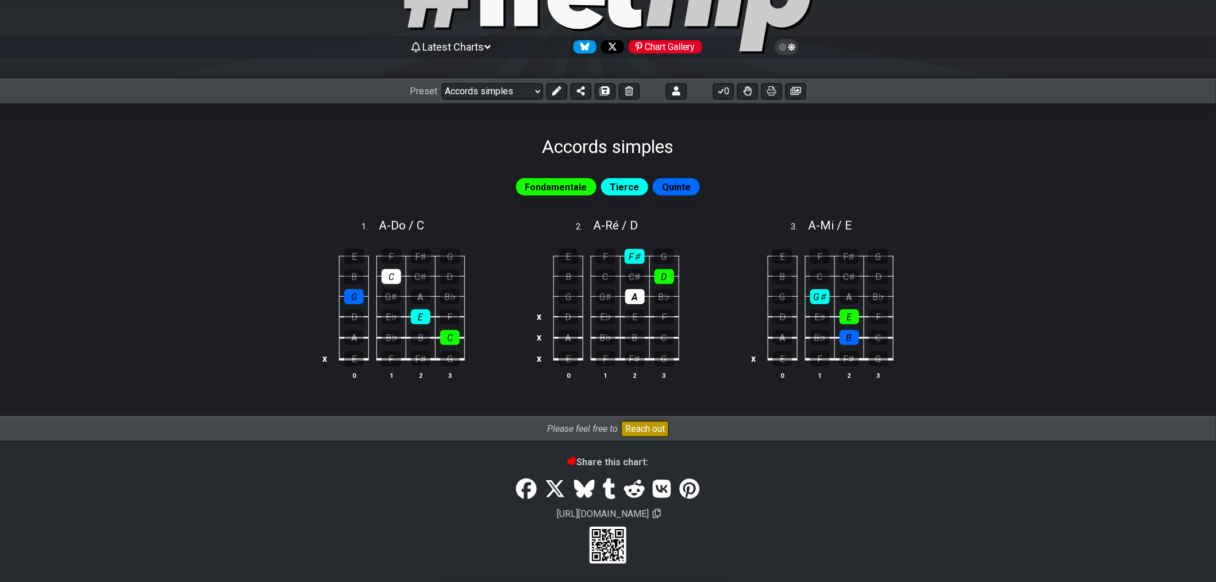
click at [760, 272] on td at bounding box center [763, 266] width 7 height 20
click at [761, 273] on tbody "E F F♯ G B C C♯ D G G♯ A B♭ D E♭ E F A B♭ B C x E F F♯ G 0 1 2 3" at bounding box center [820, 303] width 147 height 135
click at [762, 276] on td at bounding box center [763, 286] width 7 height 20
click at [759, 276] on td at bounding box center [754, 276] width 14 height 20
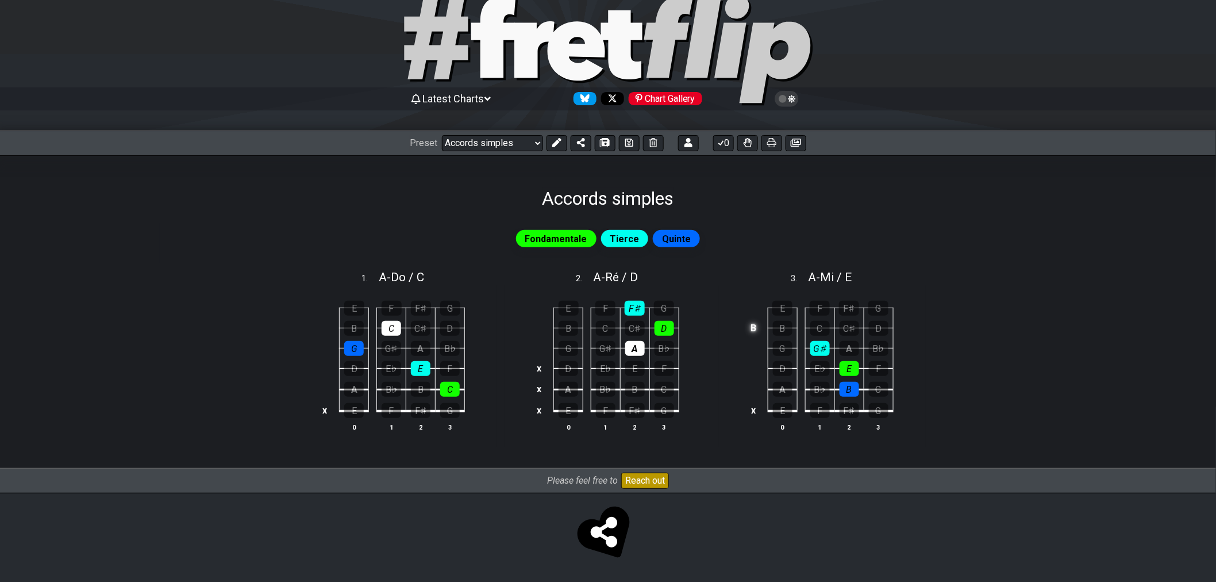
scroll to position [33, 0]
click at [755, 326] on td "B" at bounding box center [754, 328] width 14 height 20
click at [752, 330] on td "x" at bounding box center [754, 328] width 14 height 20
click at [755, 306] on td at bounding box center [754, 308] width 14 height 20
click at [753, 308] on td "E" at bounding box center [754, 308] width 14 height 20
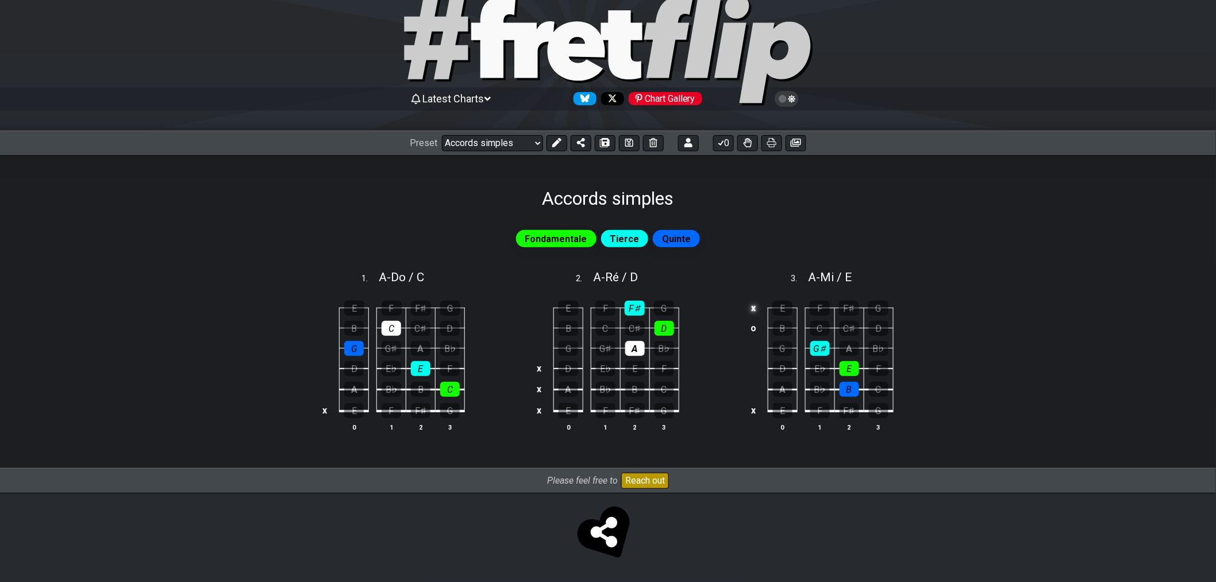
click at [753, 310] on td "x" at bounding box center [754, 308] width 14 height 20
click at [777, 330] on div "B" at bounding box center [783, 328] width 20 height 15
click at [777, 310] on div "E" at bounding box center [782, 308] width 20 height 15
click at [779, 329] on div "B" at bounding box center [783, 328] width 20 height 15
click at [779, 311] on div "E" at bounding box center [782, 308] width 20 height 15
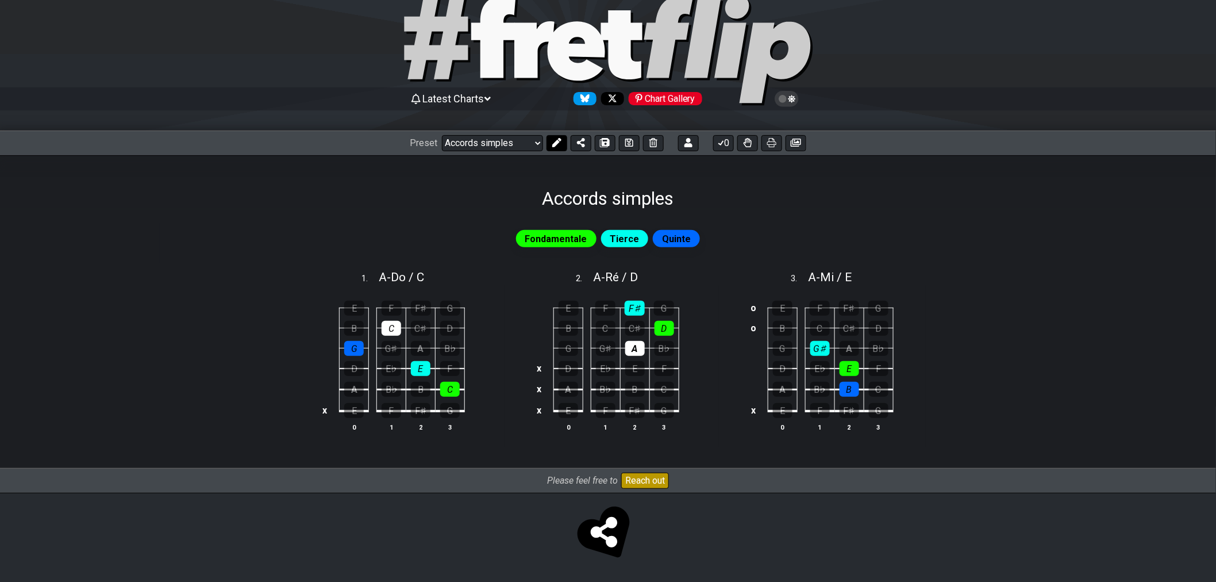
click at [561, 147] on button at bounding box center [557, 143] width 21 height 16
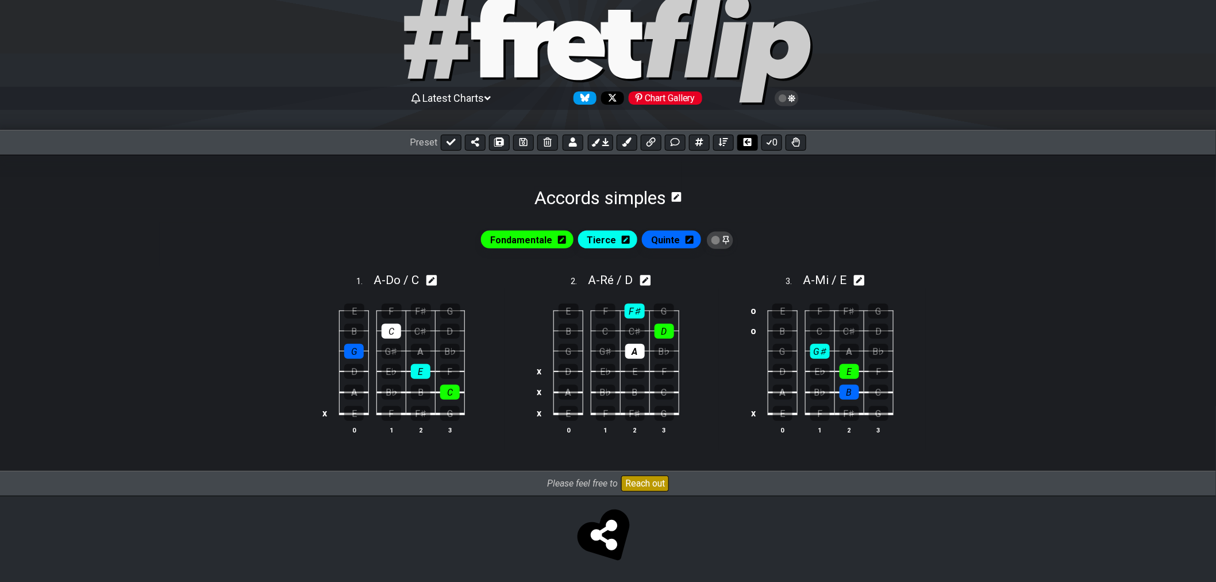
click at [744, 144] on icon at bounding box center [748, 142] width 8 height 8
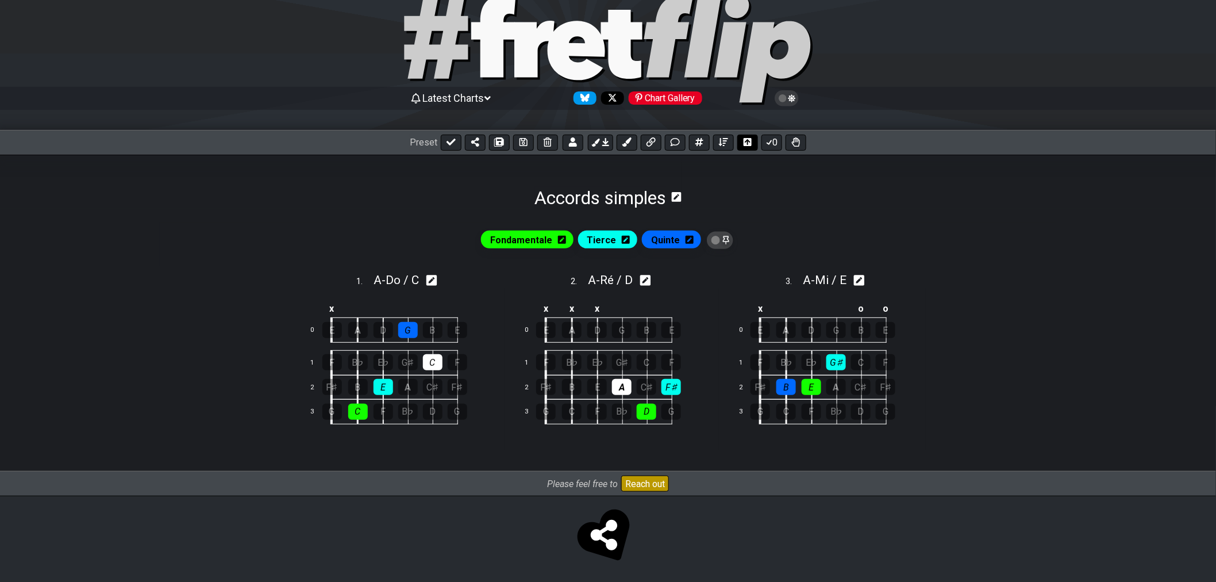
click at [744, 144] on icon at bounding box center [748, 142] width 8 height 8
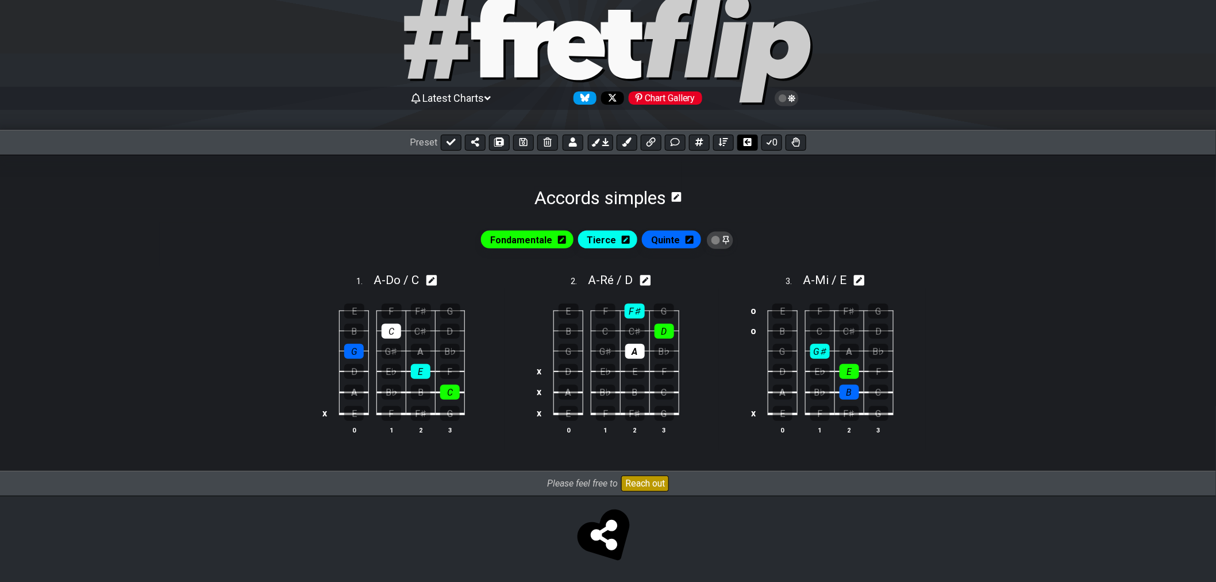
click at [744, 144] on icon at bounding box center [748, 142] width 8 height 8
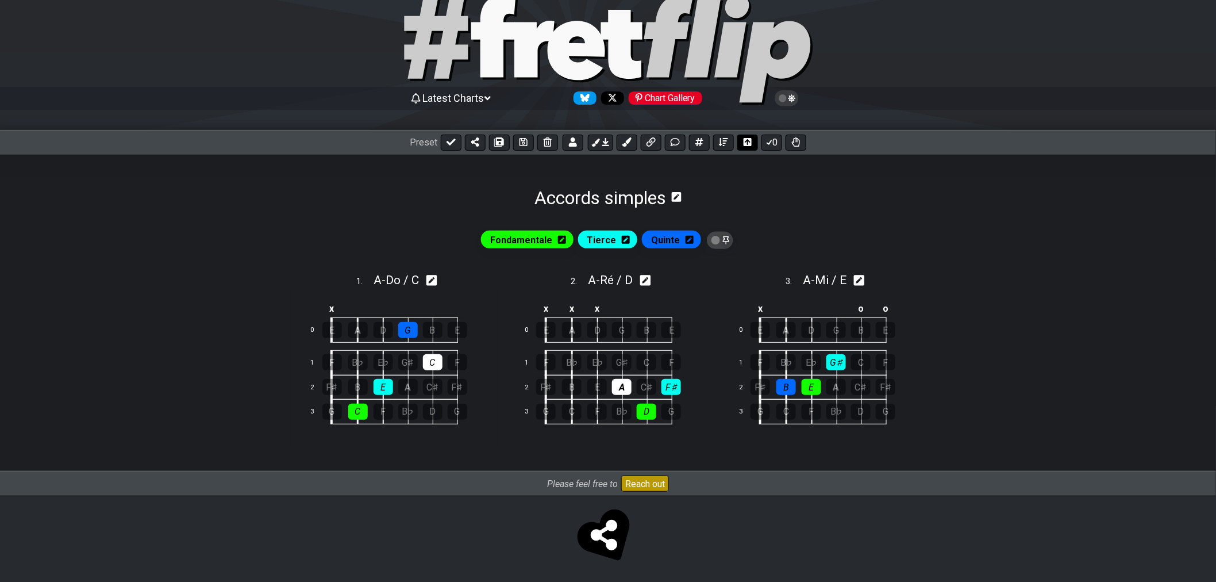
click at [744, 144] on icon at bounding box center [748, 142] width 8 height 8
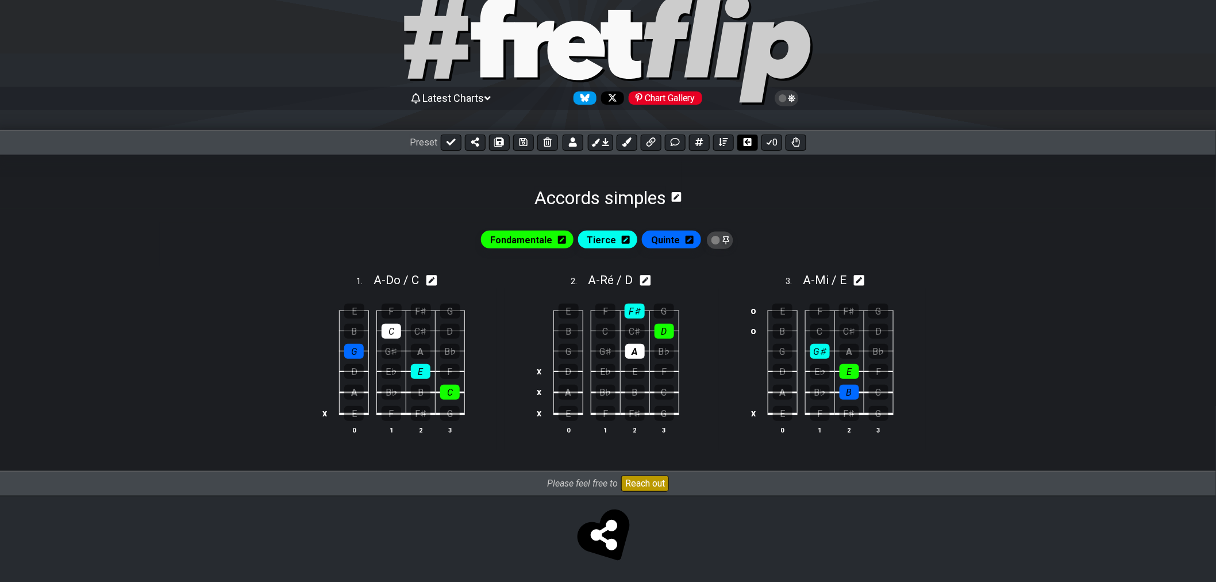
click at [744, 144] on icon at bounding box center [748, 142] width 8 height 8
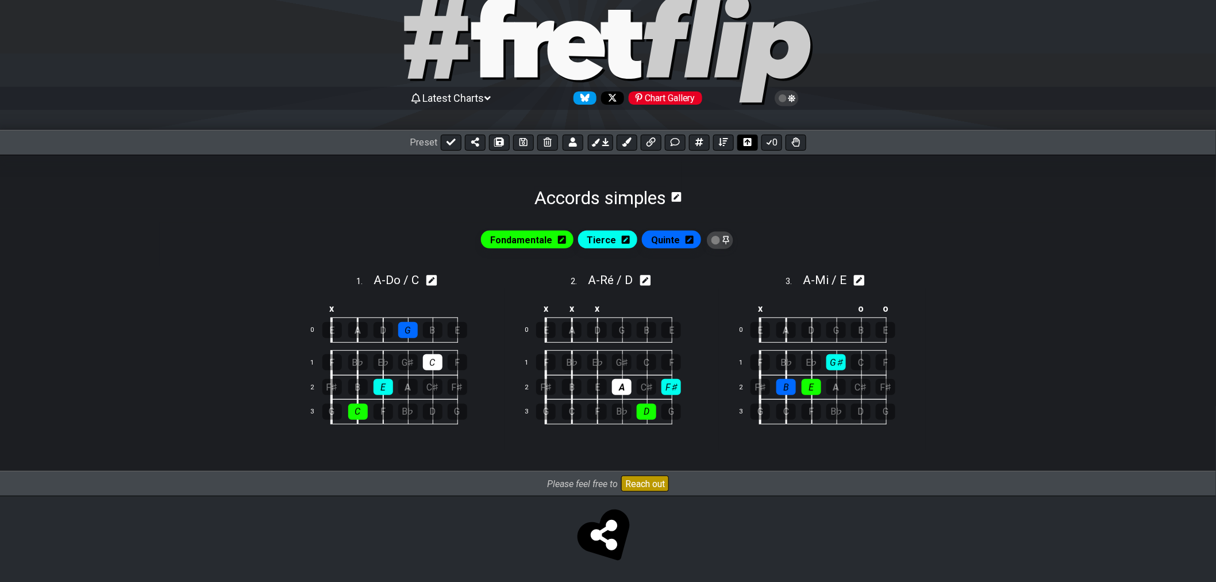
click at [744, 144] on icon at bounding box center [748, 142] width 8 height 8
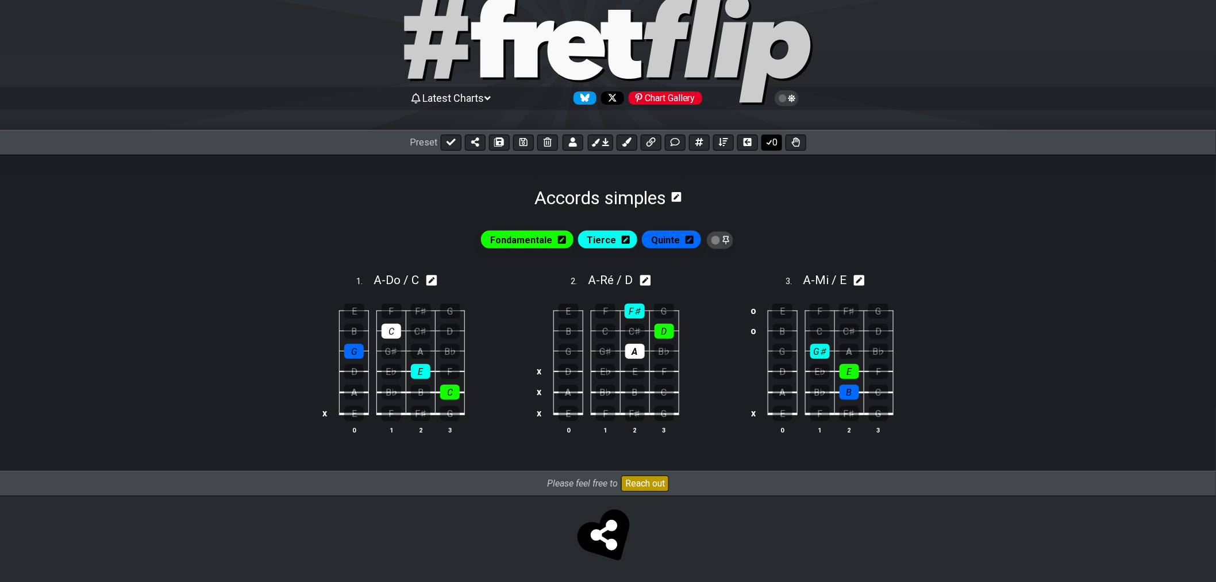
click at [767, 143] on icon at bounding box center [769, 142] width 6 height 5
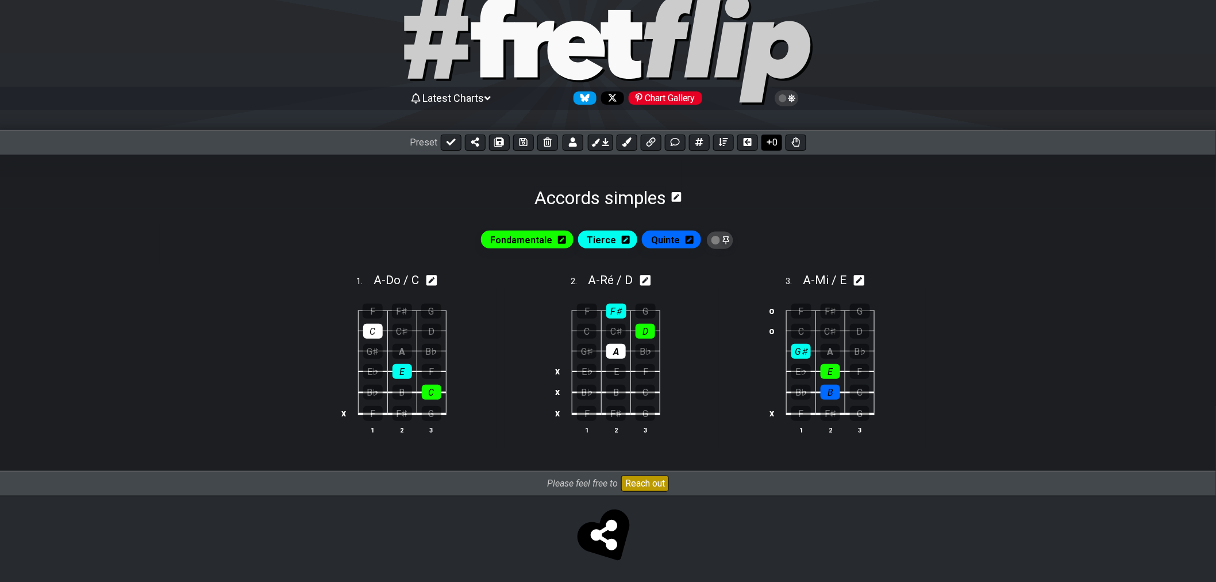
click at [767, 146] on icon at bounding box center [769, 141] width 11 height 9
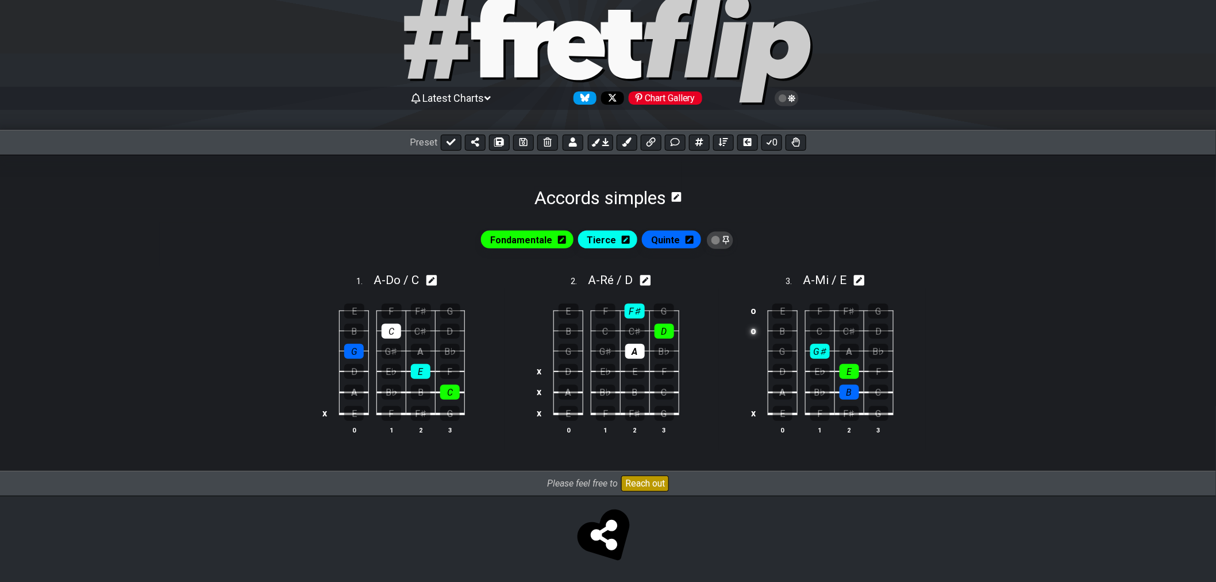
click at [758, 332] on td "o" at bounding box center [754, 331] width 14 height 20
click at [754, 317] on td "o" at bounding box center [754, 311] width 14 height 20
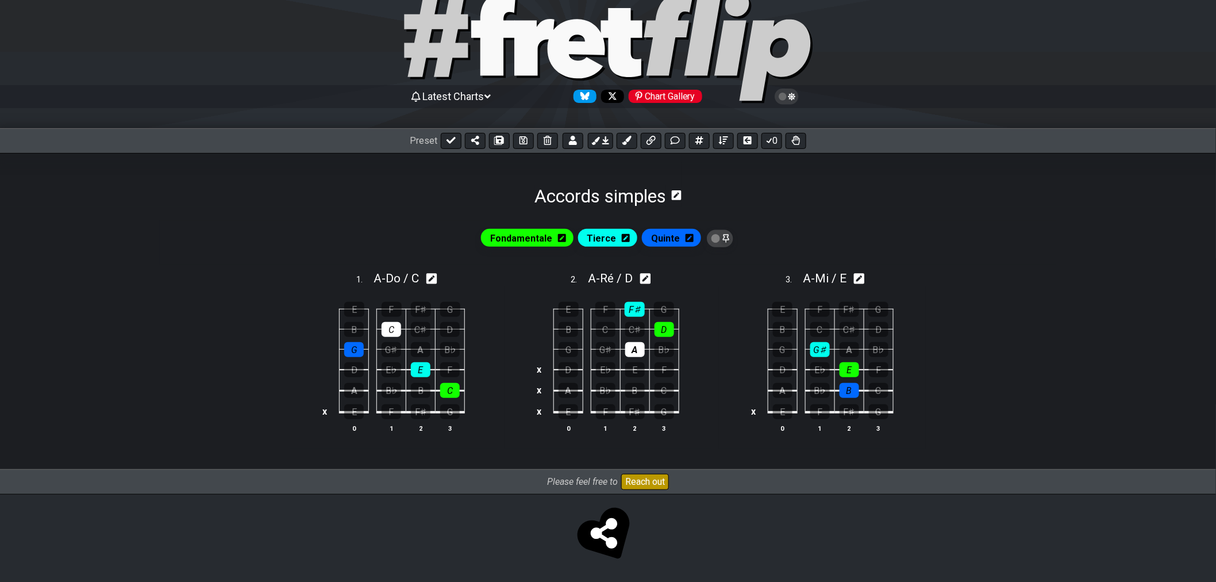
scroll to position [36, 0]
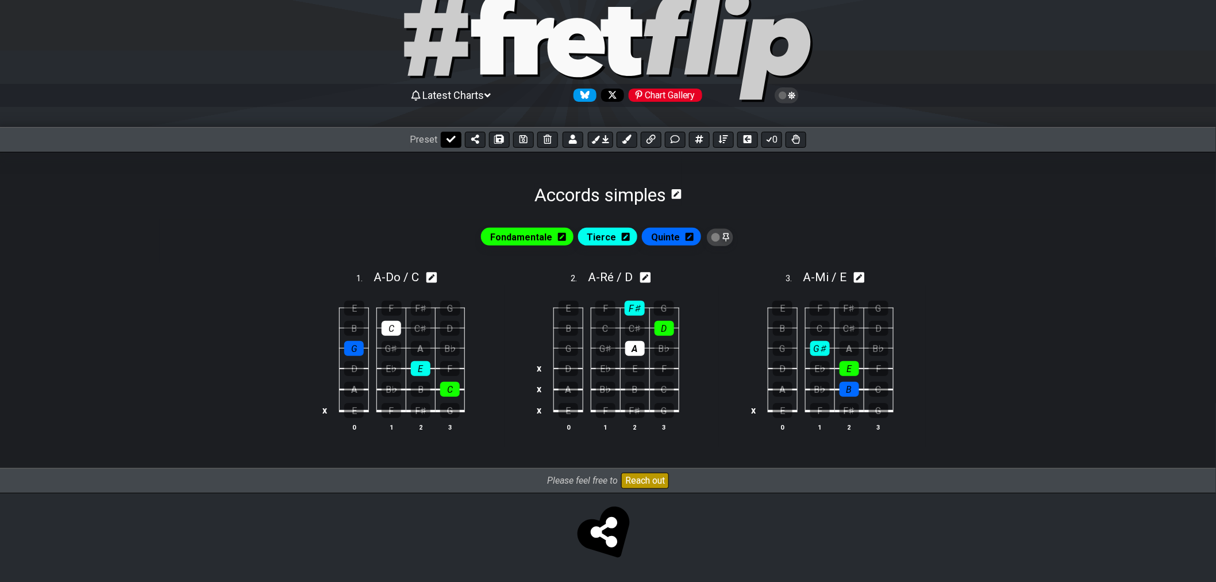
click at [452, 135] on icon at bounding box center [451, 138] width 9 height 9
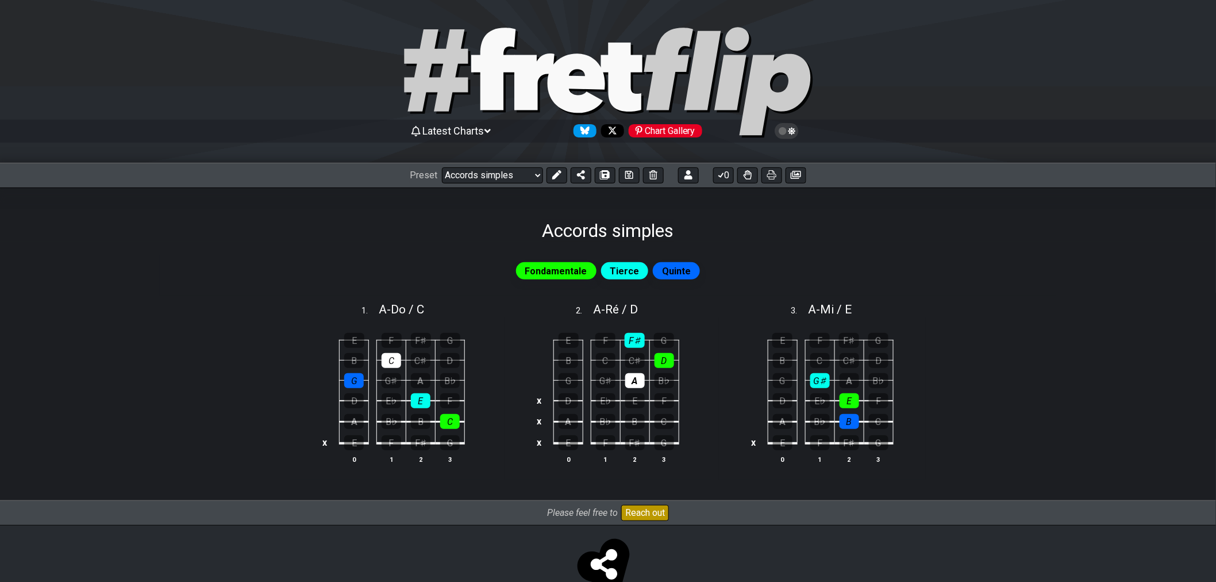
scroll to position [33, 0]
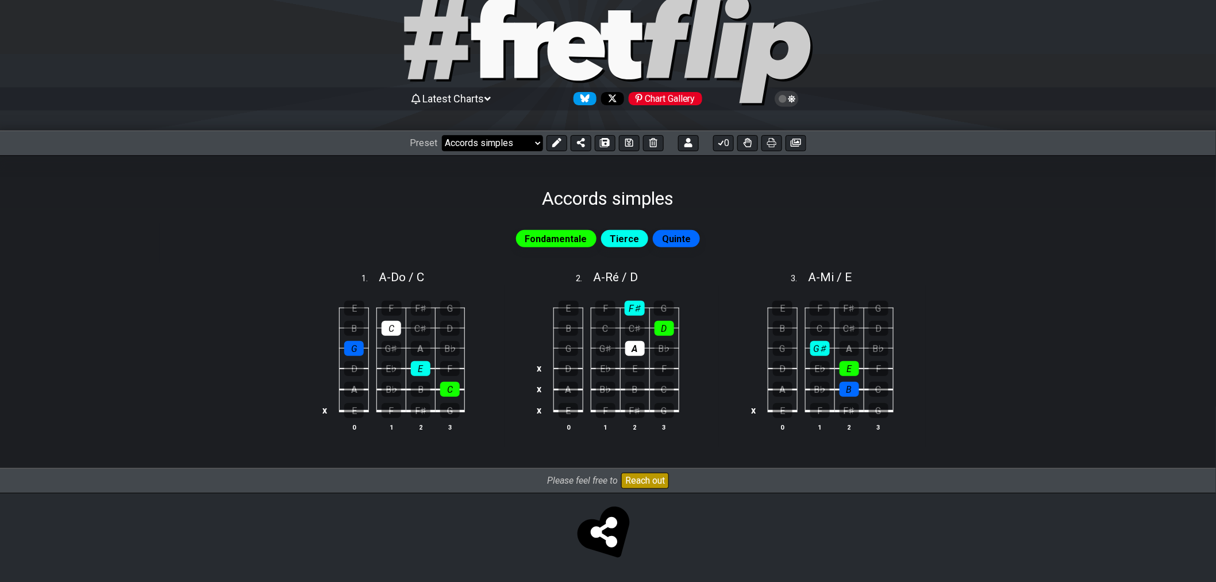
click at [493, 145] on select "Welcome to #fretflip! Initial Preset Custom Preset Accords simples Find notes M…" at bounding box center [492, 143] width 101 height 16
click at [636, 140] on button at bounding box center [629, 143] width 21 height 16
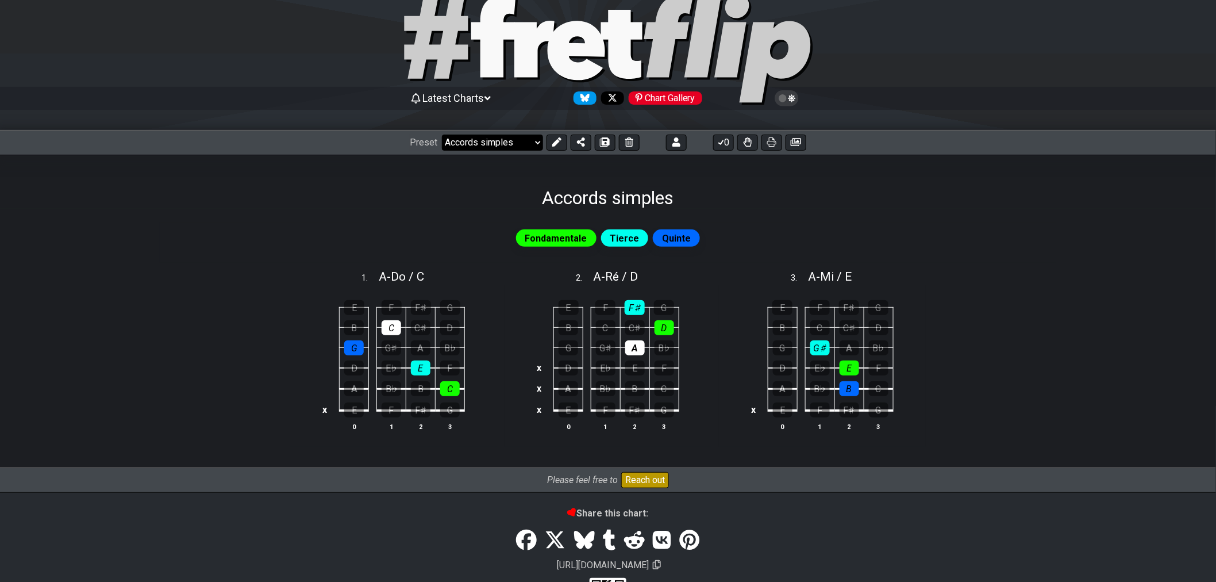
click at [525, 141] on select "Welcome to #fretflip! Initial Preset Custom Preset Accords simples Find notes M…" at bounding box center [492, 142] width 101 height 16
click at [442, 134] on select "Welcome to #fretflip! Initial Preset Custom Preset Accords simples Find notes M…" at bounding box center [492, 142] width 101 height 16
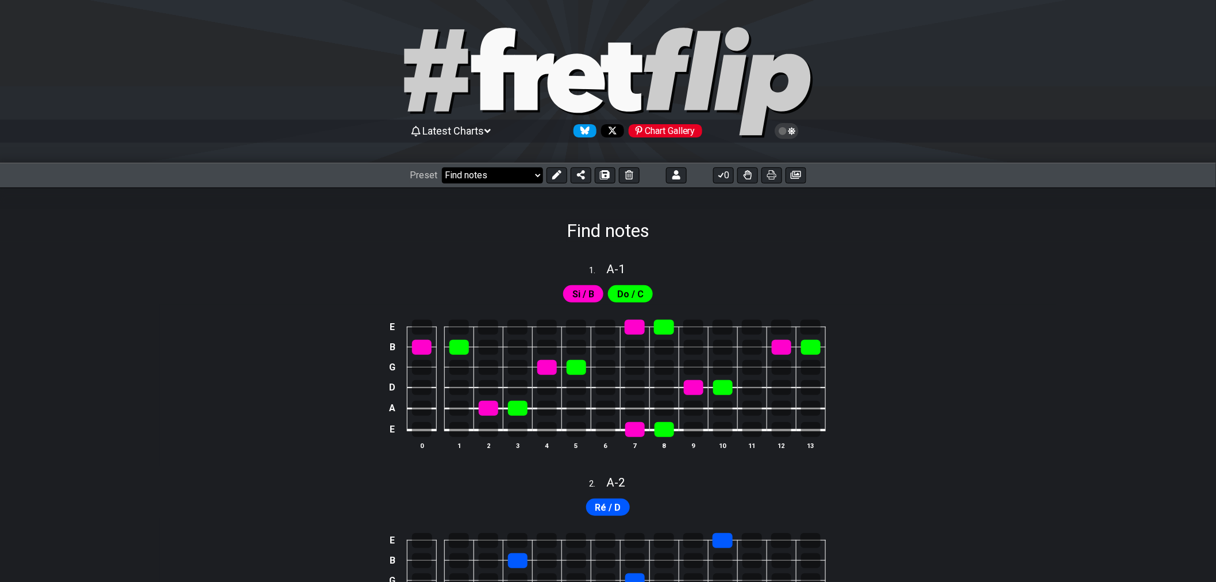
click at [528, 176] on select "Welcome to #fretflip! Initial Preset Custom Preset Accords simples Find notes M…" at bounding box center [492, 175] width 101 height 16
click at [442, 167] on select "Welcome to #fretflip! Initial Preset Custom Preset Accords simples Find notes M…" at bounding box center [492, 175] width 101 height 16
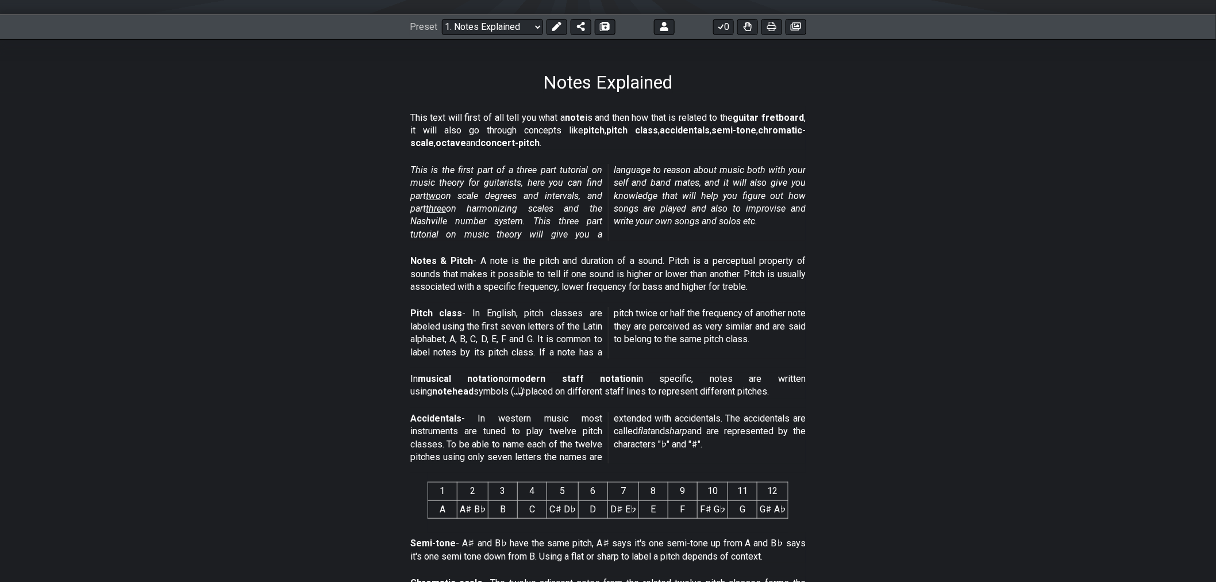
scroll to position [128, 0]
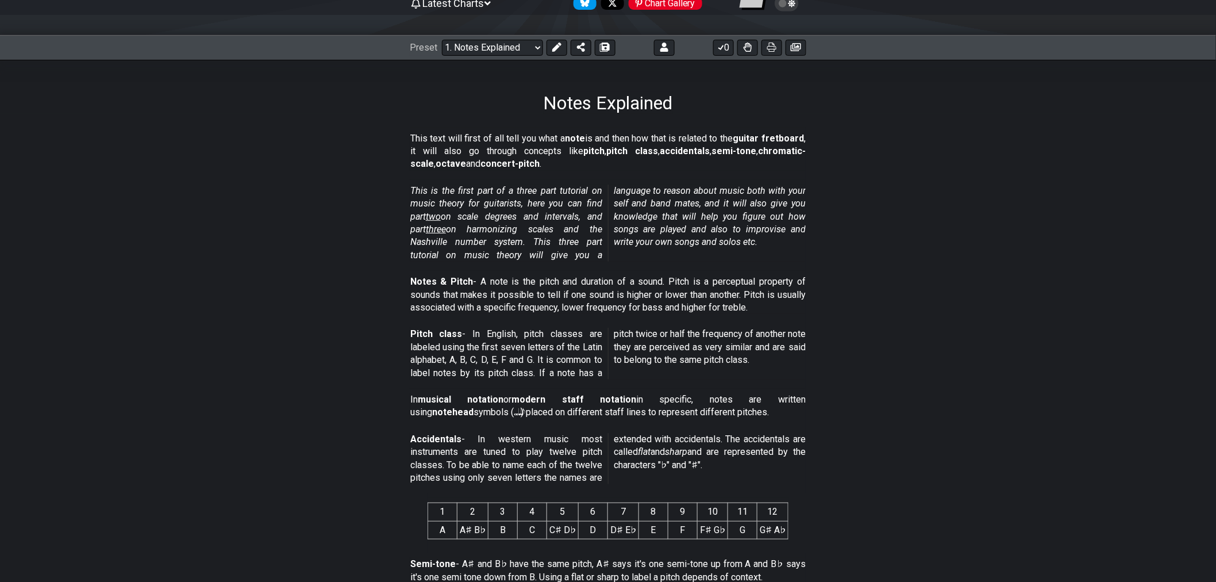
click at [529, 60] on div "Preset Welcome to #fretflip! Initial Preset Custom Preset Accords simples Find …" at bounding box center [608, 47] width 1216 height 25
click at [529, 54] on select "Welcome to #fretflip! Initial Preset Custom Preset Accords simples Find notes M…" at bounding box center [492, 48] width 101 height 16
click at [442, 40] on select "Welcome to #fretflip! Initial Preset Custom Preset Accords simples Find notes M…" at bounding box center [492, 48] width 101 height 16
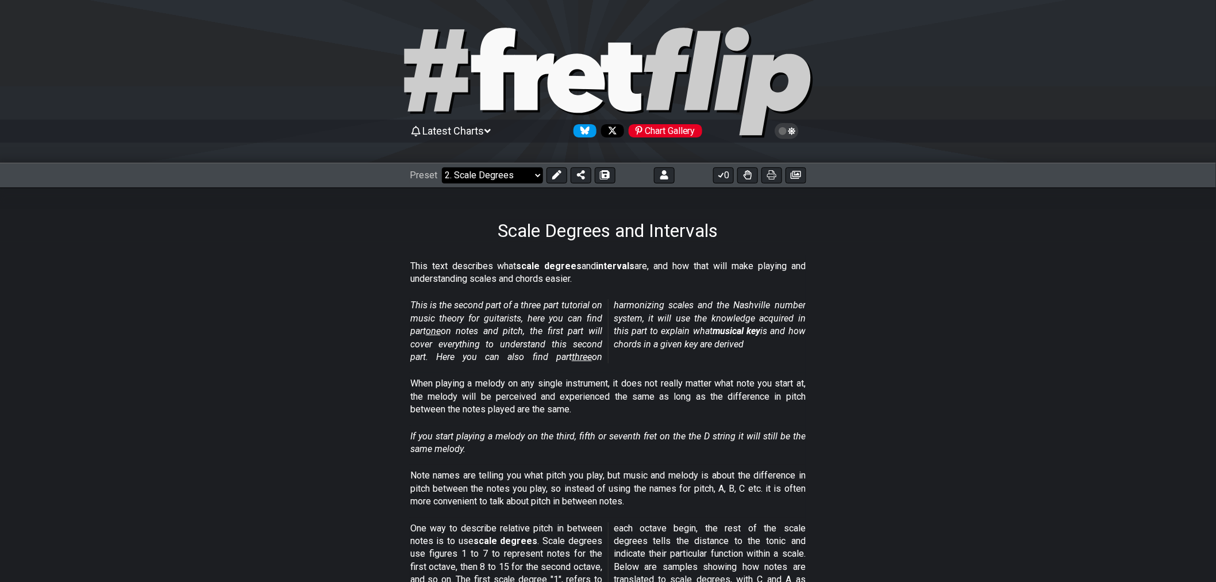
click at [486, 172] on select "Welcome to #fretflip! Initial Preset Custom Preset Accords simples Find notes M…" at bounding box center [492, 175] width 101 height 16
click at [442, 167] on select "Welcome to #fretflip! Initial Preset Custom Preset Accords simples Find notes M…" at bounding box center [492, 175] width 101 height 16
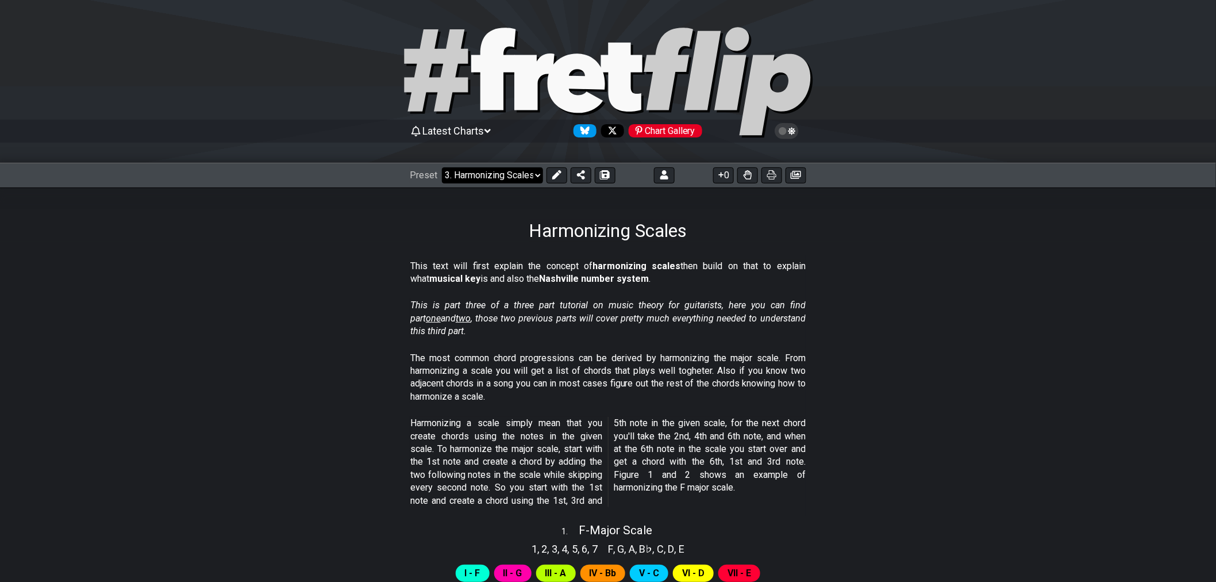
click at [516, 179] on select "Welcome to #fretflip! Initial Preset Custom Preset Accords simples Find notes M…" at bounding box center [492, 175] width 101 height 16
click at [442, 167] on select "Welcome to #fretflip! Initial Preset Custom Preset Accords simples Find notes M…" at bounding box center [492, 175] width 101 height 16
select select "/guitar-scales-generator"
select select "A"
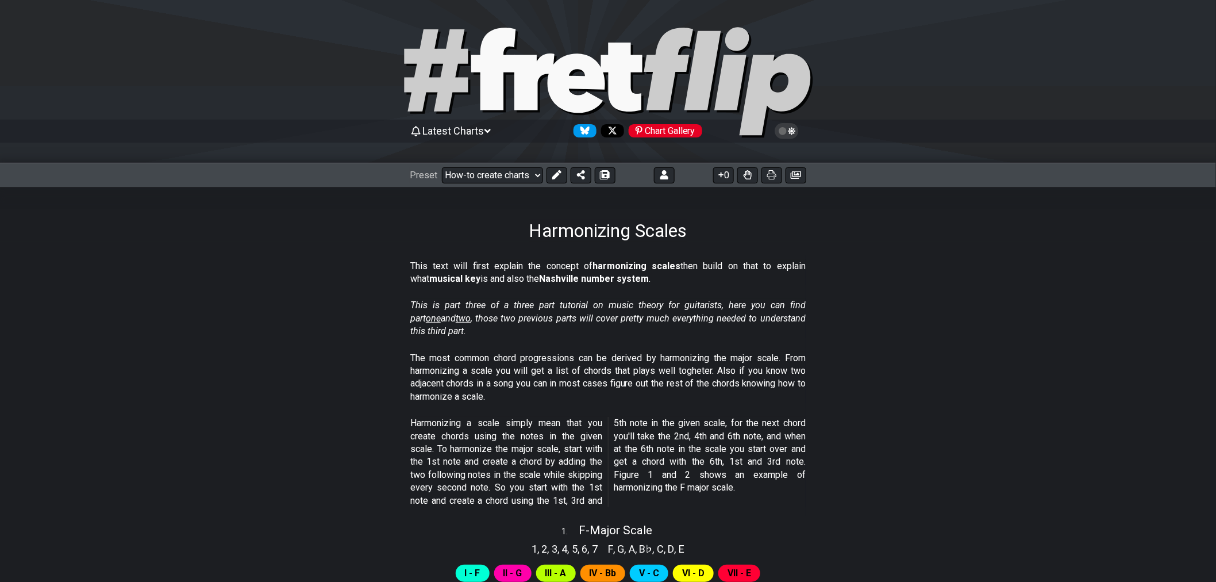
select select "A"
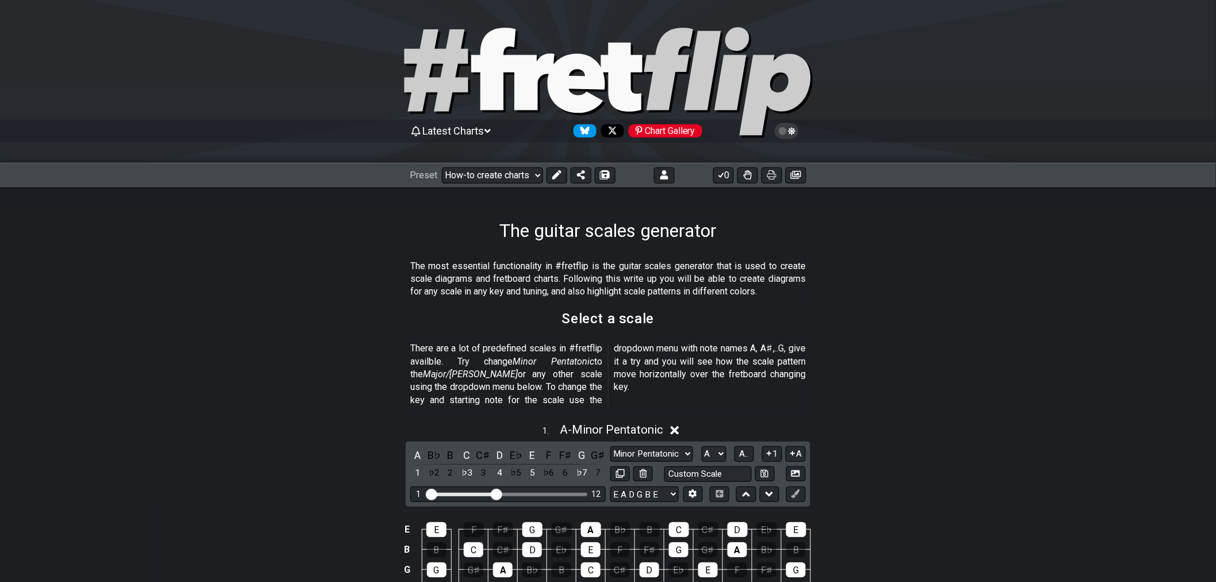
click at [514, 186] on div "Preset Welcome to #fretflip! Initial Preset Custom Preset Accords simples Find …" at bounding box center [608, 175] width 1216 height 25
click at [518, 181] on select "Welcome to #fretflip! Initial Preset Custom Preset Accords simples Find notes M…" at bounding box center [492, 175] width 101 height 16
click at [442, 167] on select "Welcome to #fretflip! Initial Preset Custom Preset Accords simples Find notes M…" at bounding box center [492, 175] width 101 height 16
select select "/template"
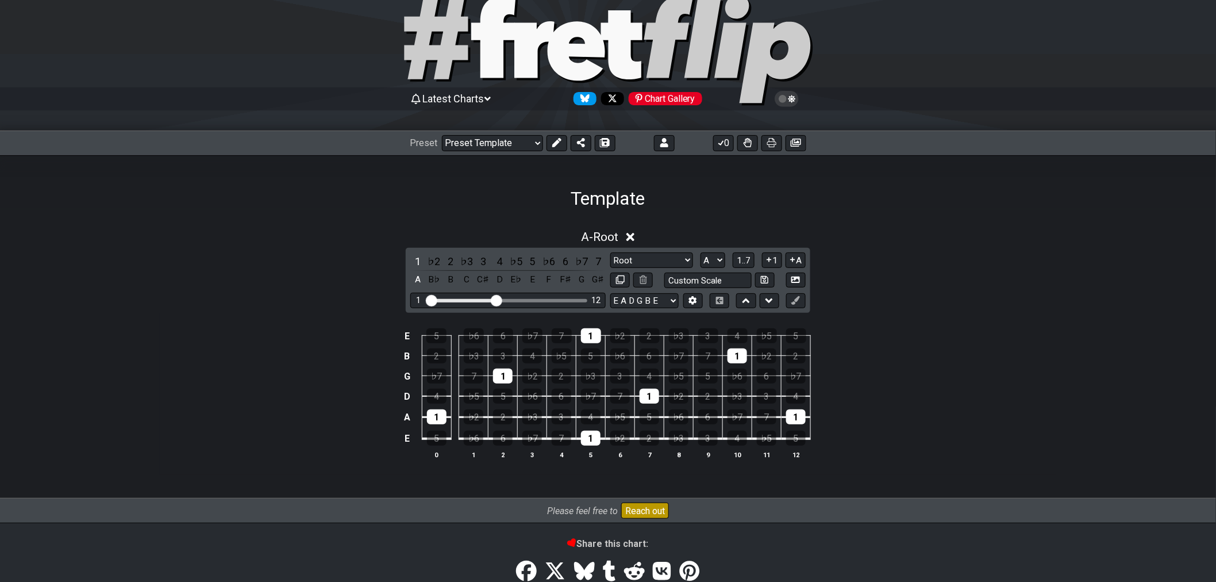
scroll to position [116, 0]
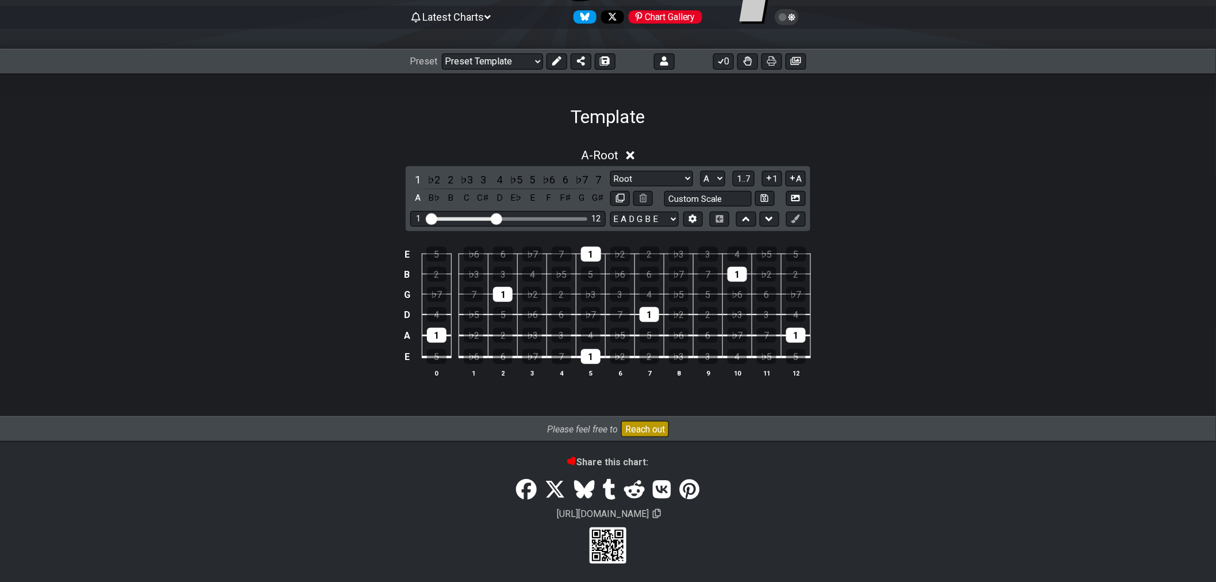
click at [670, 167] on div "1 ♭2 2 ♭3 3 4 ♭5 5 ♭6 6 ♭7 7 A B♭ B C C♯ D E♭ E F F♯ G G♯ Root Root Minor Penta…" at bounding box center [608, 198] width 405 height 65
click at [672, 171] on select "Root Root Minor Pentatonic Major Pentatonic Minor Blues Major Blues Major / [PE…" at bounding box center [651, 179] width 83 height 16
click at [610, 186] on select "Root Root Minor Pentatonic Major Pentatonic Minor Blues Major Blues Major / [PE…" at bounding box center [651, 179] width 83 height 16
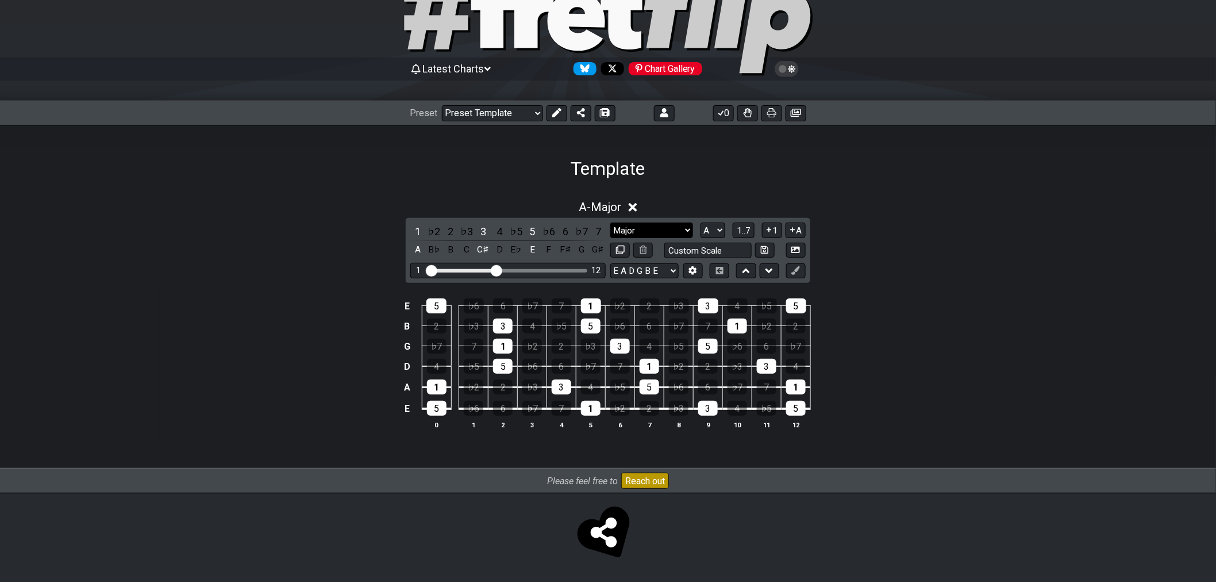
click at [646, 227] on select "Root Root Minor Pentatonic Major Pentatonic Minor Blues Major Blues Major / [PE…" at bounding box center [651, 230] width 83 height 16
click at [610, 222] on select "Root Root Minor Pentatonic Major Pentatonic Minor Blues Major Blues Major / [PE…" at bounding box center [651, 230] width 83 height 16
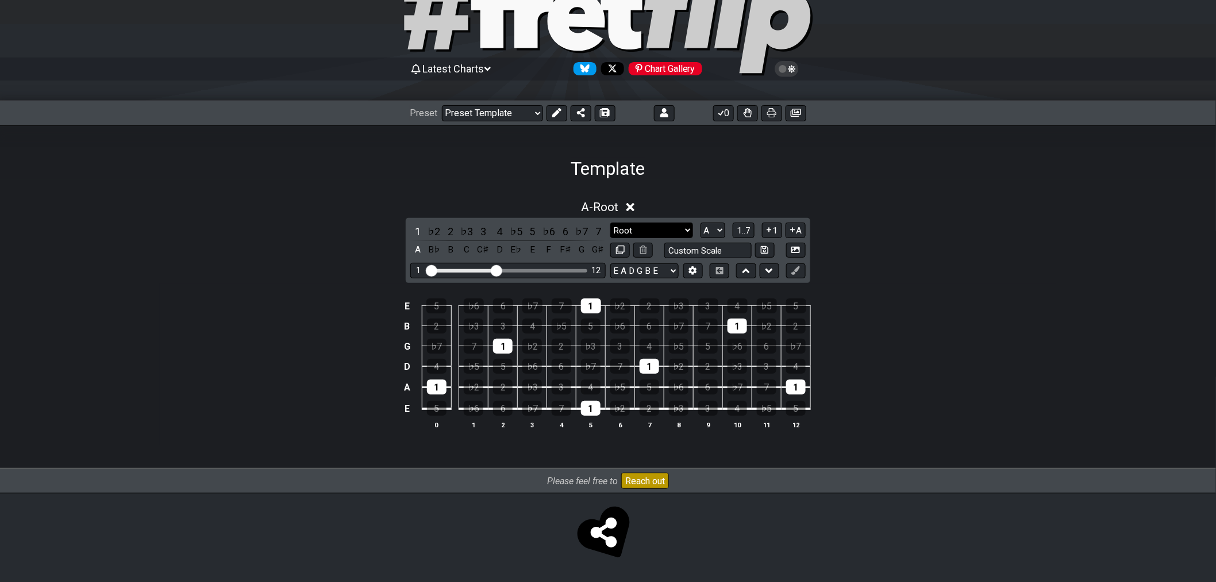
click at [649, 232] on select "Root Root Minor Pentatonic Major Pentatonic Minor Blues Major Blues Major / [PE…" at bounding box center [651, 230] width 83 height 16
click at [610, 222] on select "Root Root Minor Pentatonic Major Pentatonic Minor Blues Major Blues Major / [PE…" at bounding box center [651, 230] width 83 height 16
click at [655, 225] on select "Root Root Minor Pentatonic Major Pentatonic Minor Blues Major Blues Major / [PE…" at bounding box center [651, 230] width 83 height 16
click at [610, 222] on select "Root Root Minor Pentatonic Major Pentatonic Minor Blues Major Blues Major / [PE…" at bounding box center [651, 230] width 83 height 16
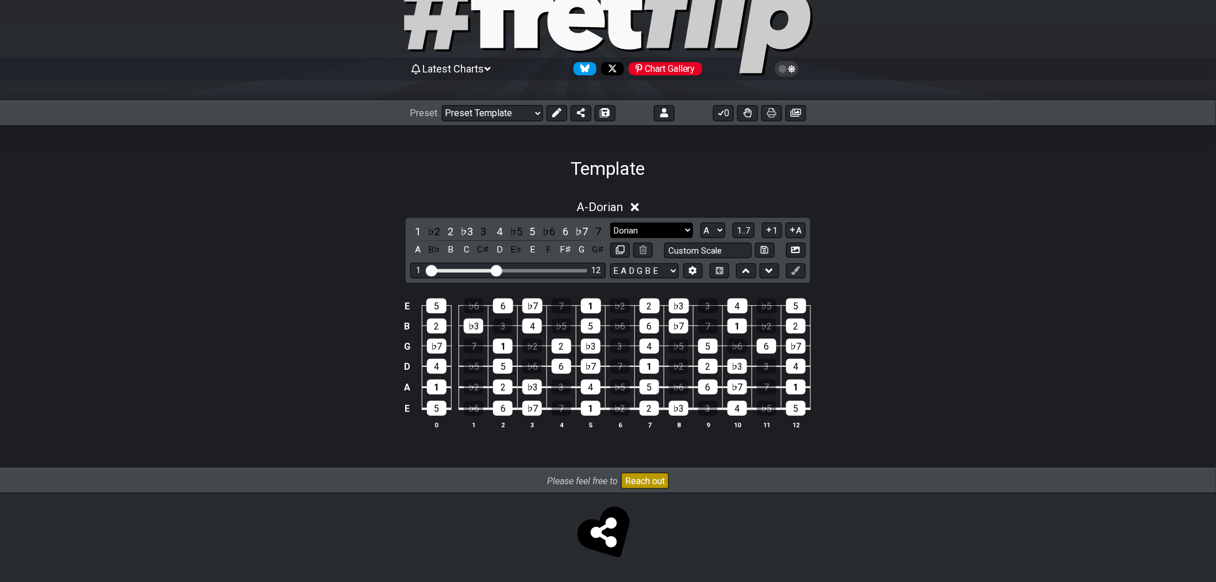
click at [647, 230] on select "Root Root Minor Pentatonic Major Pentatonic Minor Blues Major Blues Major / [PE…" at bounding box center [651, 230] width 83 height 16
click at [610, 222] on select "Root Root Minor Pentatonic Major Pentatonic Minor Blues Major Blues Major / [PE…" at bounding box center [651, 230] width 83 height 16
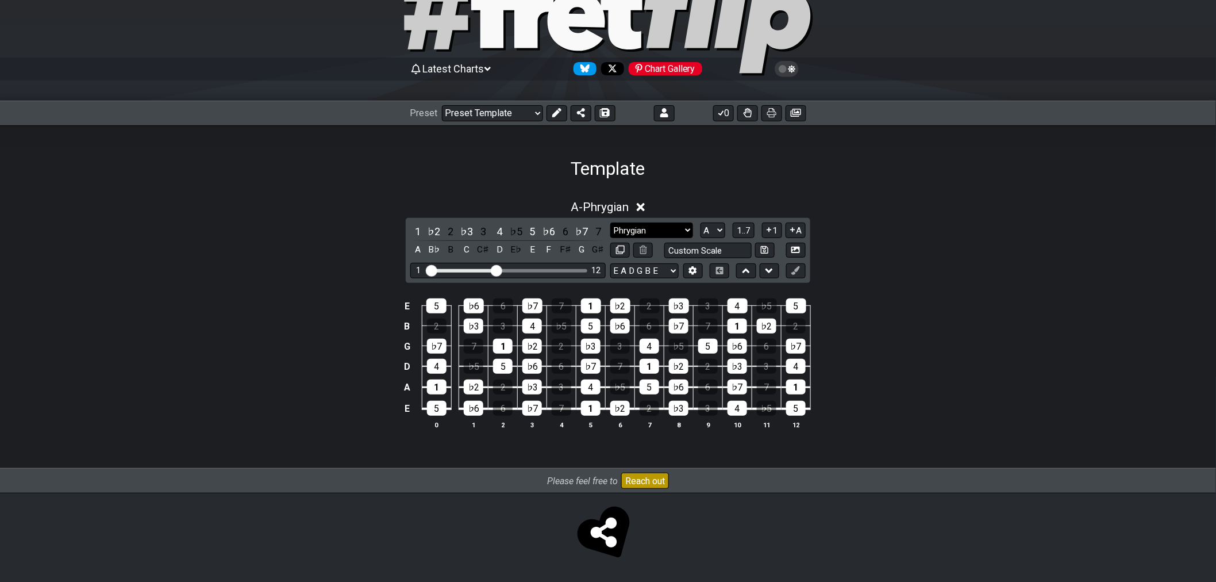
click at [655, 230] on select "Root Root Minor Pentatonic Major Pentatonic Minor Blues Major Blues Major / [PE…" at bounding box center [651, 230] width 83 height 16
click at [610, 222] on select "Root Root Minor Pentatonic Major Pentatonic Minor Blues Major Blues Major / [PE…" at bounding box center [651, 230] width 83 height 16
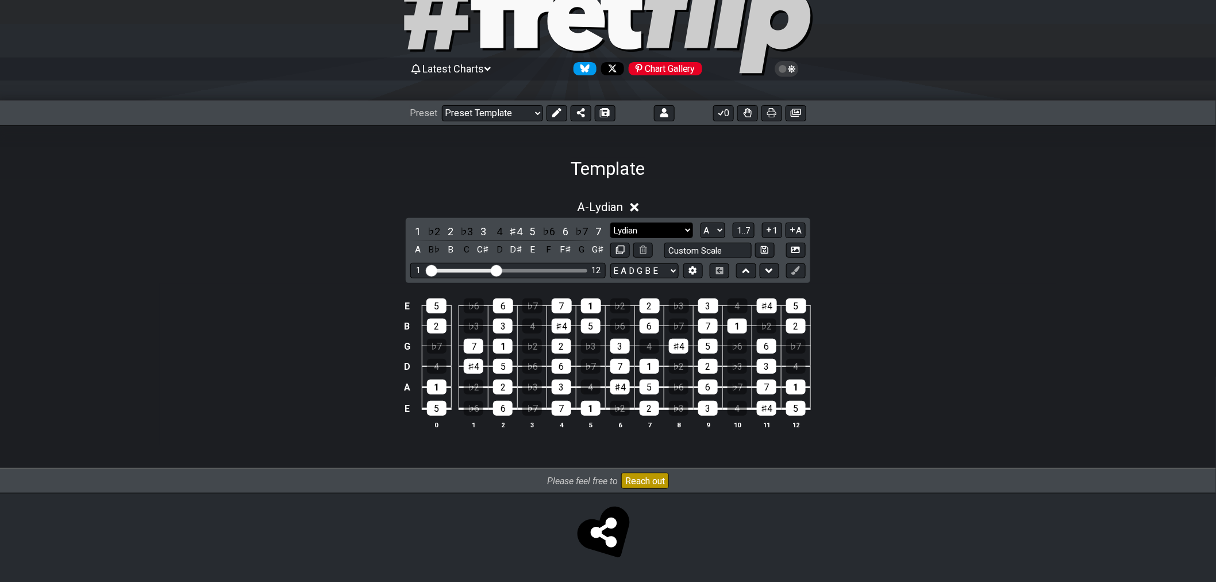
click at [642, 230] on select "Root Root Minor Pentatonic Major Pentatonic Minor Blues Major Blues Major / [PE…" at bounding box center [651, 230] width 83 height 16
click at [610, 222] on select "Root Root Minor Pentatonic Major Pentatonic Minor Blues Major Blues Major / [PE…" at bounding box center [651, 230] width 83 height 16
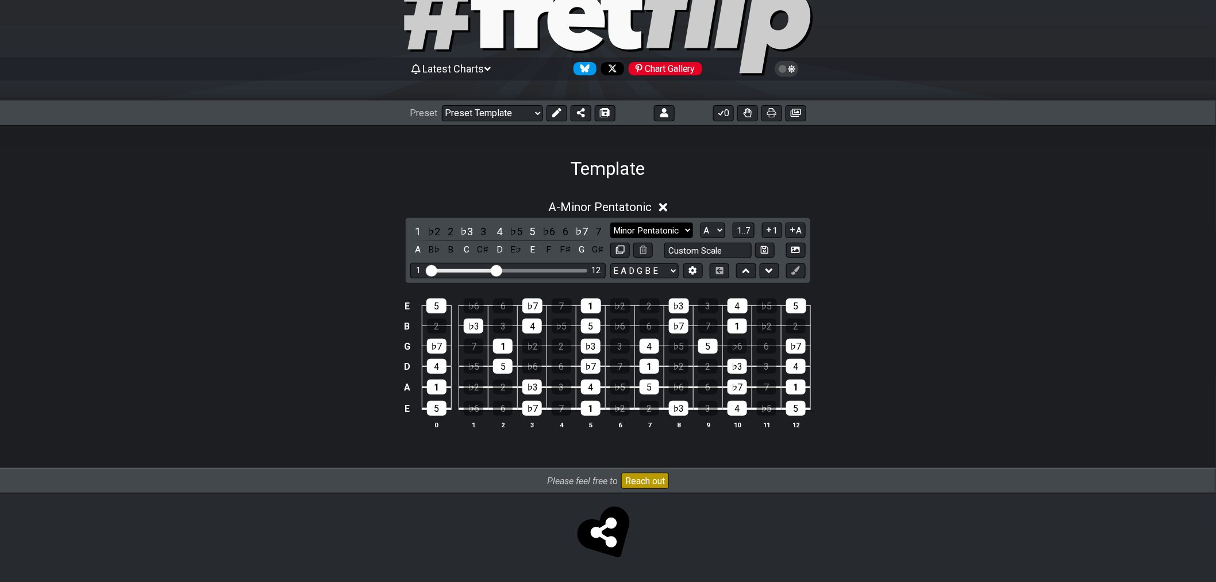
click at [654, 223] on select "Root Root Minor Pentatonic Major Pentatonic Minor Blues Major Blues Major / [PE…" at bounding box center [651, 230] width 83 height 16
click at [610, 222] on select "Root Root Minor Pentatonic Major Pentatonic Minor Blues Major Blues Major / [PE…" at bounding box center [651, 230] width 83 height 16
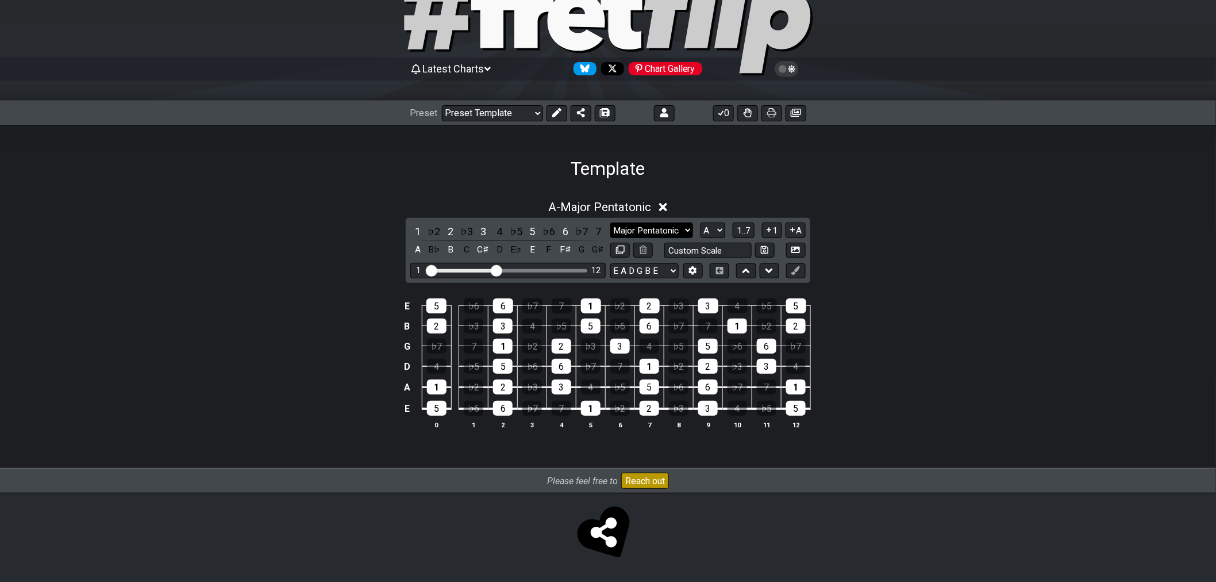
click at [670, 230] on select "Root Root Minor Pentatonic Major Pentatonic Minor Blues Major Blues Major / [PE…" at bounding box center [651, 230] width 83 height 16
click at [610, 222] on select "Root Root Minor Pentatonic Major Pentatonic Minor Blues Major Blues Major / [PE…" at bounding box center [651, 230] width 83 height 16
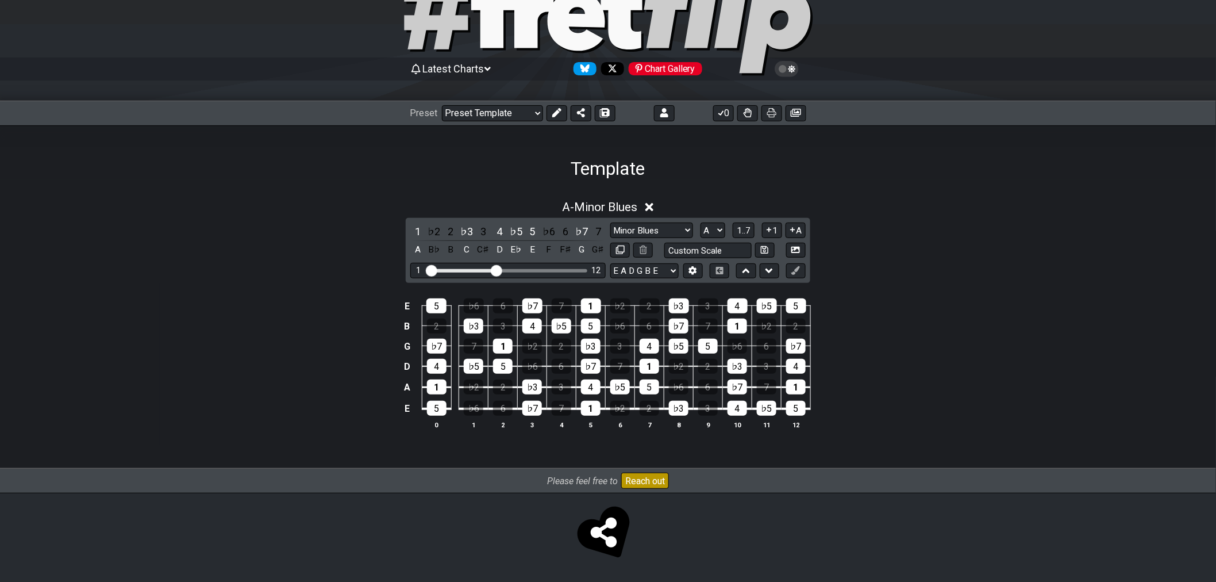
click at [660, 220] on div "1 ♭2 2 ♭3 3 4 ♭5 5 ♭6 6 ♭7 7 A B♭ B C C♯ D E♭ E F F♯ G G♯ Root Root Minor Penta…" at bounding box center [608, 250] width 405 height 65
click at [664, 231] on select "Root Root Minor Pentatonic Major Pentatonic Minor Blues Major Blues Major / [PE…" at bounding box center [651, 230] width 83 height 16
click at [610, 222] on select "Root Root Minor Pentatonic Major Pentatonic Minor Blues Major Blues Major / [PE…" at bounding box center [651, 230] width 83 height 16
click at [764, 228] on icon at bounding box center [769, 229] width 11 height 9
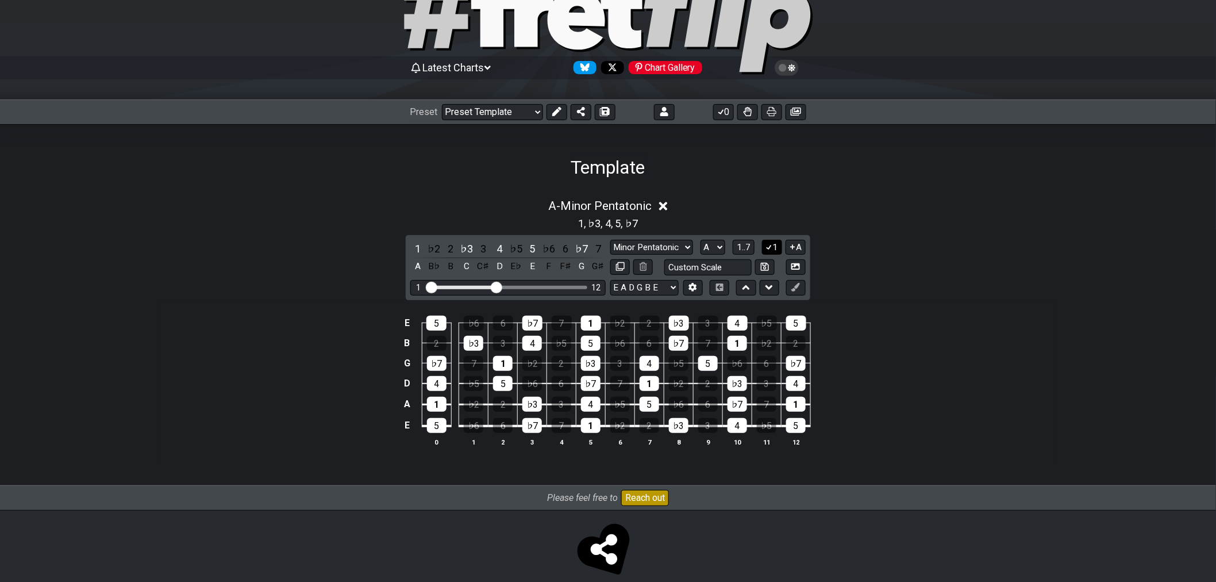
click at [766, 248] on icon at bounding box center [769, 247] width 11 height 9
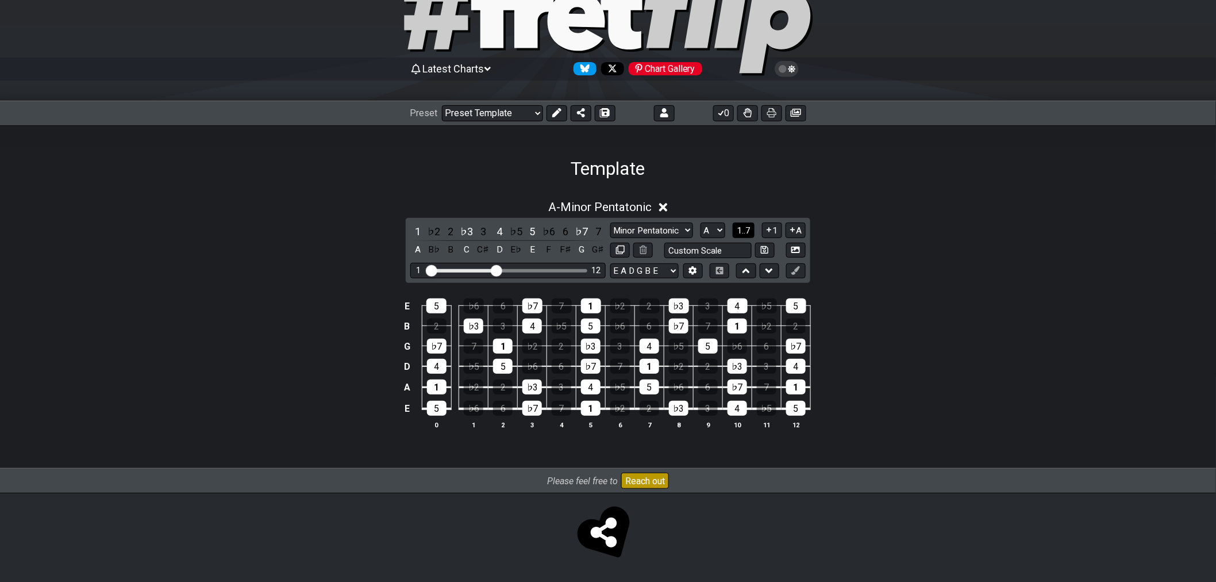
click at [745, 232] on span "1..7" at bounding box center [744, 230] width 14 height 10
click at [744, 229] on span "..." at bounding box center [743, 230] width 5 height 10
click at [676, 227] on select "Root Root Minor Pentatonic Major Pentatonic Minor Blues Major Blues Major / [PE…" at bounding box center [651, 230] width 83 height 16
click at [610, 222] on select "Root Root Minor Pentatonic Major Pentatonic Minor Blues Major Blues Major / [PE…" at bounding box center [651, 230] width 83 height 16
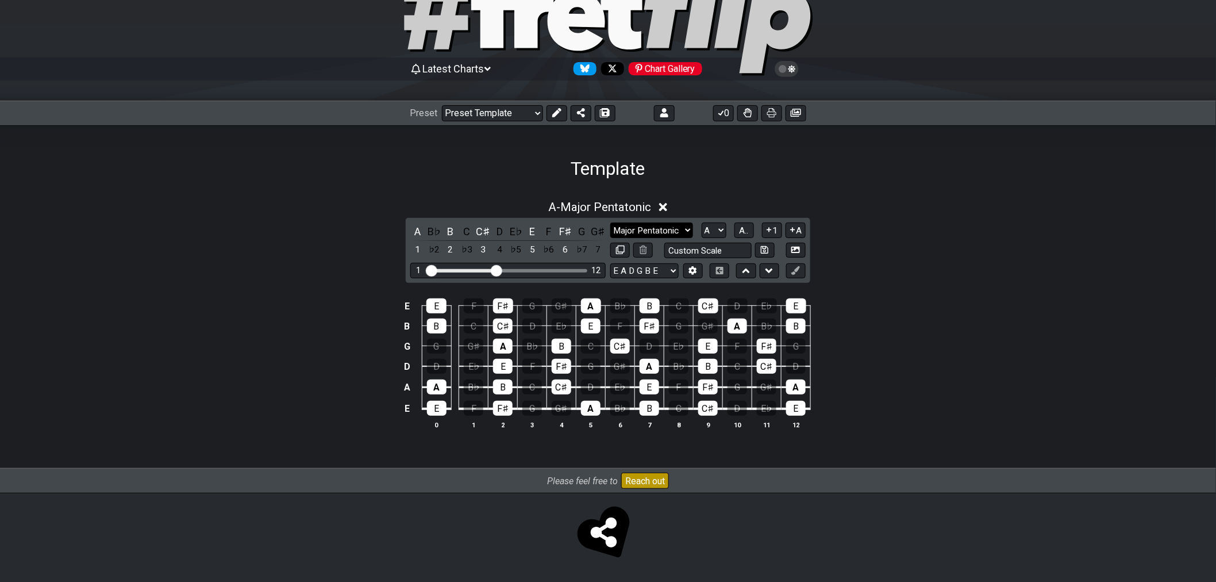
click at [669, 228] on select "Root Root Minor Pentatonic Major Pentatonic Minor Blues Major Blues Major / [PE…" at bounding box center [651, 230] width 83 height 16
click at [610, 222] on select "Root Root Minor Pentatonic Major Pentatonic Minor Blues Major Blues Major / [PE…" at bounding box center [651, 230] width 83 height 16
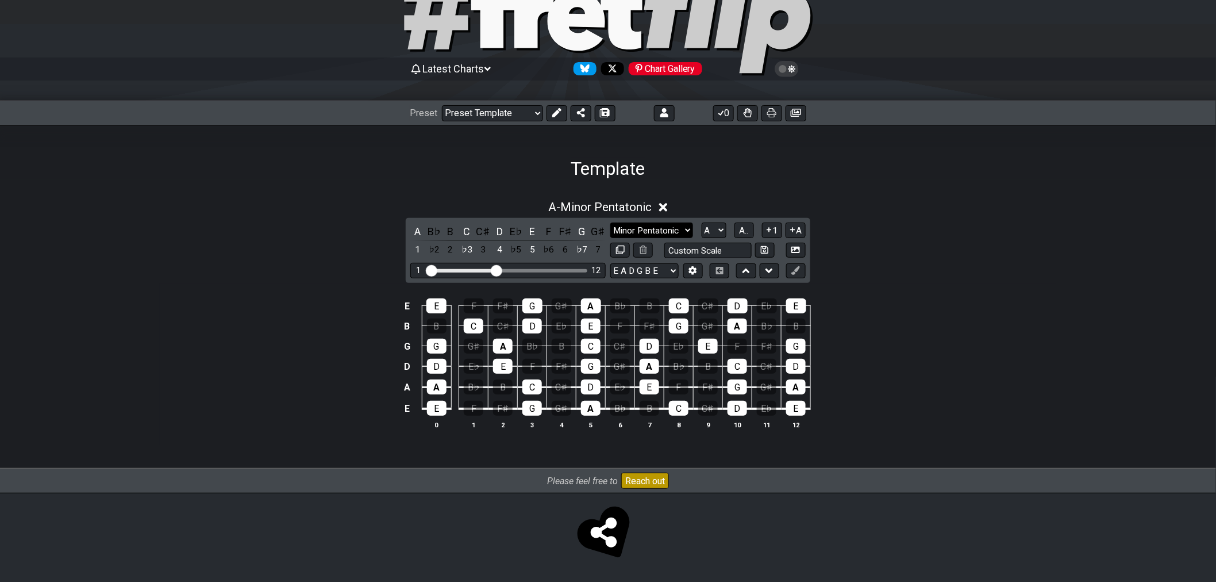
click at [674, 231] on select "Root Root Minor Pentatonic Major Pentatonic Minor Blues Major Blues Major / [PE…" at bounding box center [651, 230] width 83 height 16
click at [610, 222] on select "Root Root Minor Pentatonic Major Pentatonic Minor Blues Major Blues Major / [PE…" at bounding box center [651, 230] width 83 height 16
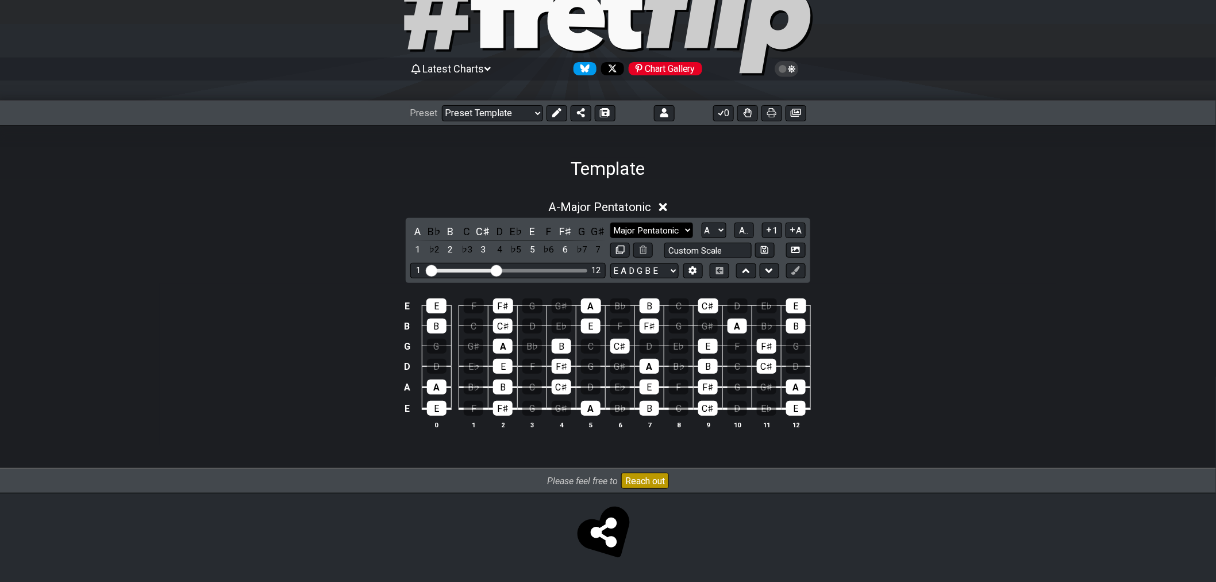
click at [659, 225] on select "Root Root Minor Pentatonic Major Pentatonic Minor Blues Major Blues Major / [PE…" at bounding box center [651, 230] width 83 height 16
click at [610, 222] on select "Root Root Minor Pentatonic Major Pentatonic Minor Blues Major Blues Major / [PE…" at bounding box center [651, 230] width 83 height 16
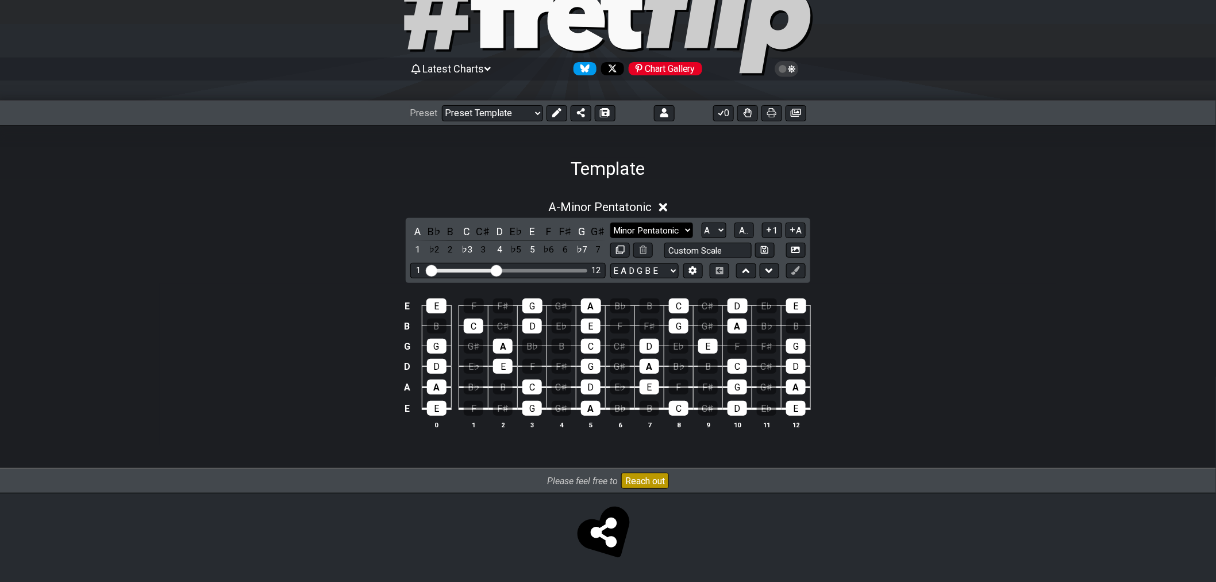
click at [652, 222] on select "Root Root Minor Pentatonic Major Pentatonic Minor Blues Major Blues Major / [PE…" at bounding box center [651, 230] width 83 height 16
click at [610, 222] on select "Root Root Minor Pentatonic Major Pentatonic Minor Blues Major Blues Major / [PE…" at bounding box center [651, 230] width 83 height 16
click at [654, 218] on div "A B♭ B C C♯ D E♭ E F F♯ G G♯ 1 ♭2 2 ♭3 3 4 ♭5 5 ♭6 6 ♭7 7 Root Root Minor Penta…" at bounding box center [608, 250] width 405 height 65
drag, startPoint x: 655, startPoint y: 220, endPoint x: 658, endPoint y: 227, distance: 8.0
click at [656, 220] on div "A B♭ B C C♯ D E♭ E F F♯ G G♯ 1 ♭2 2 ♭3 3 4 ♭5 5 ♭6 6 ♭7 7 Root Root Minor Penta…" at bounding box center [608, 250] width 405 height 65
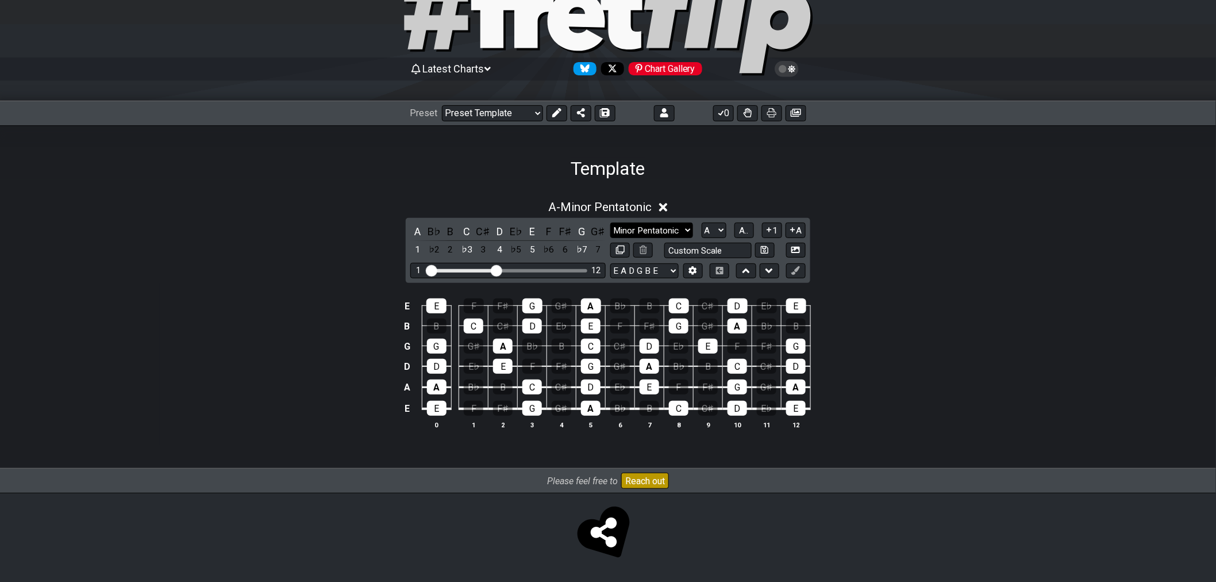
click at [658, 227] on select "Root Root Minor Pentatonic Major Pentatonic Minor Blues Major Blues Major / [PE…" at bounding box center [651, 230] width 83 height 16
click at [610, 222] on select "Root Root Minor Pentatonic Major Pentatonic Minor Blues Major Blues Major / [PE…" at bounding box center [651, 230] width 83 height 16
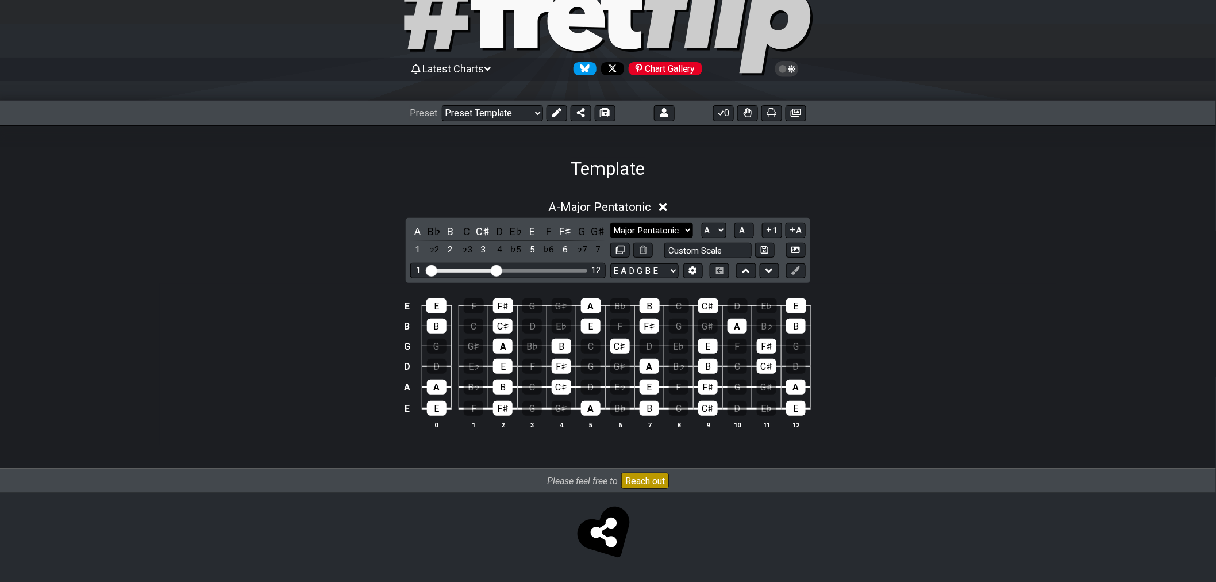
click at [652, 225] on select "Root Root Minor Pentatonic Major Pentatonic Minor Blues Major Blues Major / [PE…" at bounding box center [651, 230] width 83 height 16
click at [698, 409] on div "C♯" at bounding box center [708, 408] width 20 height 15
click at [705, 415] on table "E E F F♯ G G♯ A B♭ B C C♯ D E♭ E B B C C♯ D E♭ E F F♯ G G♯ A B♭ B G G G♯ A B♭ B…" at bounding box center [606, 353] width 411 height 135
click at [706, 413] on div "C♯" at bounding box center [708, 408] width 20 height 15
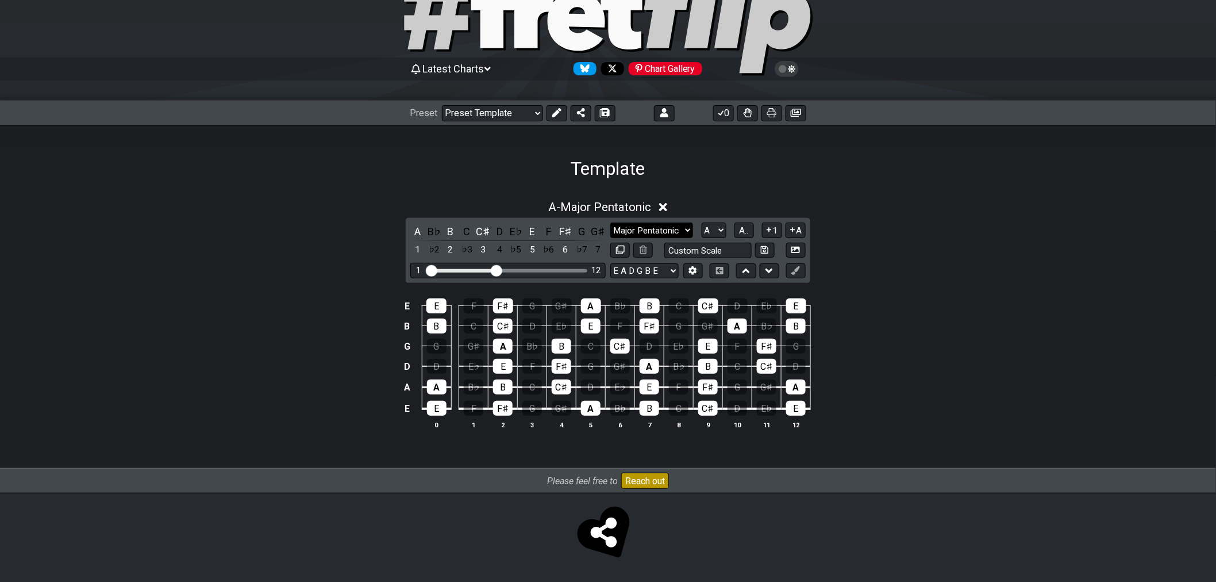
click at [662, 232] on select "Root Root Minor Pentatonic Major Pentatonic Minor Blues Major Blues Major / [PE…" at bounding box center [651, 230] width 83 height 16
select select "Minor Pentatonic"
click at [610, 222] on select "Root Root Minor Pentatonic Major Pentatonic Minor Blues Major Blues Major / [PE…" at bounding box center [651, 230] width 83 height 16
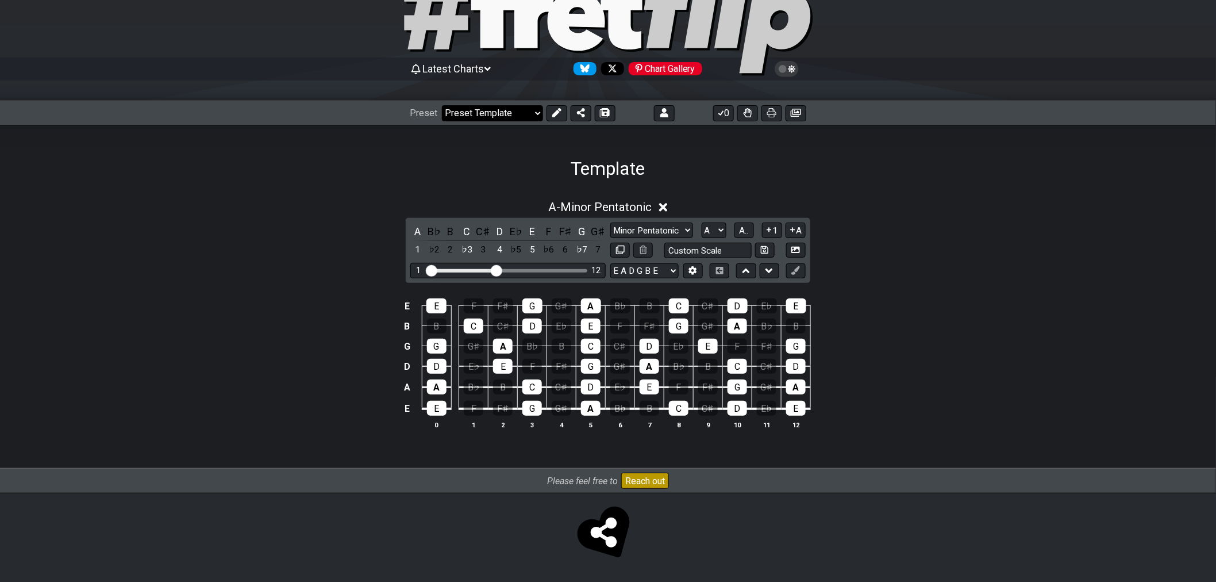
click at [509, 115] on select "Welcome to #fretflip! Initial Preset Custom Preset Accords simples Find notes M…" at bounding box center [492, 113] width 101 height 16
click at [442, 105] on select "Welcome to #fretflip! Initial Preset Custom Preset Accords simples Find notes M…" at bounding box center [492, 113] width 101 height 16
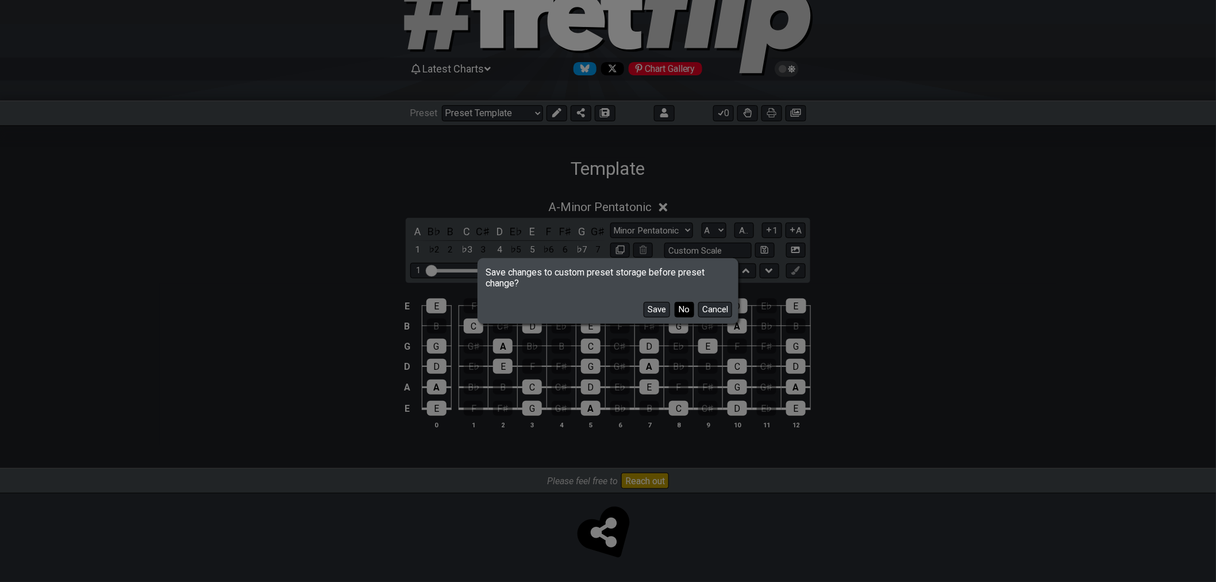
click at [684, 312] on button "No" at bounding box center [685, 310] width 20 height 16
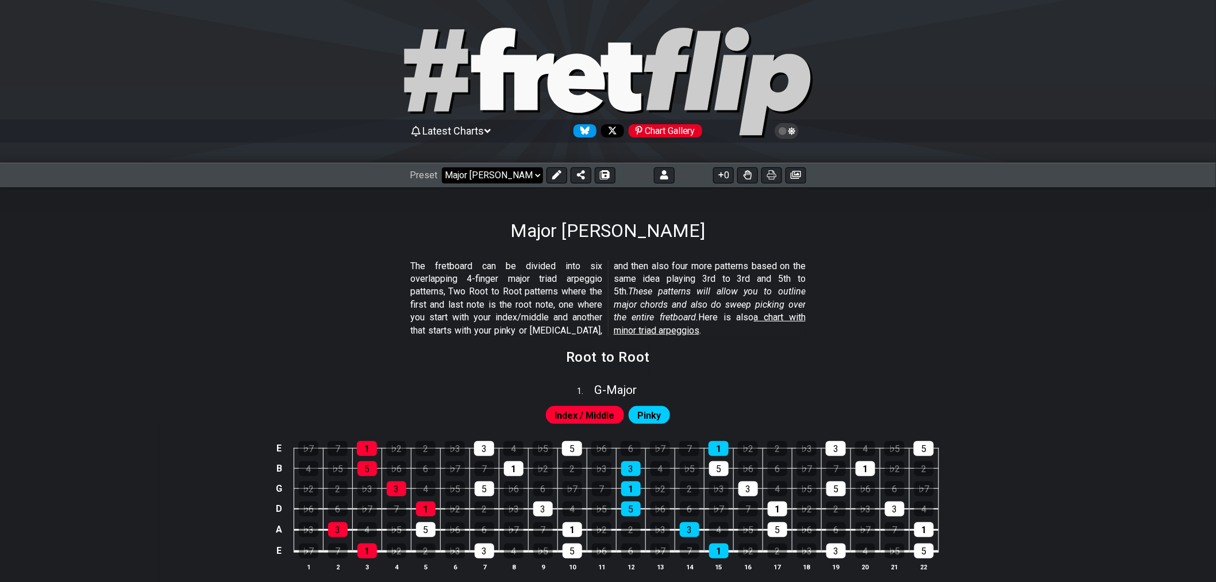
click at [535, 178] on select "Welcome to #fretflip! Initial Preset Custom Preset Accords simples Find notes M…" at bounding box center [492, 175] width 101 height 16
click at [442, 167] on select "Welcome to #fretflip! Initial Preset Custom Preset Accords simples Find notes M…" at bounding box center [492, 175] width 101 height 16
select select "/how-to-solo"
select select "C"
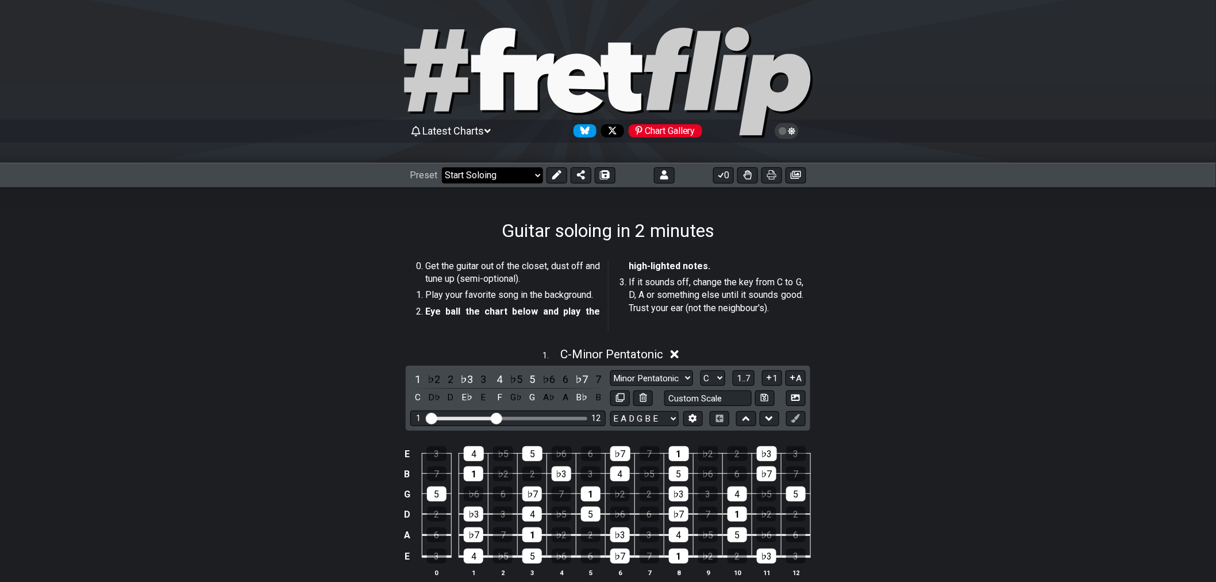
click at [483, 180] on select "Welcome to #fretflip! Initial Preset Custom Preset Accords simples Find notes M…" at bounding box center [492, 175] width 101 height 16
click at [442, 167] on select "Welcome to #fretflip! Initial Preset Custom Preset Accords simples Find notes M…" at bounding box center [492, 175] width 101 height 16
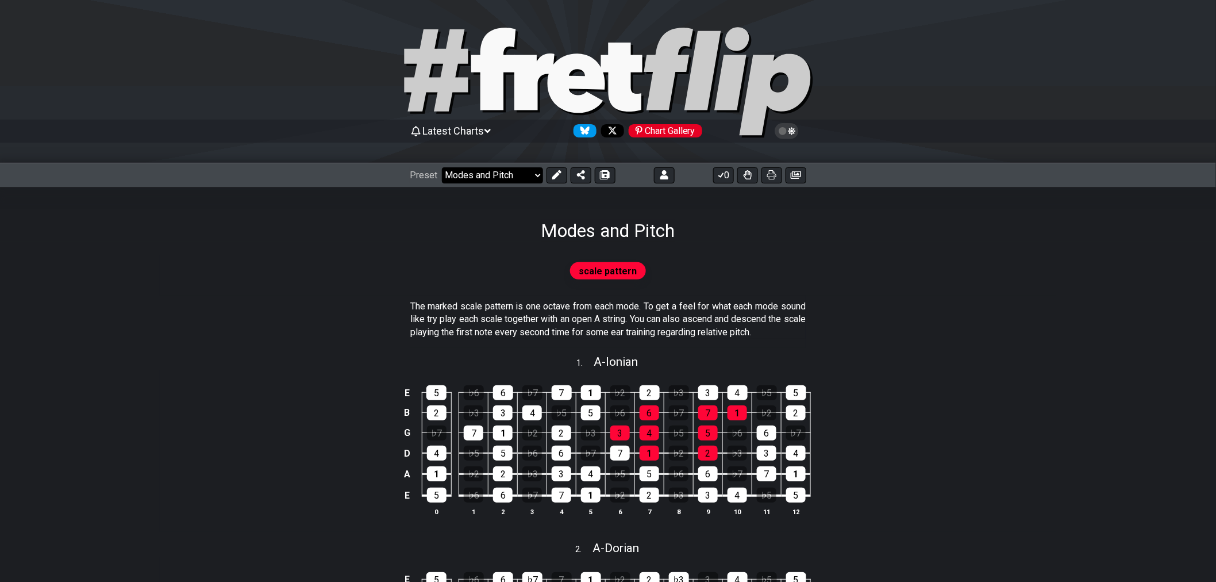
click at [495, 176] on select "Welcome to #fretflip! Initial Preset Custom Preset Accords simples Find notes M…" at bounding box center [492, 175] width 101 height 16
click at [442, 167] on select "Welcome to #fretflip! Initial Preset Custom Preset Accords simples Find notes M…" at bounding box center [492, 175] width 101 height 16
select select "/modal-chord-progressions"
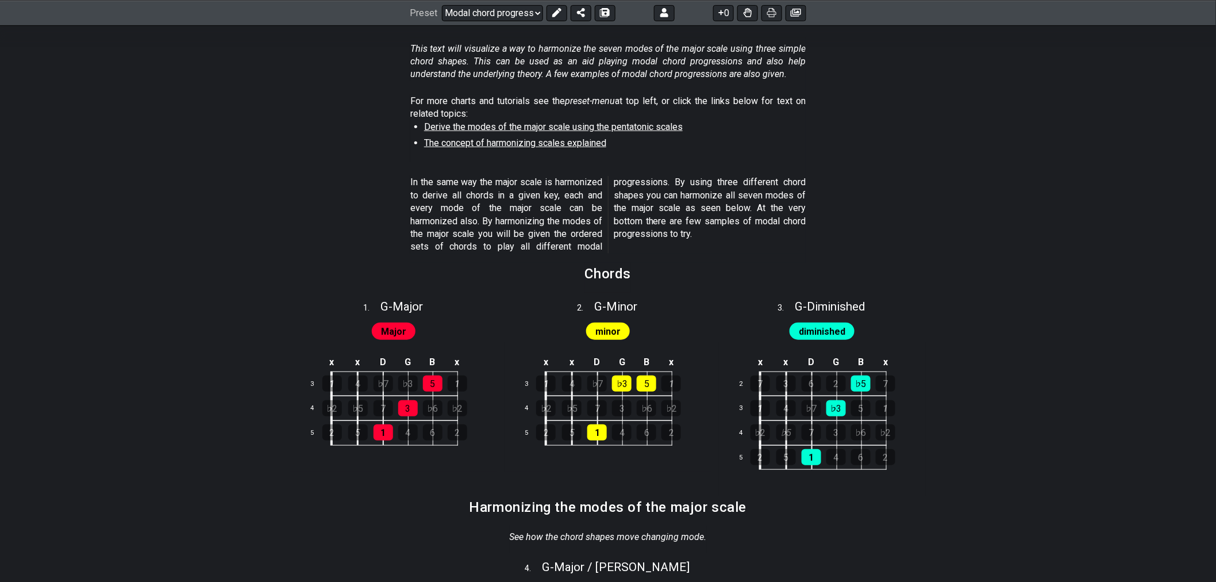
scroll to position [128, 0]
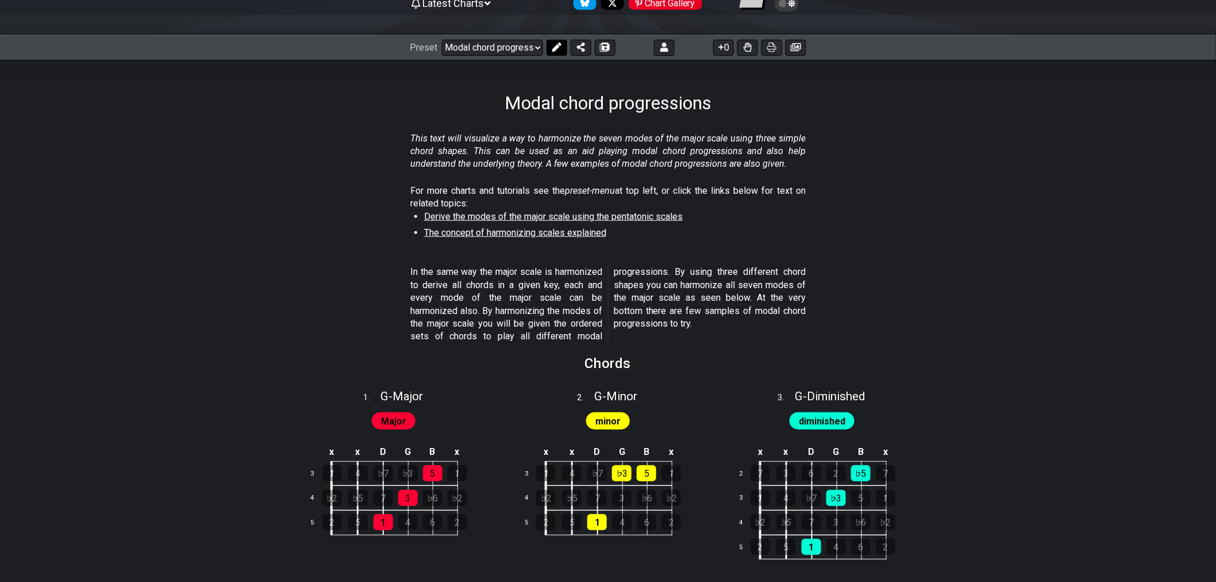
click at [562, 43] on button at bounding box center [557, 48] width 21 height 16
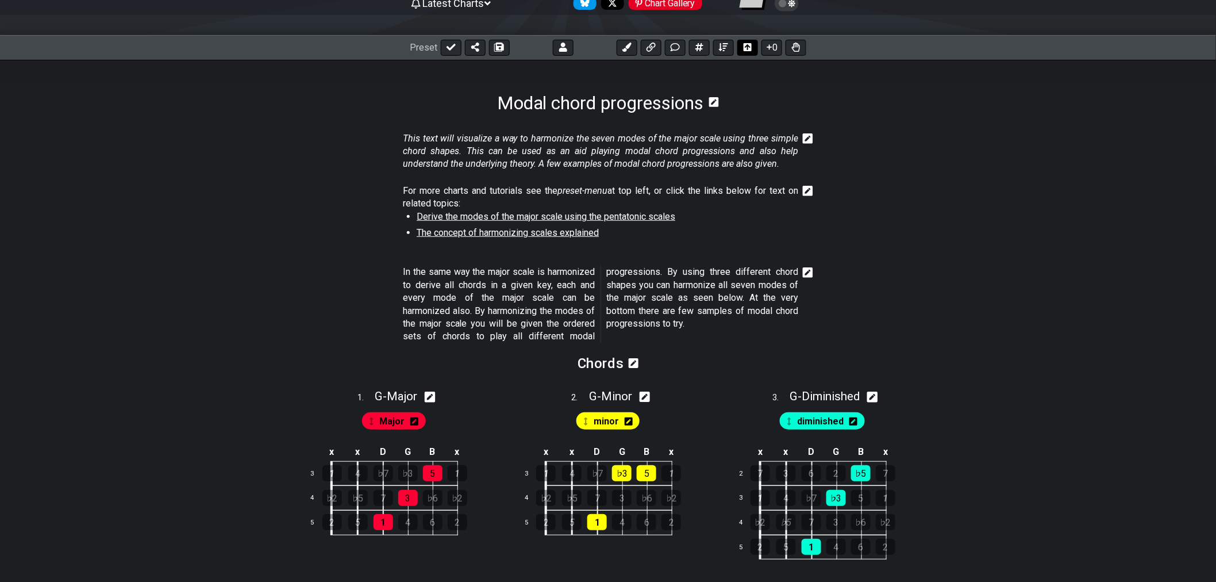
click at [745, 52] on icon at bounding box center [748, 47] width 8 height 9
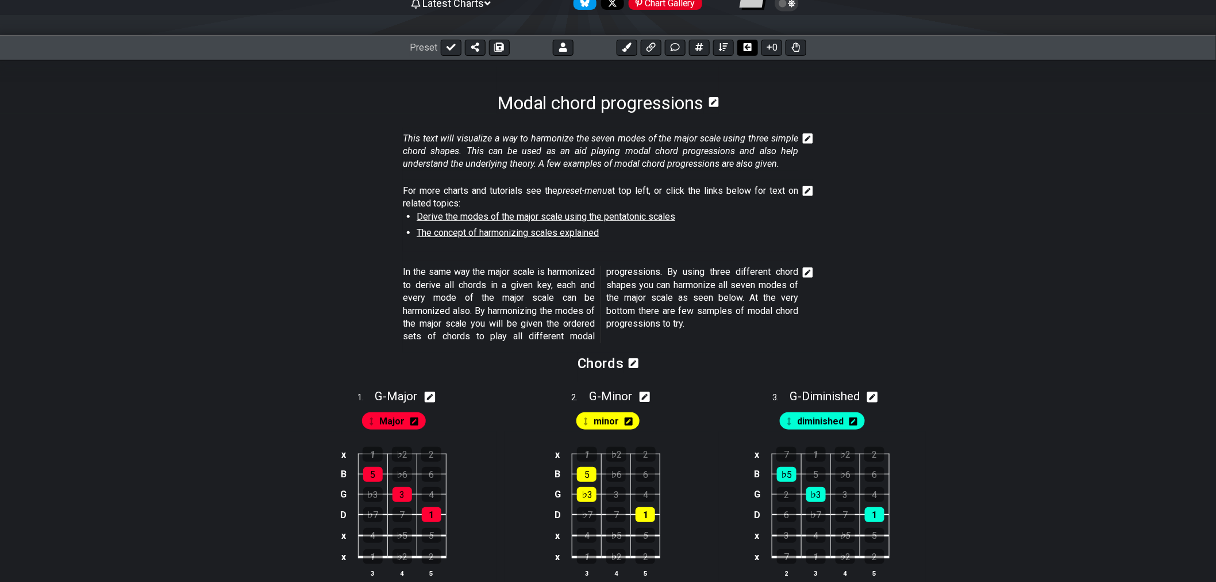
click at [745, 51] on icon at bounding box center [748, 47] width 8 height 8
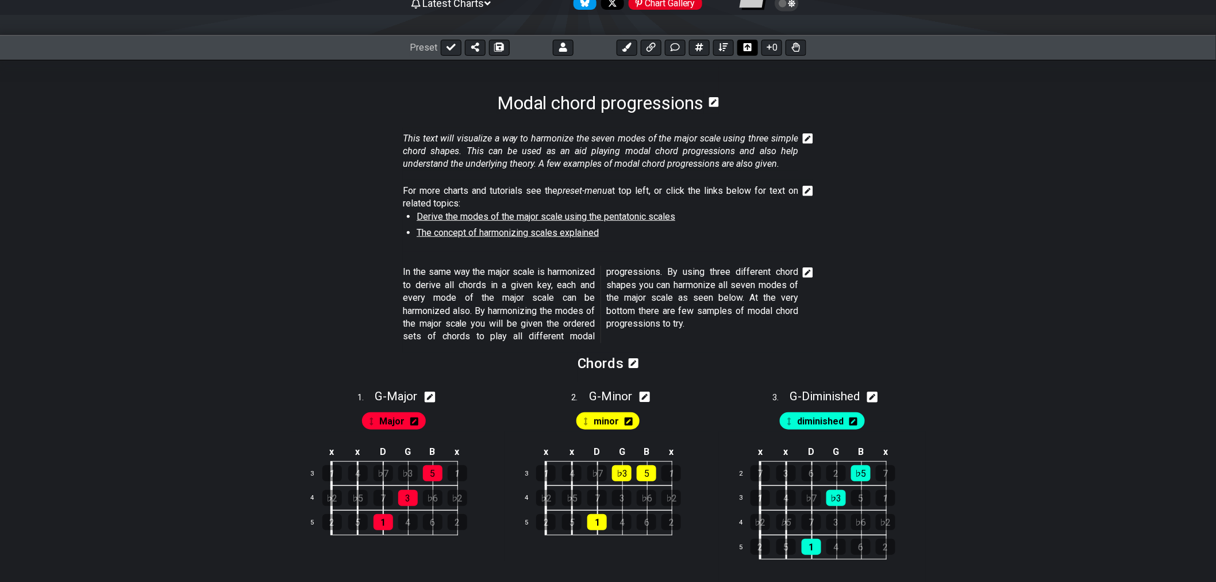
click at [745, 51] on icon at bounding box center [748, 47] width 8 height 8
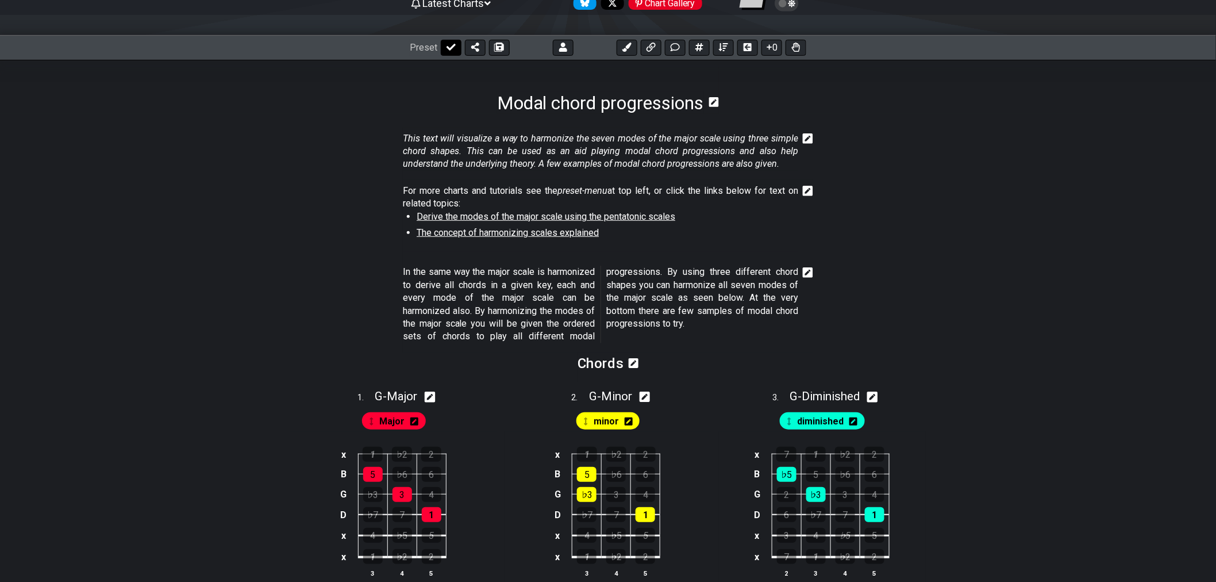
click at [451, 45] on icon at bounding box center [451, 47] width 9 height 9
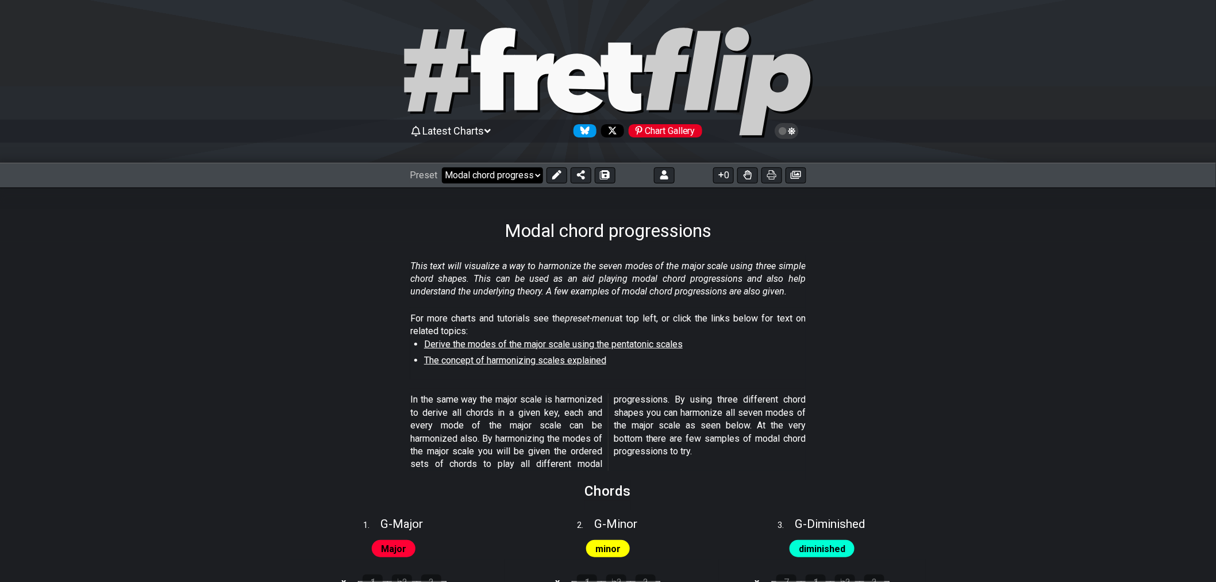
click at [493, 180] on select "Welcome to #fretflip! Initial Preset Custom Preset Accords simples Find notes M…" at bounding box center [492, 175] width 101 height 16
click at [442, 167] on select "Welcome to #fretflip! Initial Preset Custom Preset Accords simples Find notes M…" at bounding box center [492, 175] width 101 height 16
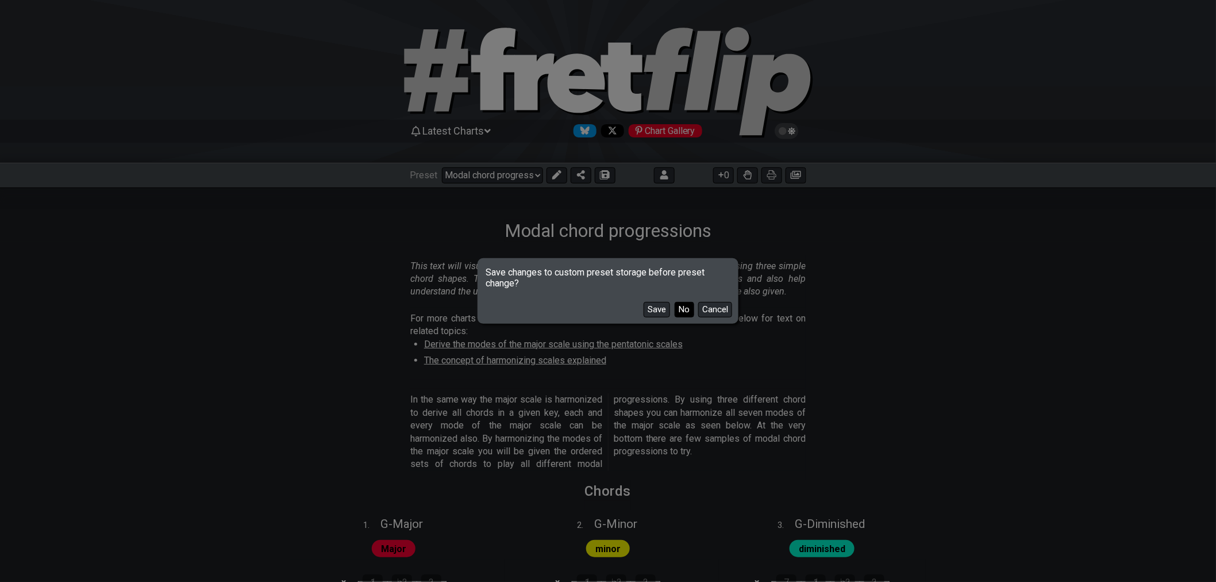
click at [685, 310] on button "No" at bounding box center [685, 310] width 20 height 16
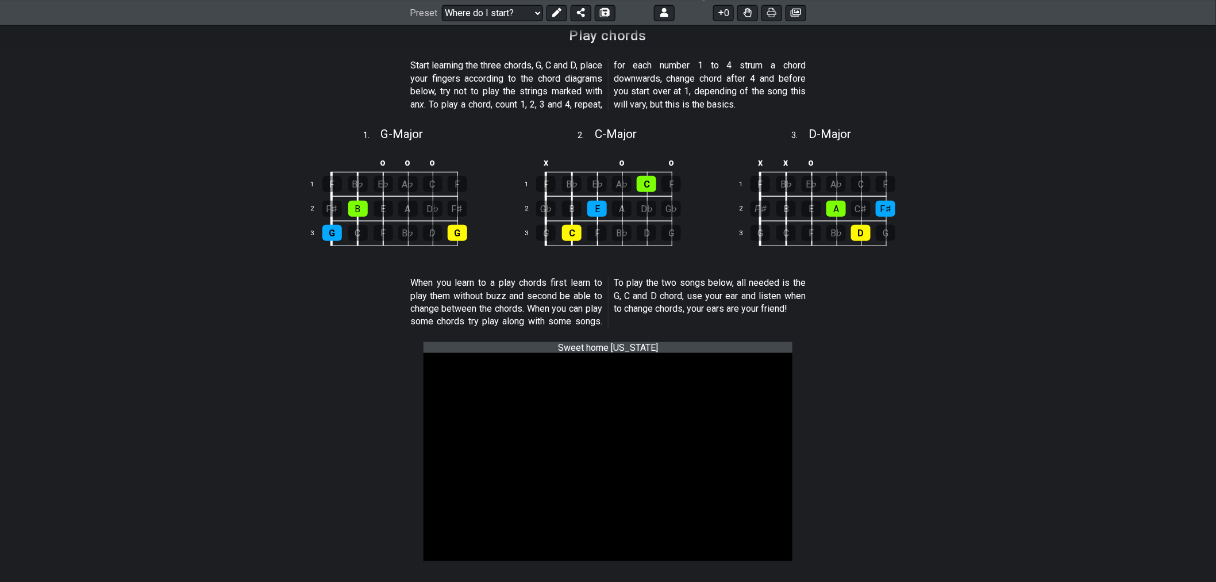
scroll to position [383, 0]
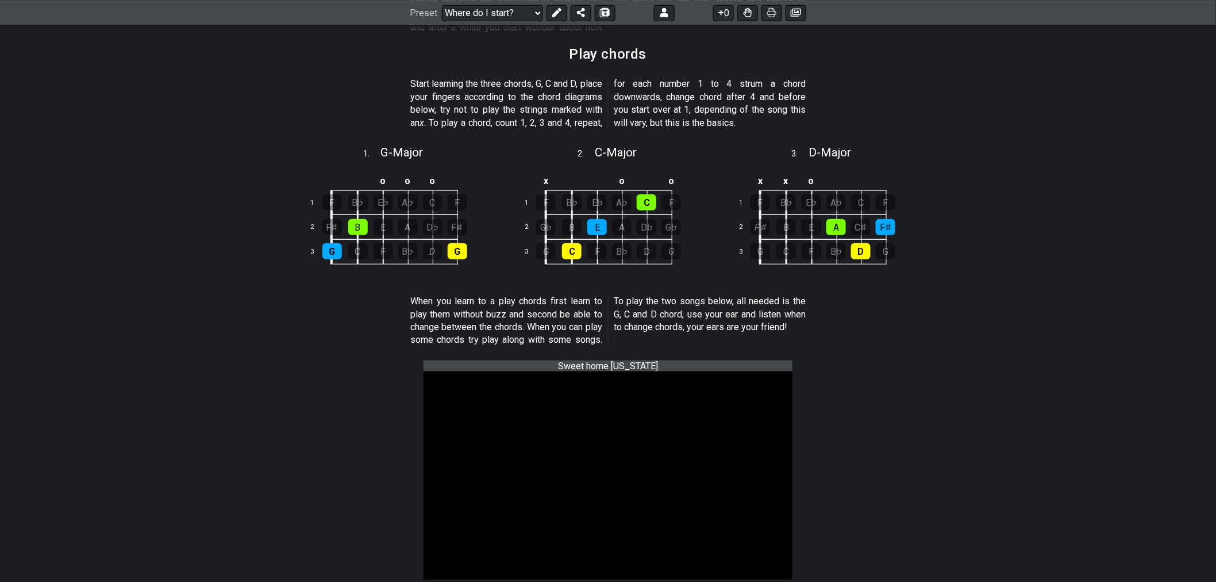
drag, startPoint x: 412, startPoint y: 369, endPoint x: 310, endPoint y: 361, distance: 102.0
click at [310, 361] on section "Sweet home [US_STATE]" at bounding box center [608, 477] width 897 height 242
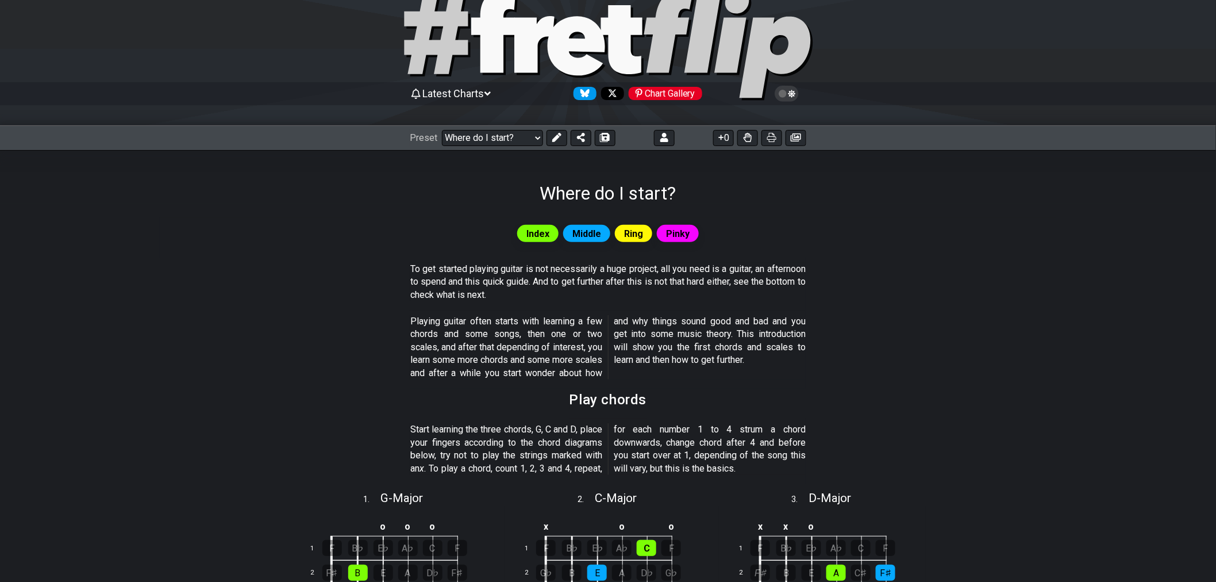
scroll to position [128, 0]
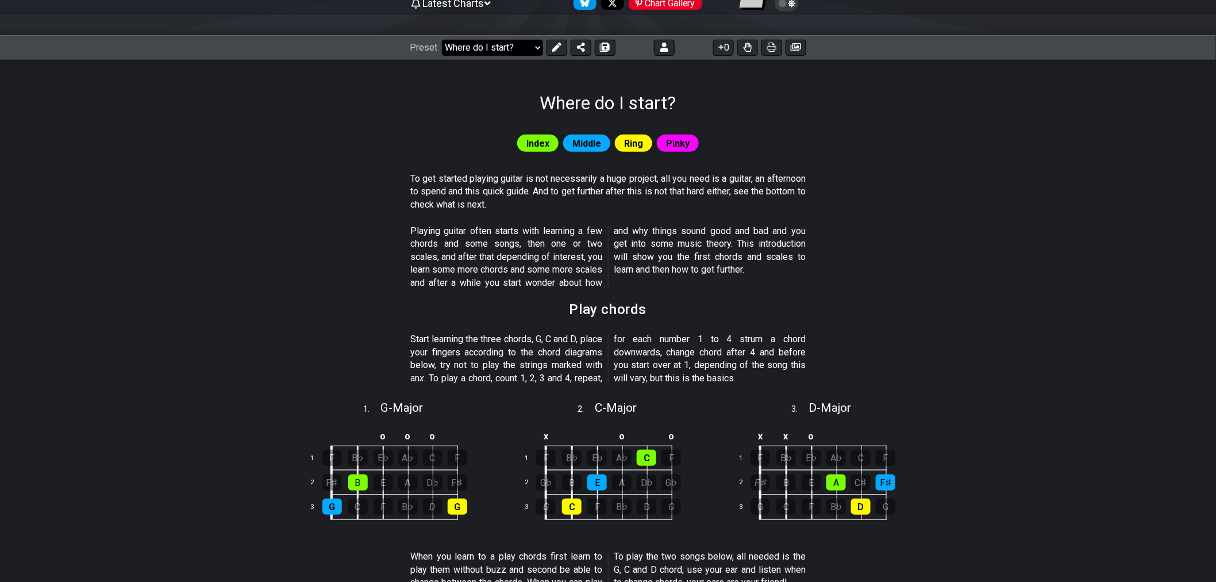
click at [517, 45] on select "Welcome to #fretflip! Initial Preset Custom Preset Accords simples Find notes M…" at bounding box center [492, 48] width 101 height 16
click at [442, 40] on select "Welcome to #fretflip! Initial Preset Custom Preset Accords simples Find notes M…" at bounding box center [492, 48] width 101 height 16
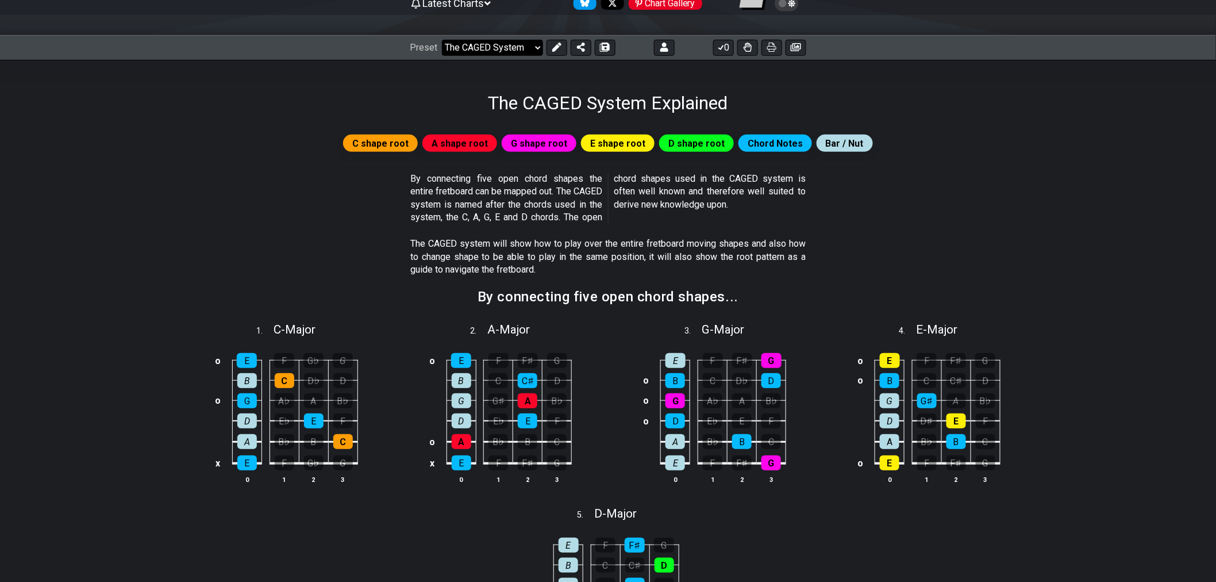
click at [526, 48] on select "Welcome to #fretflip! Initial Preset Custom Preset Accords simples Find notes M…" at bounding box center [492, 48] width 101 height 16
click at [442, 40] on select "Welcome to #fretflip! Initial Preset Custom Preset Accords simples Find notes M…" at bounding box center [492, 48] width 101 height 16
select select "/welcome"
select select "C"
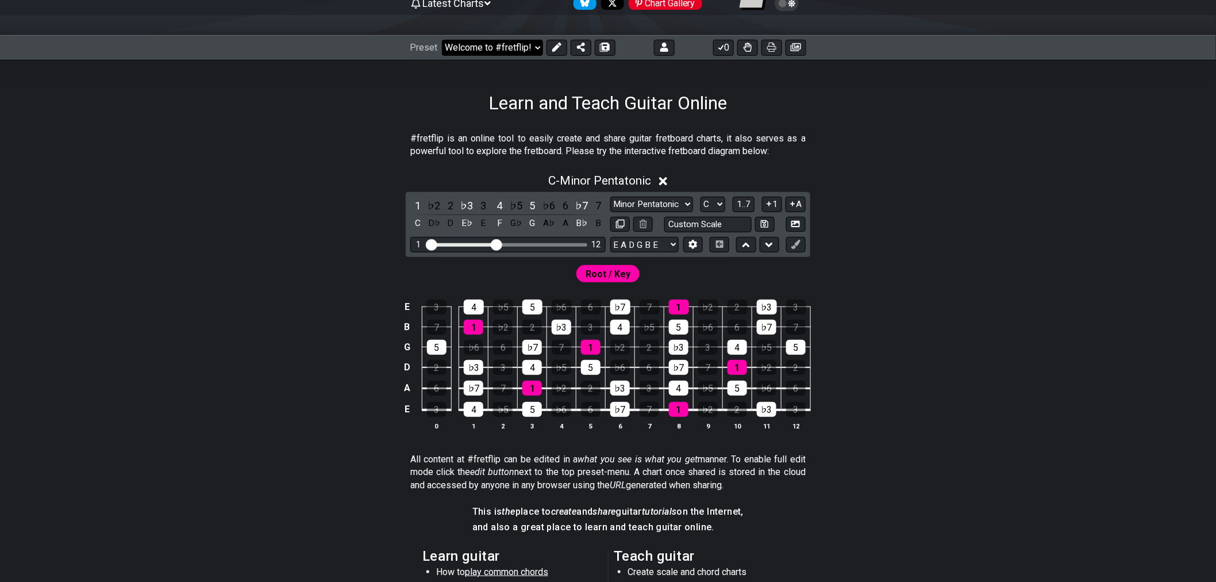
click at [512, 55] on select "Welcome to #fretflip! Initial Preset Custom Preset Accords simples Find notes M…" at bounding box center [492, 48] width 101 height 16
click at [442, 40] on select "Welcome to #fretflip! Initial Preset Custom Preset Accords simples Find notes M…" at bounding box center [492, 48] width 101 height 16
select select "/user-defined"
select select "A"
select select "Testing 1, 3 and 4"
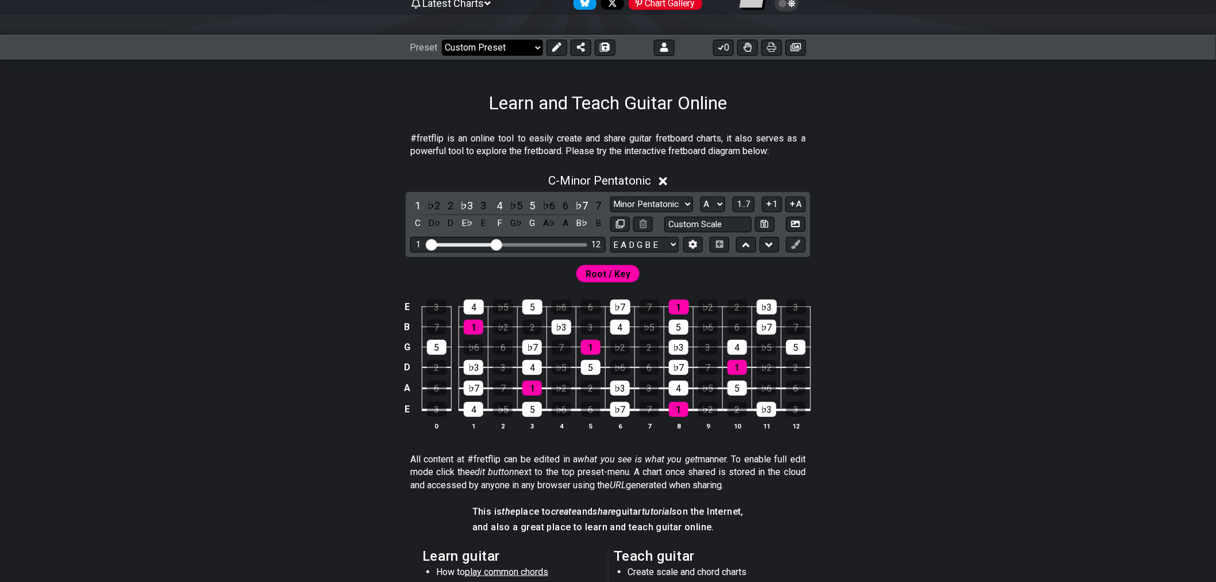
select select "C"
select select "A"
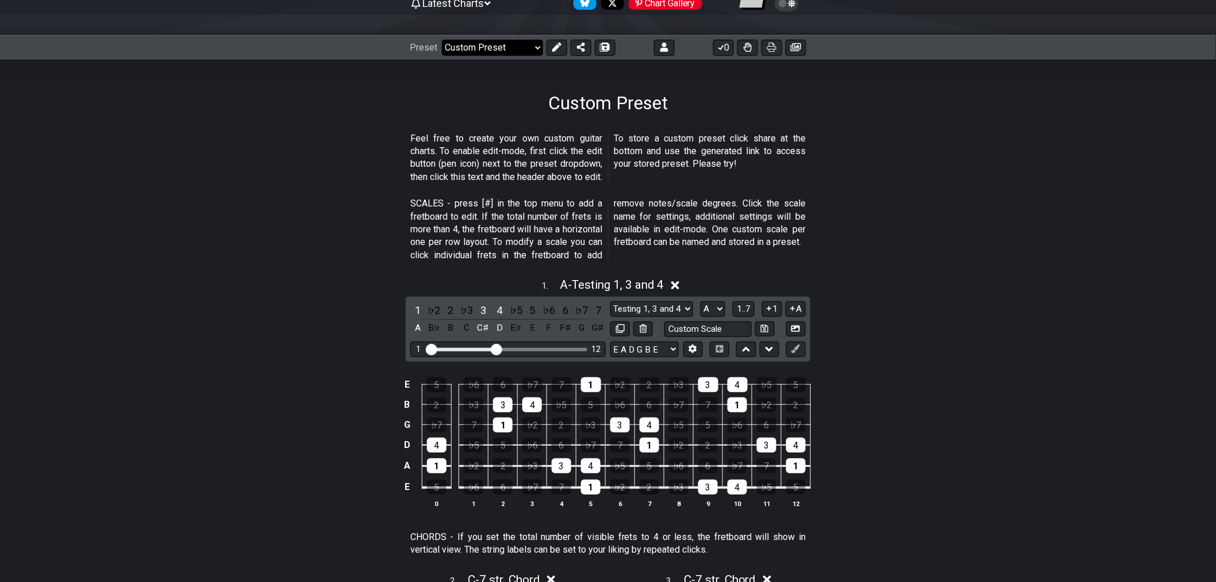
click at [514, 55] on select "Welcome to #fretflip! Initial Preset Custom Preset Accords simples Find notes M…" at bounding box center [492, 48] width 101 height 16
click at [442, 40] on select "Welcome to #fretflip! Initial Preset Custom Preset Accords simples Find notes M…" at bounding box center [492, 48] width 101 height 16
click at [506, 49] on select "Welcome to #fretflip! Initial Preset Custom Preset Accords simples Find notes M…" at bounding box center [492, 48] width 101 height 16
click at [442, 40] on select "Welcome to #fretflip! Initial Preset Custom Preset Accords simples Find notes M…" at bounding box center [492, 48] width 101 height 16
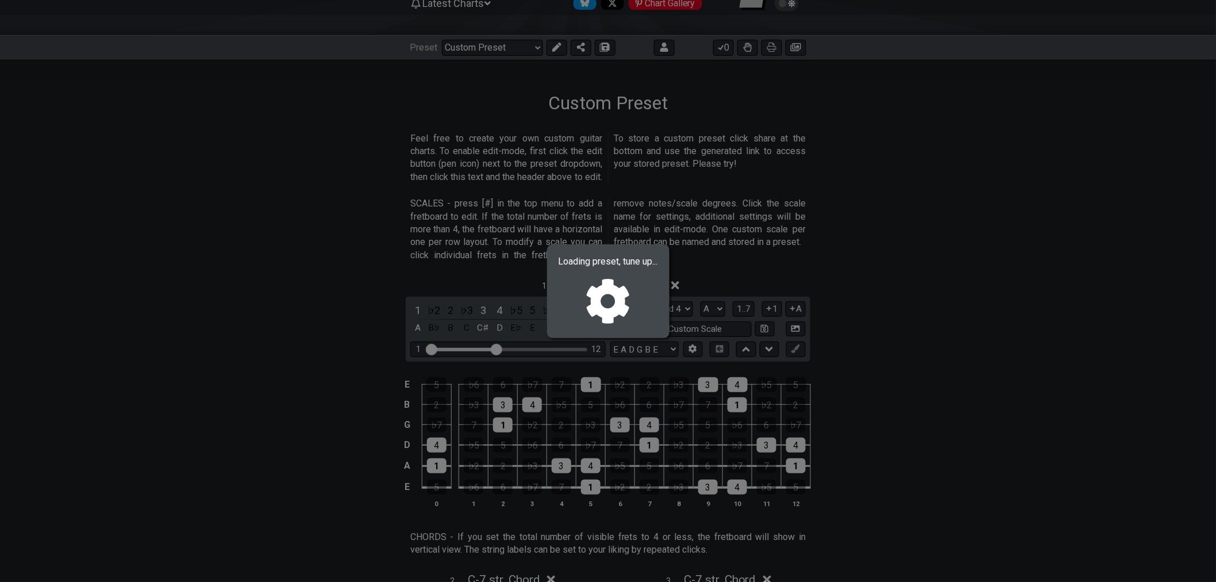
select select "/022YKJVMF"
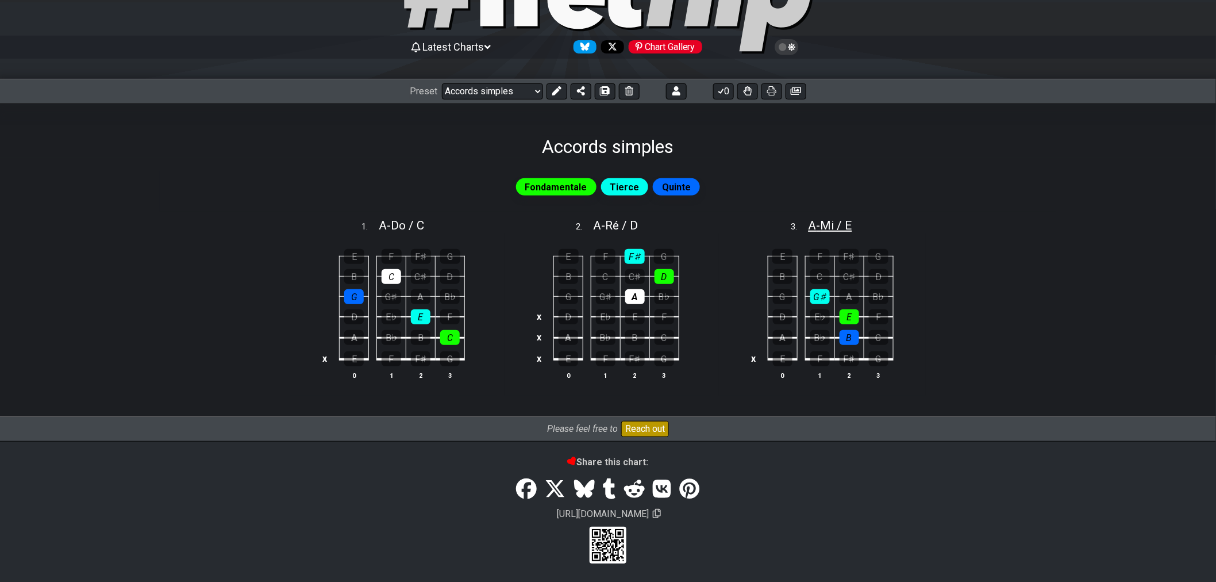
click at [841, 225] on span "A - Mi / E" at bounding box center [831, 225] width 44 height 14
select select "A"
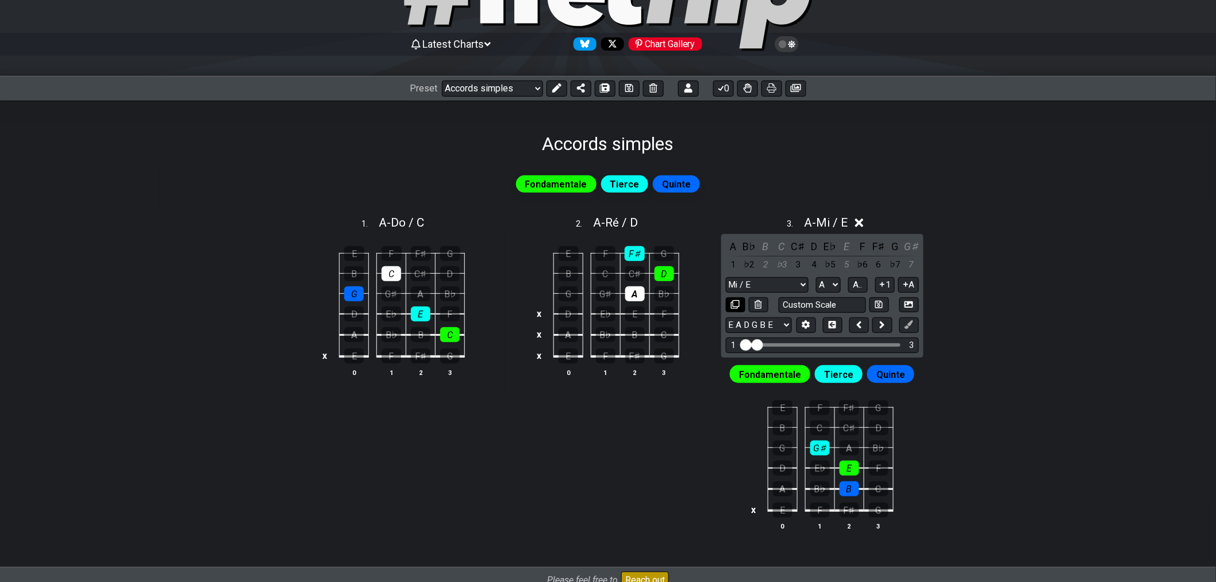
click at [736, 306] on icon at bounding box center [735, 304] width 9 height 9
select select "A"
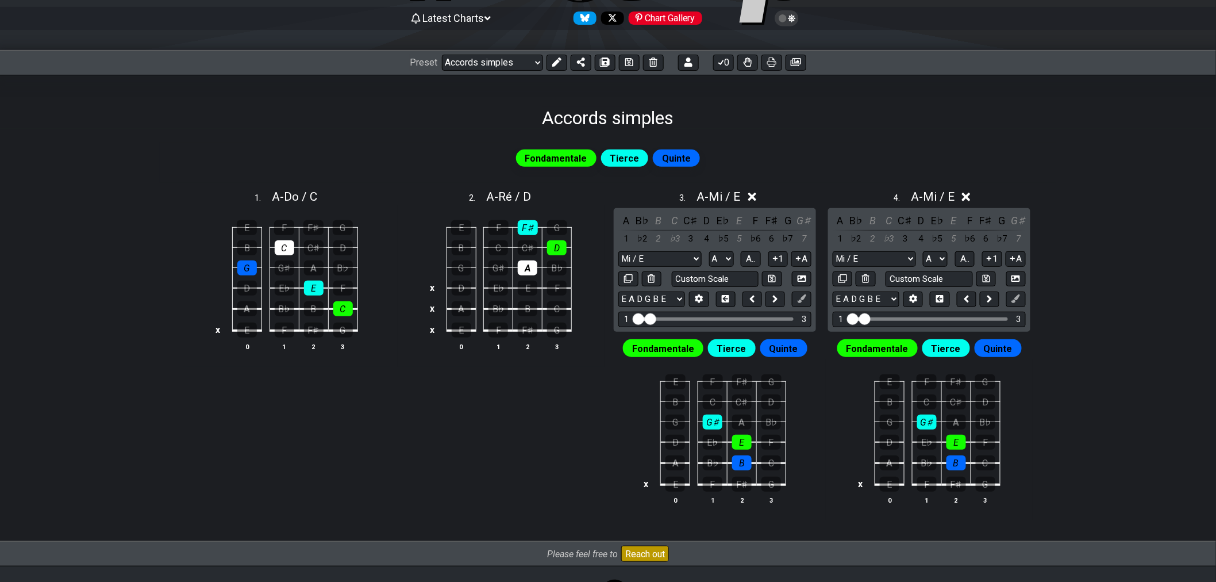
scroll to position [187, 0]
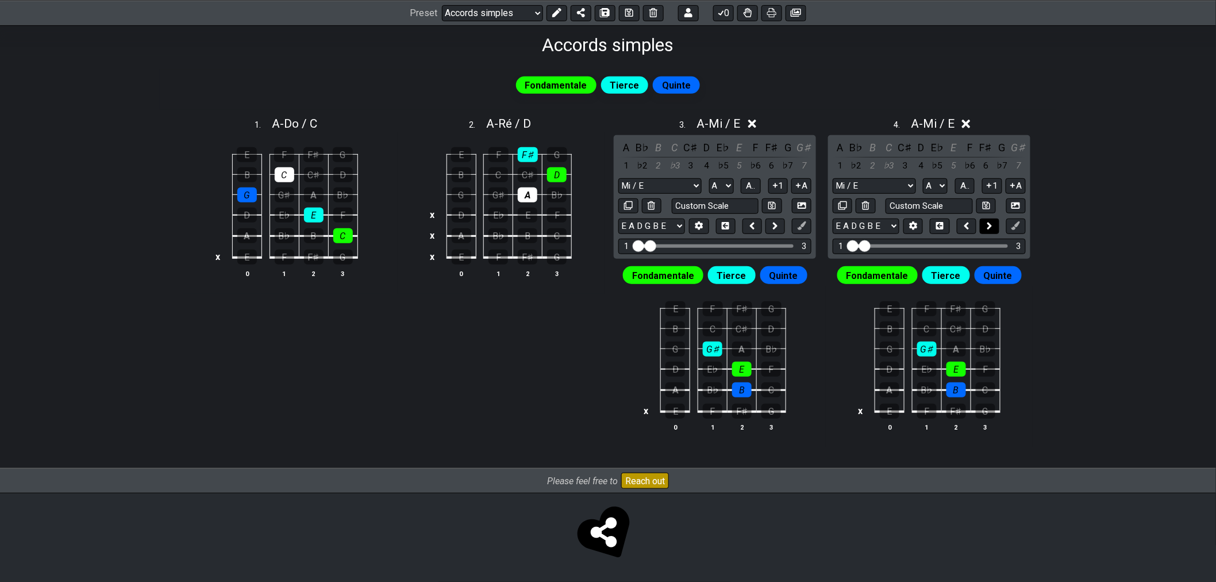
click at [987, 228] on icon at bounding box center [990, 225] width 6 height 11
click at [974, 225] on button at bounding box center [967, 226] width 20 height 16
click at [939, 204] on input "text" at bounding box center [929, 206] width 87 height 16
type input "Fa / F"
click at [990, 208] on button at bounding box center [986, 206] width 20 height 16
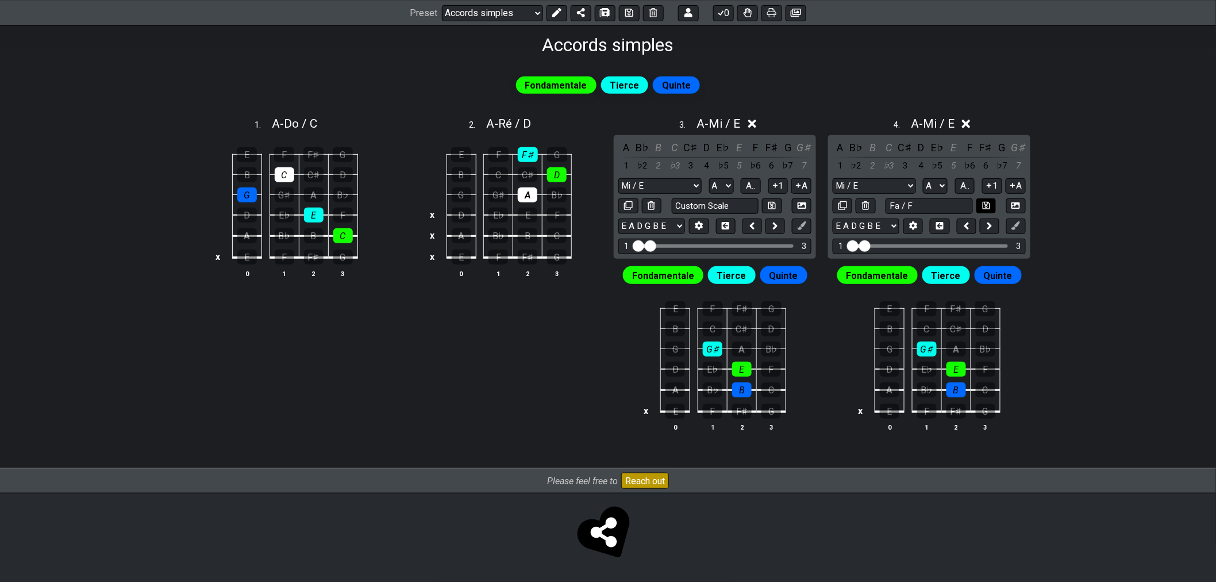
select select "Fa / F"
click at [930, 348] on div "G♯" at bounding box center [927, 348] width 20 height 15
click at [971, 125] on icon at bounding box center [966, 124] width 9 height 9
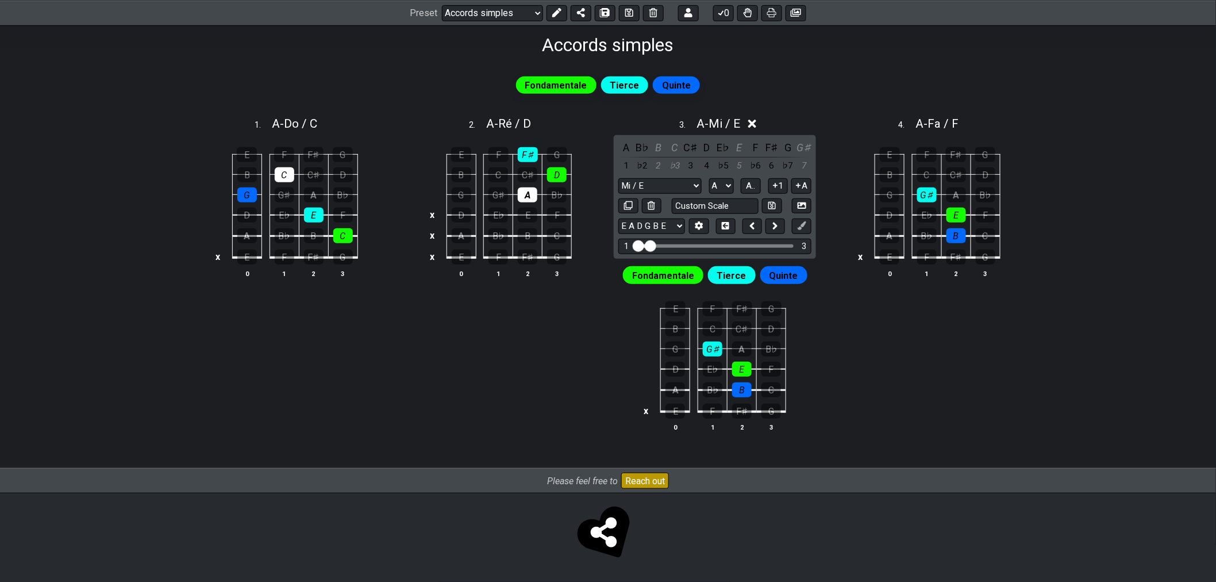
click at [753, 122] on icon at bounding box center [752, 124] width 9 height 9
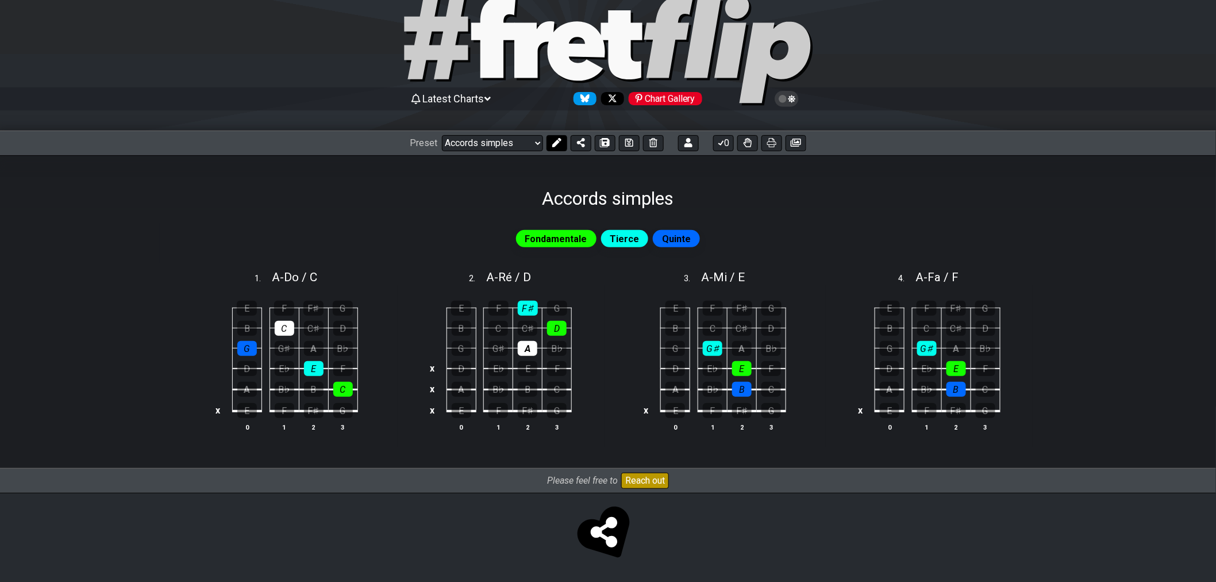
click at [556, 147] on button at bounding box center [557, 143] width 21 height 16
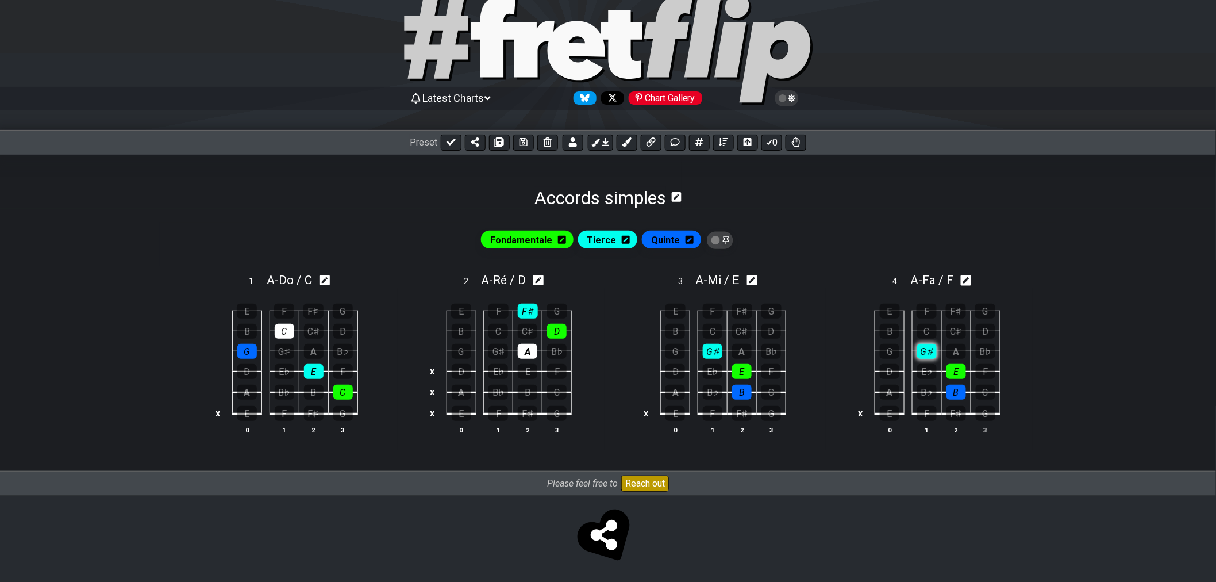
click at [927, 352] on div "G♯" at bounding box center [927, 351] width 20 height 15
click at [960, 376] on div "E" at bounding box center [957, 371] width 20 height 15
click at [958, 390] on div "B" at bounding box center [957, 391] width 20 height 15
click at [969, 282] on icon at bounding box center [966, 280] width 11 height 11
select select "Fa / F"
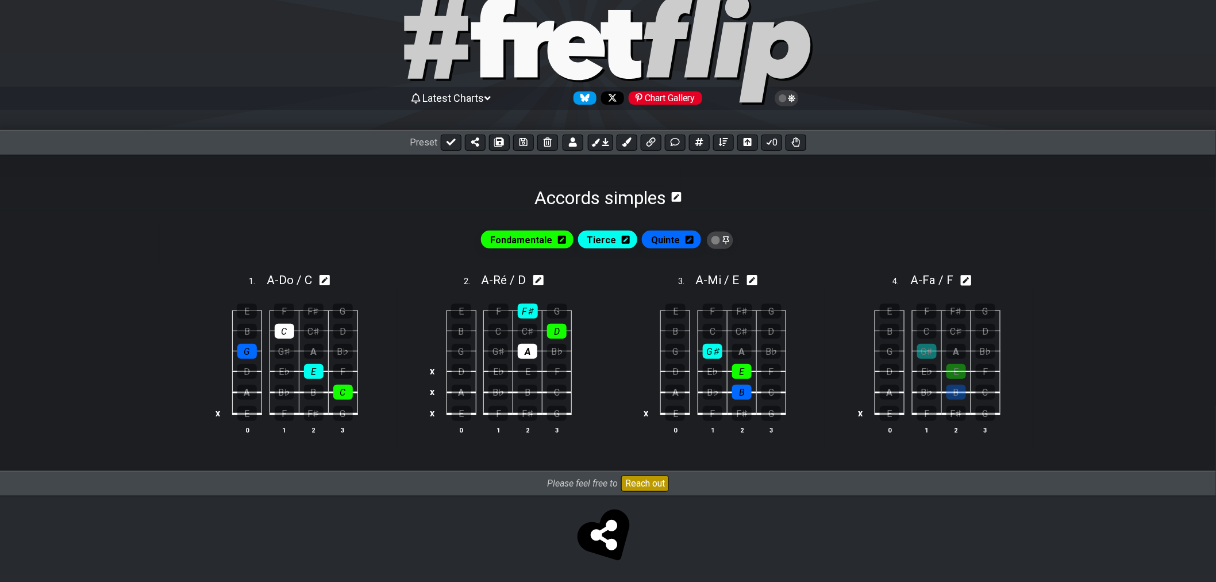
select select "A"
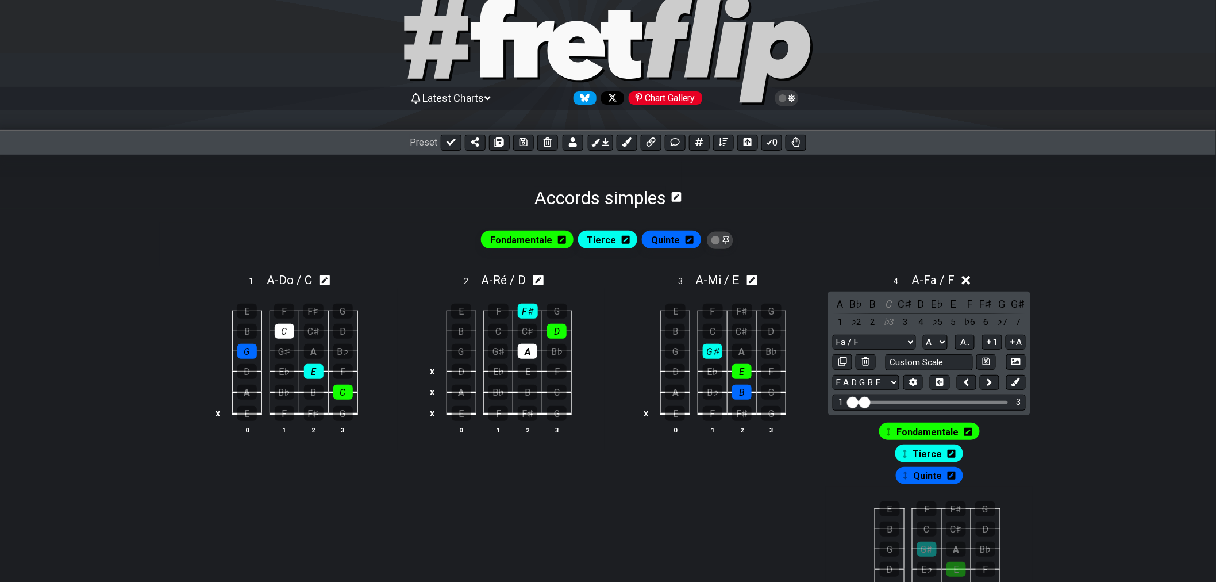
click at [969, 280] on icon at bounding box center [966, 280] width 9 height 9
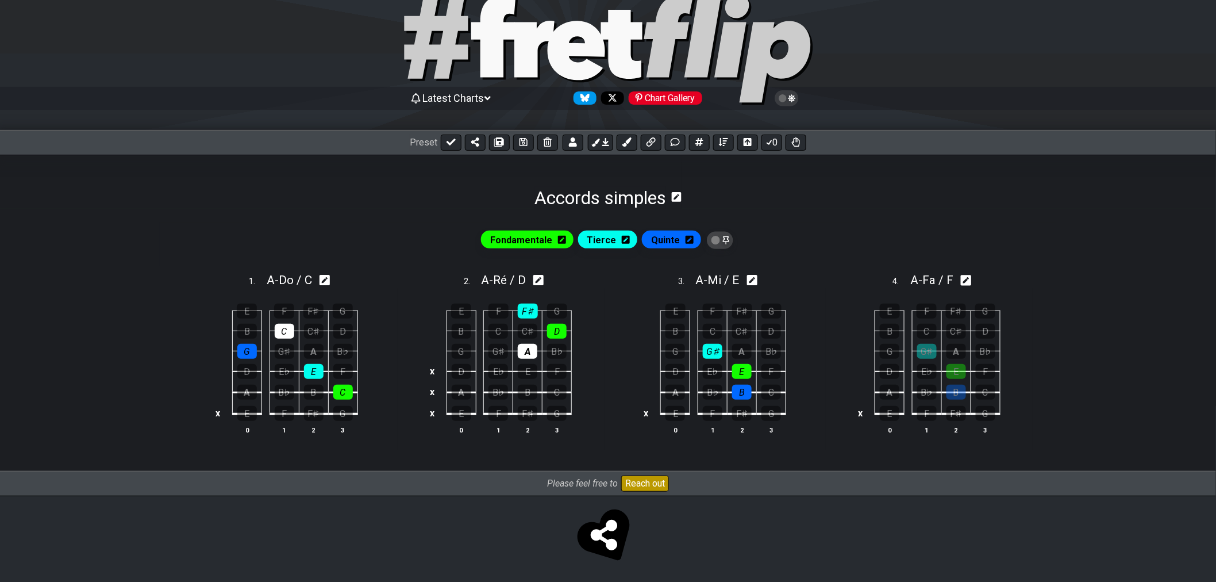
click at [670, 241] on span "Quinte" at bounding box center [665, 240] width 29 height 17
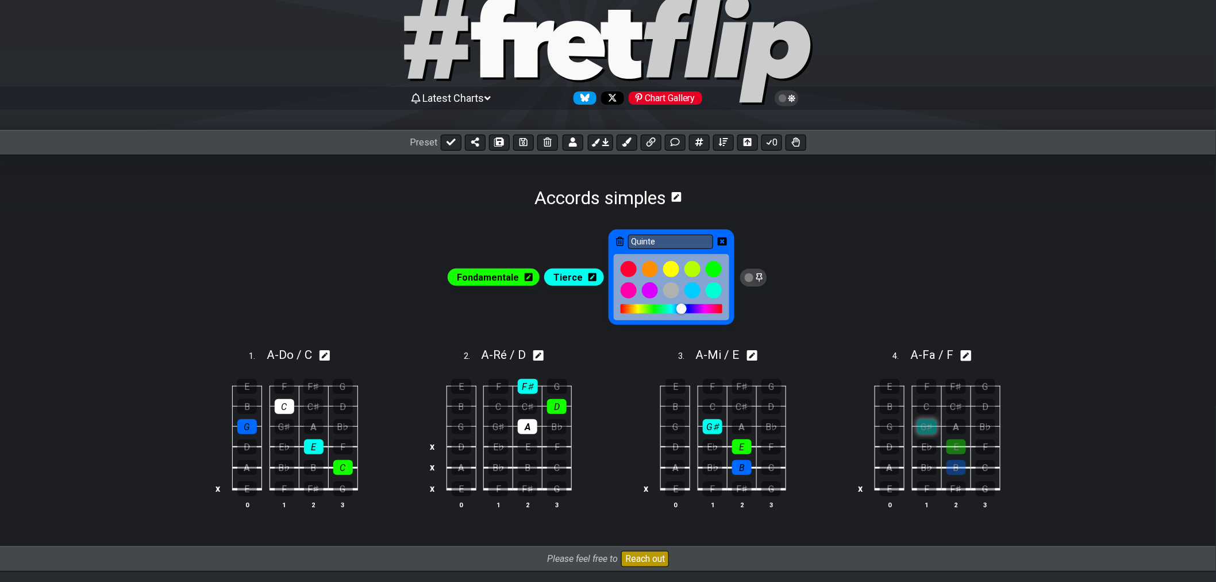
click at [924, 422] on div "G♯" at bounding box center [927, 426] width 20 height 15
click at [928, 432] on div "G♯" at bounding box center [927, 426] width 20 height 15
click at [574, 274] on span "Tierce" at bounding box center [567, 277] width 29 height 17
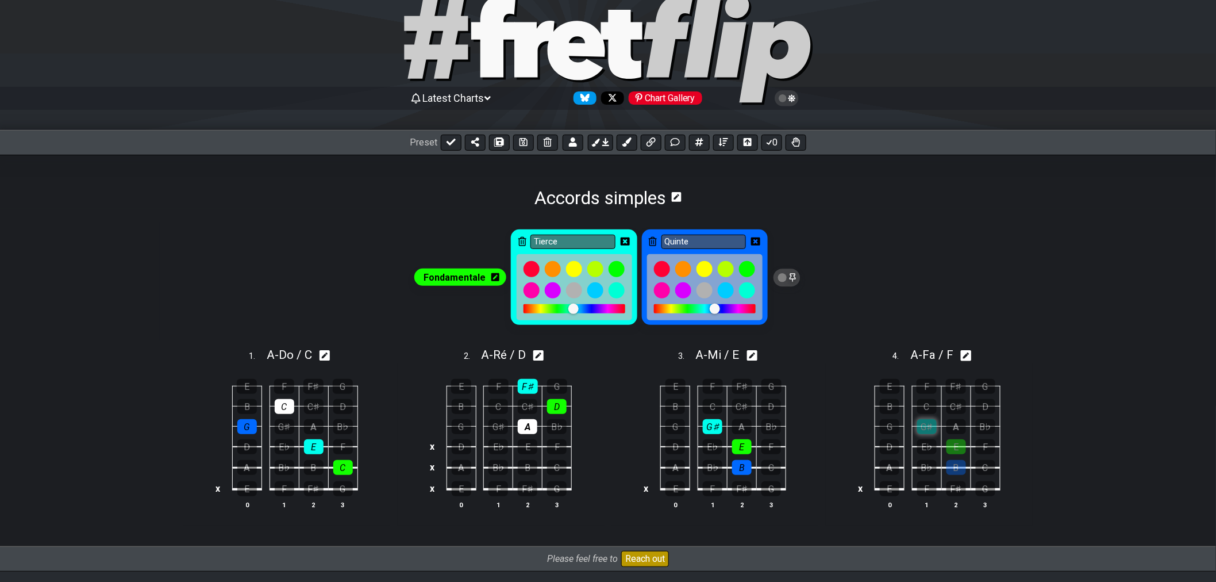
click at [927, 426] on div "G♯" at bounding box center [927, 426] width 20 height 15
click at [926, 432] on div "G♯" at bounding box center [927, 426] width 20 height 15
click at [624, 241] on icon at bounding box center [625, 241] width 9 height 9
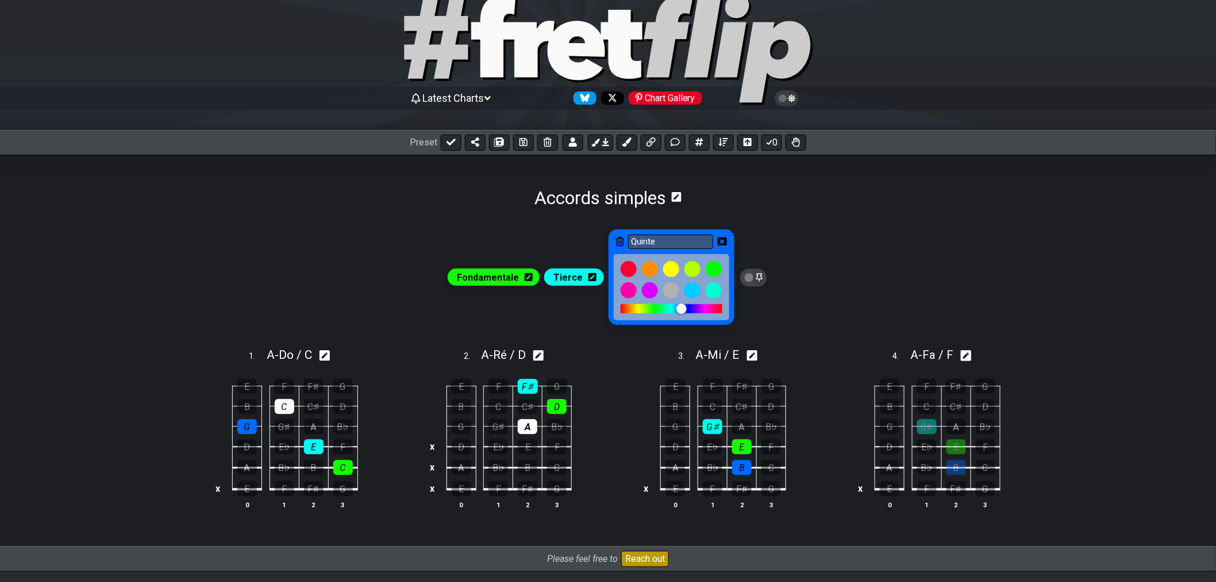
click at [730, 241] on div "Quinte" at bounding box center [672, 277] width 126 height 96
click at [718, 241] on icon at bounding box center [722, 241] width 9 height 8
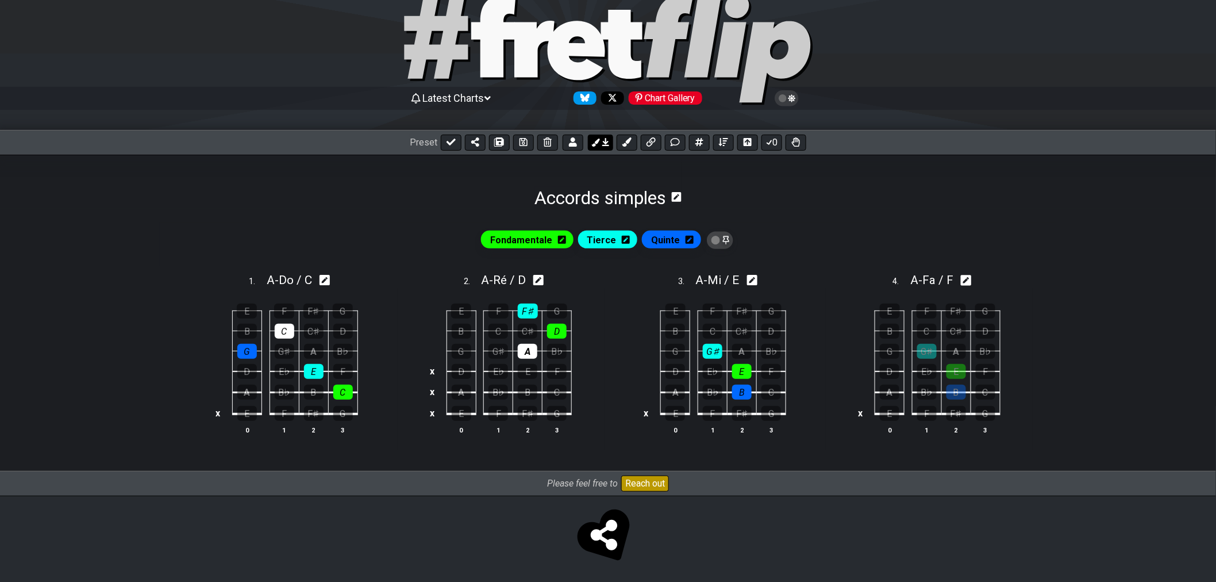
click at [610, 145] on button at bounding box center [600, 142] width 25 height 16
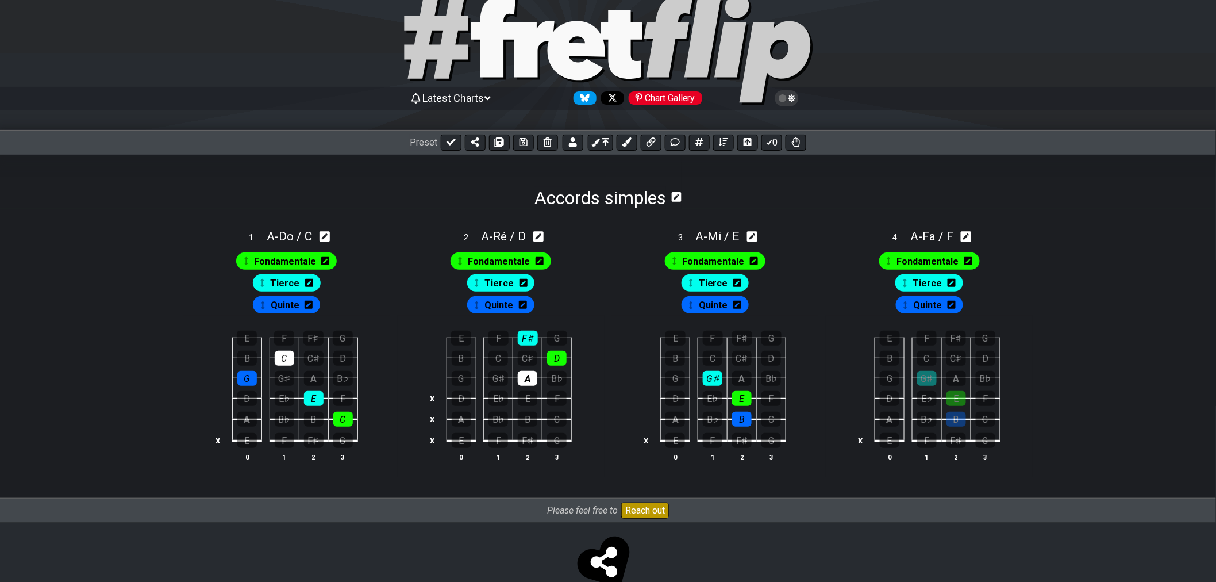
click at [925, 306] on span "Quinte" at bounding box center [927, 305] width 29 height 17
click at [929, 376] on div "G♯" at bounding box center [927, 378] width 20 height 15
click at [924, 378] on div "G♯" at bounding box center [927, 378] width 20 height 15
click at [956, 399] on div "E" at bounding box center [957, 398] width 20 height 15
click at [960, 399] on div "E" at bounding box center [957, 398] width 20 height 15
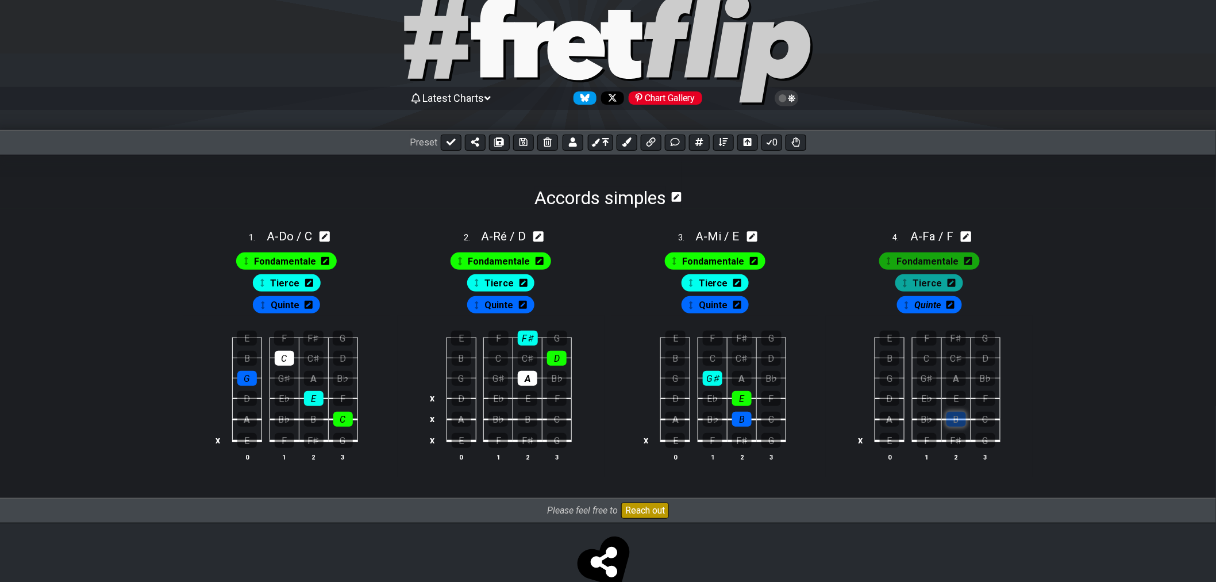
click at [956, 421] on div "B" at bounding box center [957, 419] width 20 height 15
click at [955, 417] on div "B" at bounding box center [957, 419] width 20 height 15
click at [939, 306] on span "Quinte" at bounding box center [927, 305] width 26 height 17
click at [964, 409] on td "B" at bounding box center [955, 408] width 29 height 21
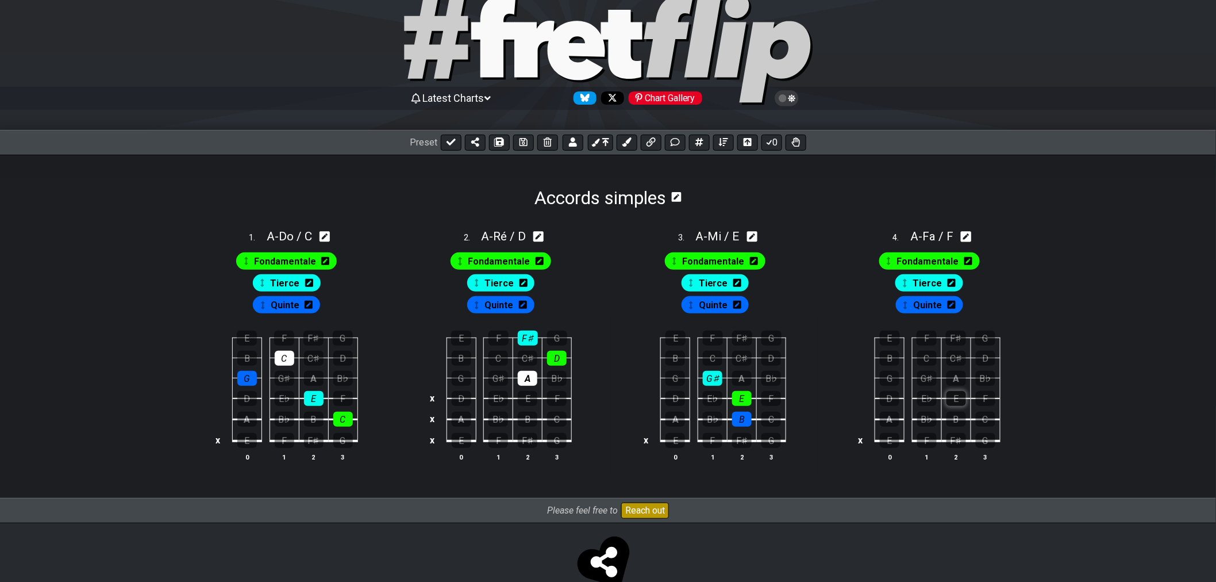
click at [963, 401] on div "E" at bounding box center [957, 398] width 20 height 15
click at [961, 403] on div "E" at bounding box center [957, 398] width 20 height 15
click at [958, 401] on div "E" at bounding box center [957, 398] width 20 height 15
click at [957, 375] on div "A" at bounding box center [957, 378] width 20 height 15
click at [956, 362] on div "C♯" at bounding box center [957, 358] width 20 height 15
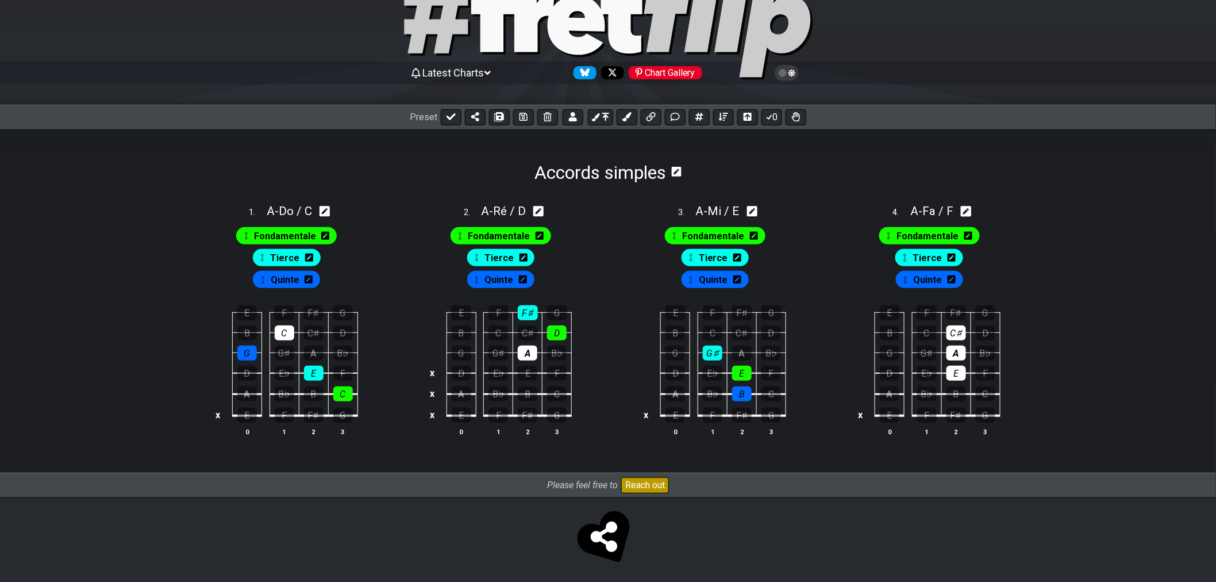
scroll to position [64, 0]
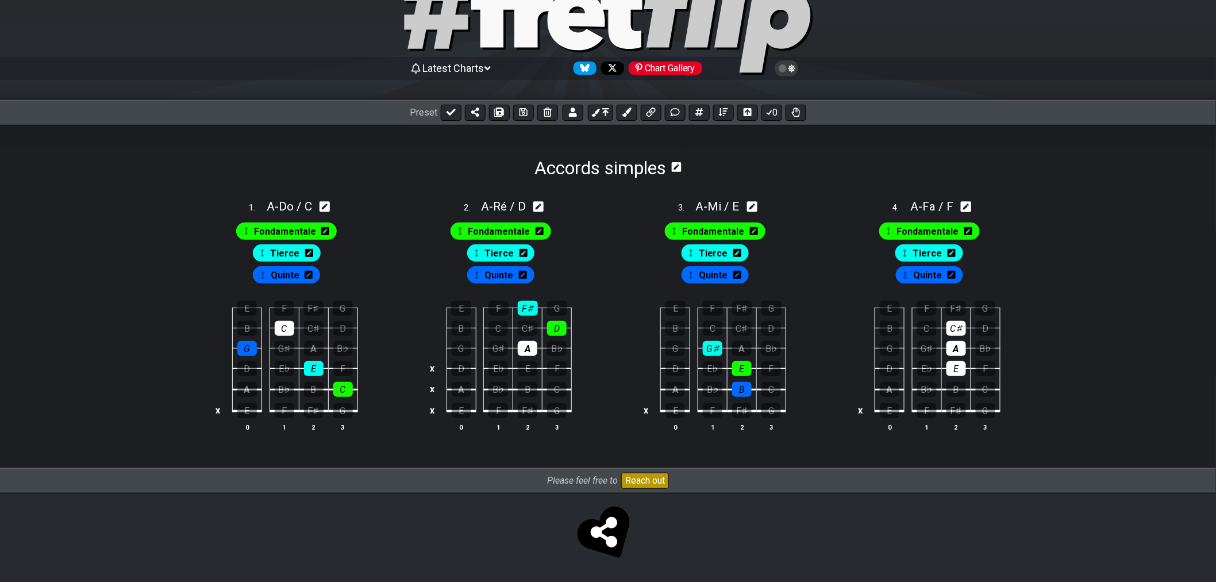
click at [970, 203] on icon at bounding box center [966, 206] width 11 height 11
select select "Fa / F"
select select "A"
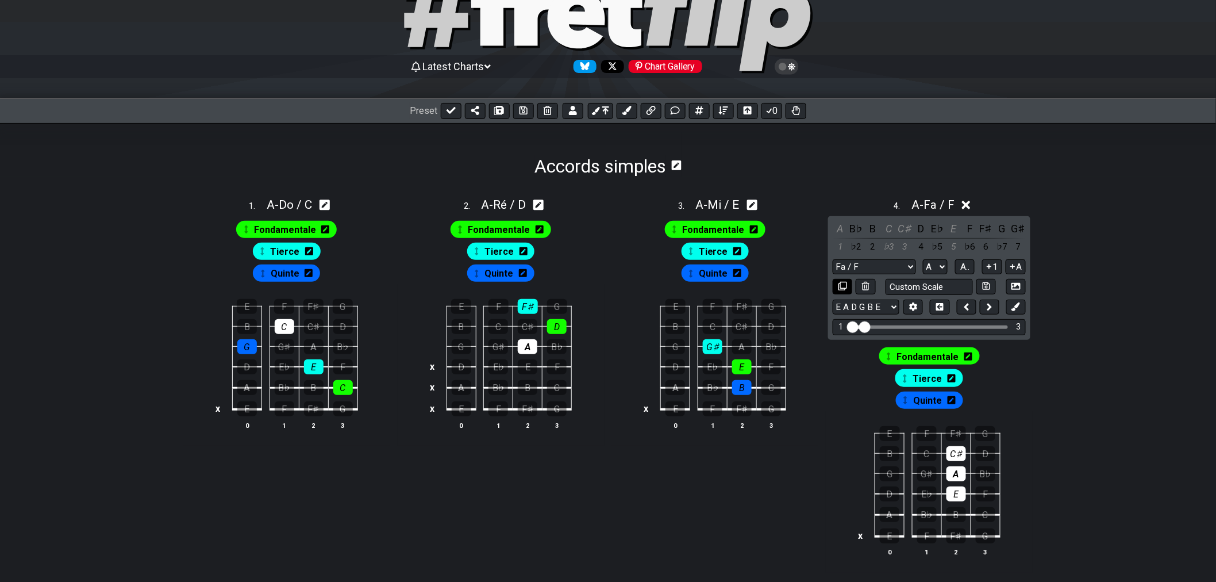
click at [837, 290] on button at bounding box center [843, 287] width 20 height 16
select select "Fa / F"
select select "A"
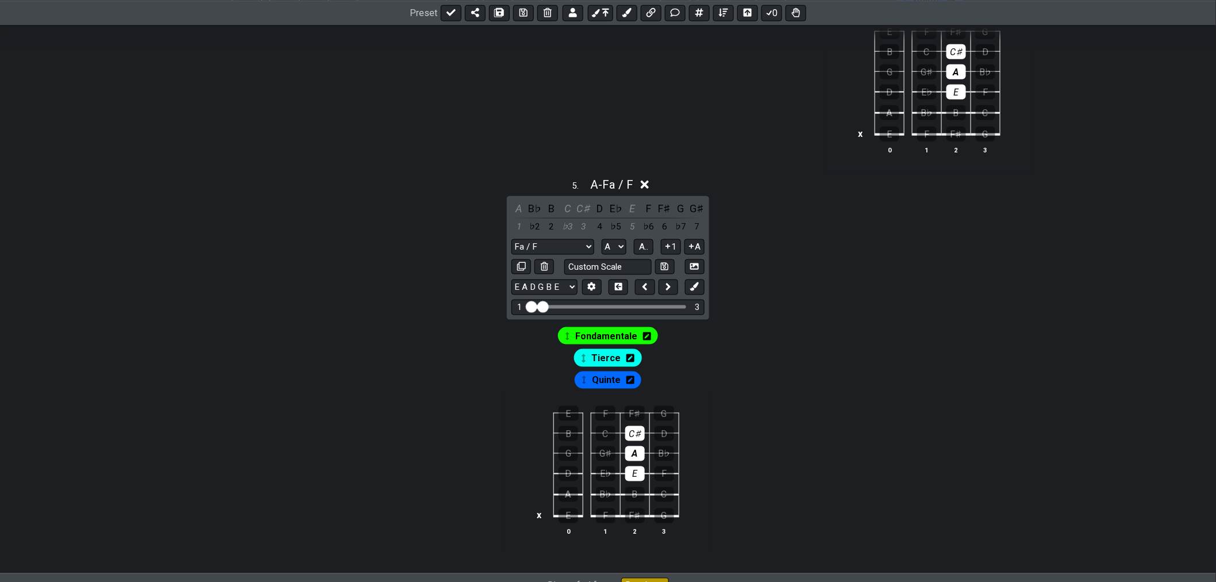
scroll to position [575, 0]
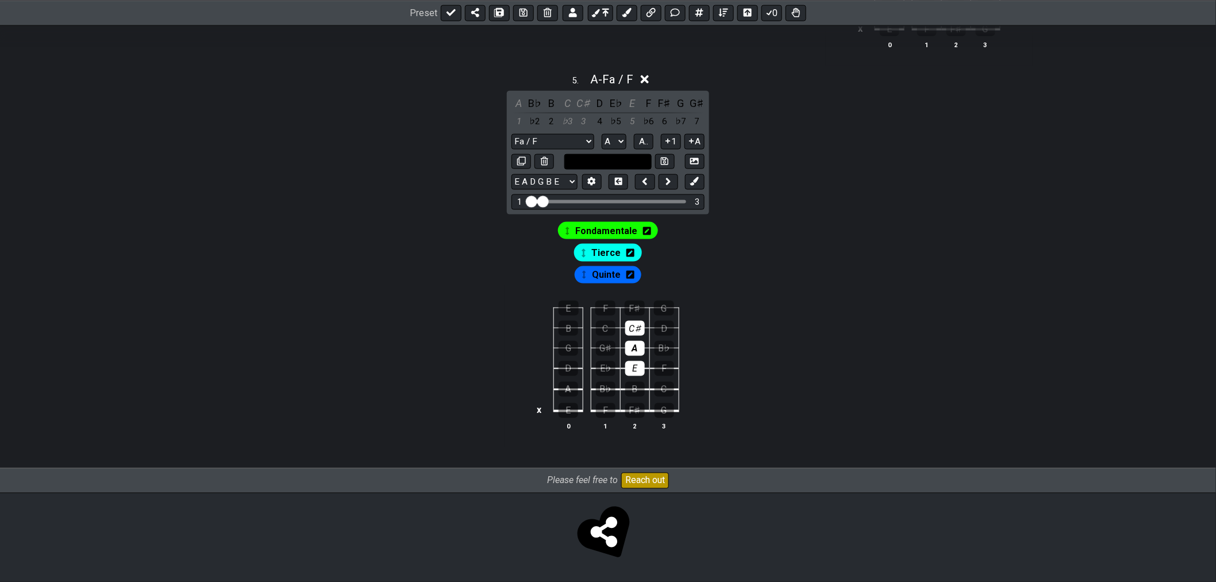
click at [599, 159] on input "text" at bounding box center [607, 162] width 87 height 16
type input "Sol / G"
click at [662, 164] on button at bounding box center [665, 162] width 20 height 16
select select "Sol / G"
click at [631, 368] on div "E" at bounding box center [635, 368] width 20 height 15
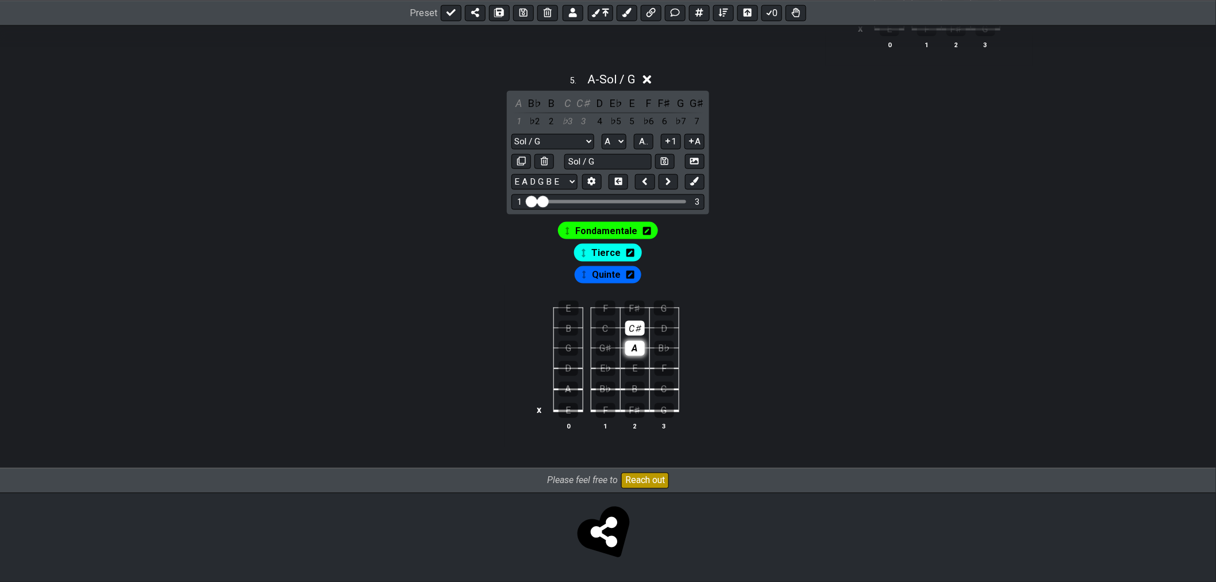
click at [634, 354] on div "A" at bounding box center [635, 348] width 20 height 15
click at [635, 330] on div "C♯" at bounding box center [635, 328] width 20 height 15
click at [547, 201] on input "Visible fret range" at bounding box center [607, 201] width 163 height 0
click at [648, 409] on div "G" at bounding box center [650, 410] width 20 height 15
click at [676, 389] on div "C♯" at bounding box center [679, 389] width 20 height 15
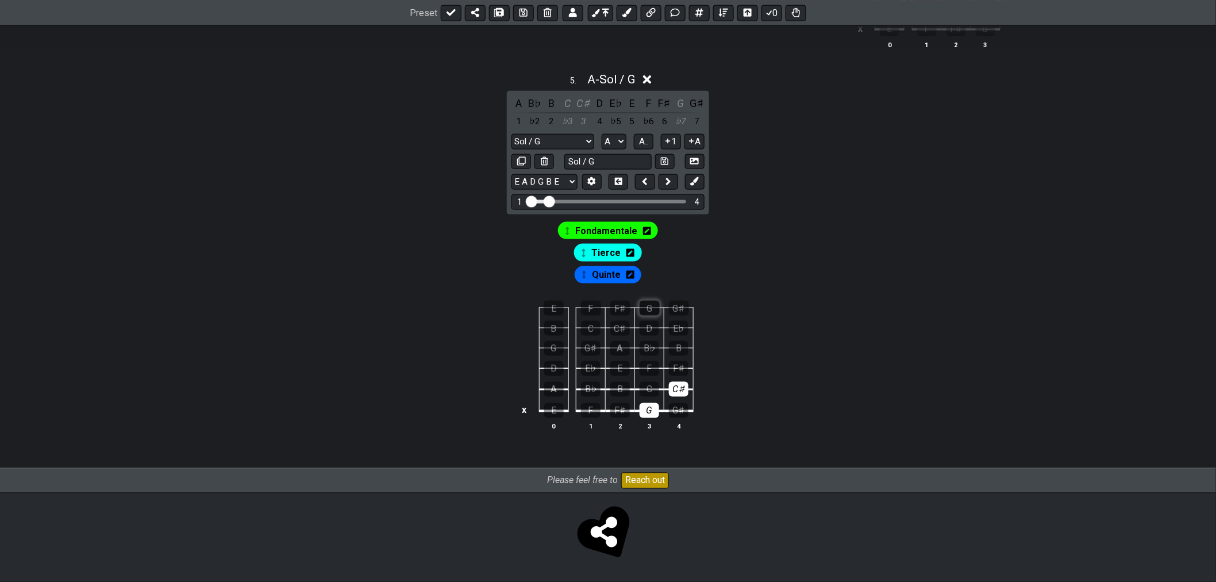
click at [643, 307] on div "G" at bounding box center [650, 308] width 20 height 15
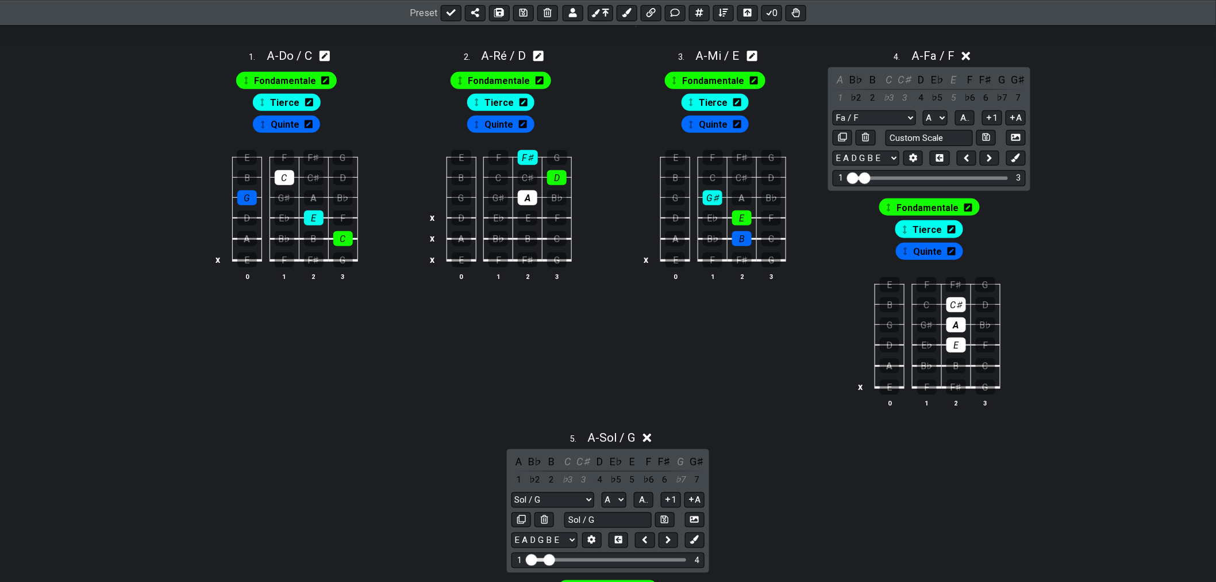
scroll to position [192, 0]
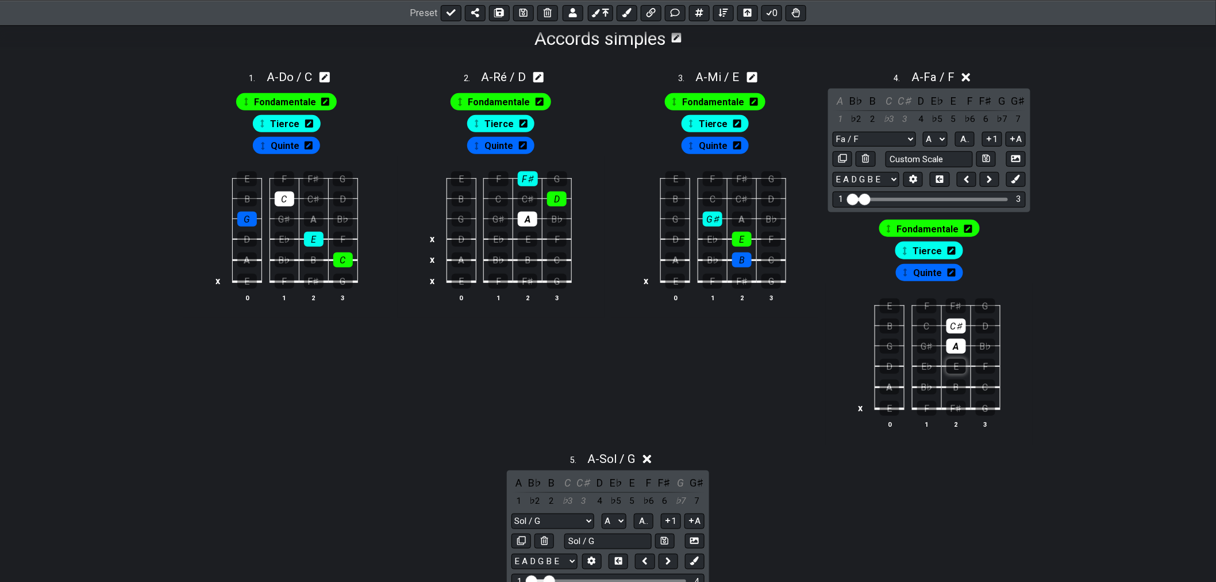
click at [960, 362] on div "E" at bounding box center [957, 366] width 20 height 15
click at [960, 345] on div "A" at bounding box center [957, 346] width 20 height 15
click at [960, 330] on div "C♯" at bounding box center [957, 325] width 20 height 15
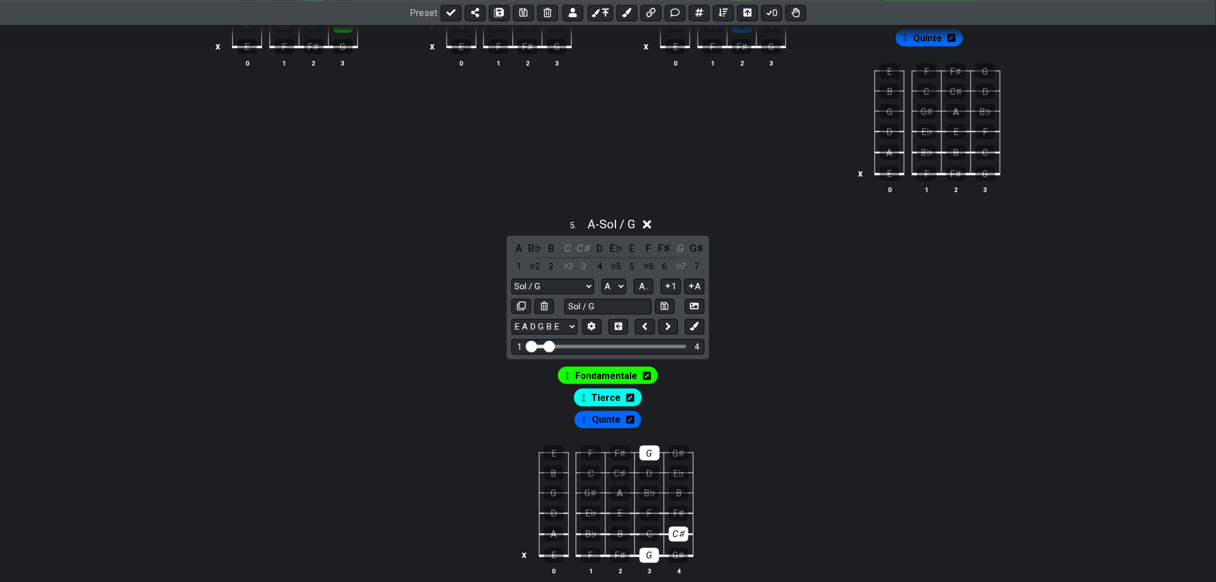
scroll to position [447, 0]
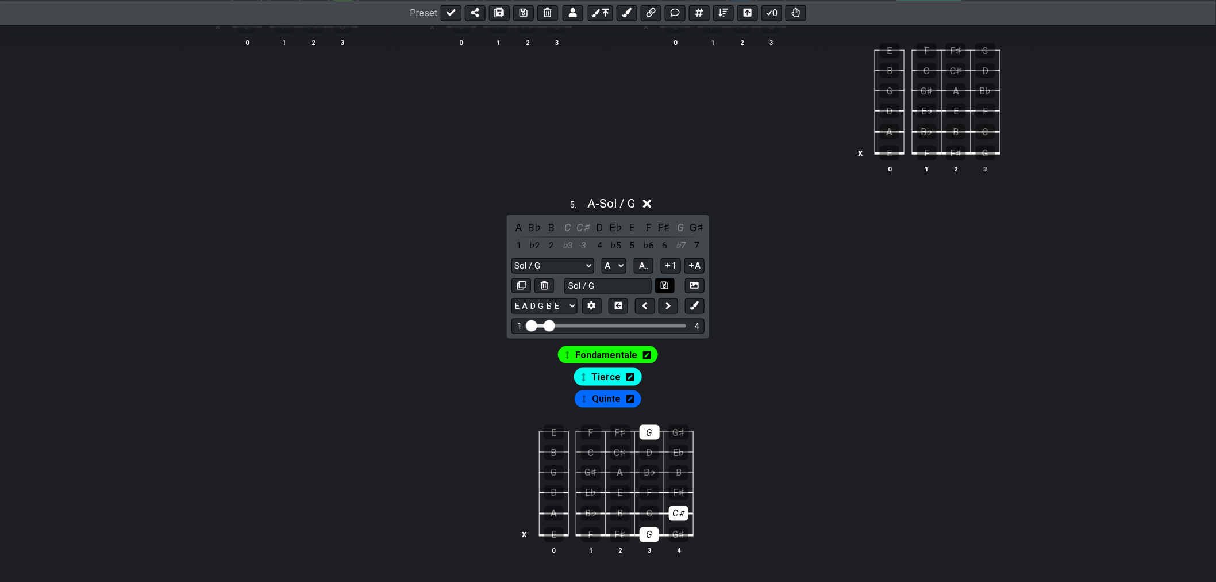
click at [668, 289] on icon at bounding box center [664, 285] width 7 height 7
click at [524, 284] on icon at bounding box center [521, 285] width 9 height 9
select select "Sol / G"
select select "A"
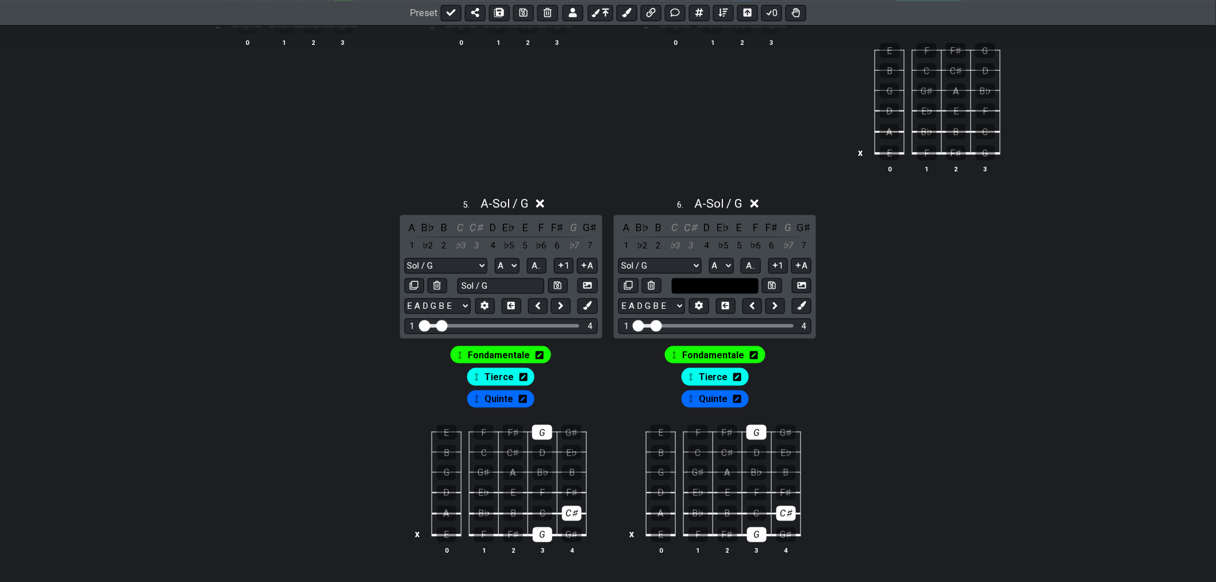
click at [730, 294] on input "text" at bounding box center [715, 286] width 87 height 16
type input "La / A"
click at [771, 287] on icon at bounding box center [771, 285] width 7 height 9
select select "La / A"
click at [793, 515] on div "C♯" at bounding box center [786, 513] width 20 height 15
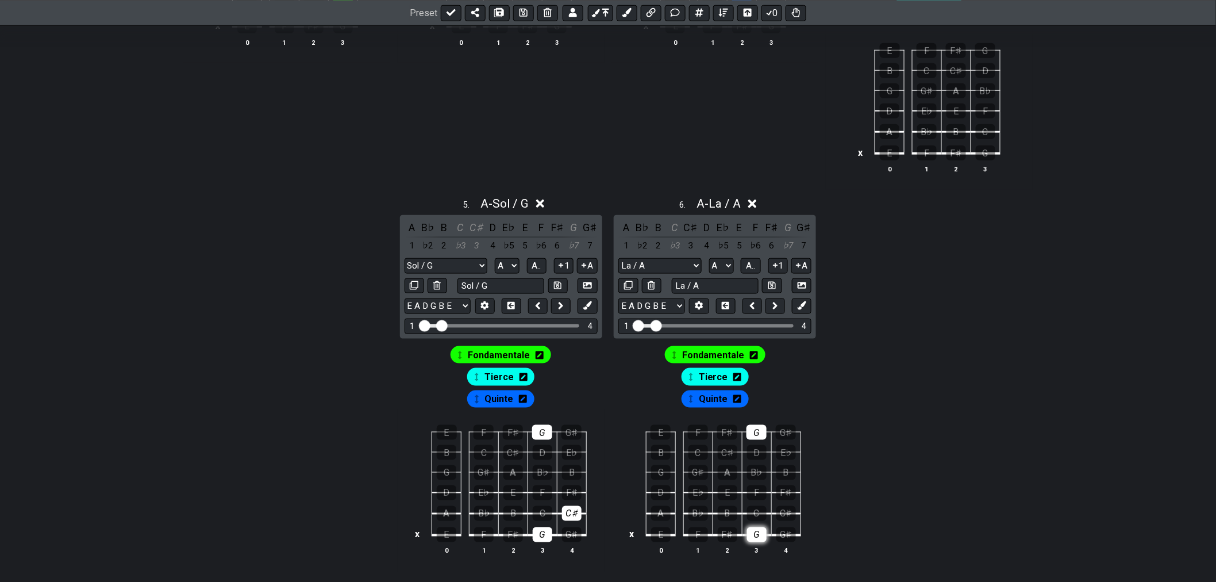
click at [762, 542] on div "G" at bounding box center [757, 534] width 20 height 15
click at [759, 439] on div "G" at bounding box center [757, 432] width 20 height 15
click at [724, 493] on div "E" at bounding box center [728, 492] width 20 height 15
click at [726, 478] on div "A" at bounding box center [728, 472] width 20 height 15
click at [726, 459] on div "C♯" at bounding box center [728, 452] width 20 height 15
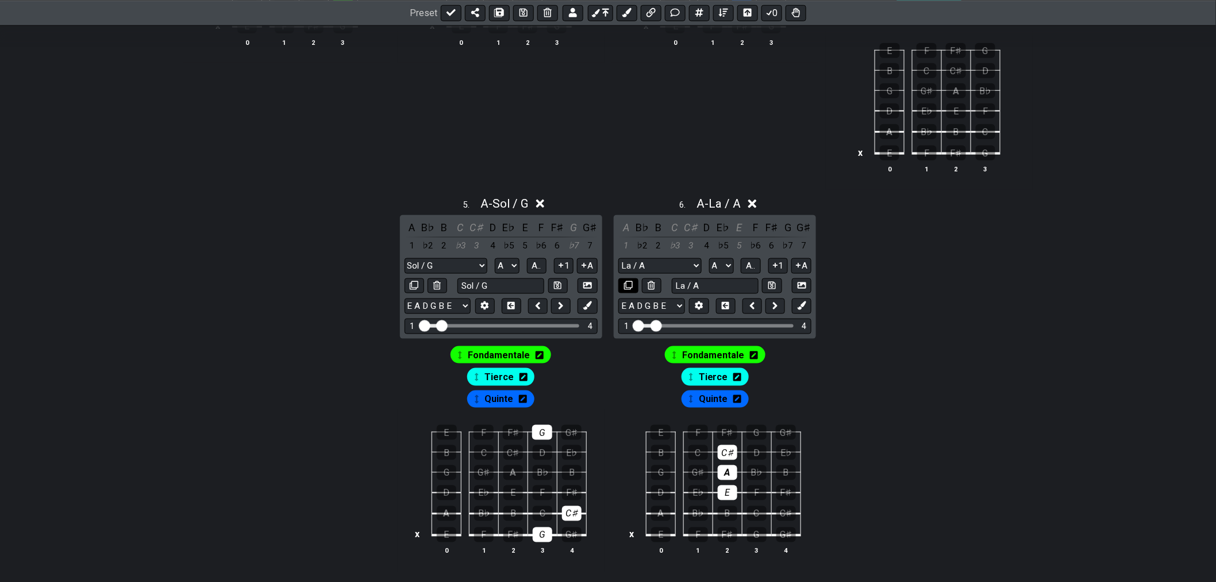
click at [632, 289] on icon at bounding box center [628, 285] width 9 height 9
select select "La / A"
select select "A"
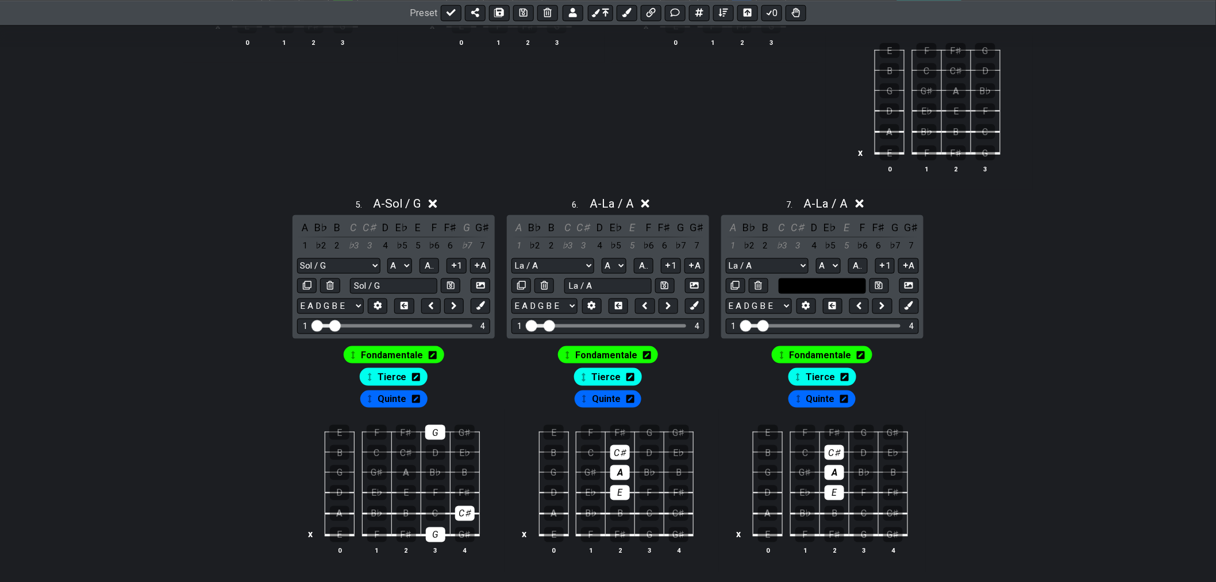
click at [830, 291] on input "text" at bounding box center [822, 286] width 87 height 16
type input "Si / B"
click at [886, 287] on button at bounding box center [880, 286] width 20 height 16
select select "Si / B"
click at [760, 325] on input "Visible fret range" at bounding box center [822, 325] width 163 height 0
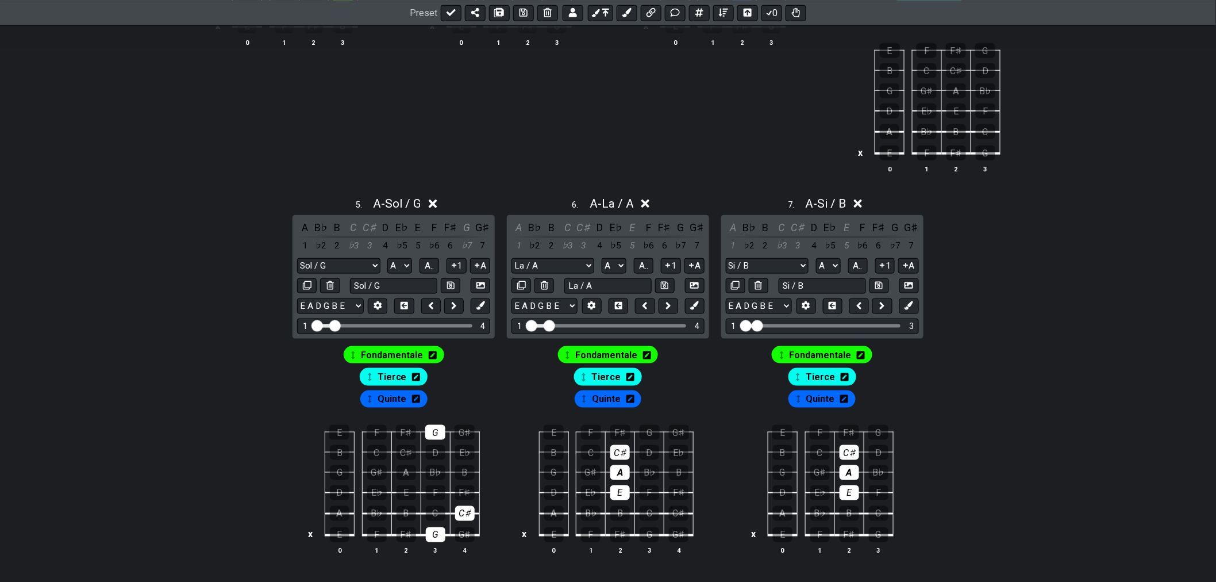
click at [863, 206] on icon at bounding box center [858, 203] width 9 height 9
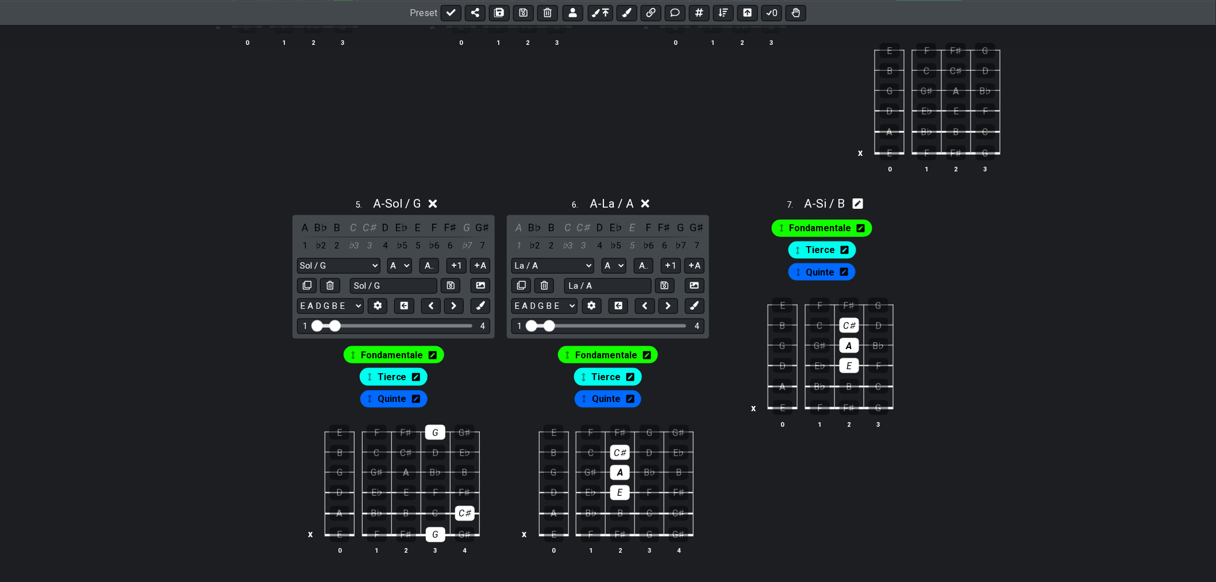
click at [644, 205] on icon at bounding box center [645, 204] width 9 height 12
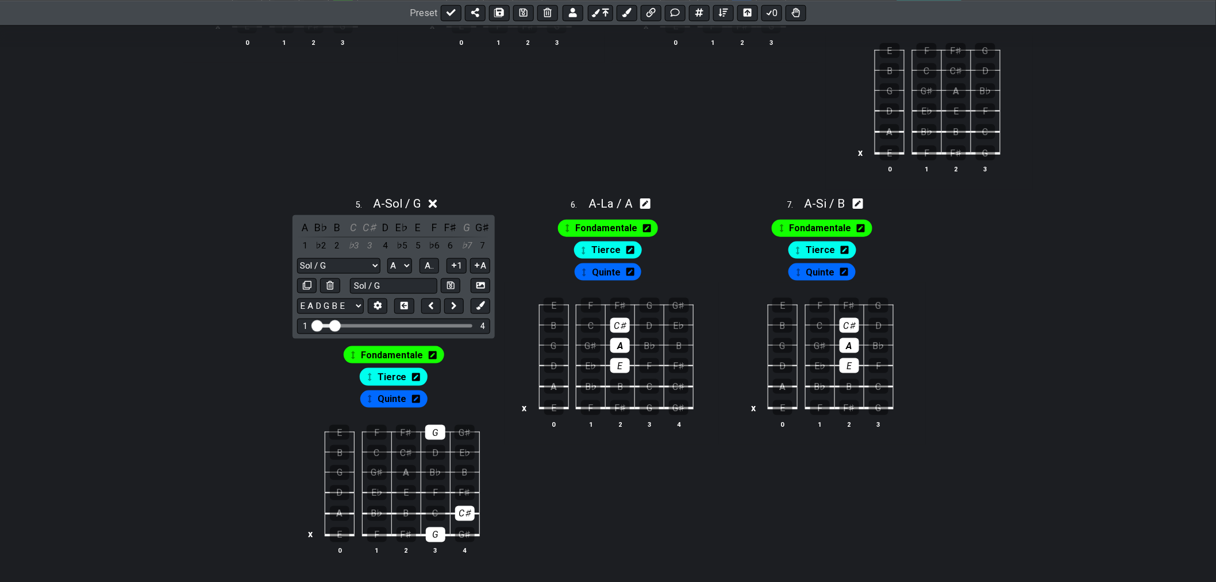
click at [437, 205] on icon at bounding box center [433, 203] width 9 height 9
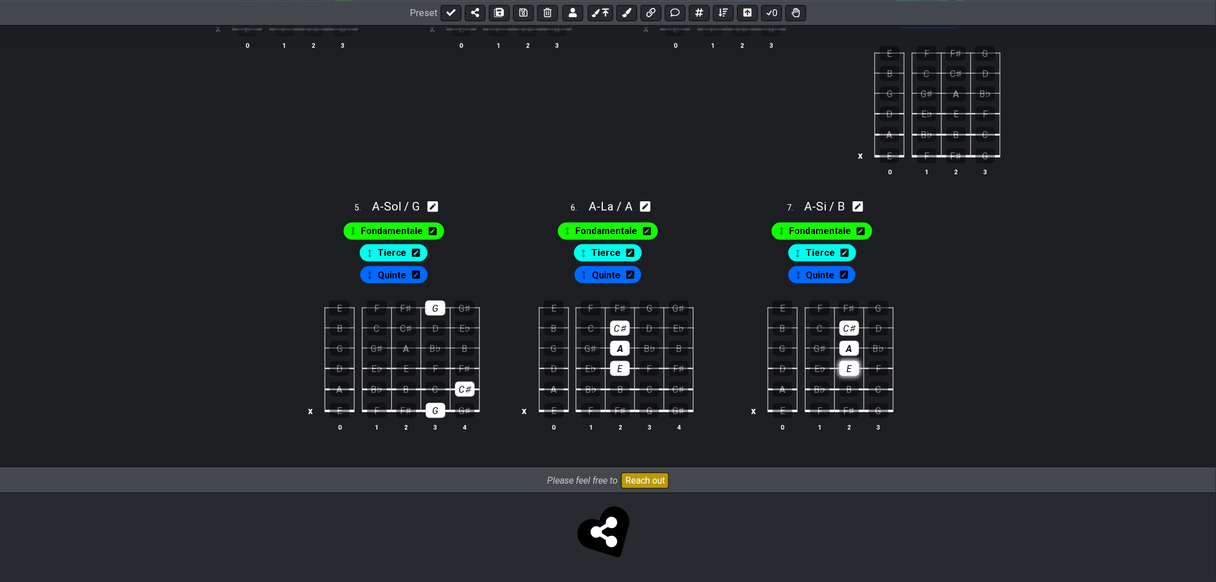
click at [849, 368] on div "E" at bounding box center [850, 368] width 20 height 15
click at [852, 347] on div "A" at bounding box center [850, 348] width 20 height 15
click at [852, 329] on div "C♯" at bounding box center [850, 328] width 20 height 15
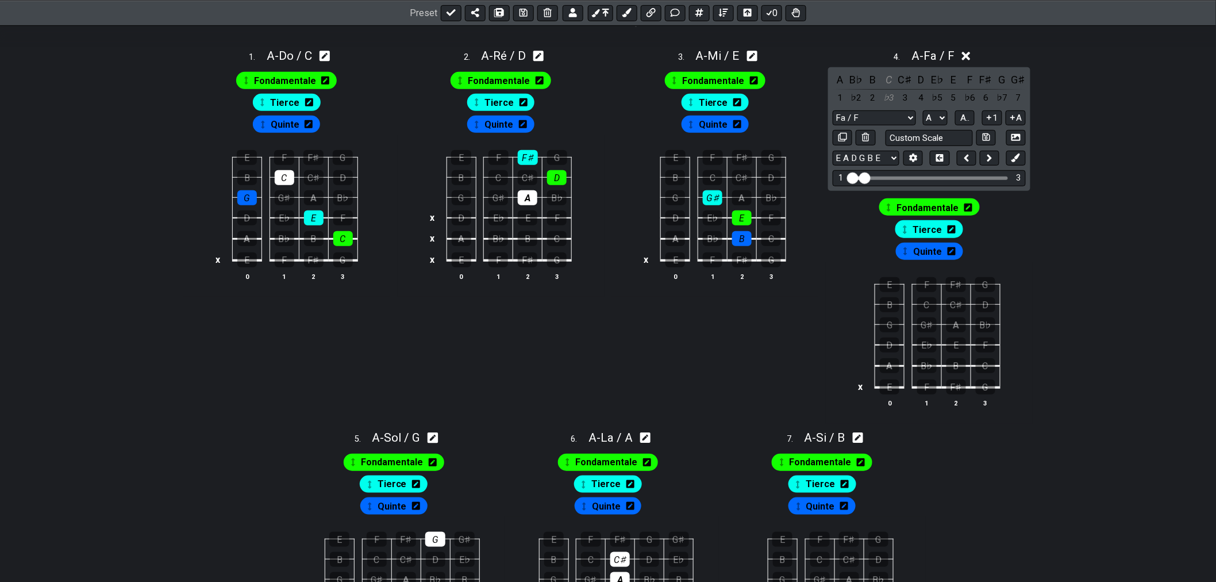
scroll to position [192, 0]
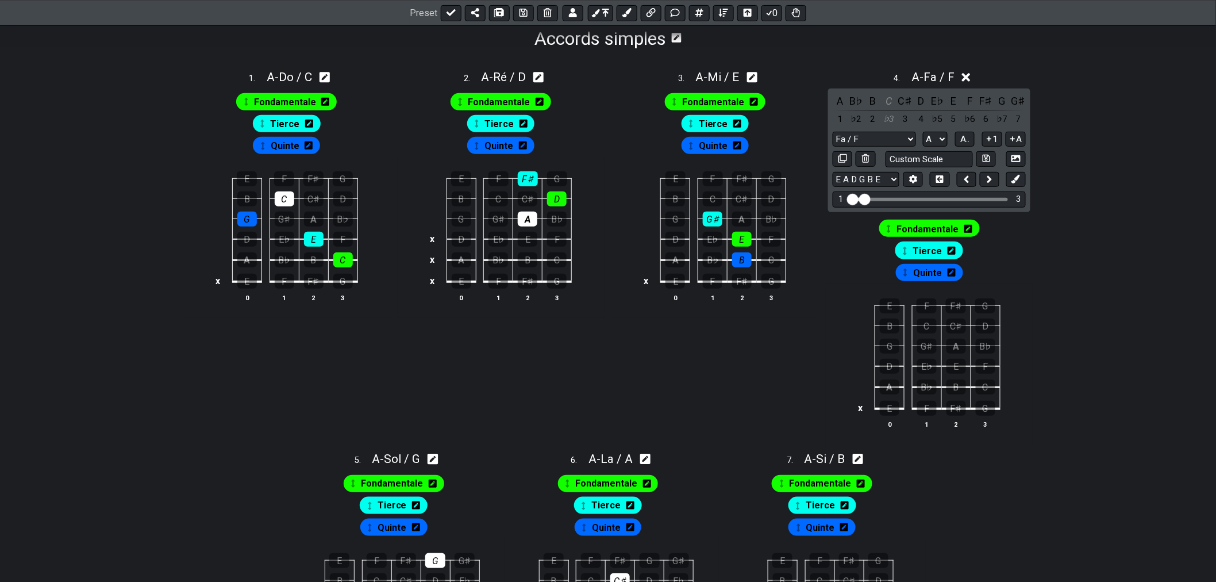
click at [970, 76] on icon at bounding box center [966, 77] width 9 height 9
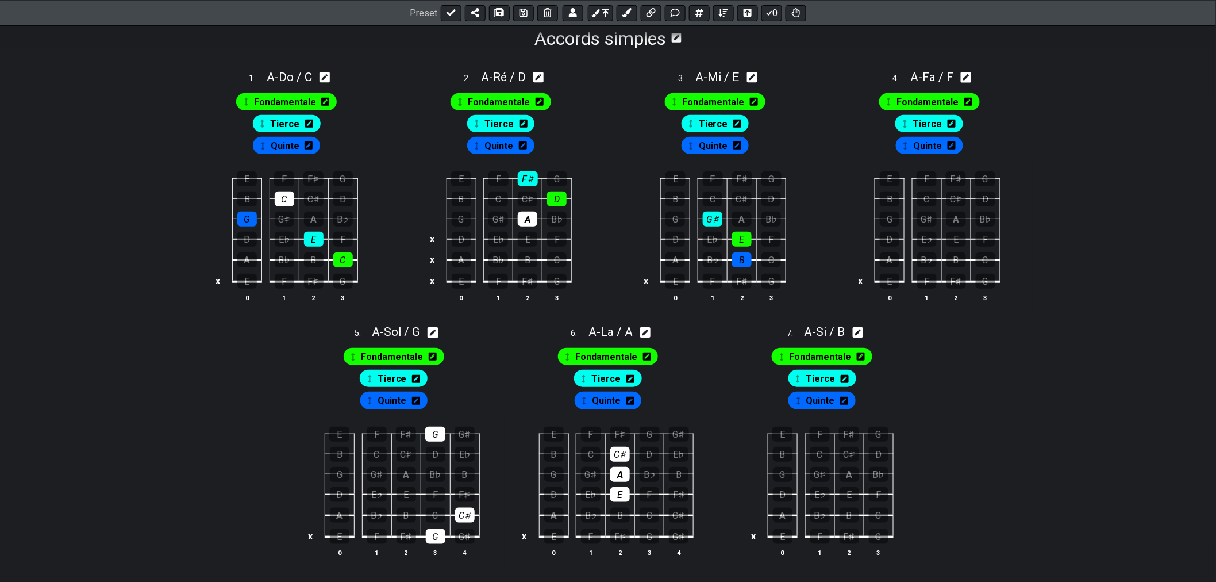
click at [613, 358] on span "Fondamentale" at bounding box center [606, 357] width 62 height 17
click at [623, 473] on div "A" at bounding box center [620, 474] width 20 height 15
click at [616, 360] on span "Fondamentale" at bounding box center [606, 357] width 57 height 17
click at [381, 365] on span "Fondamentale" at bounding box center [392, 357] width 62 height 17
click at [435, 542] on div "G" at bounding box center [436, 536] width 20 height 15
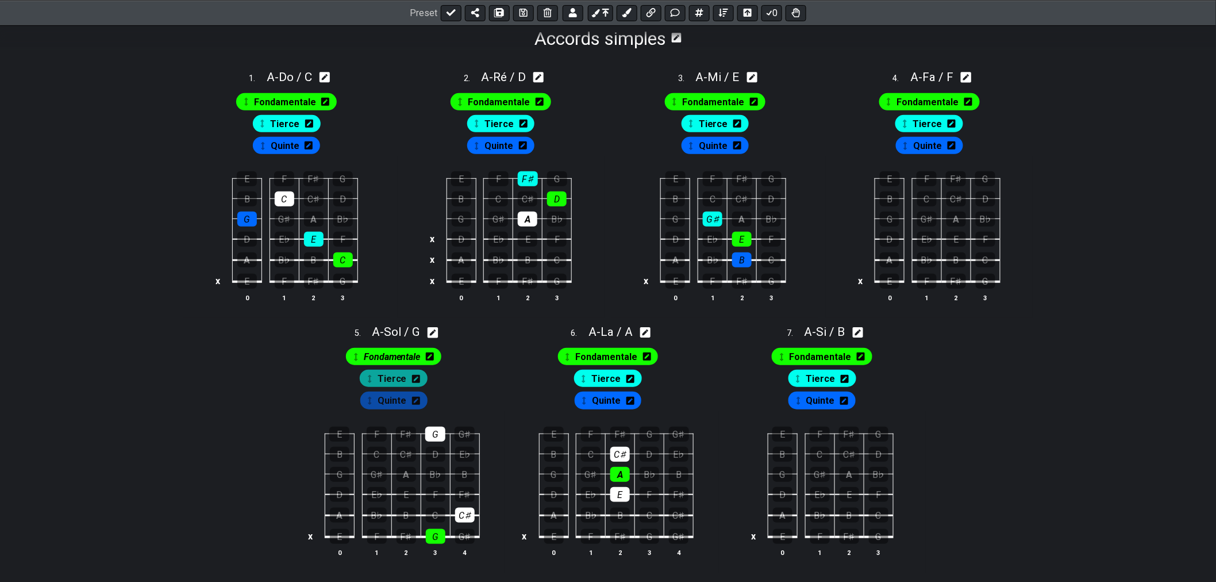
click at [397, 359] on span "Fondamentale" at bounding box center [392, 357] width 57 height 17
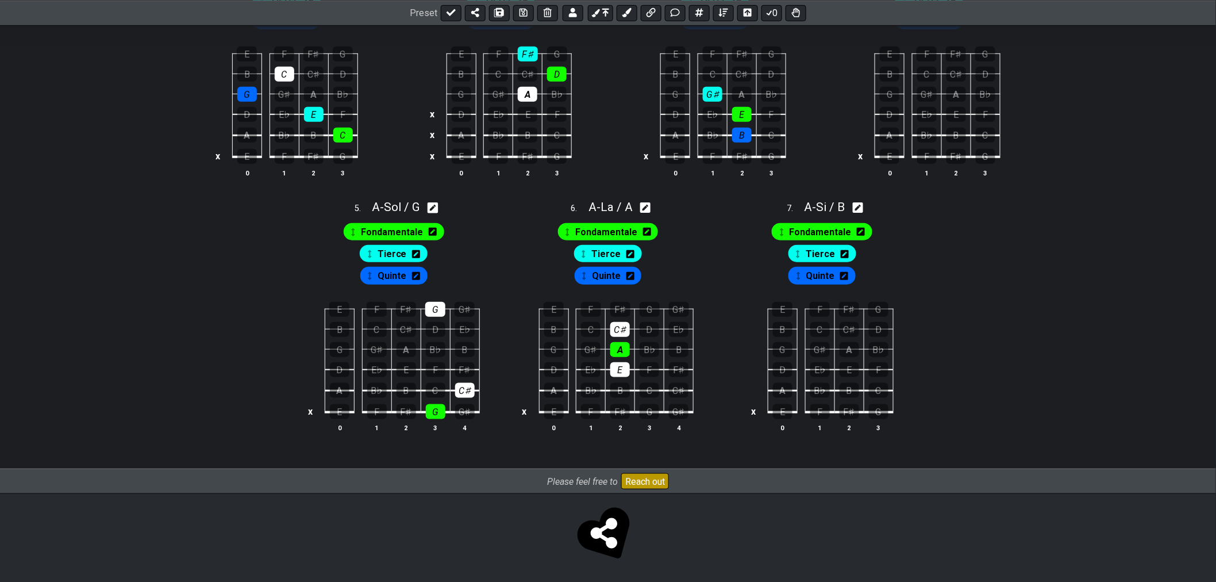
scroll to position [320, 0]
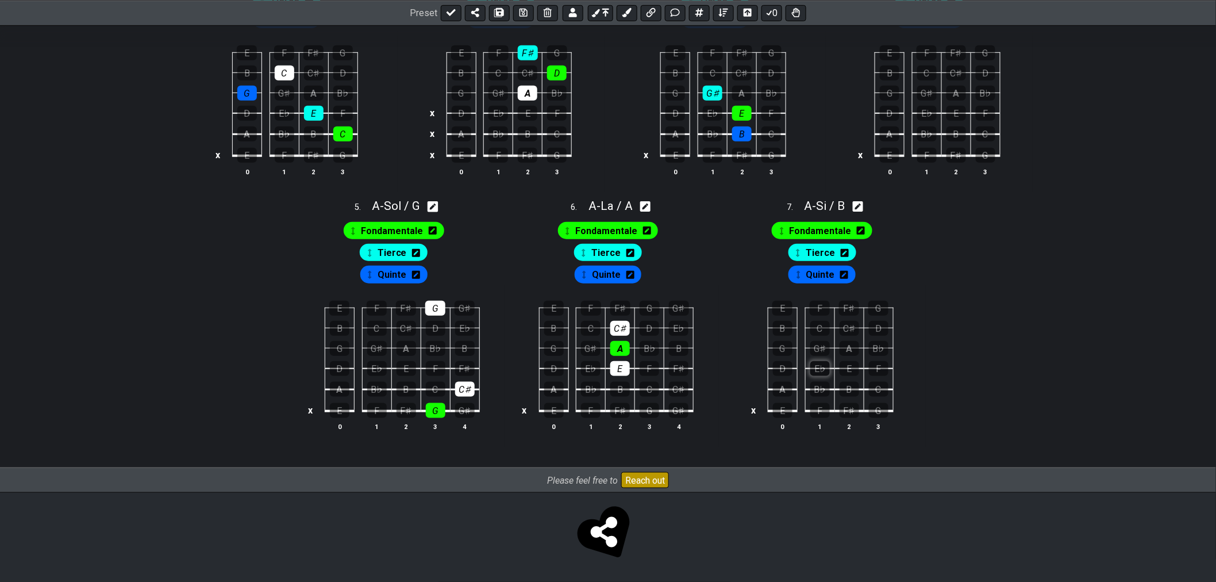
click at [818, 370] on div "E♭" at bounding box center [820, 368] width 20 height 15
click at [845, 389] on div "B" at bounding box center [850, 389] width 20 height 15
click at [856, 205] on icon at bounding box center [858, 206] width 11 height 11
select select "Si / B"
select select "A"
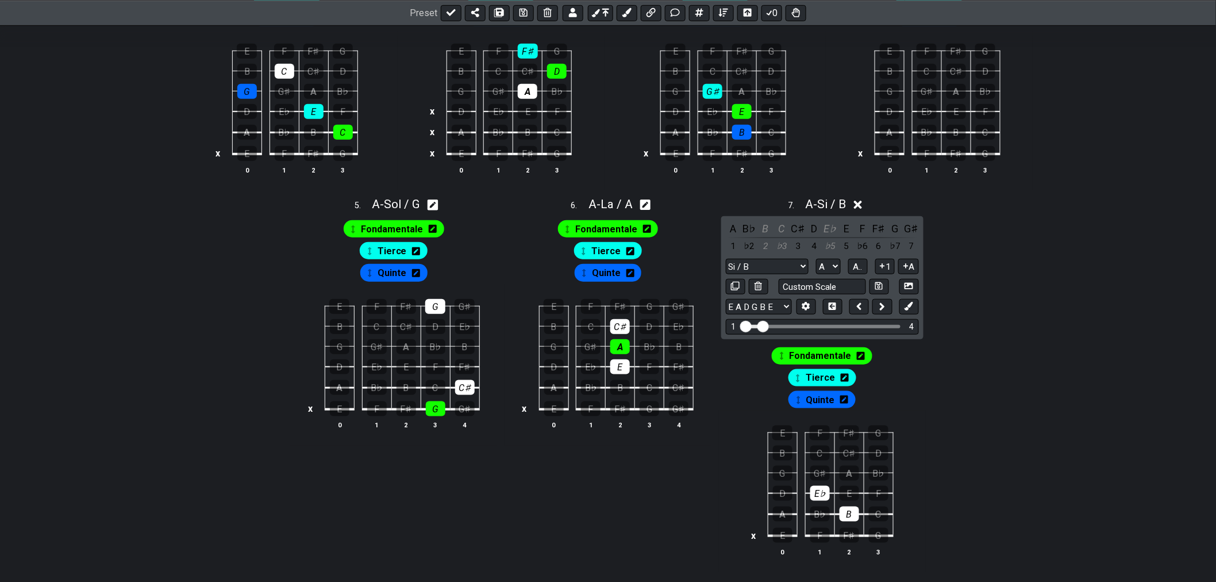
click at [762, 325] on input "Visible fret range" at bounding box center [822, 325] width 163 height 0
click at [891, 474] on div "B" at bounding box center [893, 473] width 20 height 15
click at [894, 456] on div "E♭" at bounding box center [893, 452] width 20 height 15
click at [862, 205] on icon at bounding box center [858, 205] width 9 height 9
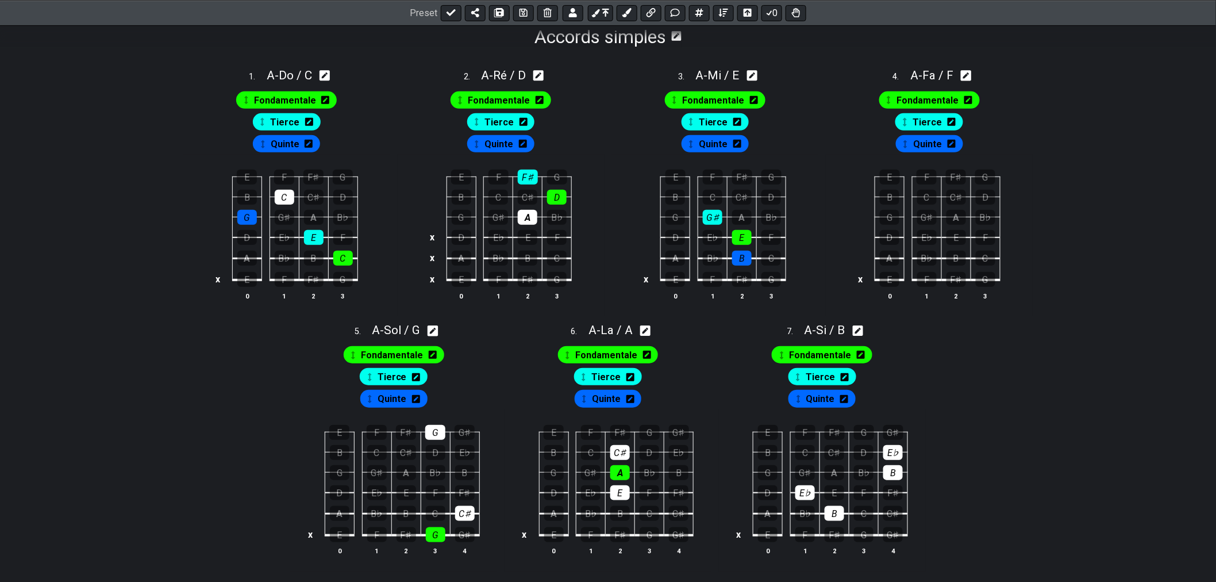
scroll to position [192, 0]
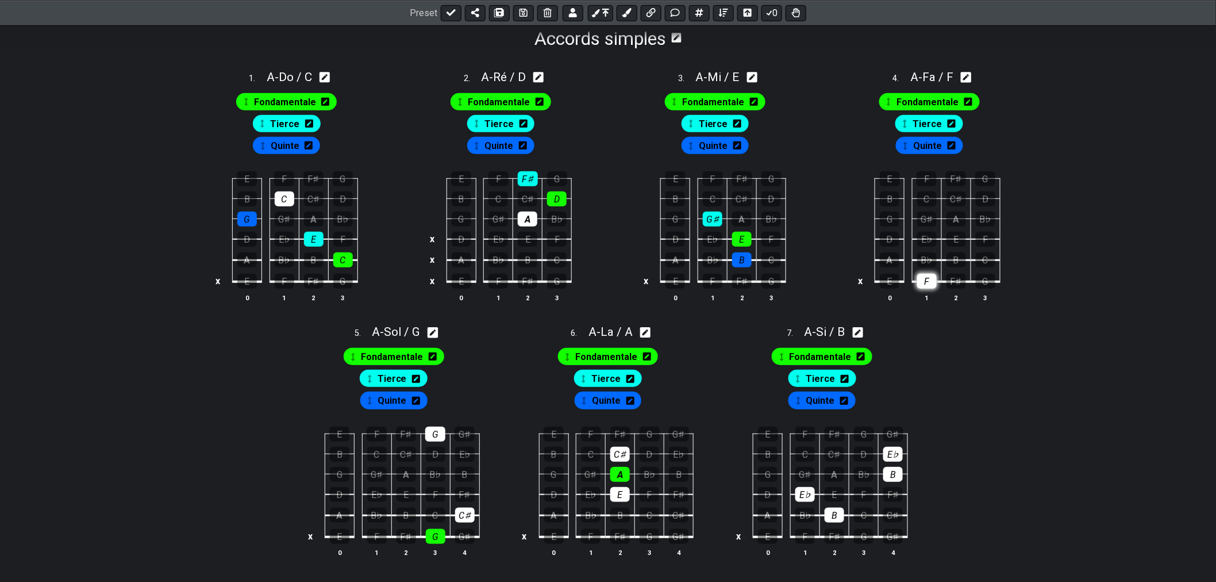
click at [932, 284] on div "F" at bounding box center [927, 281] width 20 height 15
click at [928, 174] on div "F" at bounding box center [927, 178] width 20 height 15
click at [926, 206] on div "C" at bounding box center [927, 198] width 20 height 15
click at [955, 220] on div "A" at bounding box center [957, 219] width 20 height 15
click at [983, 244] on div "F" at bounding box center [986, 239] width 20 height 15
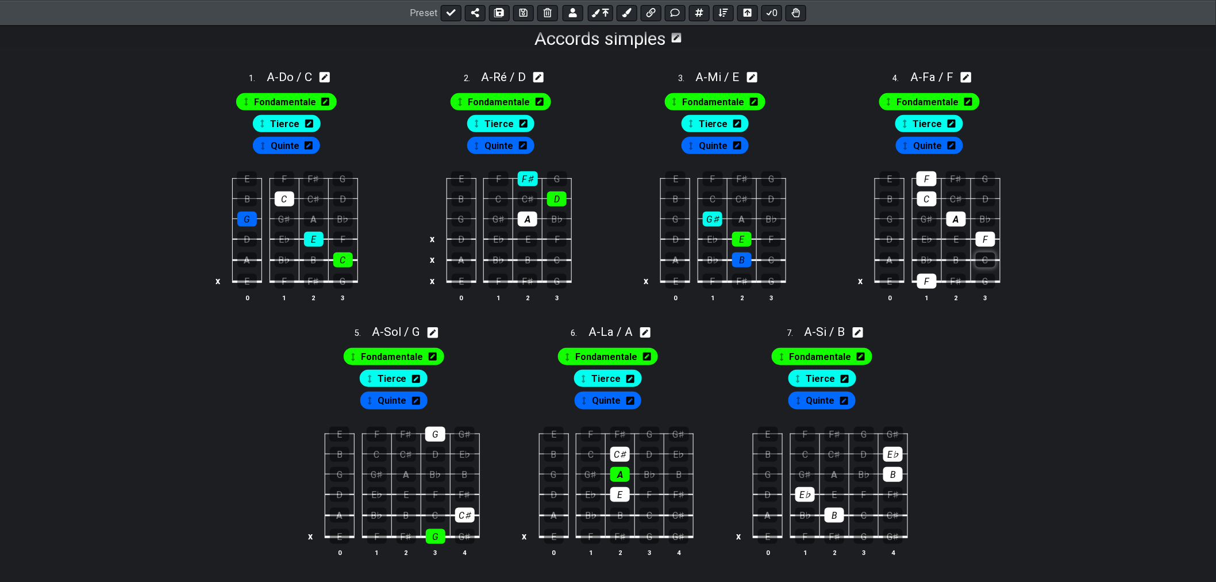
click at [984, 253] on div "C" at bounding box center [986, 259] width 20 height 15
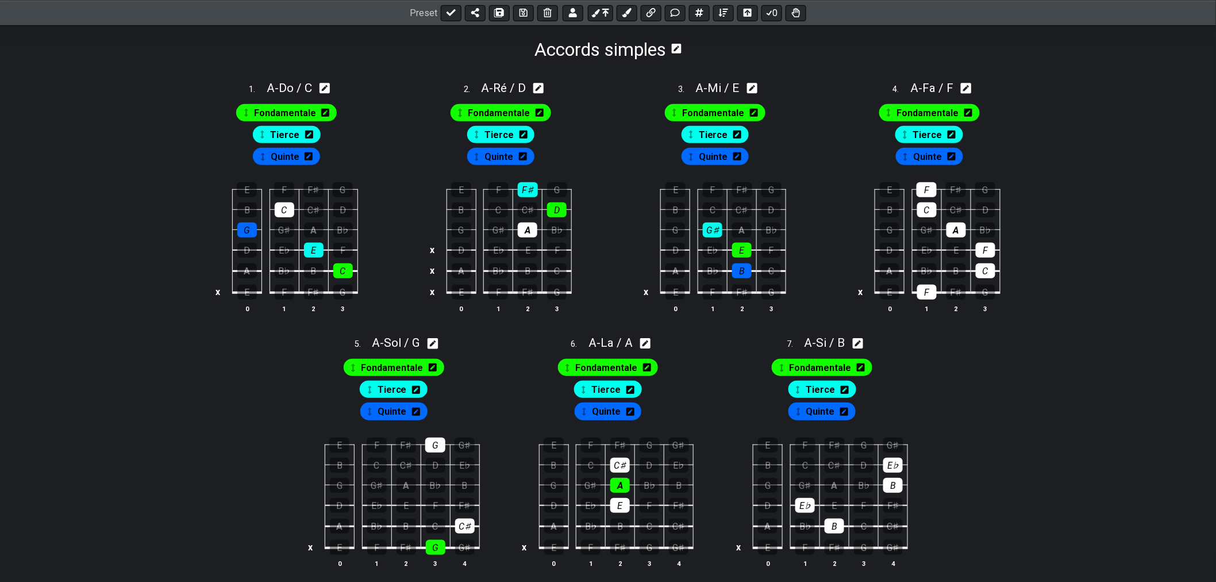
scroll to position [64, 0]
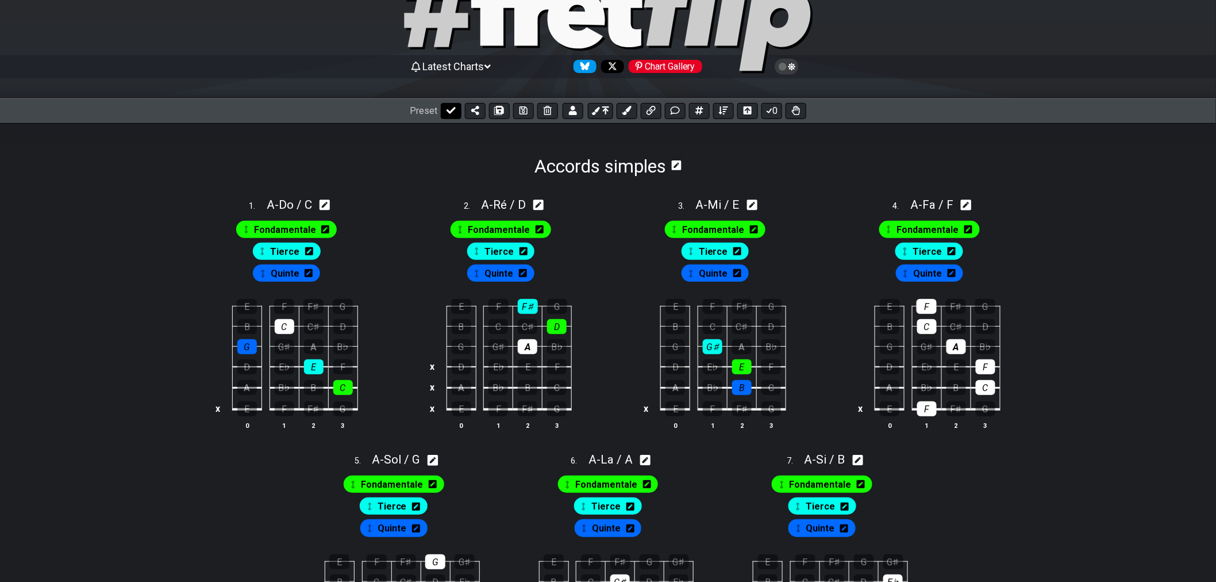
click at [450, 115] on icon at bounding box center [451, 110] width 9 height 9
select select "/022YKJVMF"
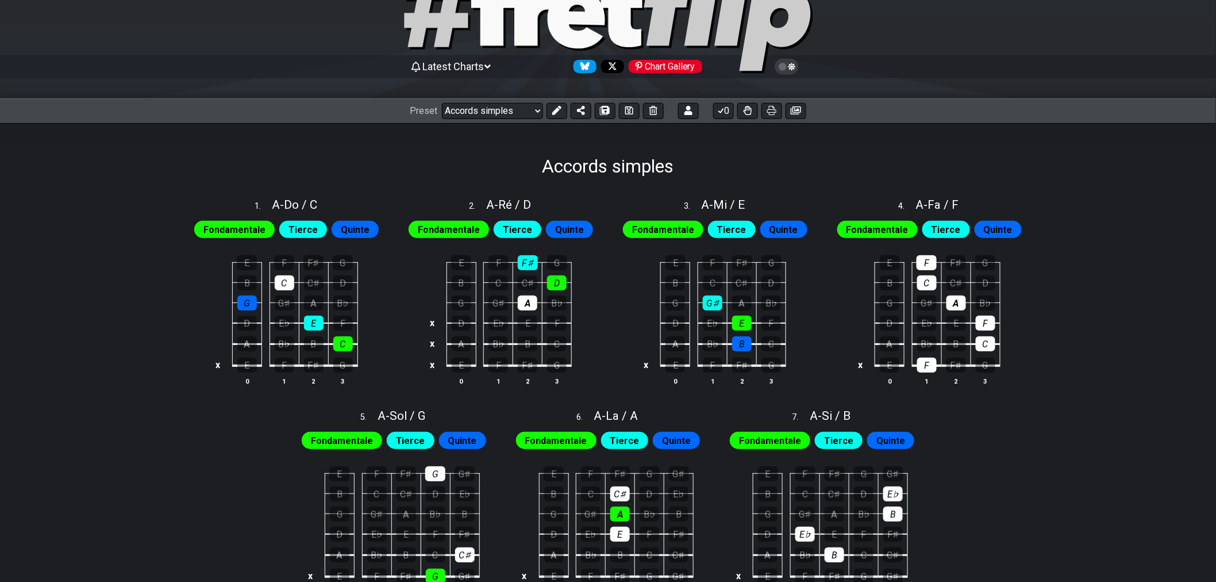
click at [882, 229] on span "Fondamentale" at bounding box center [878, 229] width 62 height 17
click at [560, 110] on icon at bounding box center [556, 110] width 9 height 9
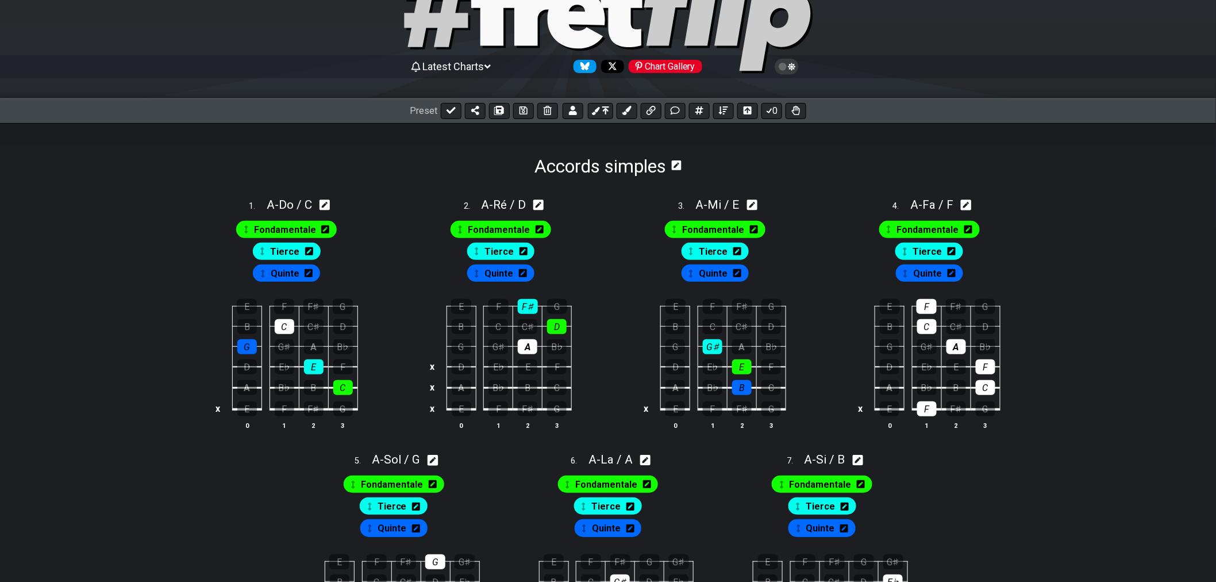
click at [921, 234] on span "Fondamentale" at bounding box center [928, 229] width 62 height 17
click at [927, 410] on div "F" at bounding box center [927, 408] width 20 height 15
click at [928, 410] on div "F" at bounding box center [927, 408] width 20 height 15
click at [967, 213] on div "Fondamentale Tierce Quinte" at bounding box center [929, 248] width 207 height 71
click at [968, 210] on icon at bounding box center [966, 204] width 11 height 11
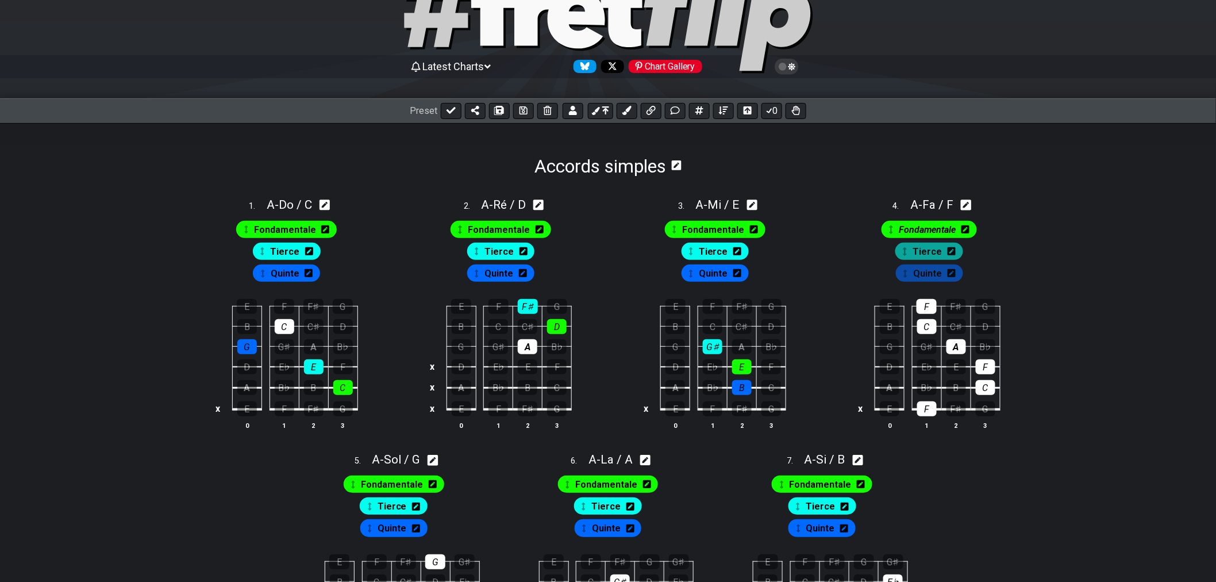
select select "Fa / F"
select select "A"
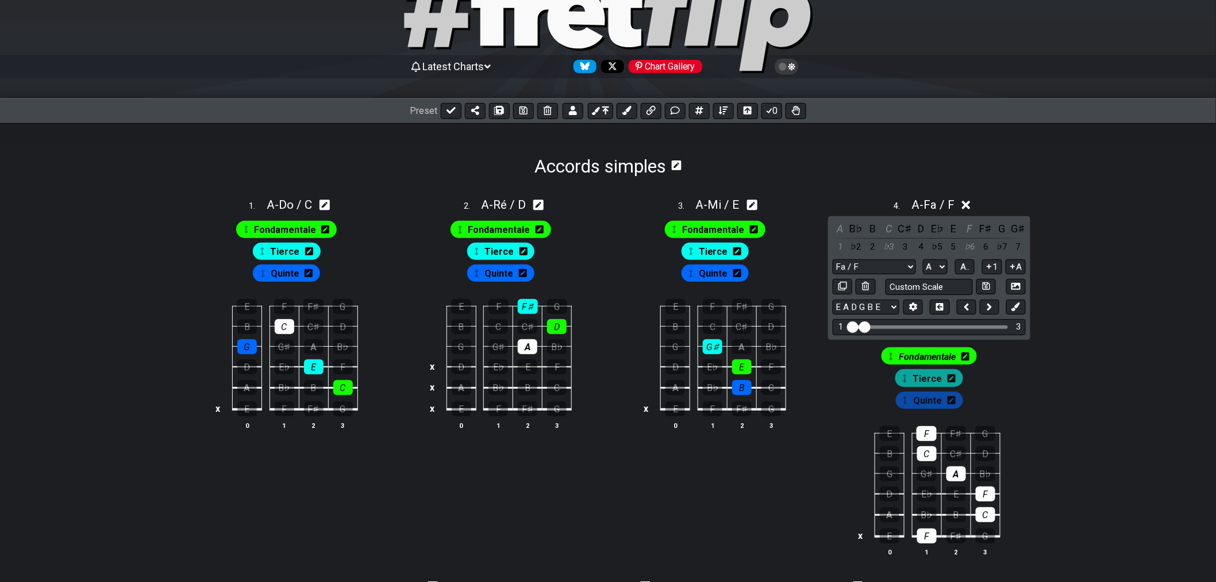
click at [968, 207] on icon at bounding box center [966, 205] width 9 height 9
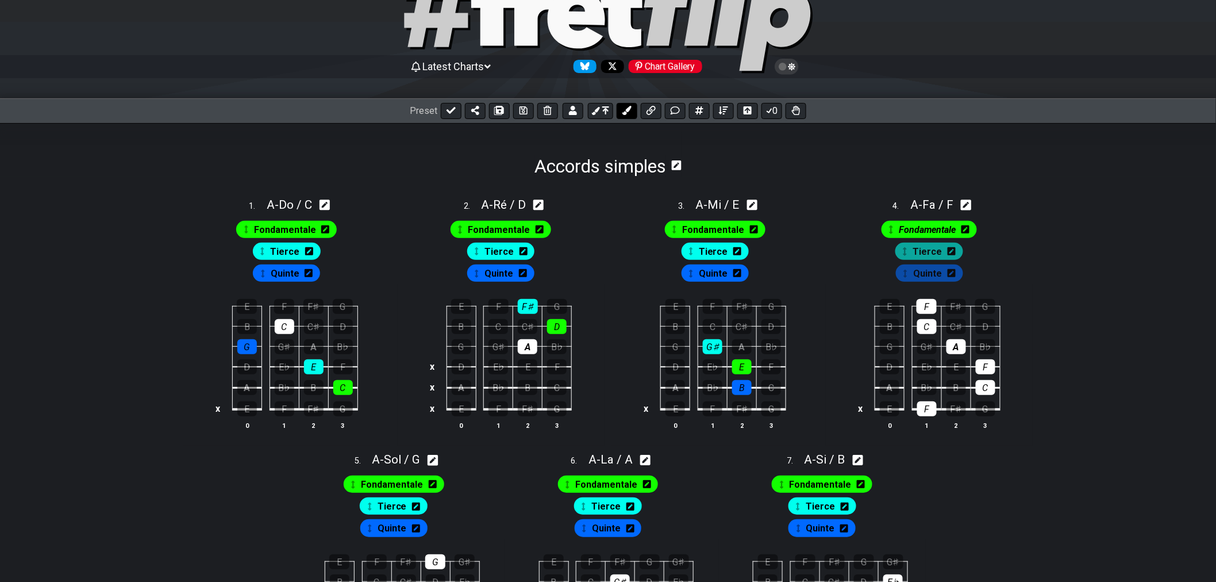
click at [628, 113] on icon at bounding box center [626, 110] width 9 height 9
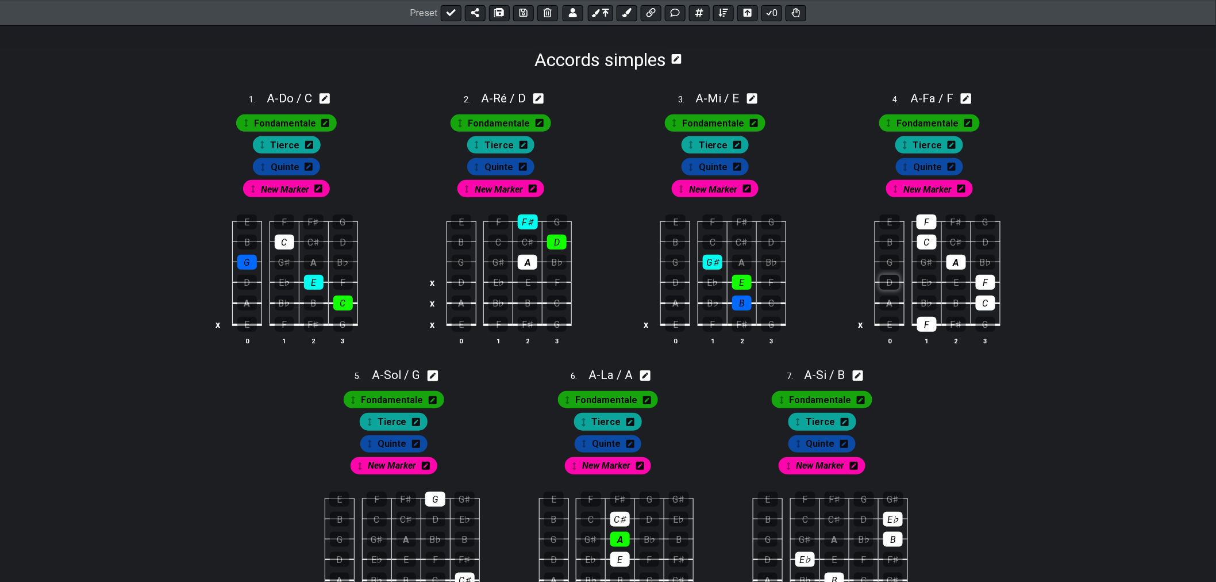
scroll to position [192, 0]
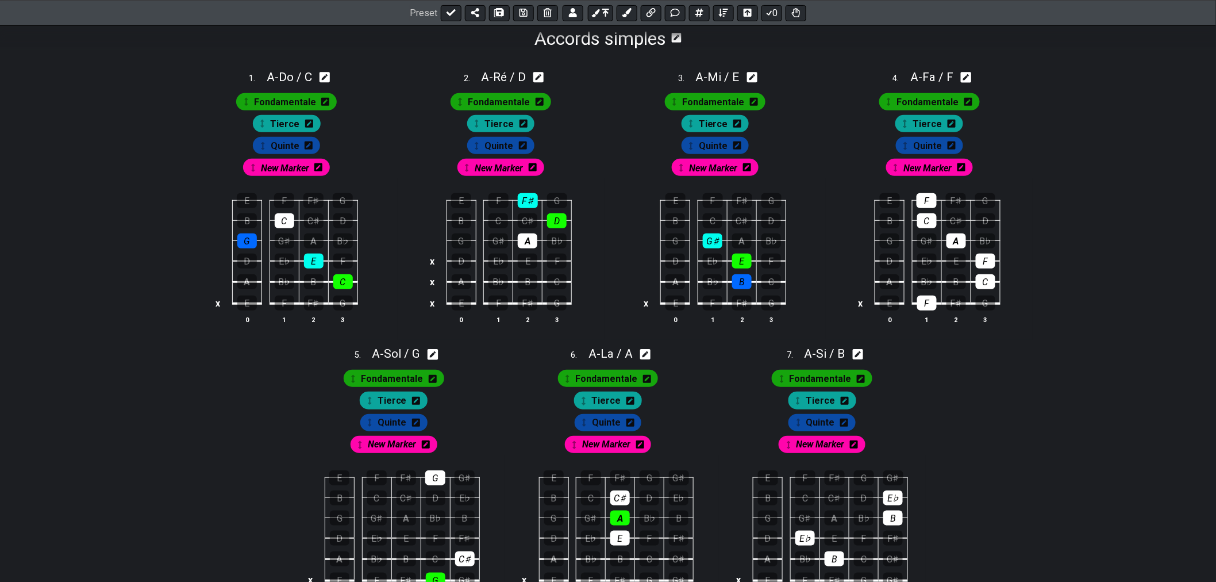
click at [962, 170] on icon at bounding box center [962, 167] width 8 height 8
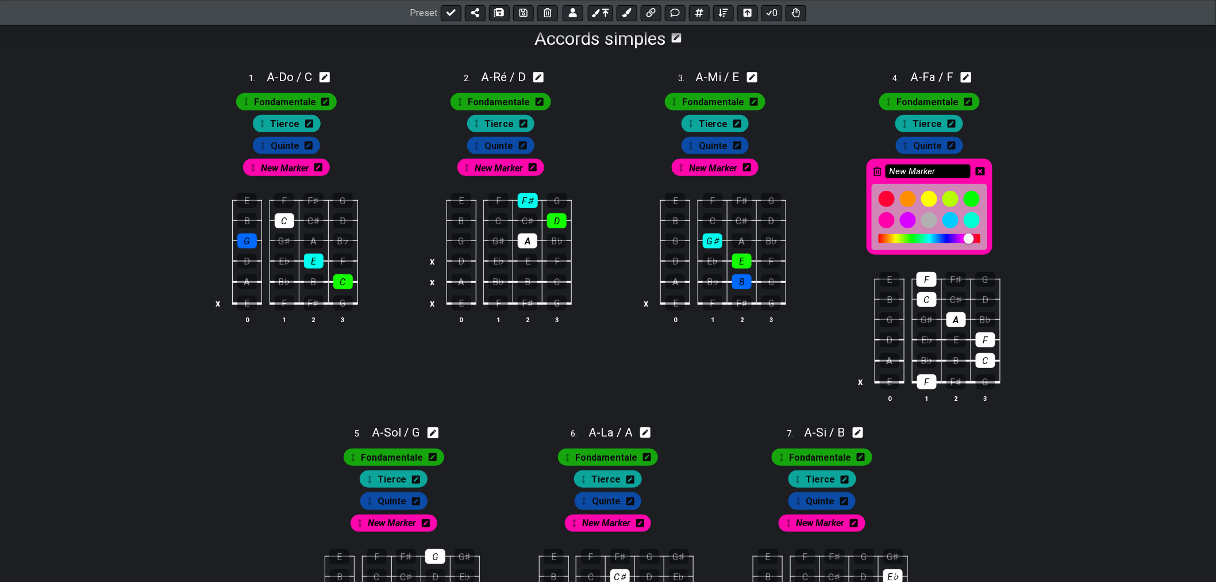
click at [929, 175] on input "New Marker" at bounding box center [928, 171] width 85 height 14
click at [945, 173] on input "New Marker" at bounding box center [928, 171] width 85 height 14
drag, startPoint x: 949, startPoint y: 173, endPoint x: 851, endPoint y: 171, distance: 98.3
click at [852, 174] on div "Fondamentale Tierce Quinte New Marker" at bounding box center [929, 171] width 207 height 172
type input "Barré"
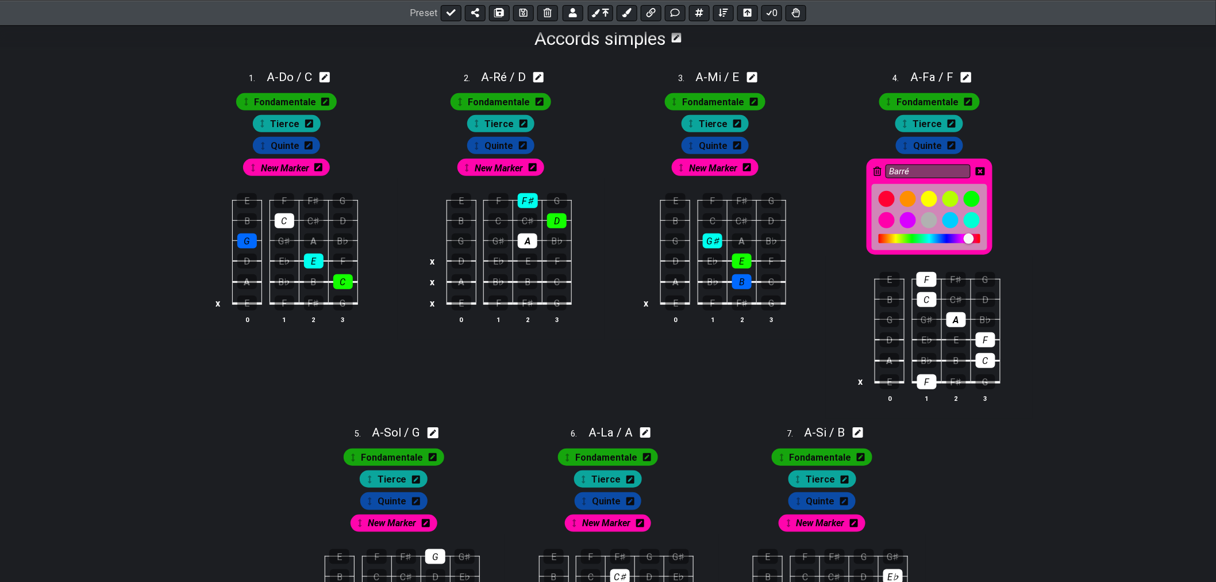
click at [889, 191] on div at bounding box center [930, 217] width 116 height 66
click at [889, 198] on div at bounding box center [887, 199] width 16 height 16
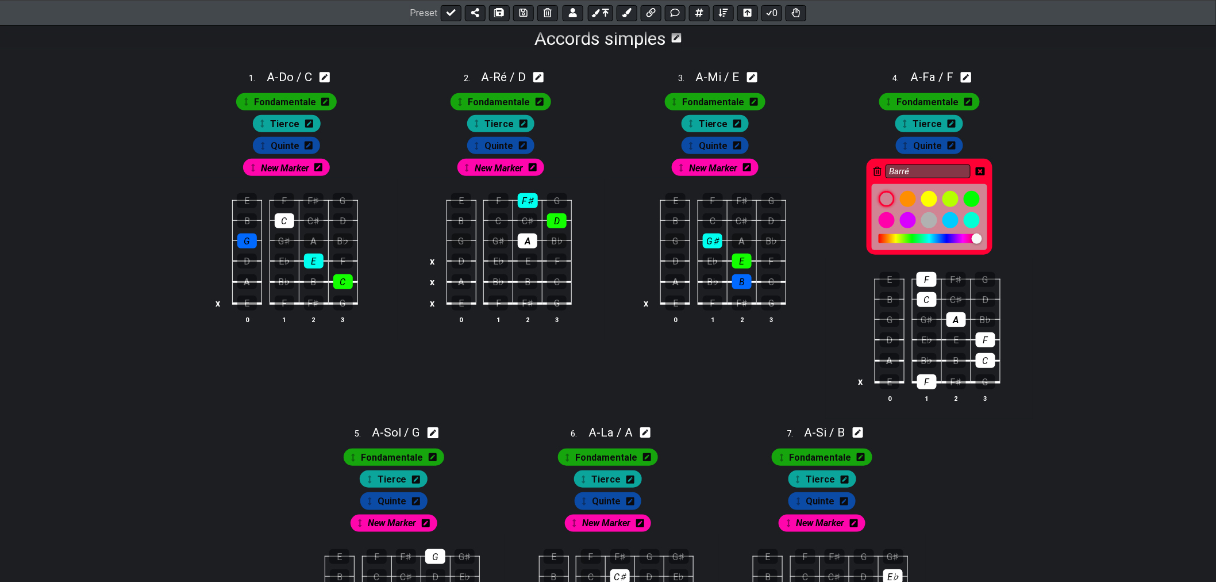
click at [985, 170] on div "Barré" at bounding box center [930, 207] width 126 height 96
drag, startPoint x: 977, startPoint y: 241, endPoint x: 840, endPoint y: 246, distance: 137.4
click at [840, 246] on div "Fondamentale Tierce Quinte Barré" at bounding box center [929, 171] width 207 height 172
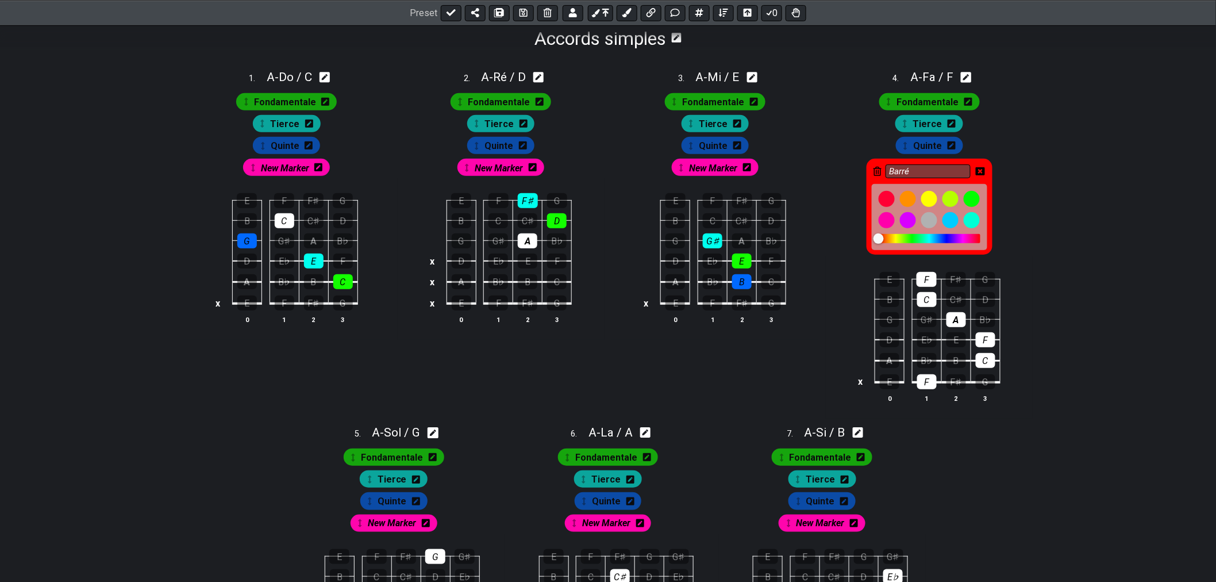
drag, startPoint x: 882, startPoint y: 240, endPoint x: 998, endPoint y: 234, distance: 116.8
click at [998, 234] on div "Fondamentale Tierce Quinte Barré" at bounding box center [929, 171] width 207 height 172
click at [983, 171] on icon at bounding box center [980, 171] width 9 height 8
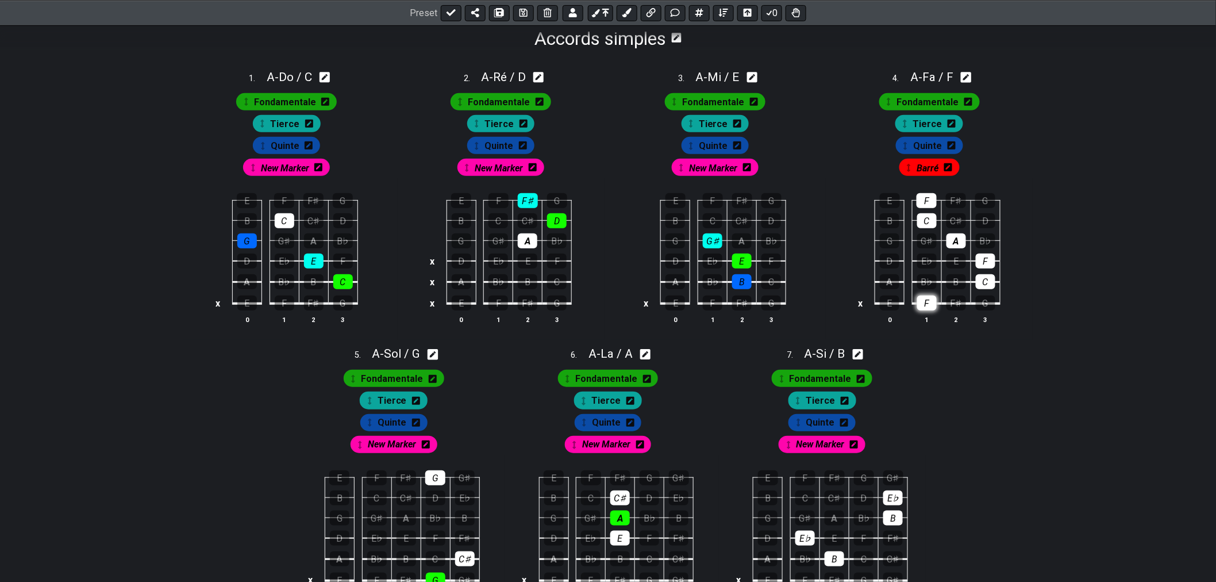
click at [928, 303] on div "F" at bounding box center [927, 302] width 20 height 15
click at [924, 226] on div "C" at bounding box center [927, 220] width 20 height 15
click at [928, 202] on div "F" at bounding box center [927, 200] width 20 height 15
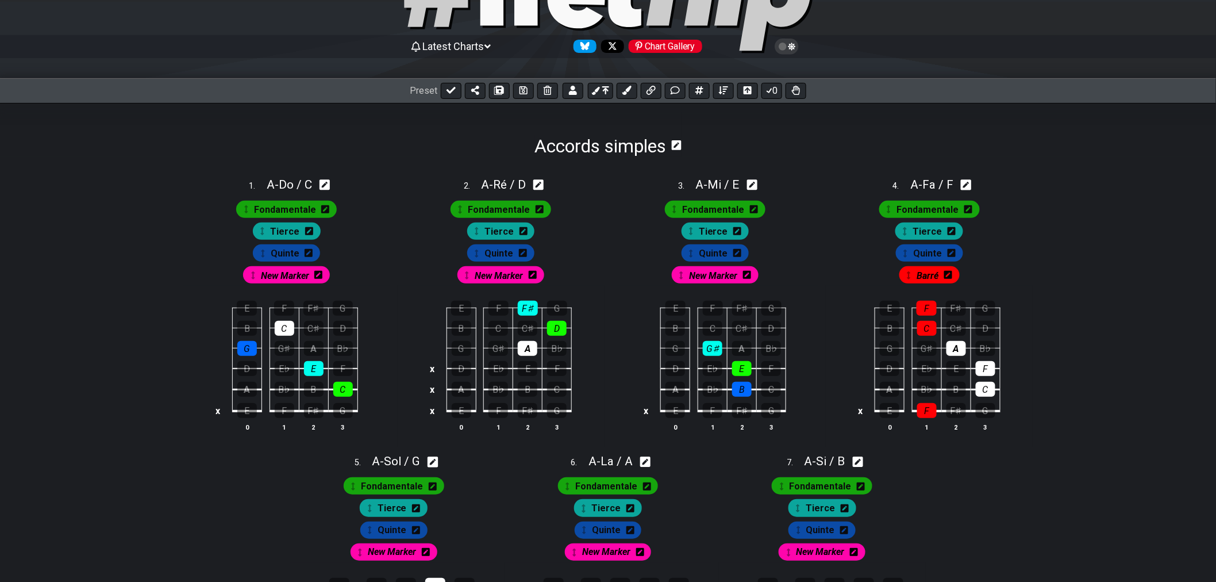
scroll to position [64, 0]
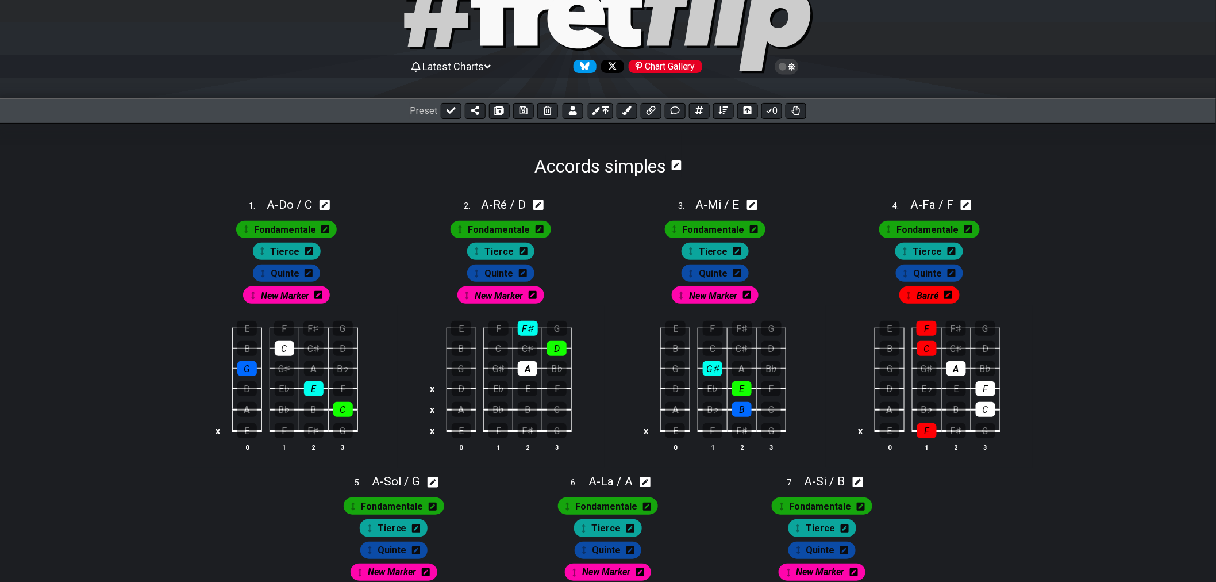
click at [936, 299] on span "Barré" at bounding box center [928, 295] width 22 height 17
click at [1006, 309] on div "E F F♯ G B C C♯ D G G♯ A B♭ D E♭ E F A B♭ B C x E F F♯ G 0 1 2 3" at bounding box center [929, 387] width 207 height 162
click at [449, 111] on icon at bounding box center [451, 110] width 9 height 9
select select "/022YKJVMF"
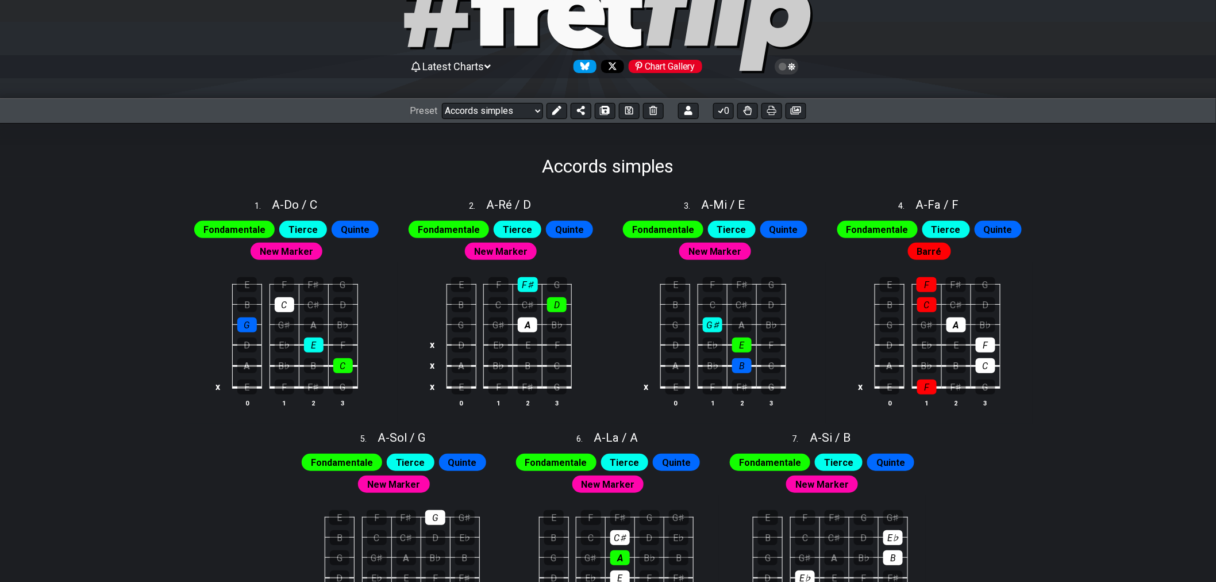
drag, startPoint x: 656, startPoint y: 110, endPoint x: 642, endPoint y: 143, distance: 35.8
click at [652, 146] on div "Latest Charts Chart Gallery The Internet Guitar fretboard tool - view and edit …" at bounding box center [608, 354] width 1216 height 837
click at [626, 113] on icon at bounding box center [629, 110] width 8 height 9
click at [553, 107] on icon at bounding box center [556, 110] width 9 height 9
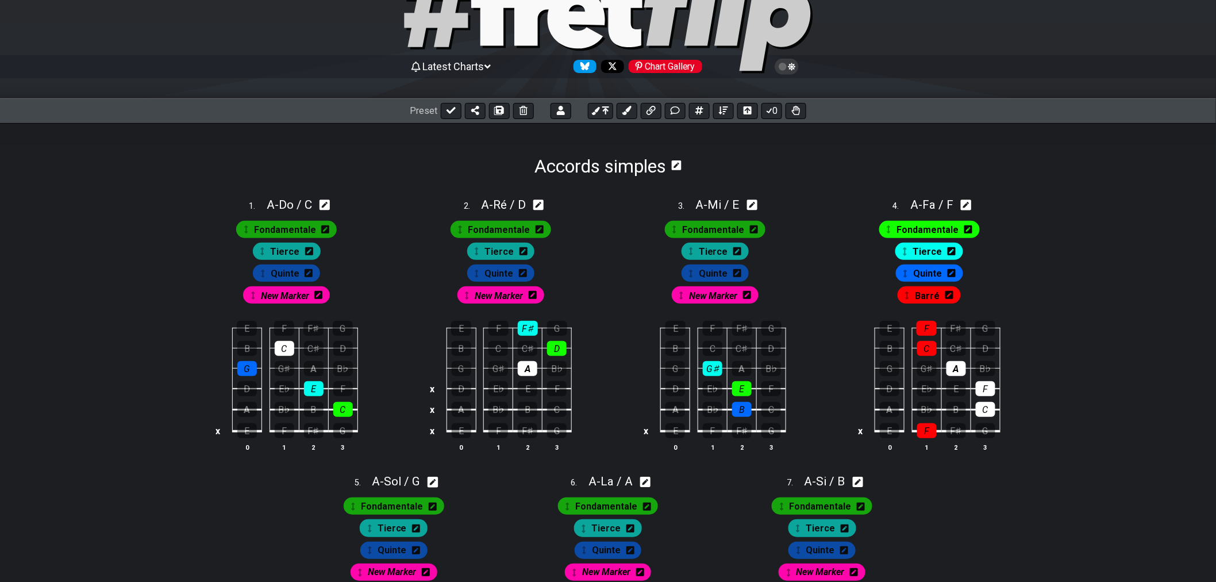
click at [747, 299] on icon at bounding box center [747, 295] width 8 height 8
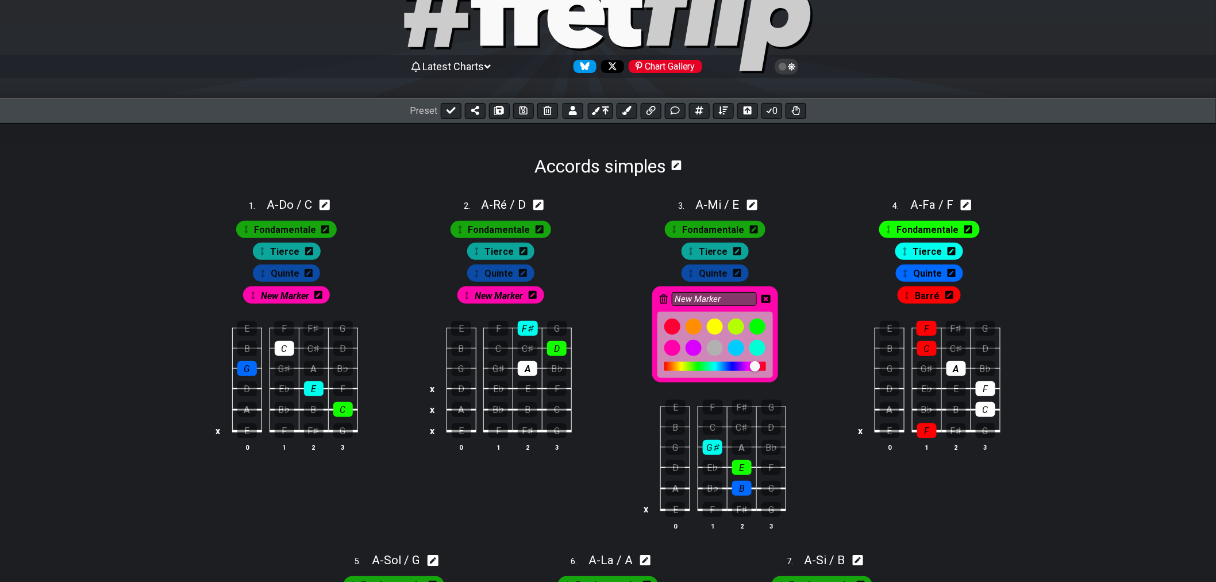
click at [664, 300] on icon at bounding box center [664, 298] width 8 height 9
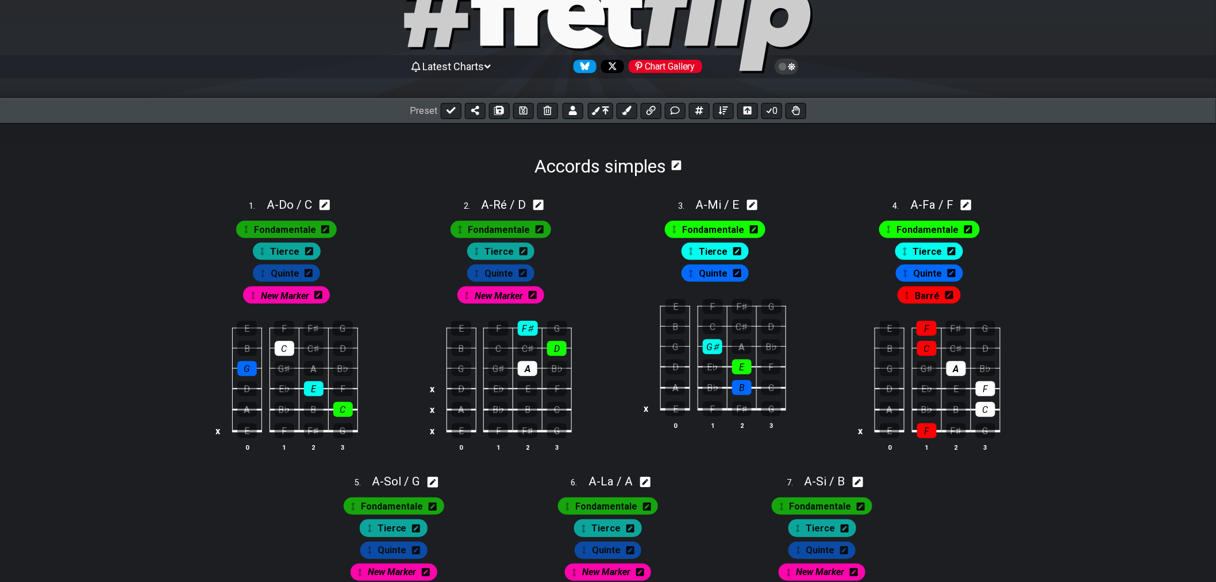
click at [530, 290] on icon at bounding box center [533, 295] width 8 height 17
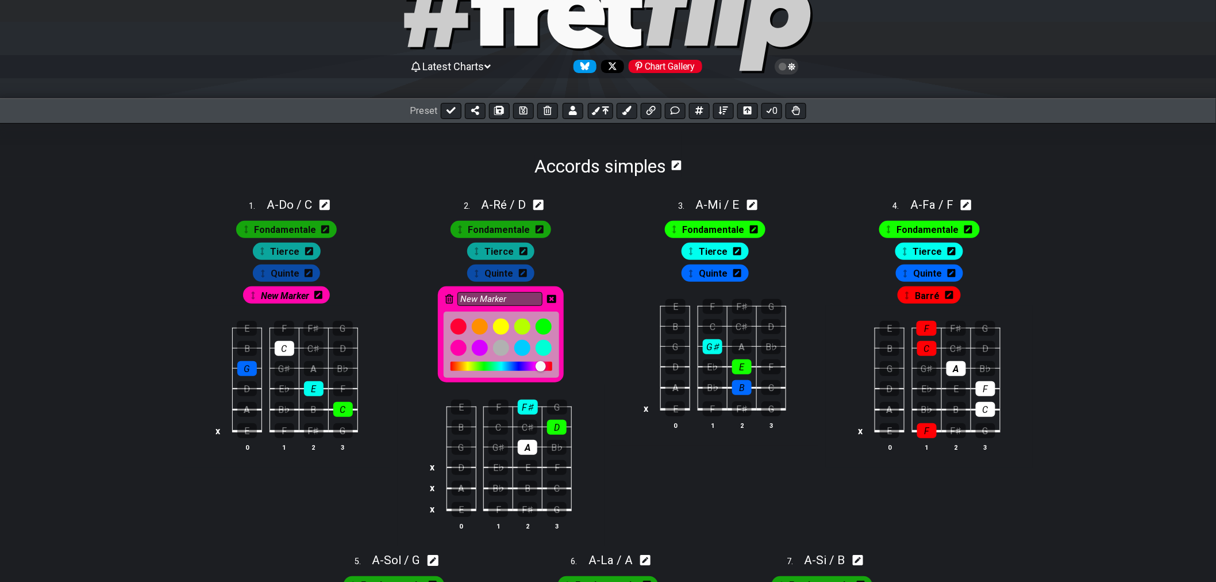
click at [455, 298] on div "New Marker" at bounding box center [501, 334] width 126 height 96
click at [450, 298] on icon at bounding box center [449, 298] width 8 height 9
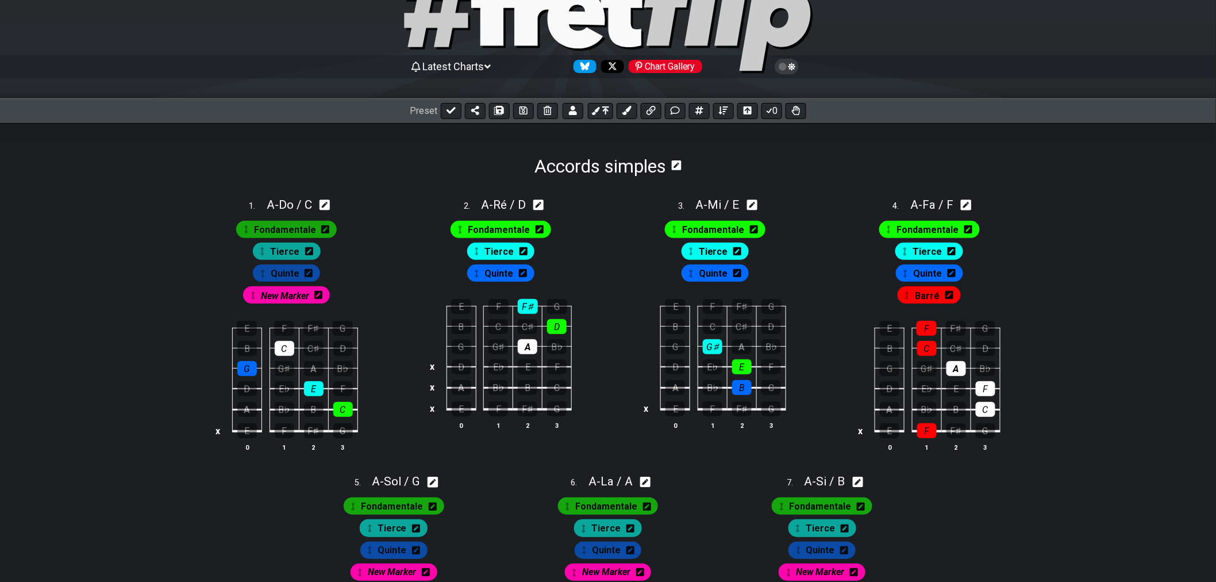
click at [325, 297] on div "New Marker" at bounding box center [286, 294] width 87 height 17
click at [320, 302] on icon at bounding box center [318, 295] width 8 height 17
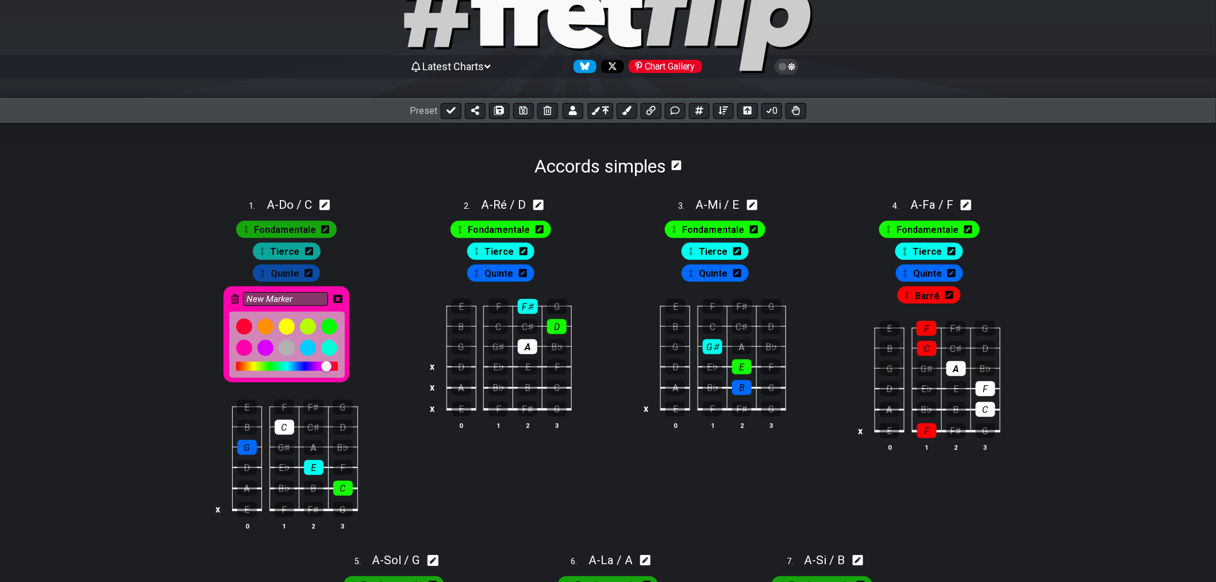
click at [234, 299] on icon at bounding box center [235, 298] width 8 height 9
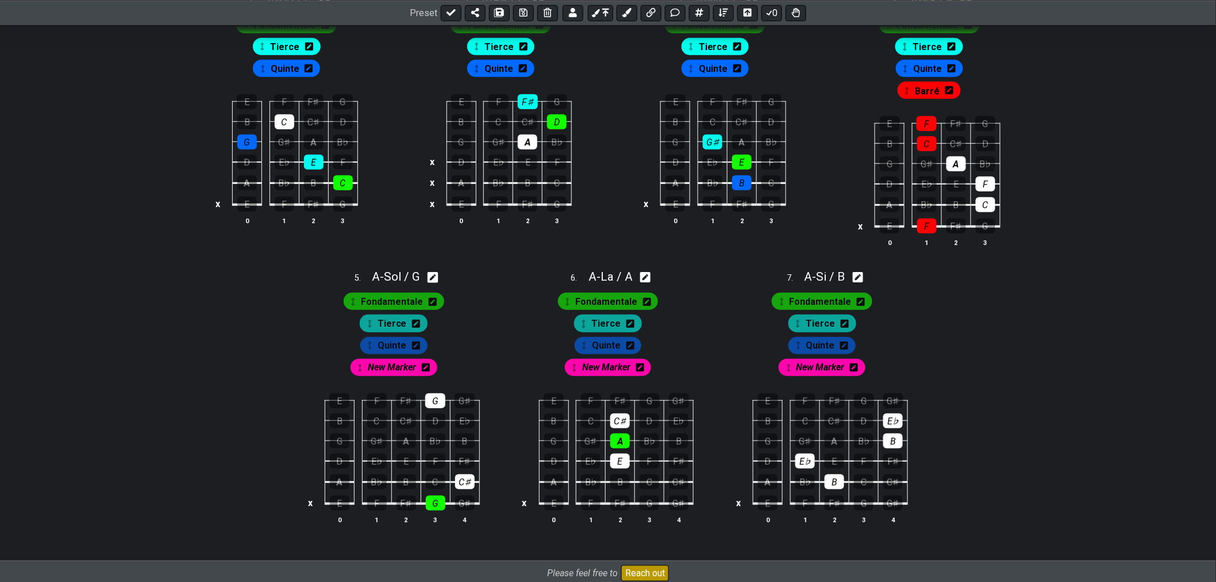
scroll to position [320, 0]
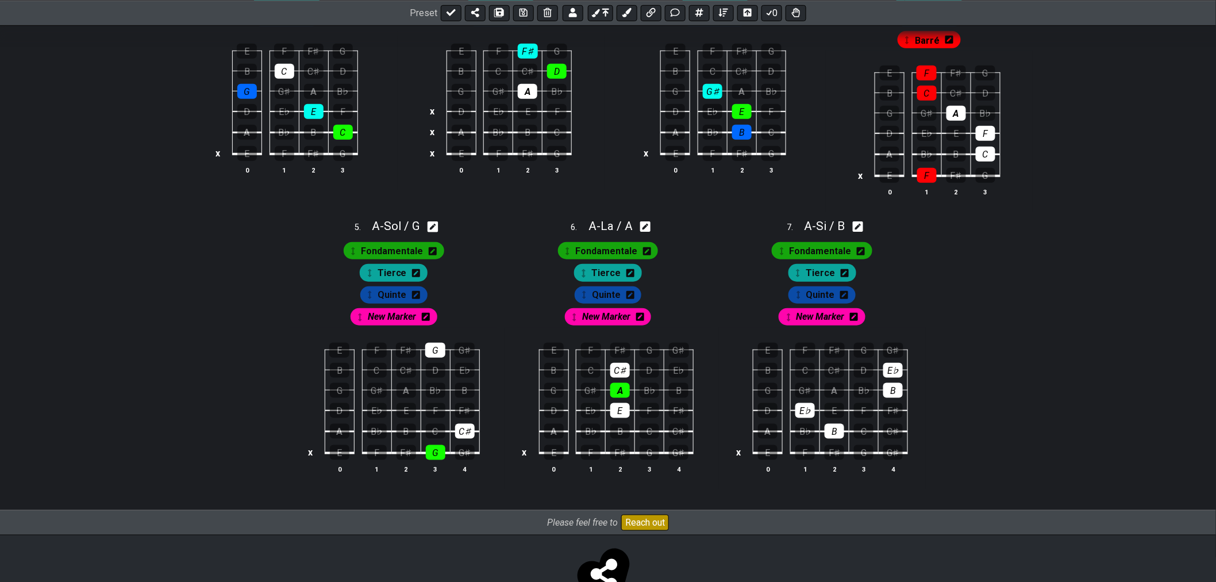
click at [426, 321] on icon at bounding box center [426, 317] width 8 height 8
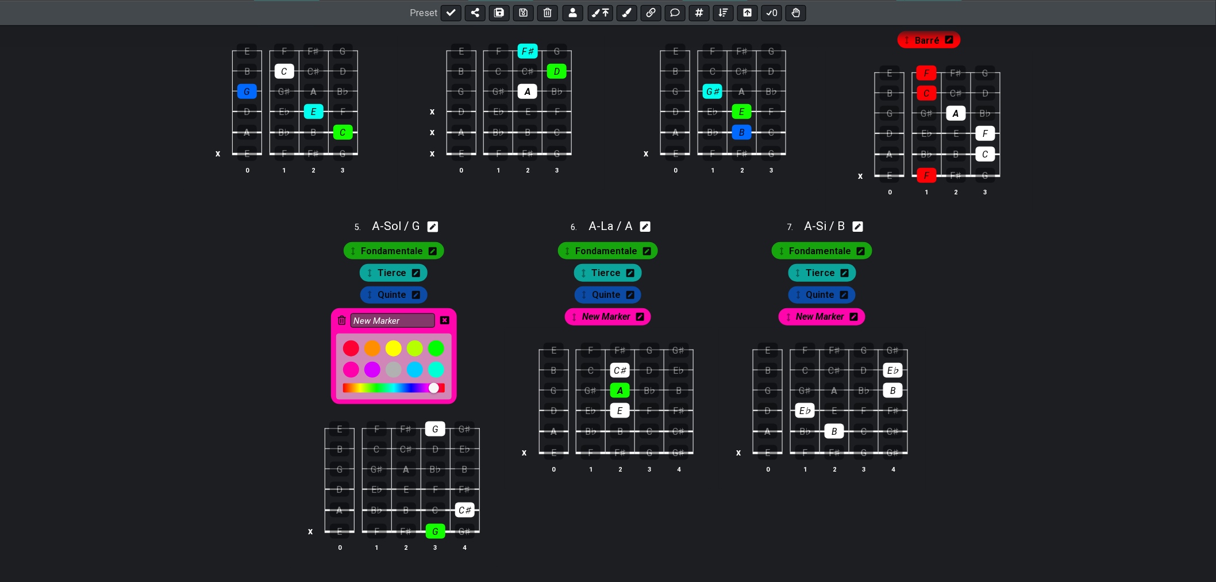
click at [338, 325] on div "New Marker" at bounding box center [394, 356] width 126 height 96
click at [340, 325] on icon at bounding box center [342, 320] width 8 height 9
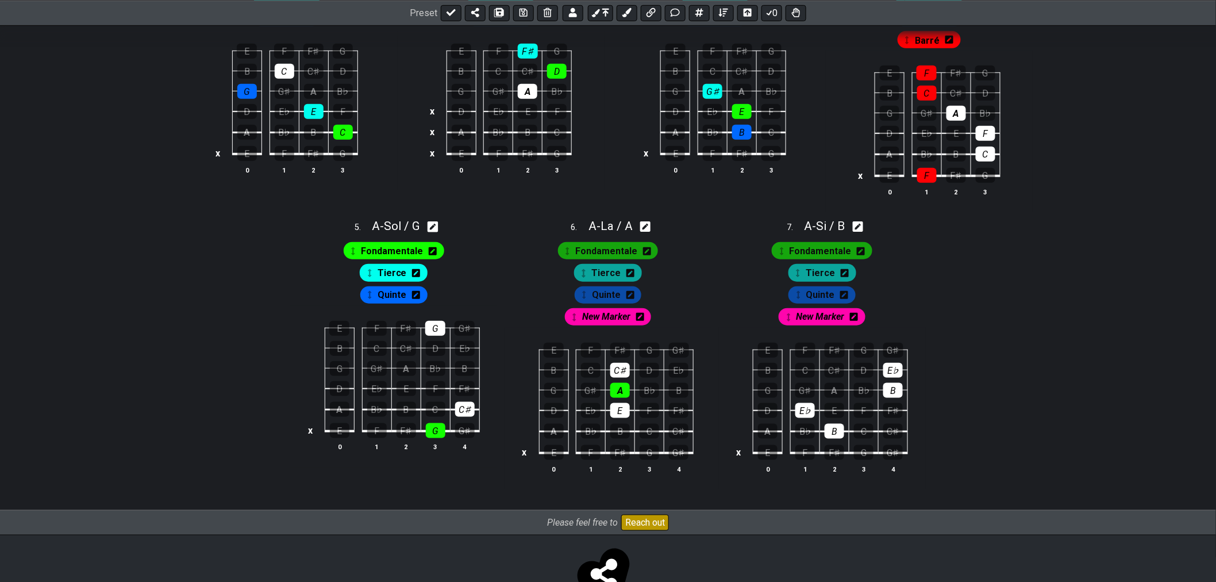
click at [636, 321] on icon at bounding box center [640, 316] width 8 height 9
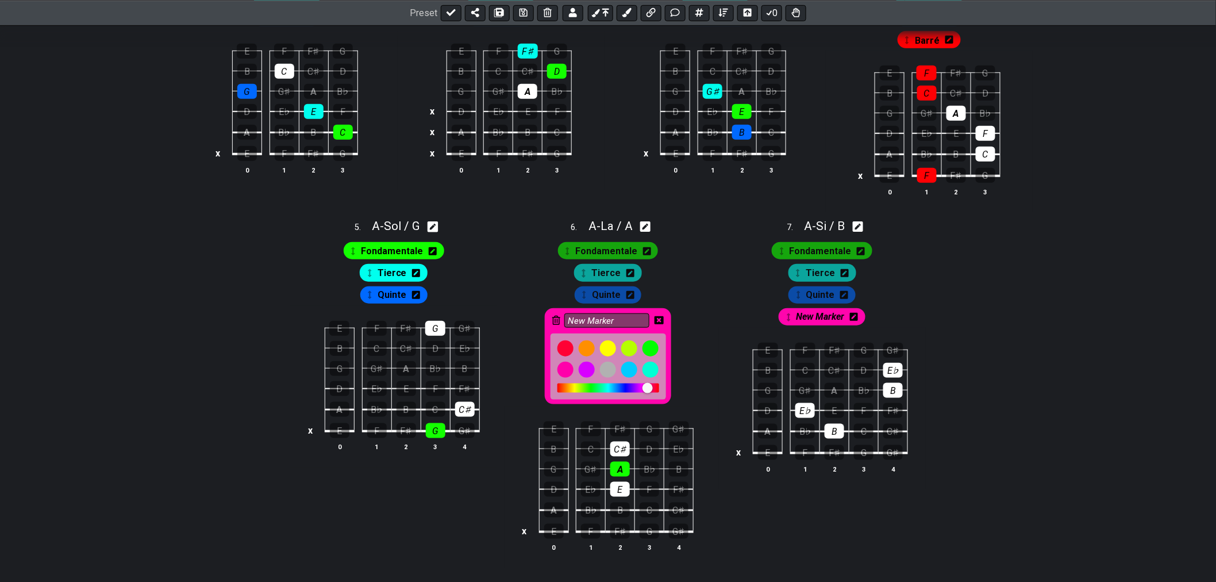
click at [555, 325] on icon at bounding box center [556, 320] width 8 height 9
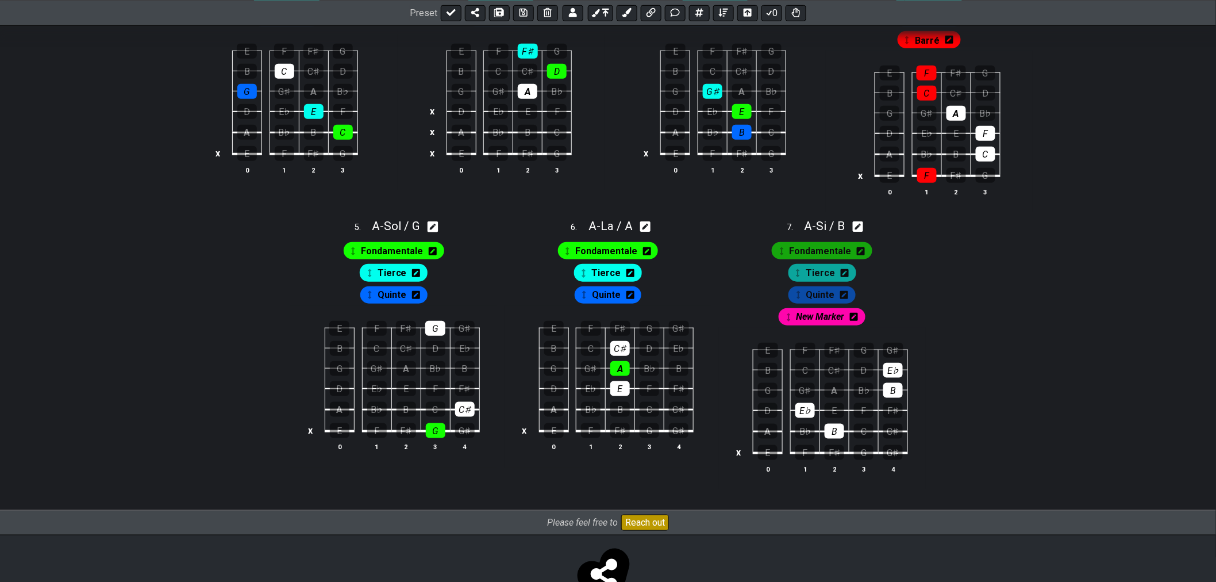
click at [853, 321] on icon at bounding box center [854, 317] width 8 height 8
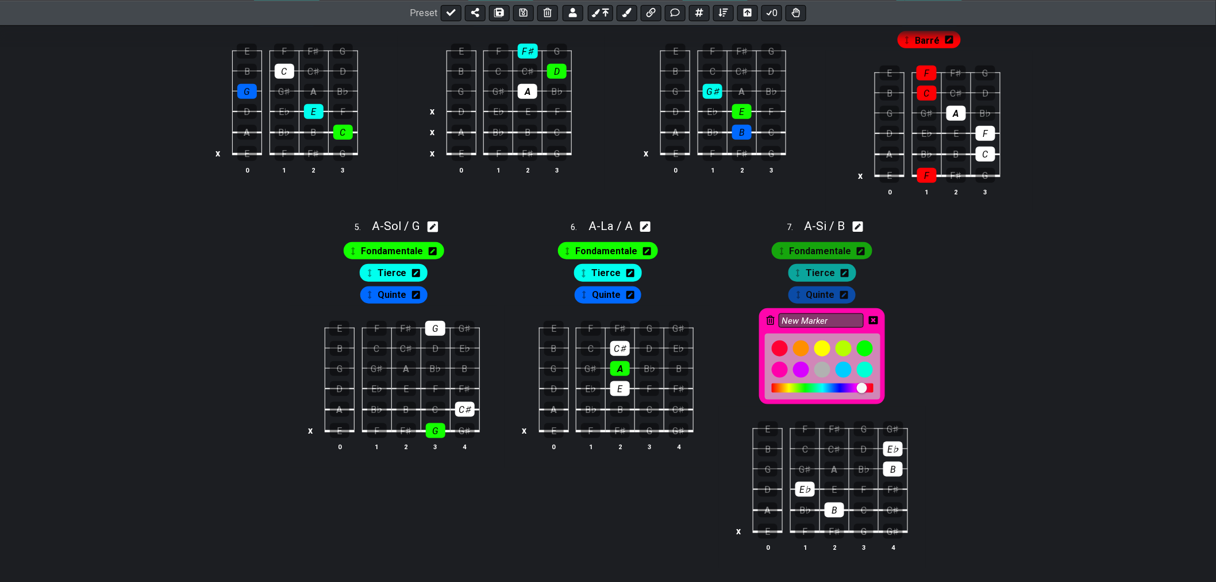
click at [772, 320] on icon at bounding box center [771, 320] width 8 height 9
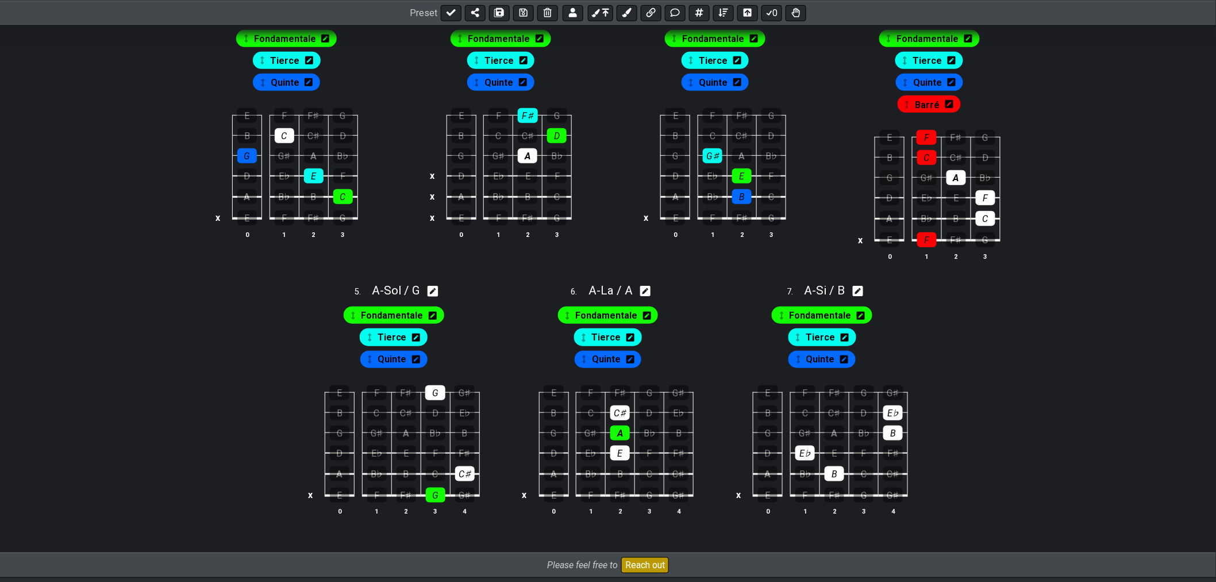
scroll to position [0, 0]
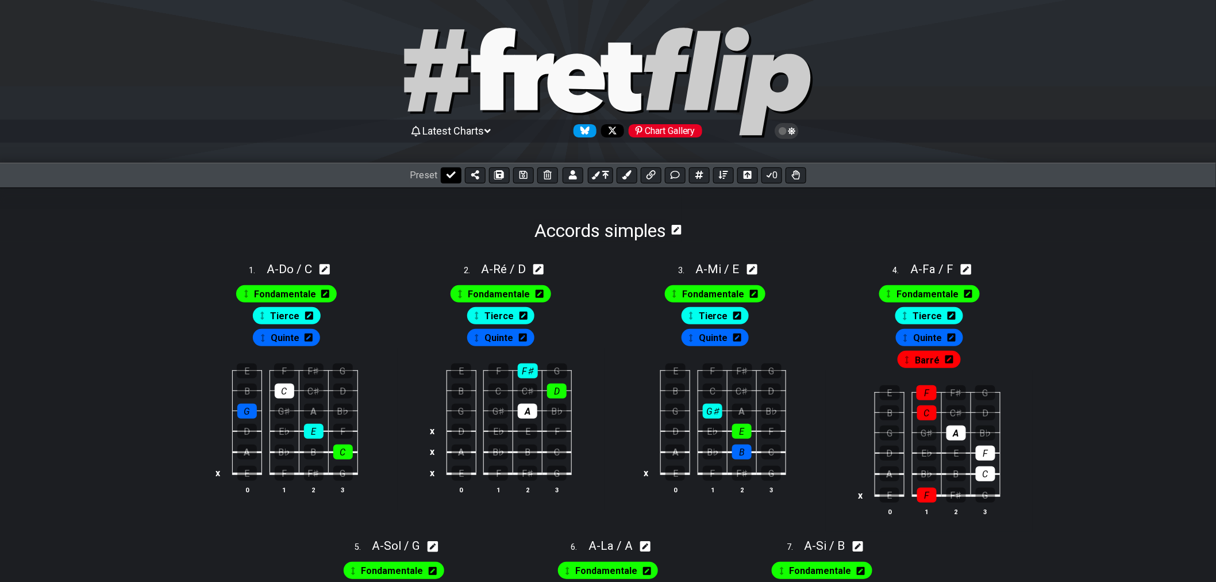
click at [448, 182] on button at bounding box center [451, 175] width 21 height 16
select select "/022YKJVMF"
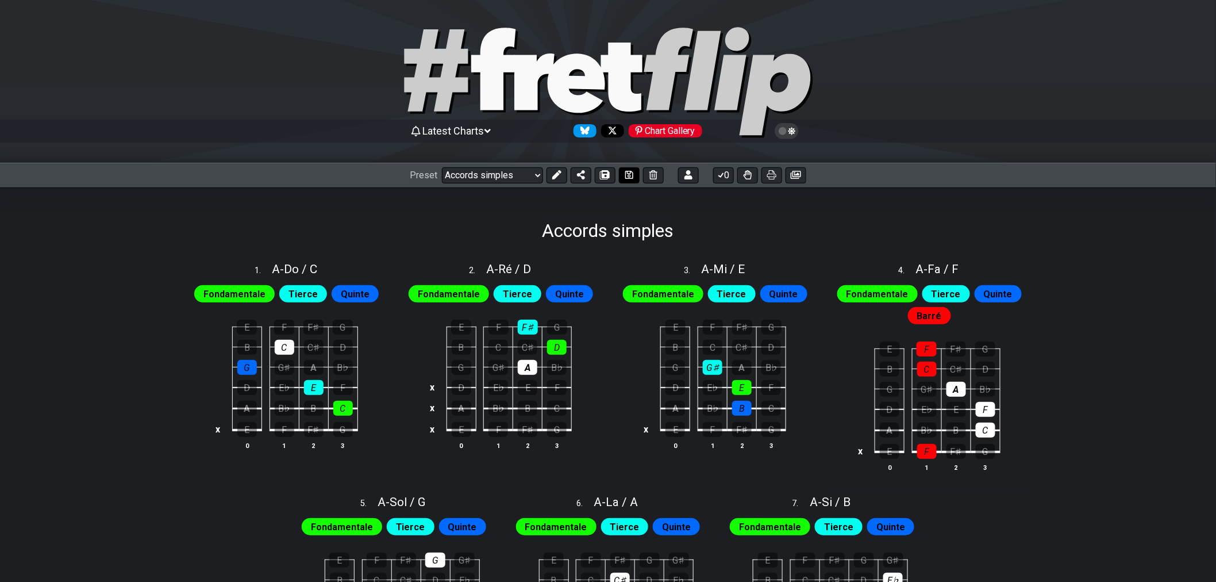
click at [628, 181] on button at bounding box center [629, 175] width 21 height 16
click at [560, 180] on button at bounding box center [557, 175] width 21 height 16
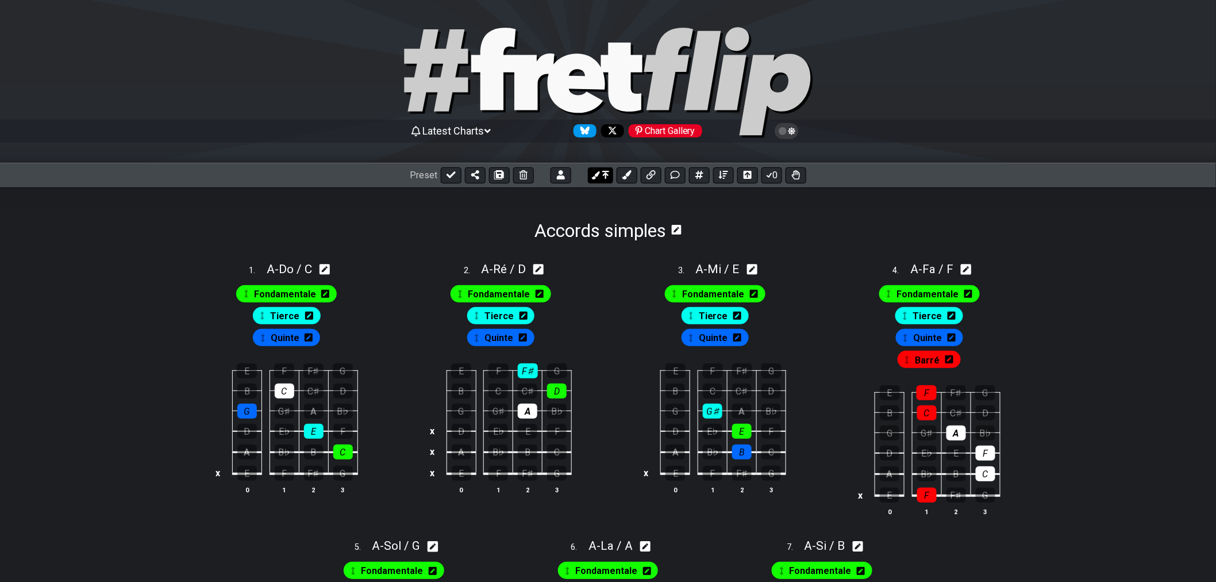
click at [608, 181] on button at bounding box center [600, 175] width 25 height 16
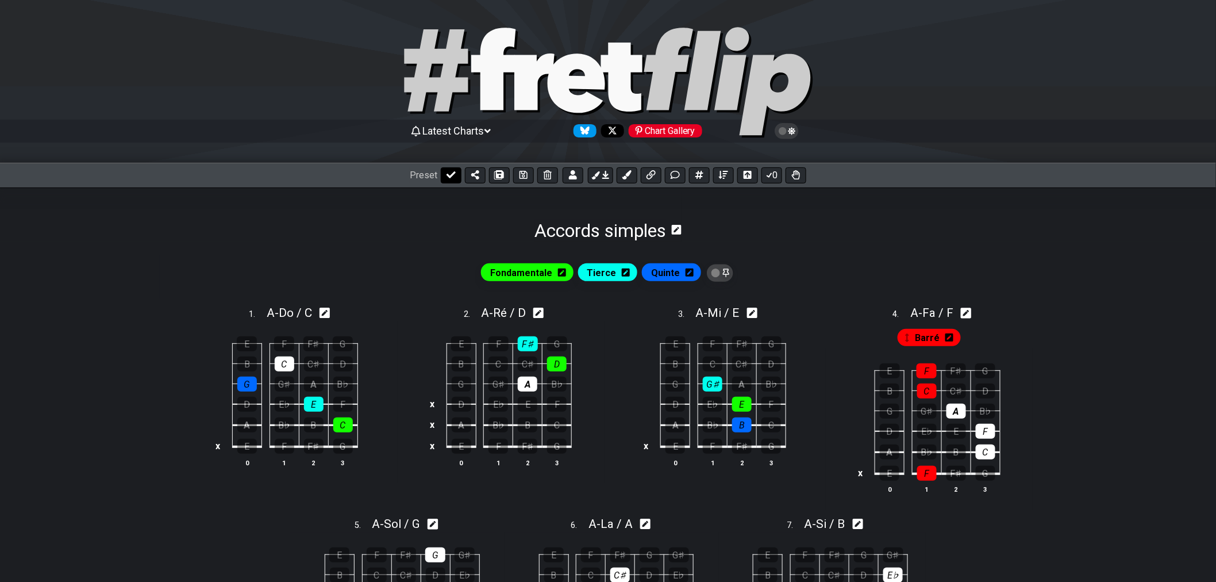
click at [443, 178] on button at bounding box center [451, 175] width 21 height 16
select select "/022YKJVMF"
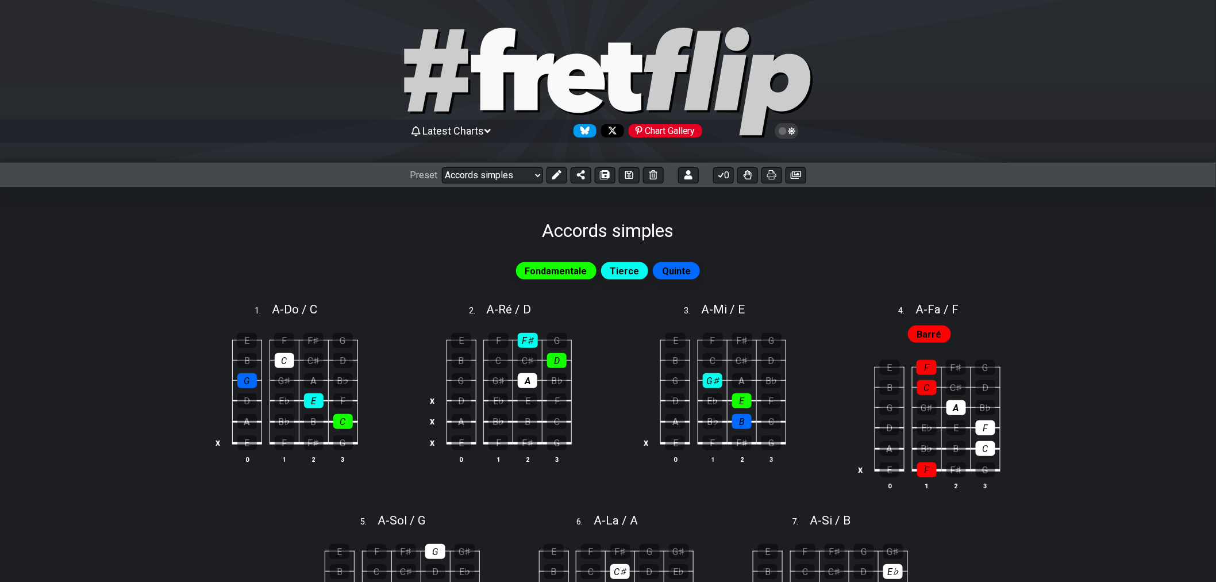
click at [926, 336] on span "Barré" at bounding box center [929, 334] width 25 height 17
click at [555, 180] on button at bounding box center [557, 175] width 21 height 16
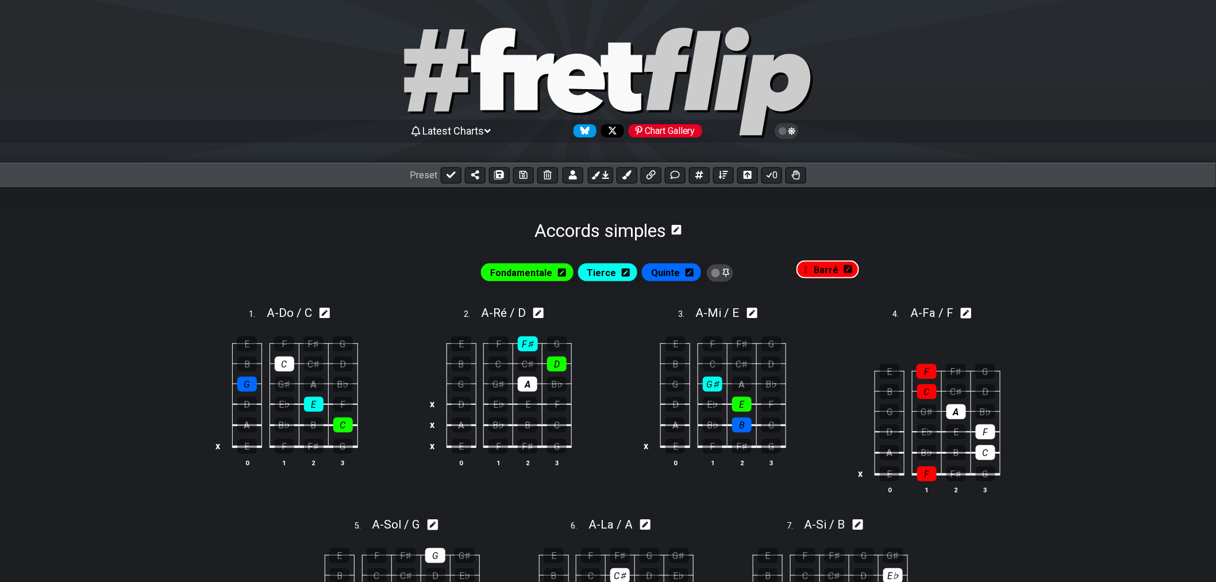
drag, startPoint x: 923, startPoint y: 343, endPoint x: 818, endPoint y: 271, distance: 127.0
click at [818, 271] on div "Fondamentale Tierce Quinte 1 . A - Do / C E F F♯ G B C C♯ D G G♯ A B♭ D E♭ E F …" at bounding box center [608, 478] width 897 height 474
click at [951, 337] on icon at bounding box center [949, 337] width 8 height 8
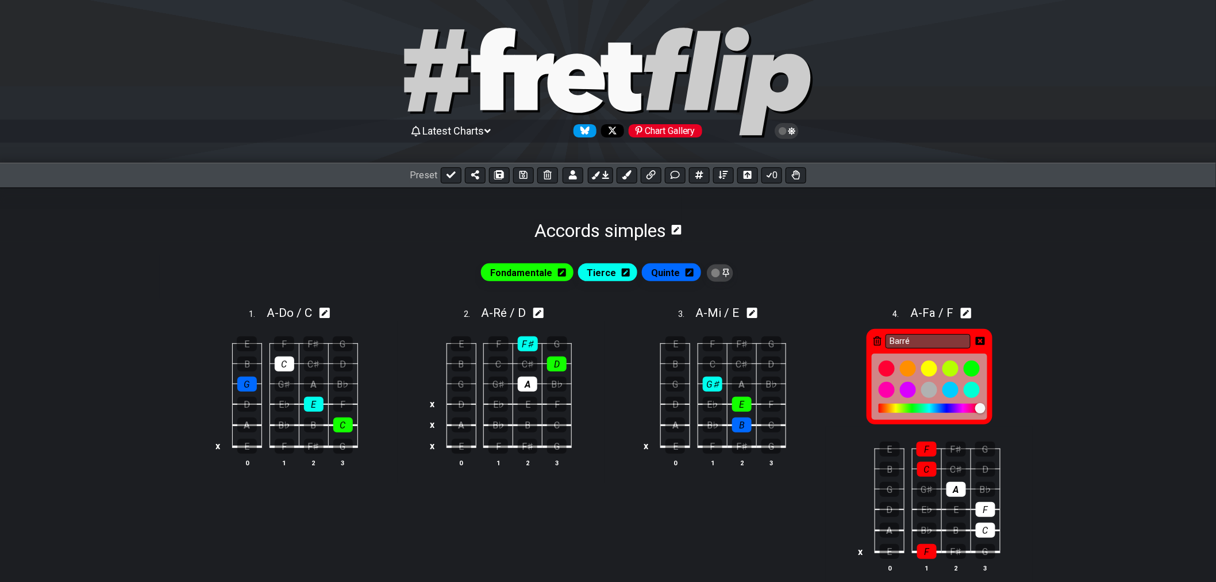
click at [880, 341] on icon at bounding box center [878, 340] width 8 height 9
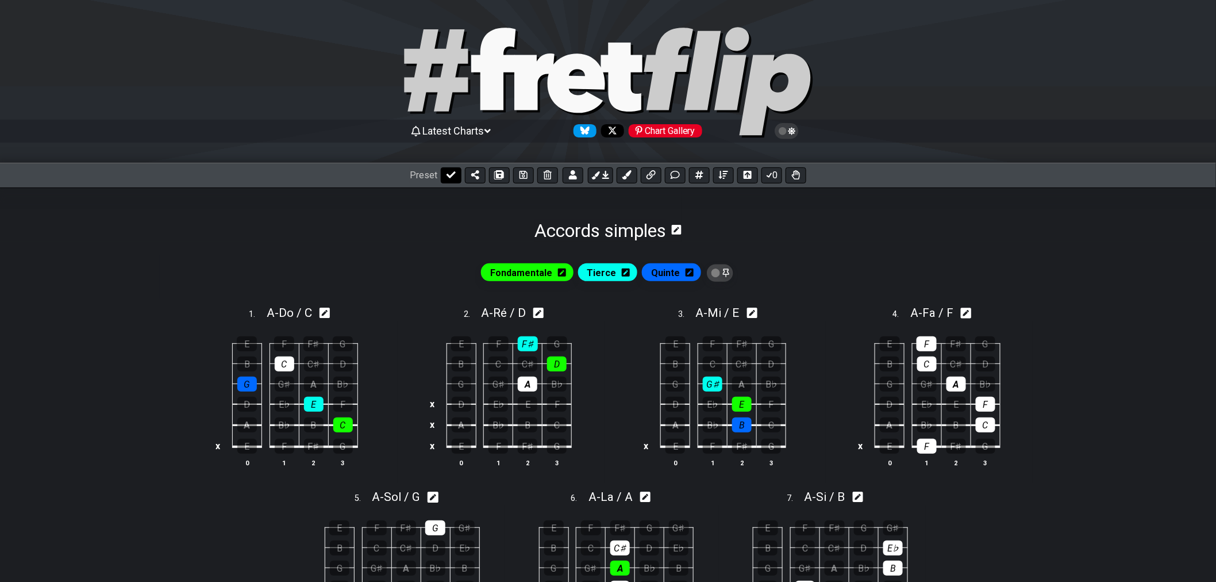
click at [449, 178] on icon at bounding box center [451, 174] width 9 height 9
select select "/022YKJVMF"
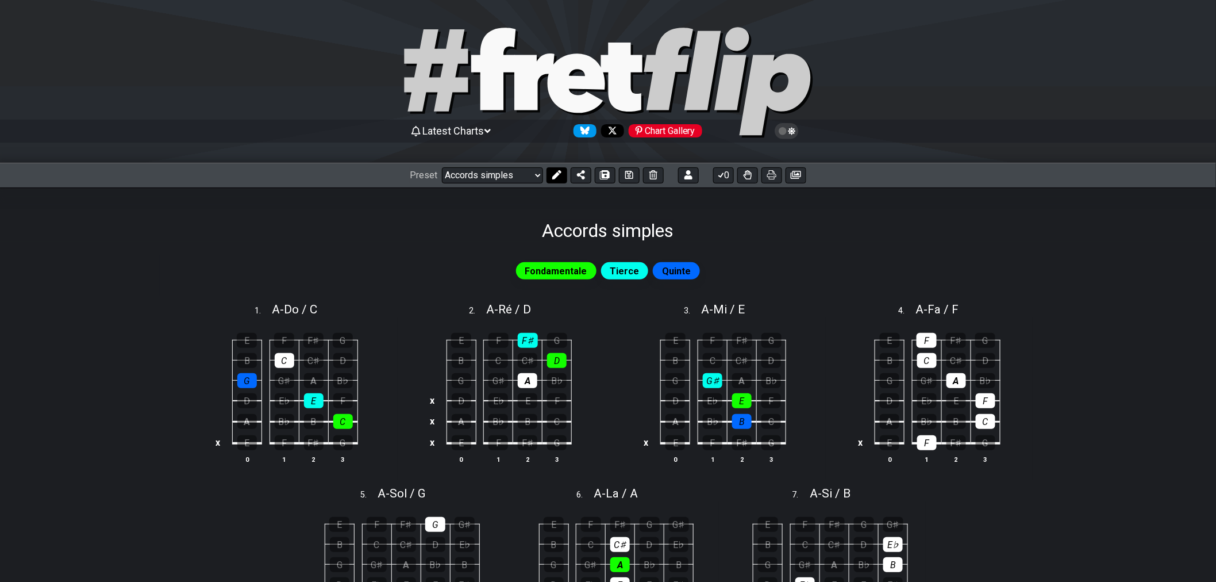
click at [553, 176] on icon at bounding box center [556, 174] width 9 height 9
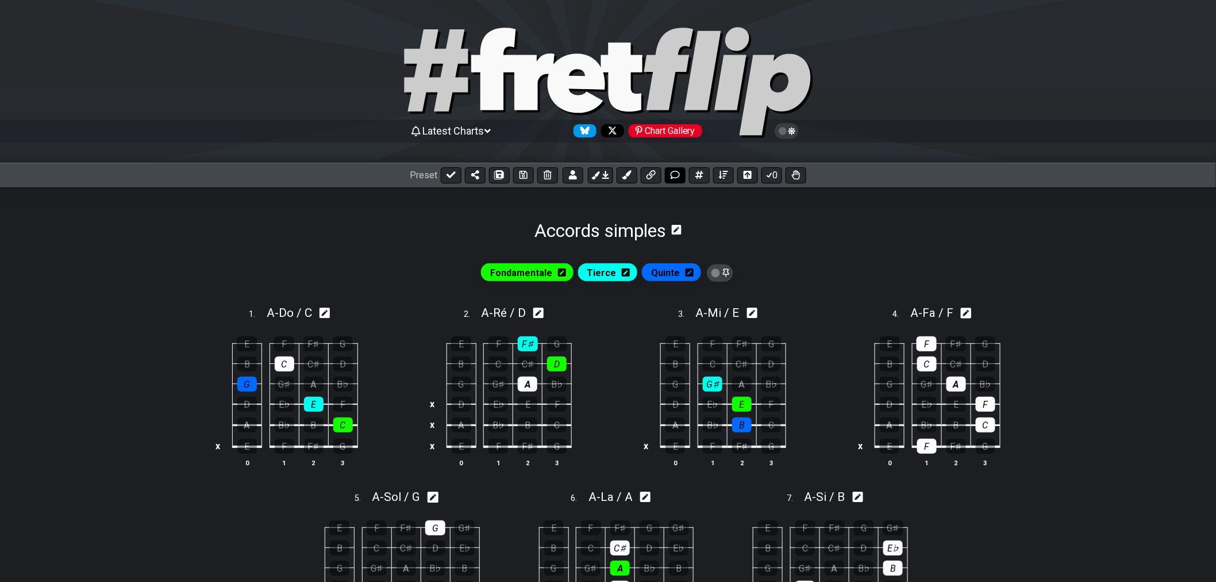
click at [678, 175] on icon at bounding box center [675, 174] width 9 height 9
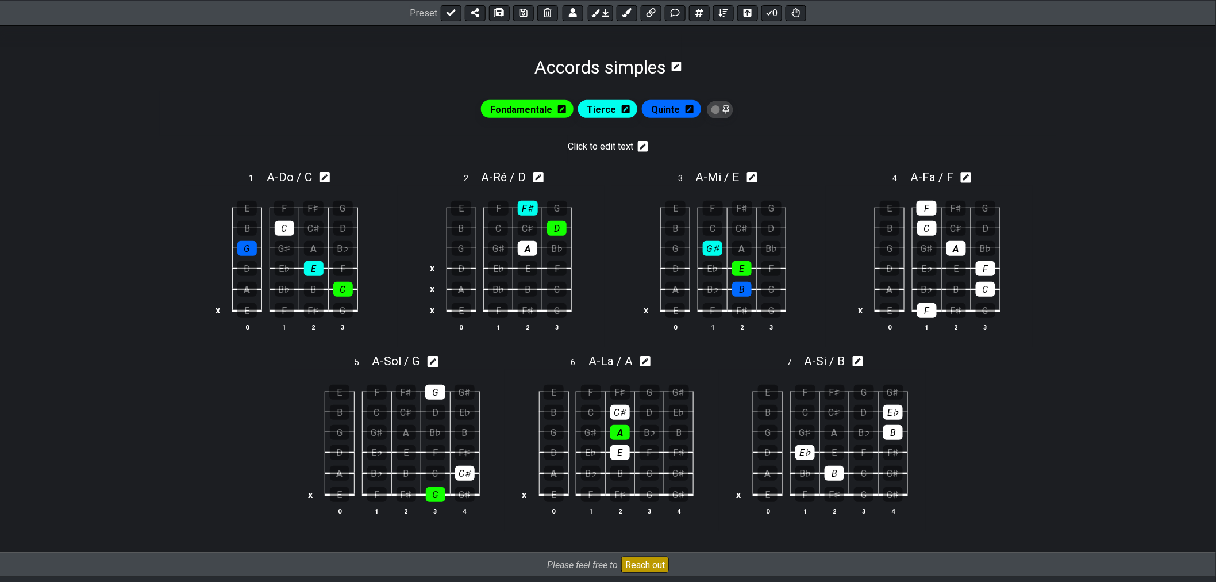
click at [644, 148] on icon at bounding box center [643, 146] width 10 height 10
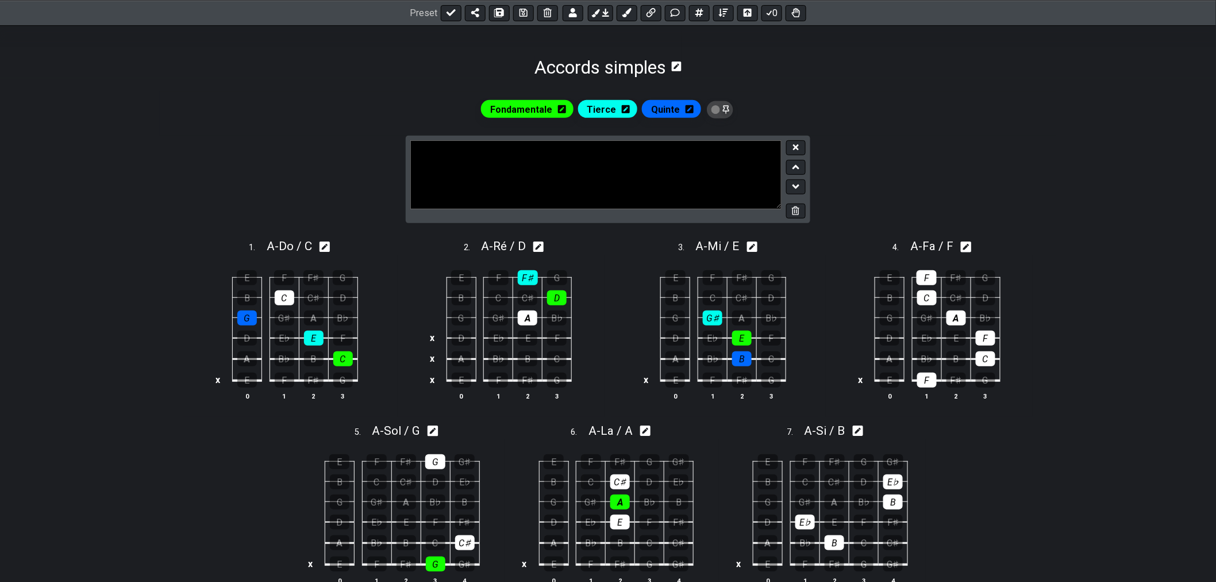
drag, startPoint x: 518, startPoint y: 152, endPoint x: 366, endPoint y: 148, distance: 151.8
drag, startPoint x: 589, startPoint y: 150, endPoint x: 542, endPoint y: 152, distance: 46.6
click at [542, 152] on textarea "Le Fa est un accord Barré en position bas" at bounding box center [595, 174] width 371 height 69
click at [606, 147] on textarea "Le Fa est un accord Barré en position bas" at bounding box center [595, 174] width 371 height 69
click at [434, 144] on textarea "Le Fa est un accord Barré en position bas du manche pour le vrai Fa" at bounding box center [595, 174] width 371 height 69
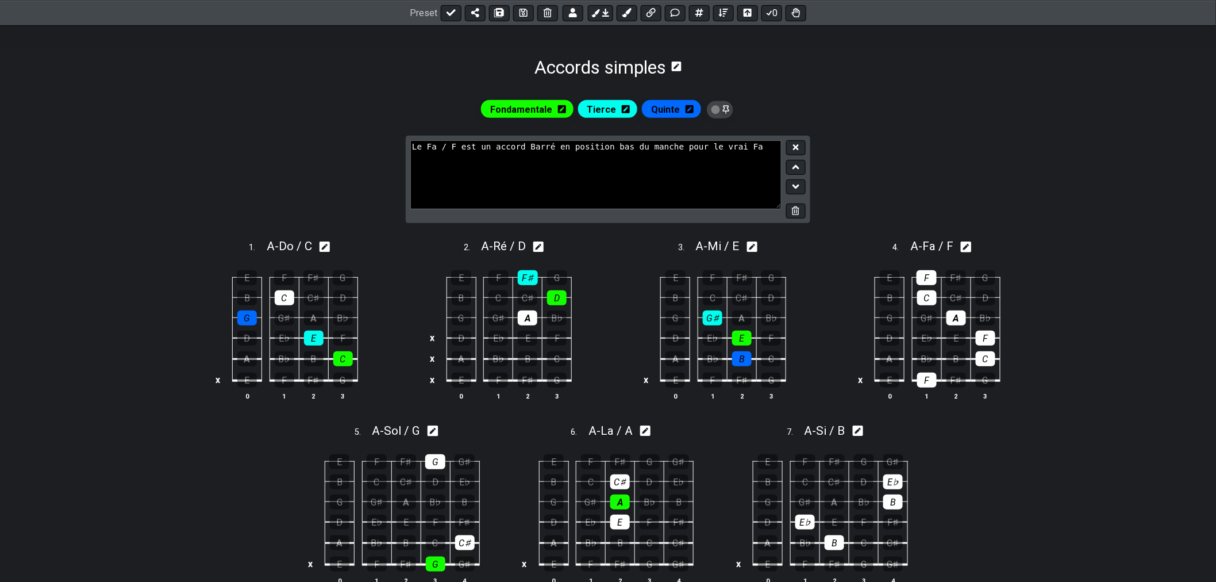
click at [736, 150] on textarea "Le Fa / F est un accord Barré en position bas du manche pour le vrai Fa" at bounding box center [595, 174] width 371 height 69
click at [744, 151] on textarea "Le Fa / F est un accord Barré en position bas du manche pour le vrai Fa /F" at bounding box center [595, 174] width 371 height 69
click at [451, 149] on textarea "Le Fa / F est un accord Barré en position bas du manche pour le vrai Fa/F" at bounding box center [595, 174] width 371 height 69
drag, startPoint x: 606, startPoint y: 150, endPoint x: 585, endPoint y: 147, distance: 22.0
click at [585, 147] on textarea "Le Fa/F est un accord Barré en position bas du manche pour le vrai Fa/F" at bounding box center [595, 174] width 371 height 69
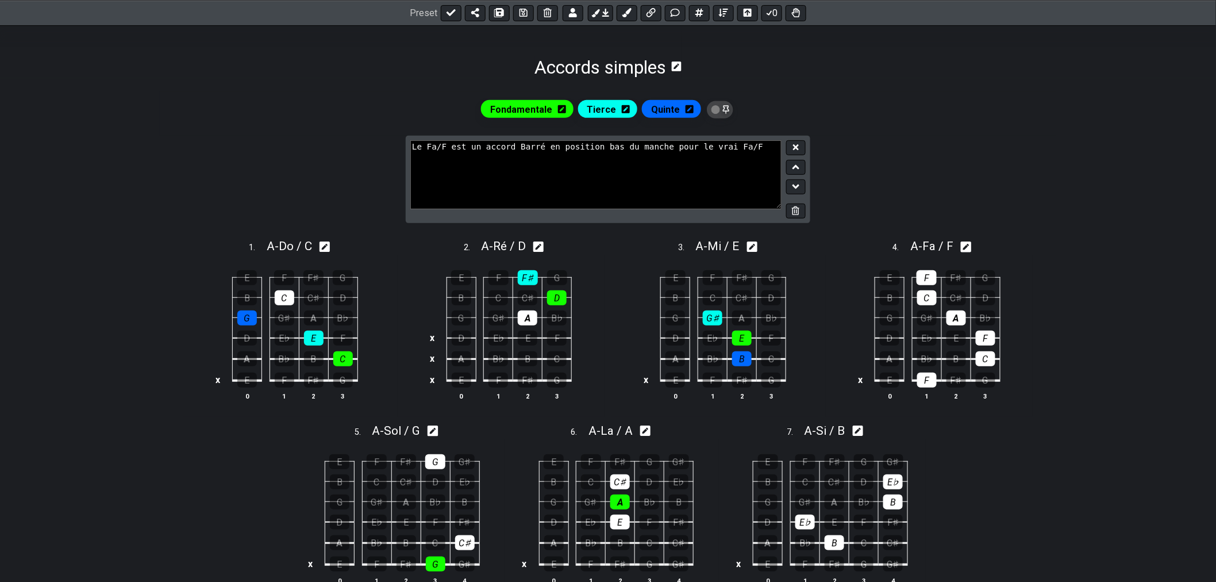
click at [613, 151] on textarea "Le Fa/F est un accord Barré en position bas du manche pour le vrai Fa/F" at bounding box center [595, 174] width 371 height 69
click at [697, 151] on textarea "Le Fa/F est un accord Barré en position bas du manche pour le vrai Fa/F" at bounding box center [595, 174] width 371 height 69
click at [656, 150] on textarea "Le Fa/F est un accord Barré en position bas du manche pour le vrai Fa/F" at bounding box center [595, 174] width 371 height 69
drag, startPoint x: 735, startPoint y: 145, endPoint x: 678, endPoint y: 148, distance: 56.4
click at [678, 148] on textarea "Le Fa/F est un accord Barré en position bas du manche pour le vrai Fa/F" at bounding box center [595, 174] width 371 height 69
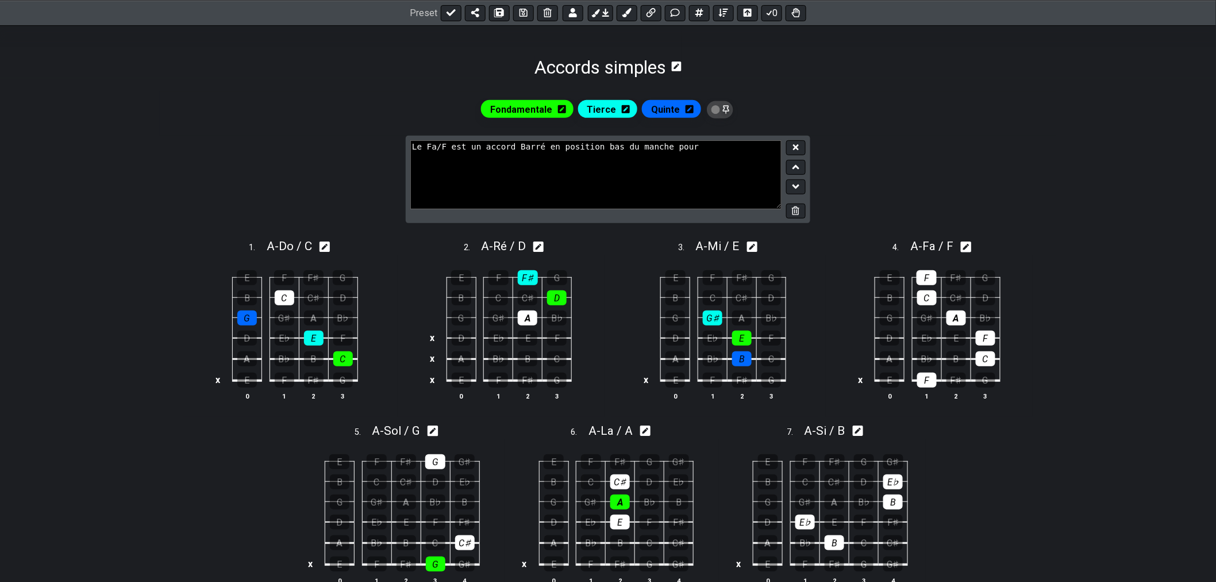
drag, startPoint x: 479, startPoint y: 147, endPoint x: 389, endPoint y: 148, distance: 90.8
click at [385, 142] on section "Le Fa/F est un accord Barré en position bas du manche pour" at bounding box center [608, 184] width 897 height 97
paste textarea "le vrai Fa/F"
click at [716, 151] on textarea "le vrai Fa/F est un accord Barré en position bas du manche pour" at bounding box center [595, 174] width 371 height 69
drag, startPoint x: 697, startPoint y: 147, endPoint x: 676, endPoint y: 145, distance: 20.1
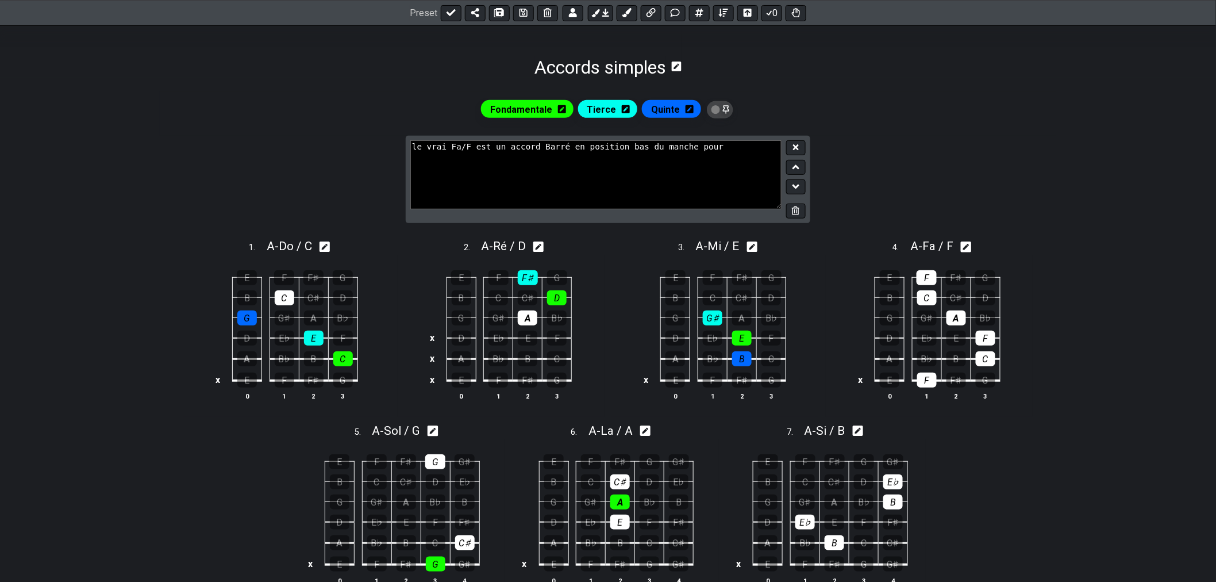
click at [676, 145] on textarea "le vrai Fa/F est un accord Barré en position bas du manche pour" at bounding box center [595, 174] width 371 height 69
click at [679, 153] on textarea "le vrai Fa/F est un accord Barré en position bas du manche" at bounding box center [595, 174] width 371 height 69
click at [681, 156] on textarea "le vrai Fa/F est un accord Barré en position bas du manche," at bounding box center [595, 174] width 371 height 69
click at [693, 152] on textarea "le vrai Fa/F est un accord Barré en position bas du manche," at bounding box center [595, 174] width 371 height 69
click at [702, 144] on textarea "le vrai Fa/F est un accord Barré en position bas du manche," at bounding box center [595, 174] width 371 height 69
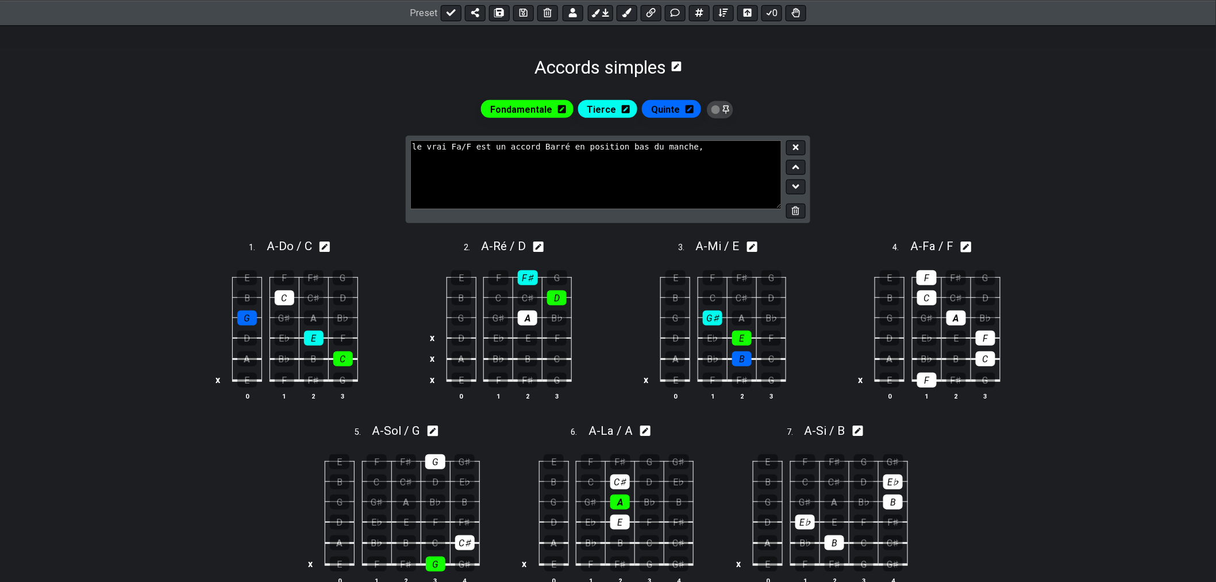
paste textarea "vous pouvez jouer la position bas du manche sans barré en faisant sonner à vide…"
drag, startPoint x: 492, startPoint y: 156, endPoint x: 393, endPoint y: 158, distance: 99.5
click at [393, 158] on section "le vrai Fa/F est un accord Barré en position bas du manche, vous pouvez jouer l…" at bounding box center [608, 184] width 897 height 97
drag, startPoint x: 599, startPoint y: 156, endPoint x: 449, endPoint y: 157, distance: 149.4
click at [450, 157] on textarea "le vrai Fa/F est un accord Barré en position bas du manche, Mais la position ba…" at bounding box center [595, 174] width 371 height 69
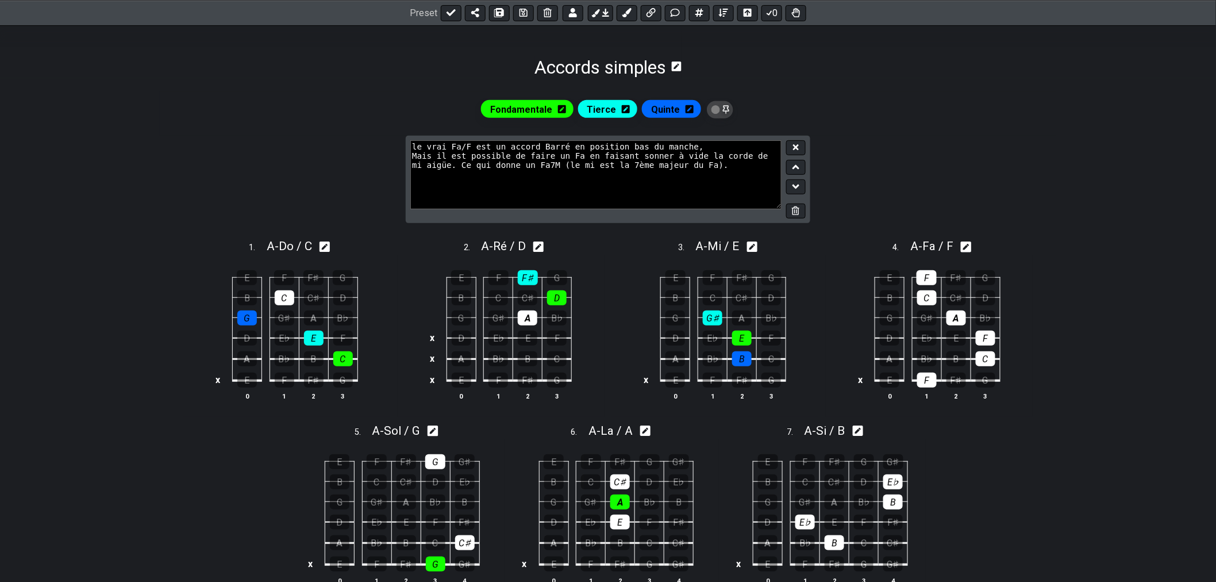
click at [571, 156] on textarea "le vrai Fa/F est un accord Barré en position bas du manche, Mais il est possibl…" at bounding box center [595, 174] width 371 height 69
click at [693, 143] on textarea "le vrai Fa/F est un accord Barré en position bas du manche, Mais il est possibl…" at bounding box center [595, 174] width 371 height 69
click at [695, 176] on textarea "le vrai Fa/F est un accord Barré en position bas du manche. Mais il est possibl…" at bounding box center [595, 174] width 371 height 69
drag, startPoint x: 706, startPoint y: 175, endPoint x: 453, endPoint y: 185, distance: 253.1
click at [453, 185] on textarea "le vrai Fa/F est un accord Barré en position bas du manche. Mais il est possibl…" at bounding box center [595, 174] width 371 height 69
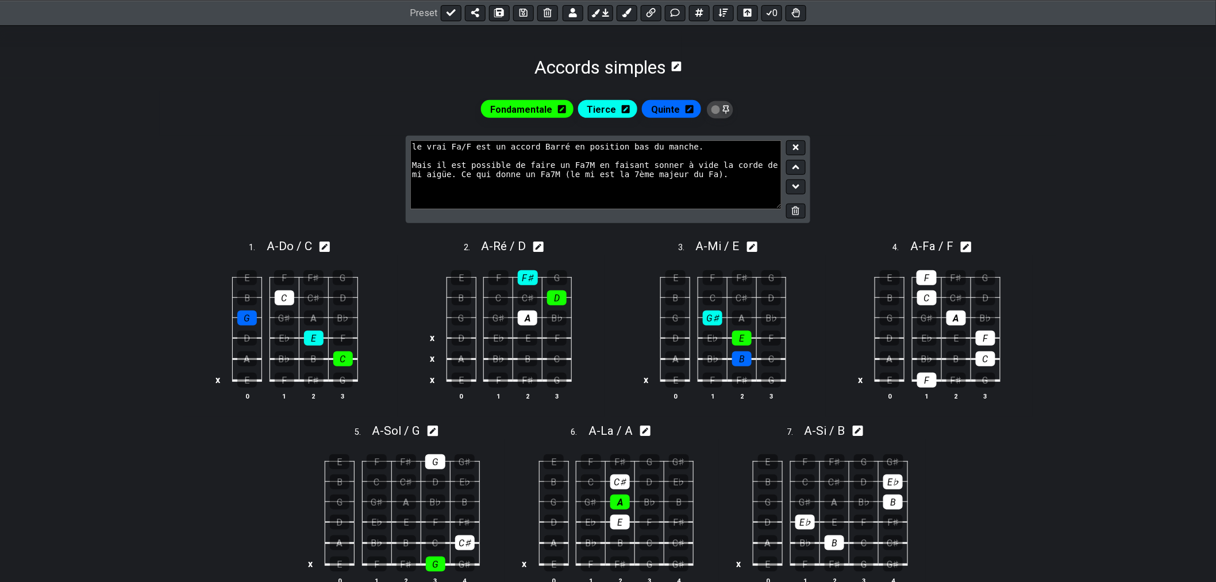
click at [564, 194] on textarea "le vrai Fa/F est un accord Barré en position bas du manche. Mais il est possibl…" at bounding box center [595, 174] width 371 height 69
drag, startPoint x: 538, startPoint y: 176, endPoint x: 493, endPoint y: 182, distance: 45.8
click at [441, 178] on textarea "le vrai Fa/F est un accord Barré en position bas du manche. Mais il est possibl…" at bounding box center [595, 174] width 371 height 69
click at [596, 179] on textarea "le vrai Fa/F est un accord Barré en position bas du manche. Mais il est possibl…" at bounding box center [595, 174] width 371 height 69
click at [556, 180] on textarea "le vrai Fa/F est un accord Barré en position bas du manche. Mais il est possibl…" at bounding box center [595, 174] width 371 height 69
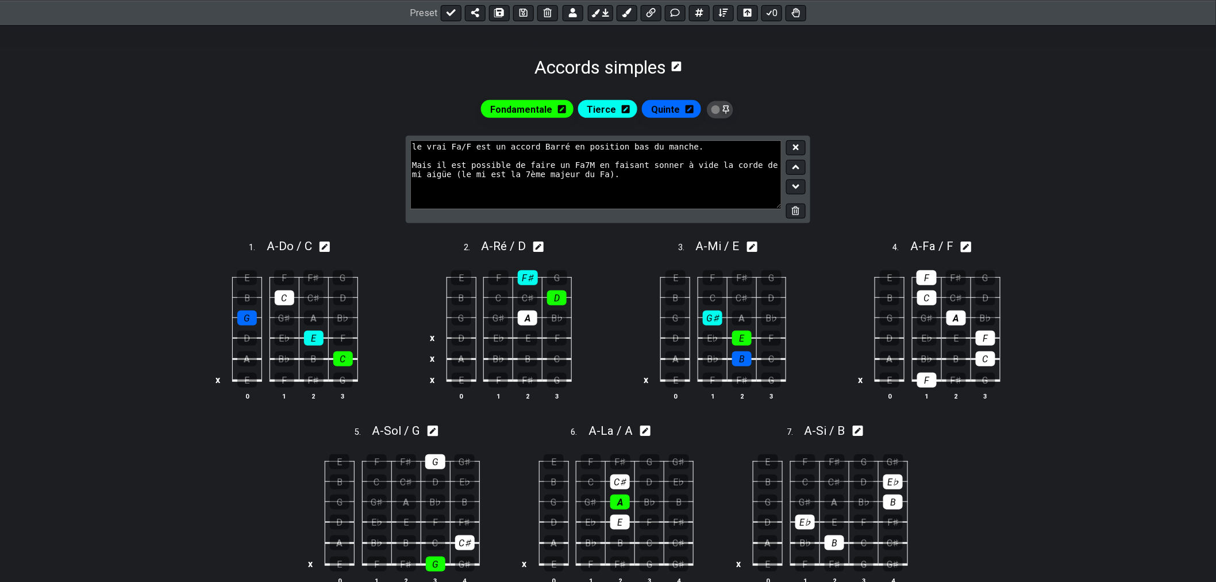
click at [583, 179] on textarea "le vrai Fa/F est un accord Barré en position bas du manche. Mais il est possibl…" at bounding box center [595, 174] width 371 height 69
click at [607, 176] on textarea "le vrai Fa/F est un accord Barré en position bas du manche. Mais il est possibl…" at bounding box center [595, 174] width 371 height 69
type textarea "le vrai Fa/F est un accord Barré en position bas du manche. Mais il est possibl…"
click at [800, 167] on button at bounding box center [796, 168] width 20 height 16
click at [798, 151] on icon at bounding box center [796, 147] width 6 height 9
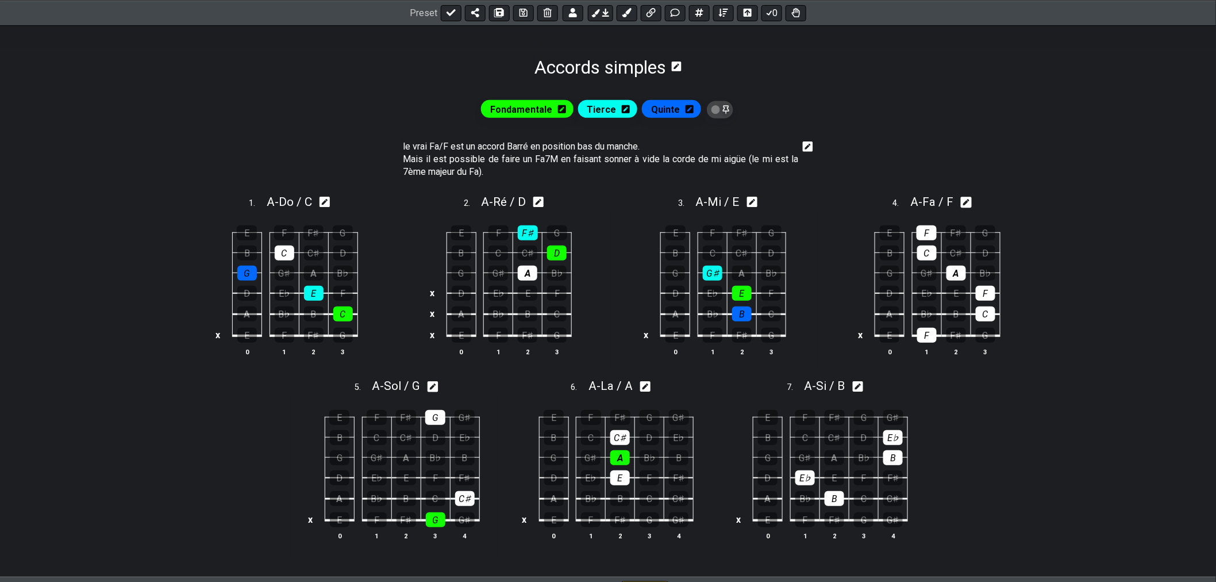
click at [669, 166] on p "Mais il est possible de faire un Fa7M en faisant sonner à vide la corde de mi a…" at bounding box center [600, 166] width 395 height 26
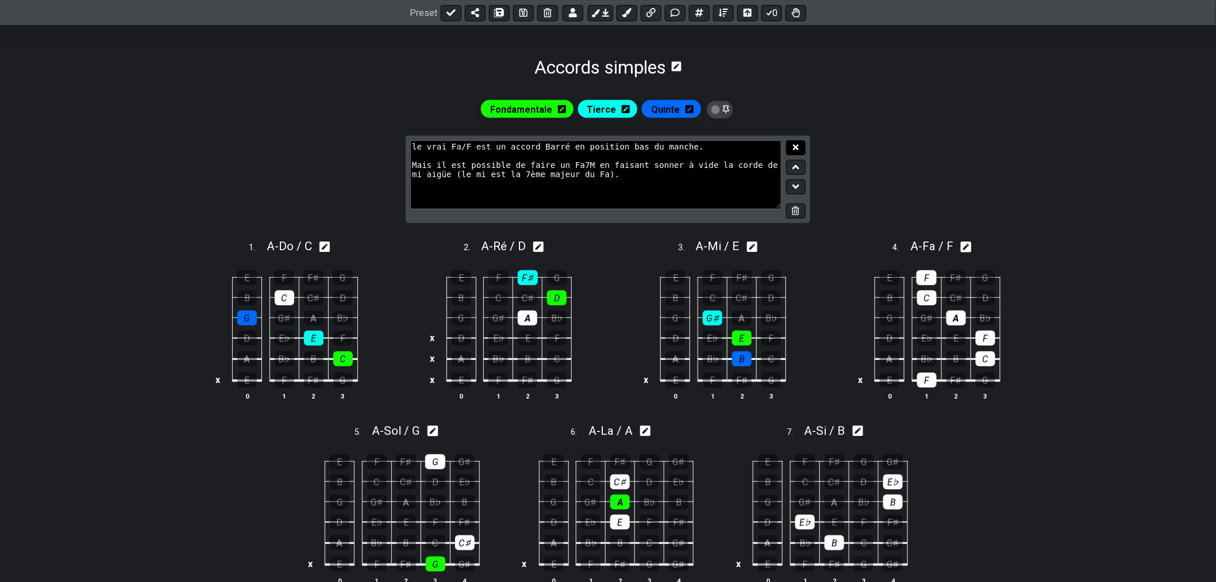
click at [806, 147] on div "le vrai Fa/F est un accord Barré en position bas du manche. Mais il est possibl…" at bounding box center [608, 180] width 405 height 88
click at [799, 147] on icon at bounding box center [796, 147] width 6 height 9
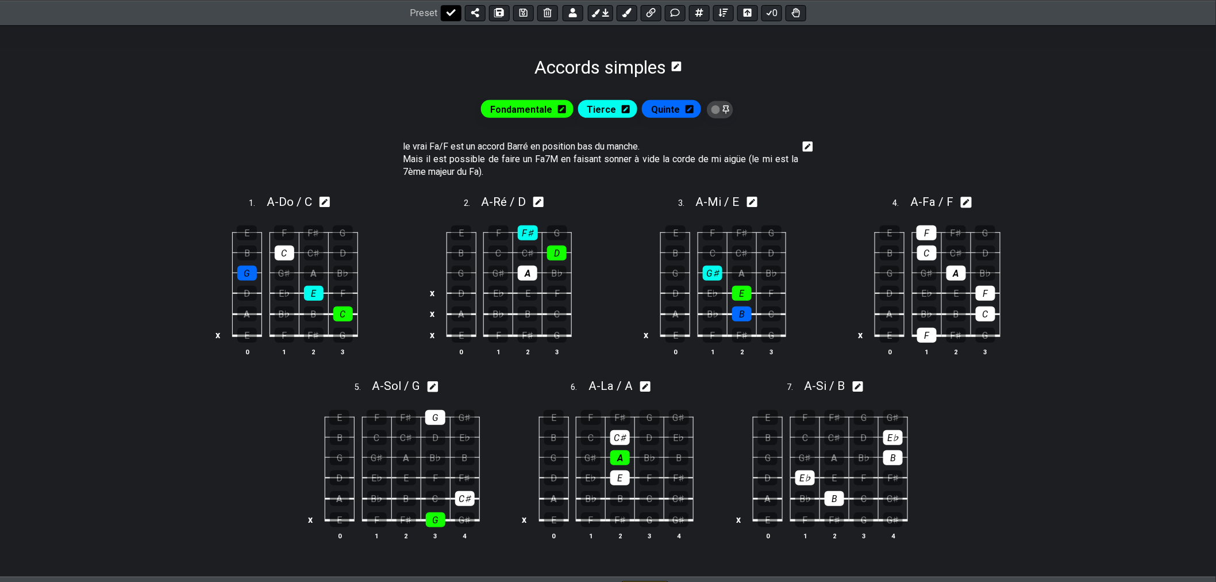
click at [449, 13] on icon at bounding box center [451, 12] width 9 height 7
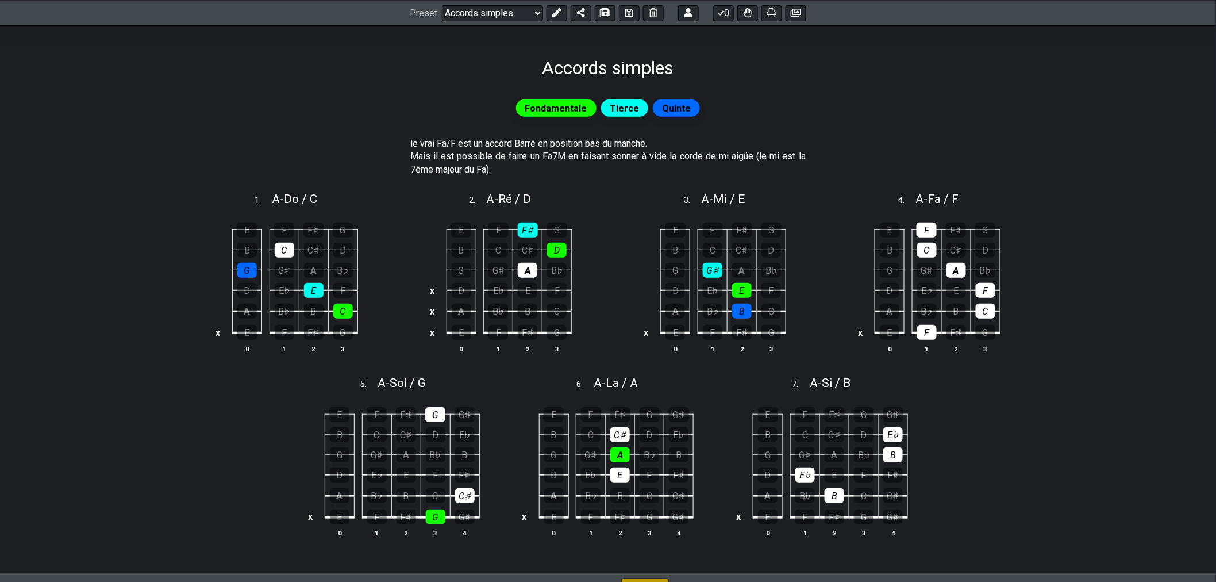
scroll to position [141, 0]
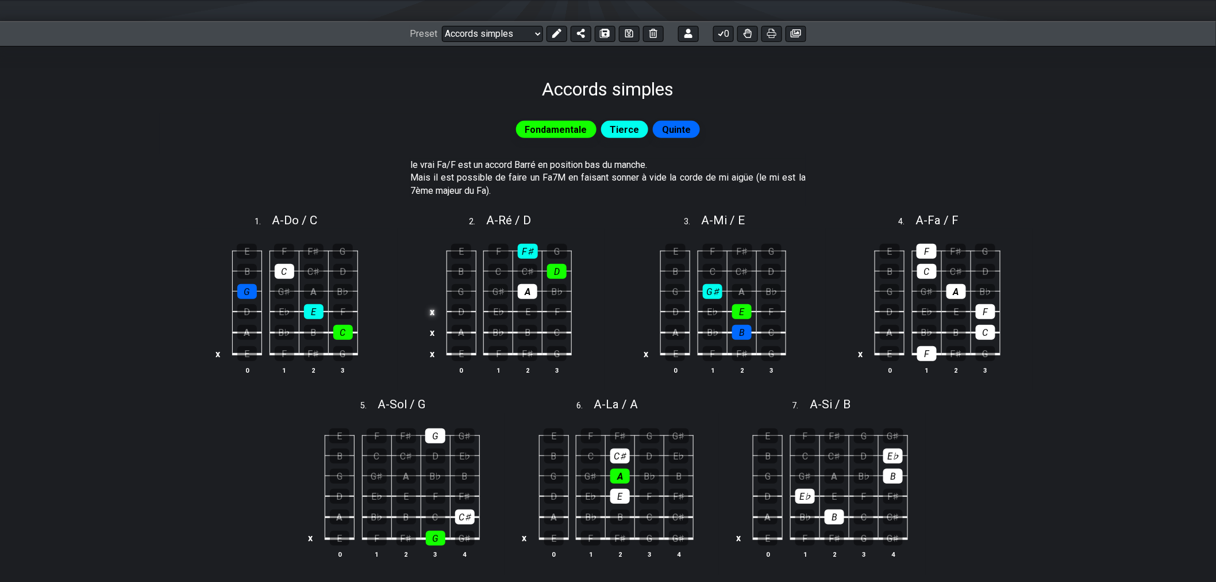
click at [432, 316] on td "x" at bounding box center [432, 311] width 14 height 21
click at [432, 316] on td "o" at bounding box center [432, 311] width 14 height 21
click at [433, 329] on td "x" at bounding box center [432, 332] width 14 height 21
click at [434, 332] on td "o" at bounding box center [432, 332] width 14 height 21
click at [625, 34] on icon at bounding box center [629, 33] width 8 height 9
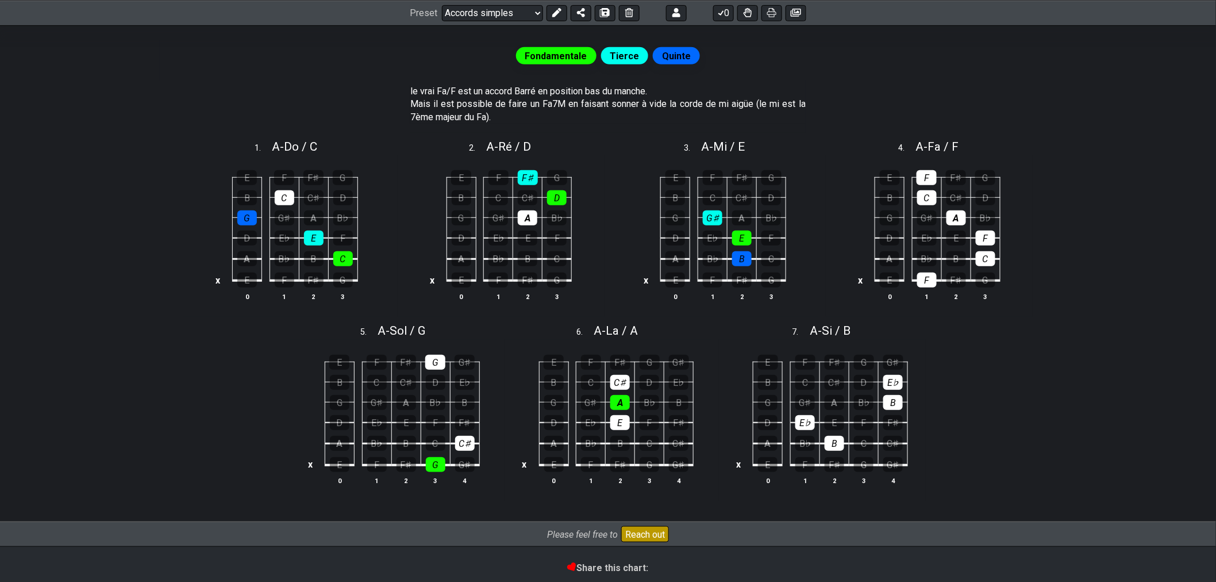
scroll to position [195, 0]
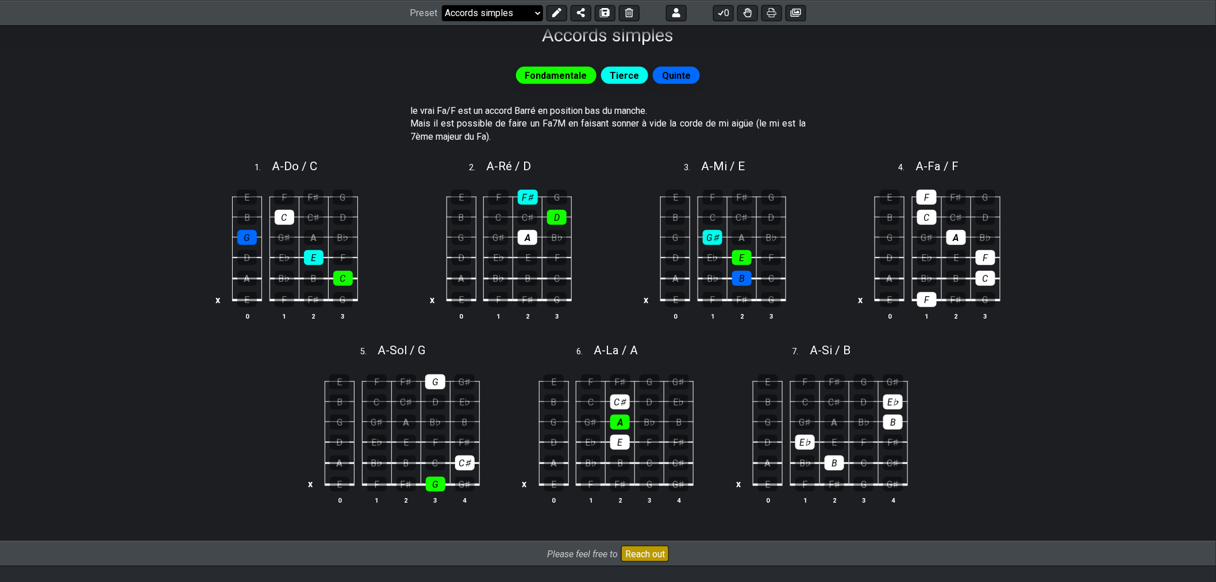
click at [510, 7] on select "Welcome to #fretflip! Initial Preset Custom Preset Accords simples Find notes M…" at bounding box center [492, 13] width 101 height 16
click at [442, 21] on select "Welcome to #fretflip! Initial Preset Custom Preset Accords simples Find notes M…" at bounding box center [492, 13] width 101 height 16
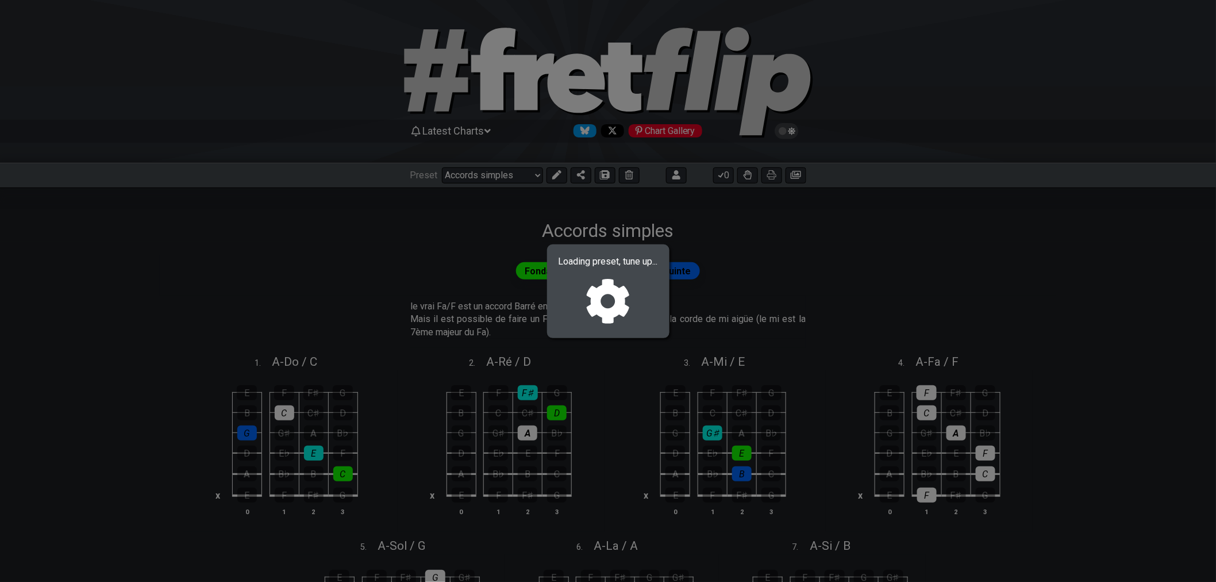
select select "/02SXFW8H"
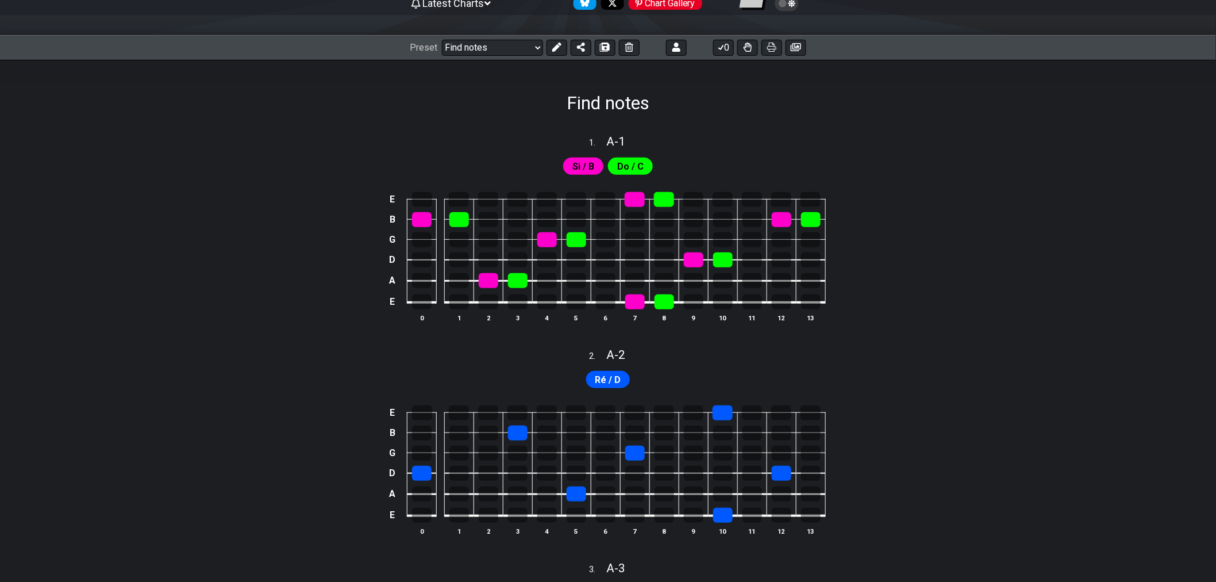
scroll to position [255, 0]
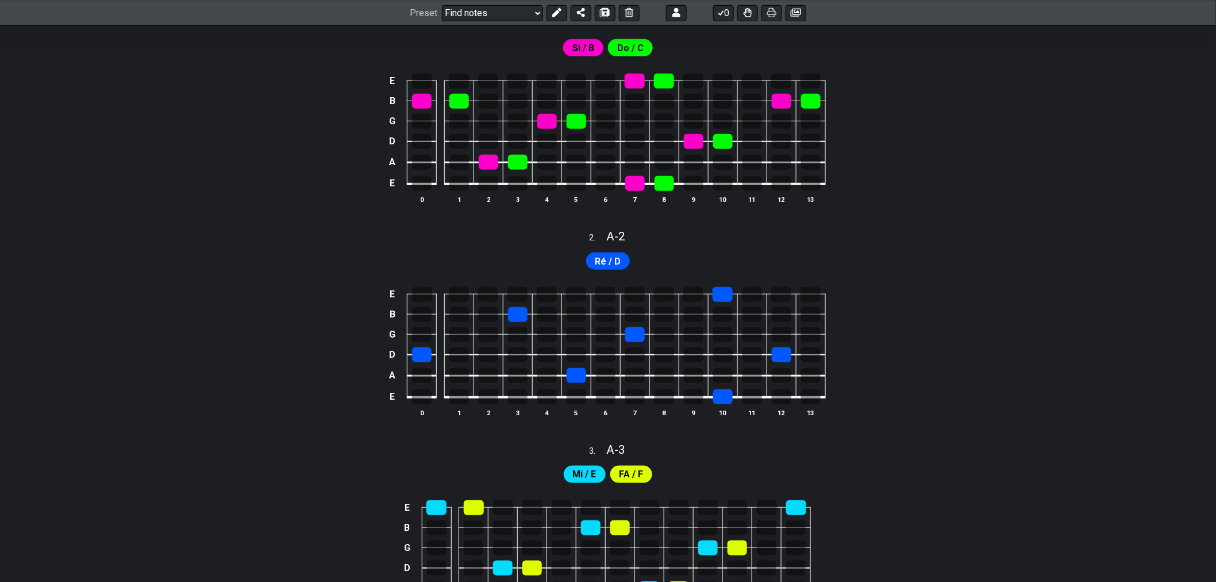
drag, startPoint x: 630, startPoint y: 208, endPoint x: 630, endPoint y: 221, distance: 13.2
